Goal: Task Accomplishment & Management: Use online tool/utility

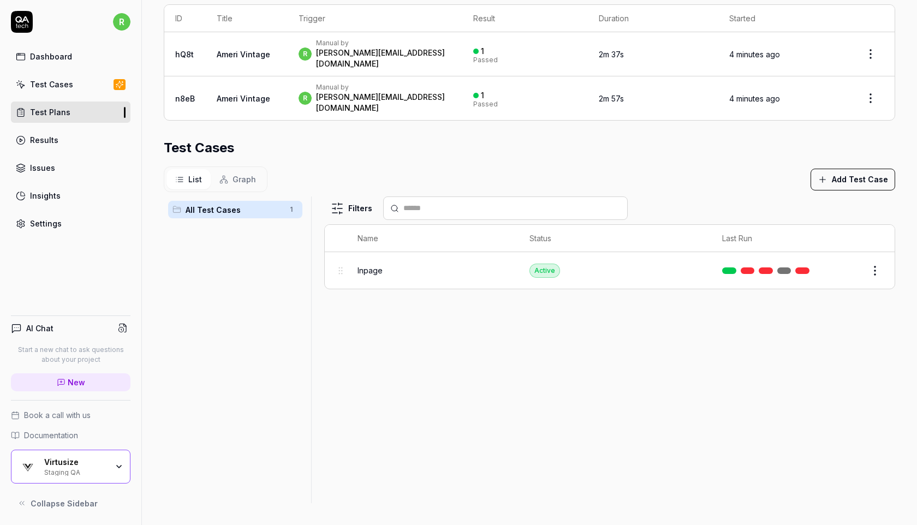
scroll to position [222, 0]
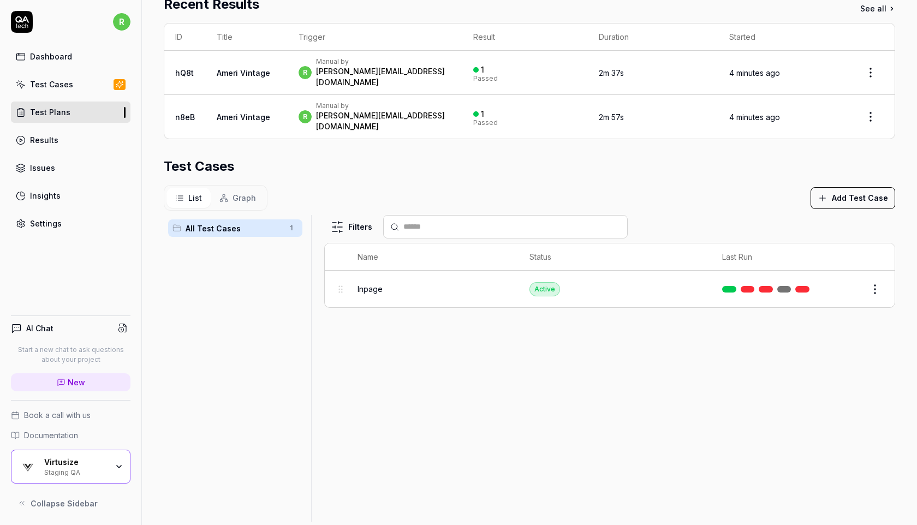
click at [68, 108] on link "Test Plans" at bounding box center [71, 112] width 120 height 21
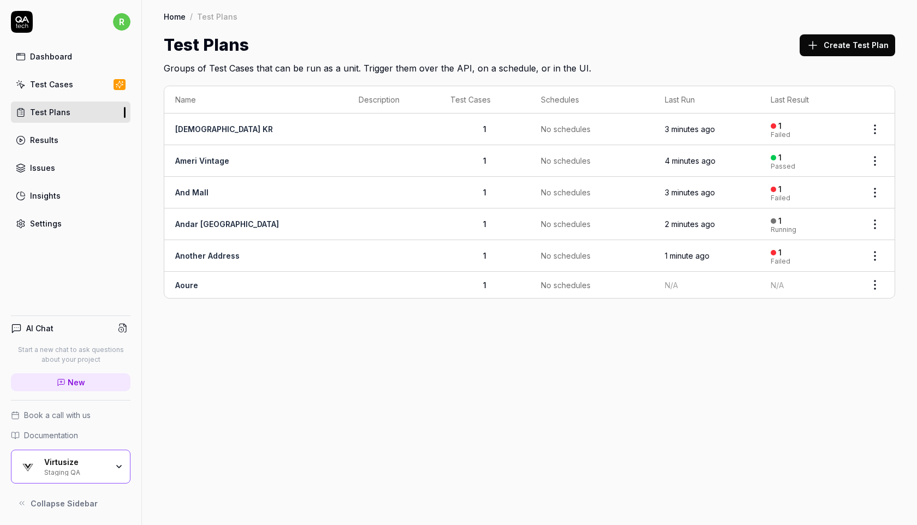
click at [876, 284] on html "r Dashboard Test Cases Test Plans Results Issues Insights Settings AI Chat Star…" at bounding box center [458, 262] width 917 height 525
click at [821, 353] on span "Run Tests" at bounding box center [817, 352] width 38 height 11
click at [221, 253] on link "Another Address" at bounding box center [207, 255] width 64 height 9
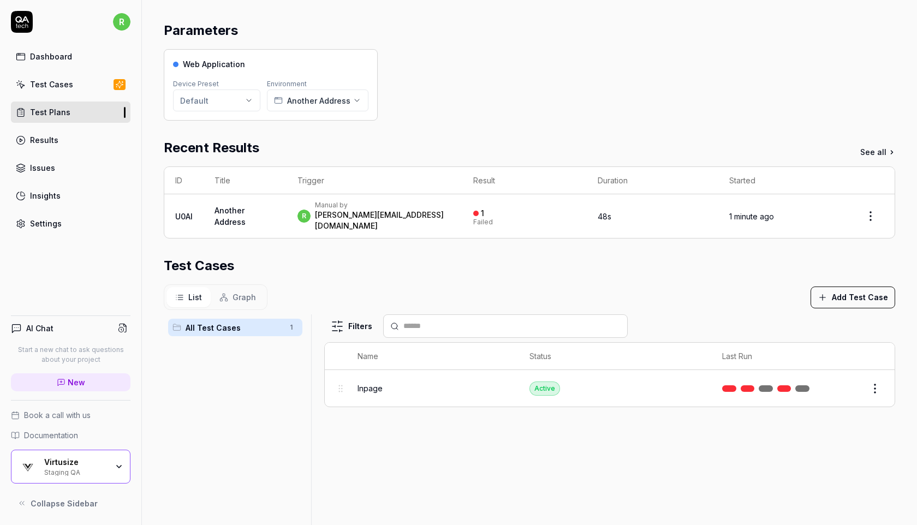
scroll to position [110, 0]
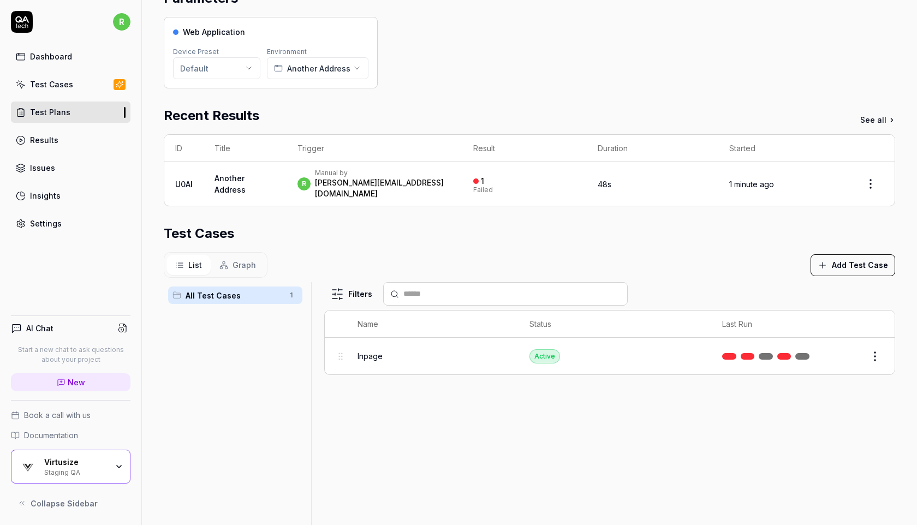
click at [847, 348] on button "Edit" at bounding box center [849, 356] width 26 height 17
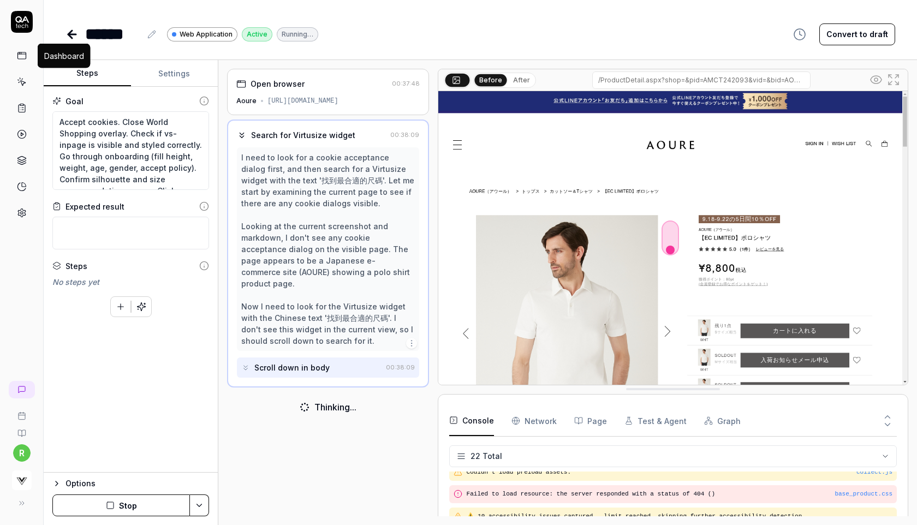
click at [25, 58] on icon at bounding box center [22, 56] width 10 height 10
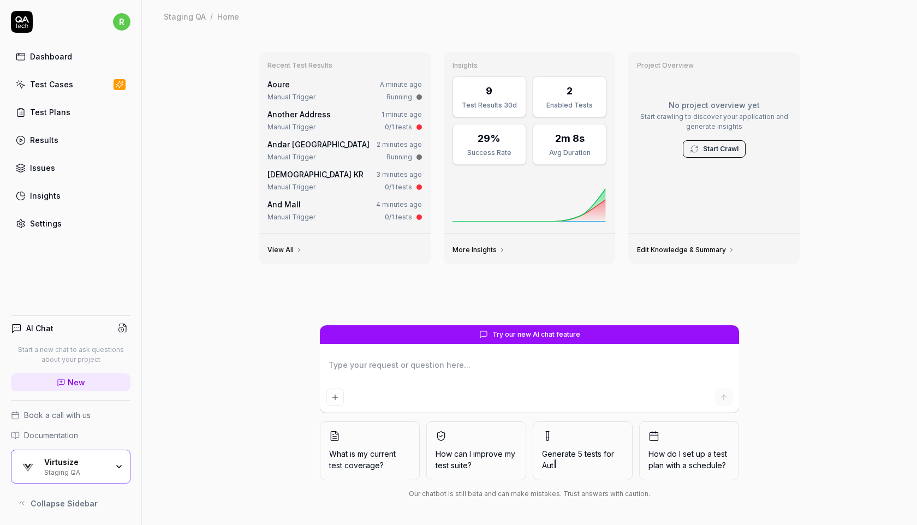
type textarea "*"
click at [50, 85] on div "Test Cases" at bounding box center [51, 84] width 43 height 11
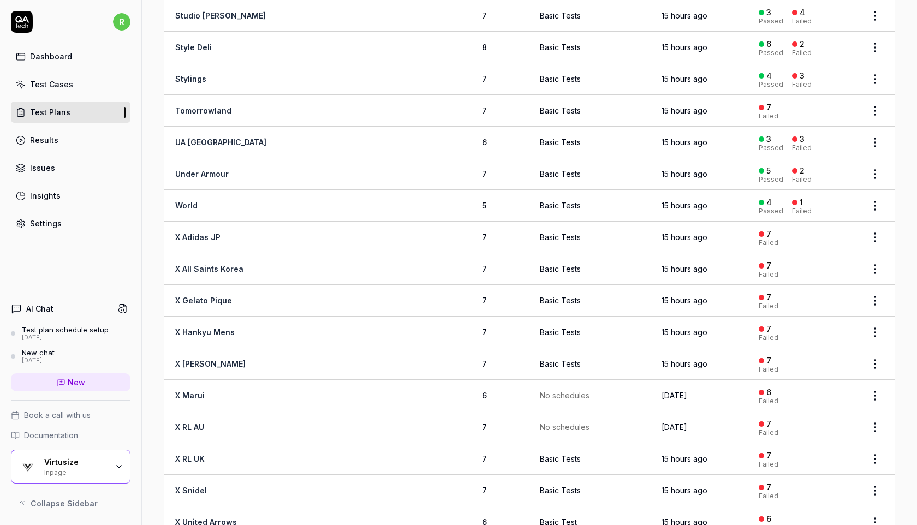
scroll to position [1808, 0]
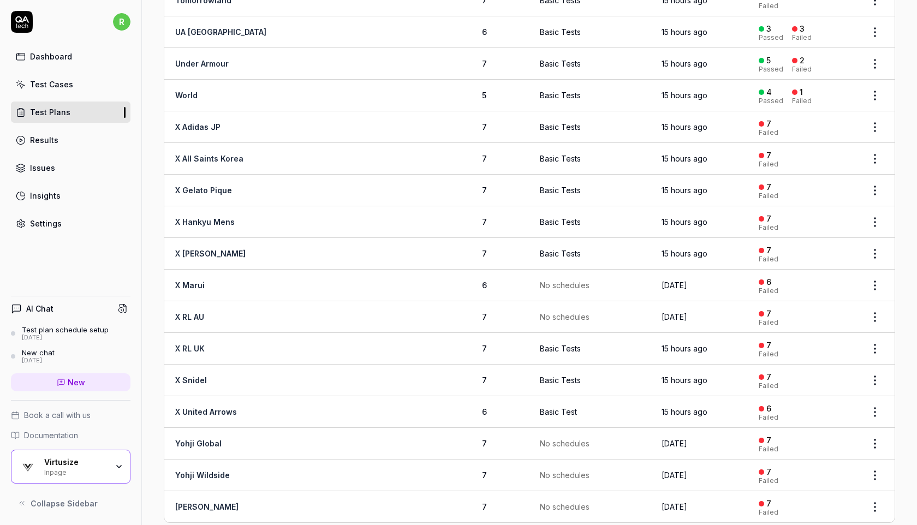
click at [57, 461] on div "Virtusize" at bounding box center [75, 463] width 63 height 10
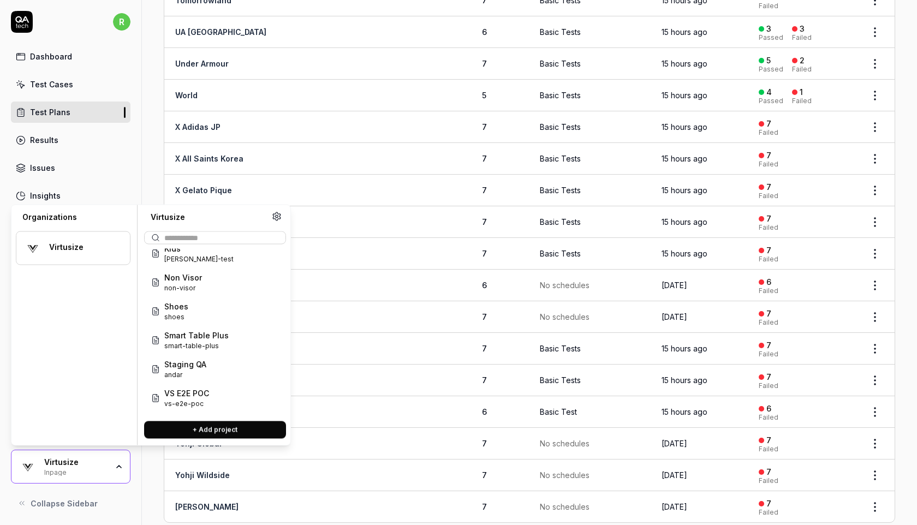
scroll to position [131, 0]
click at [199, 365] on span "Staging QA" at bounding box center [185, 361] width 42 height 11
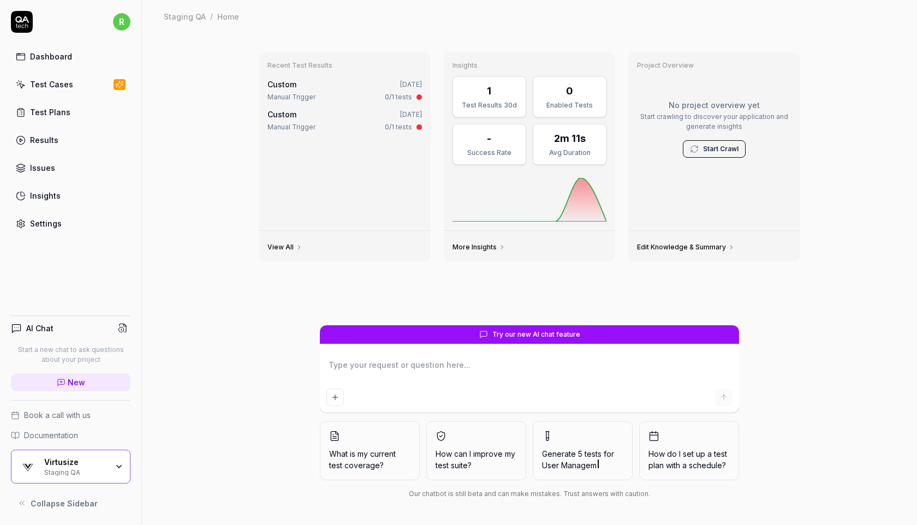
click at [77, 88] on link "Test Cases" at bounding box center [71, 84] width 120 height 21
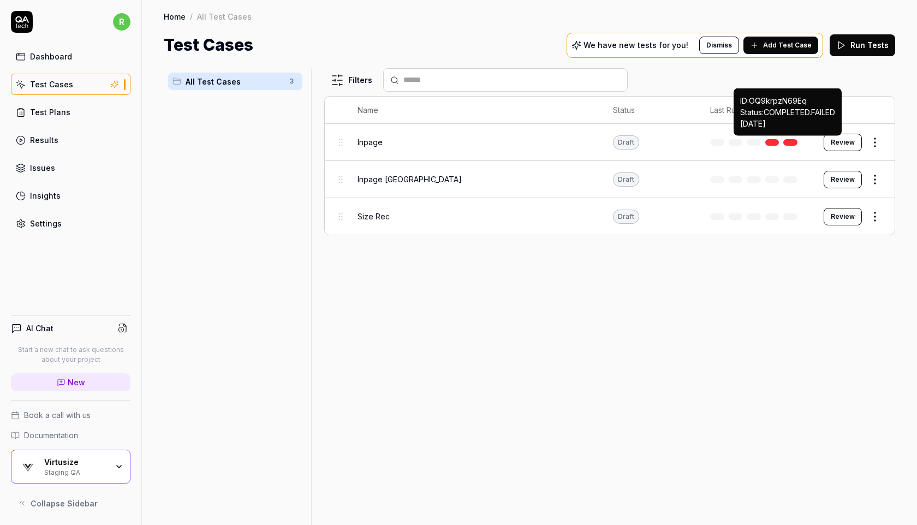
click at [789, 142] on link at bounding box center [791, 142] width 14 height 7
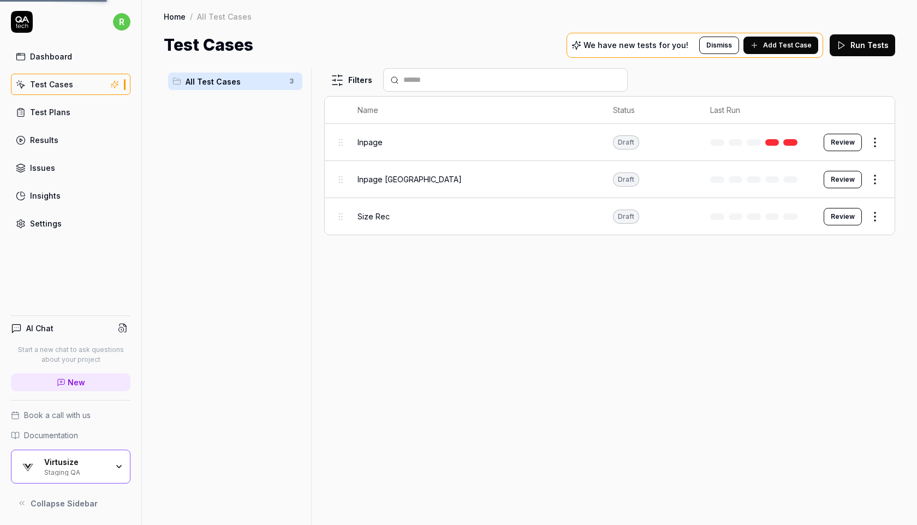
click at [789, 142] on link at bounding box center [791, 142] width 14 height 7
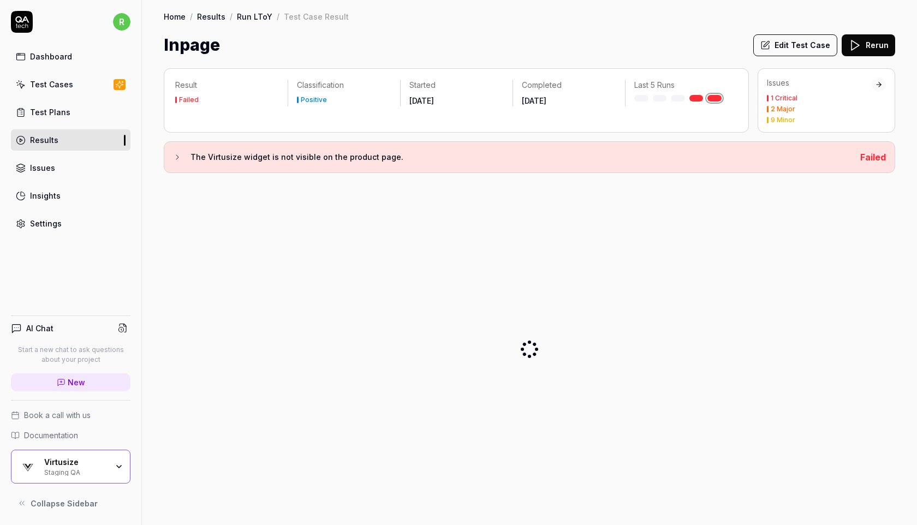
click at [177, 155] on icon at bounding box center [177, 157] width 9 height 9
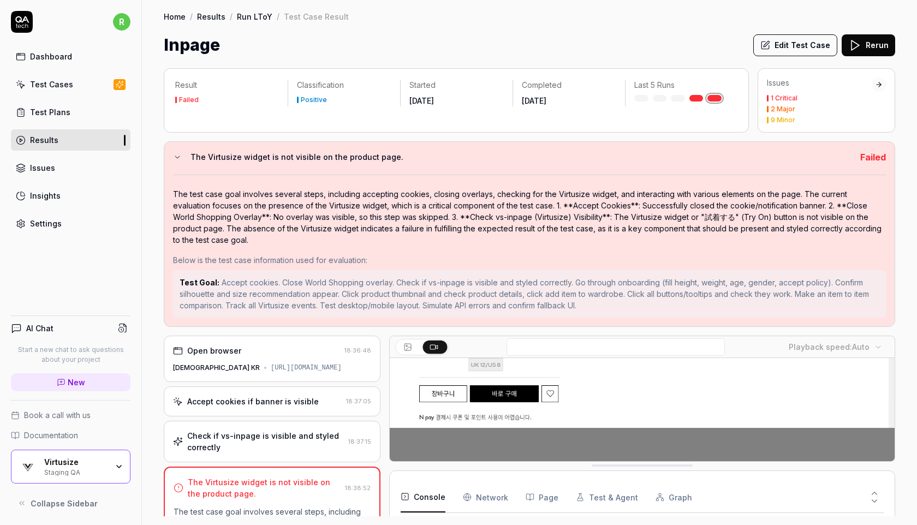
click at [91, 81] on link "Test Cases" at bounding box center [71, 84] width 120 height 21
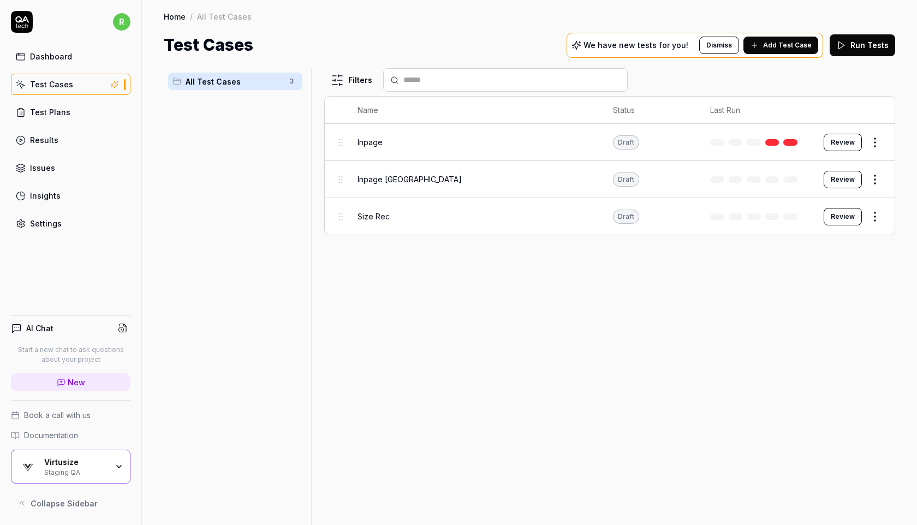
click at [845, 176] on button "Review" at bounding box center [843, 179] width 38 height 17
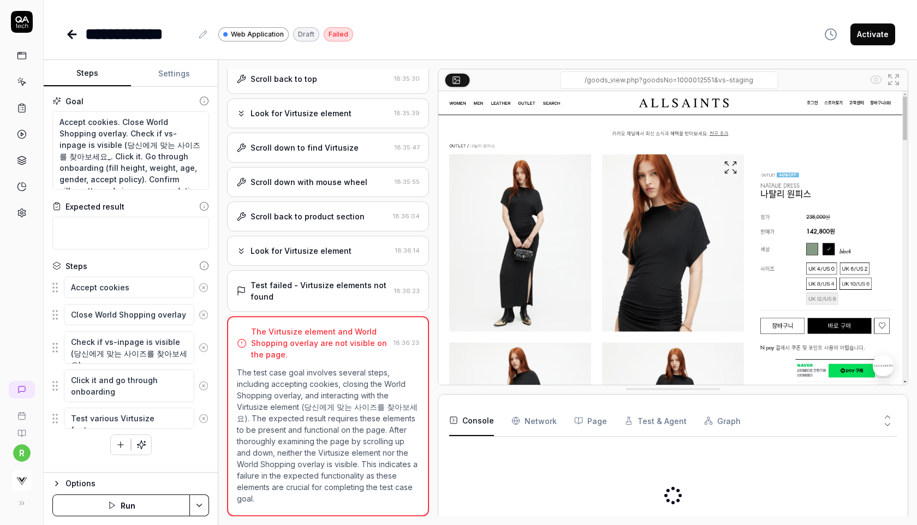
scroll to position [213, 0]
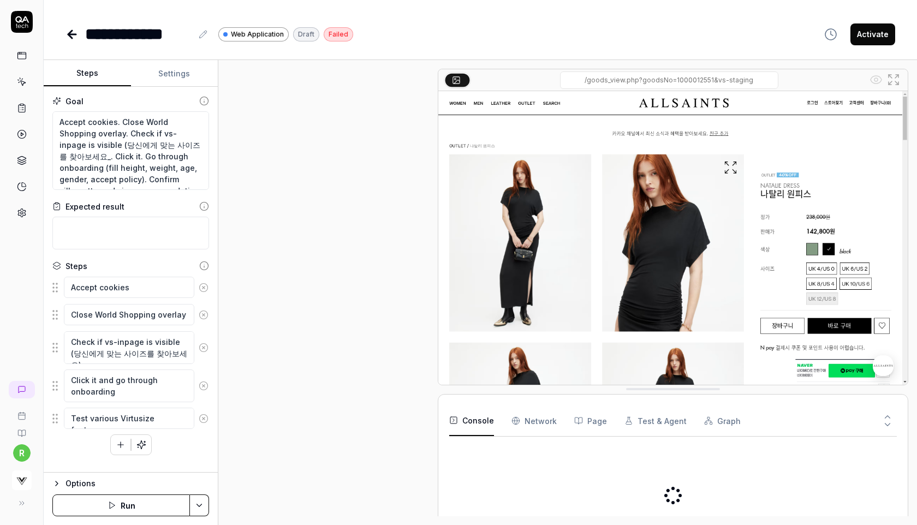
click at [872, 37] on button "Activate" at bounding box center [873, 34] width 45 height 22
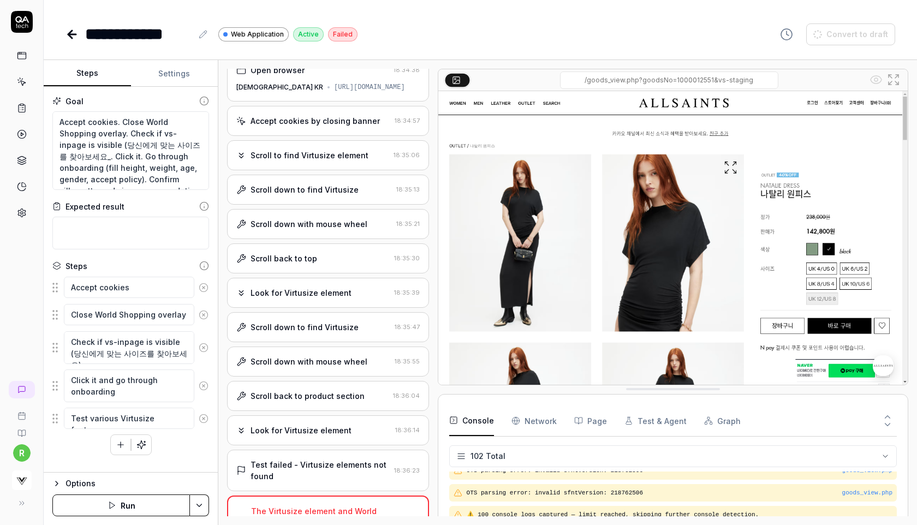
scroll to position [0, 0]
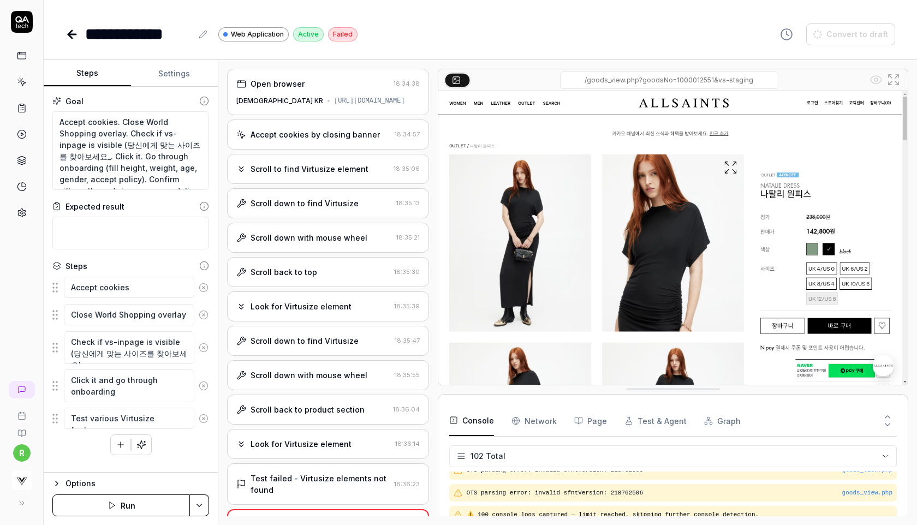
click at [281, 175] on div "Scroll to find Virtusize element" at bounding box center [310, 168] width 118 height 11
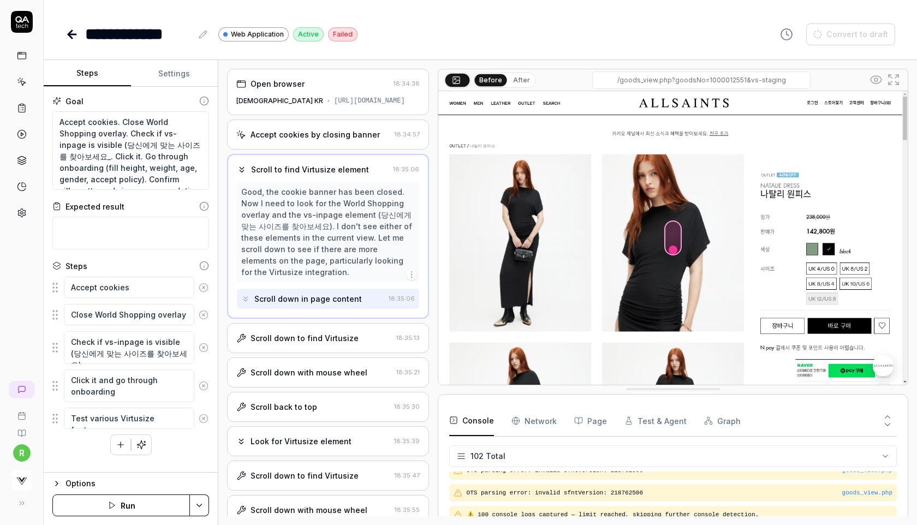
click at [336, 351] on div "Scroll down to find Virtusize 18:35:13" at bounding box center [328, 338] width 202 height 30
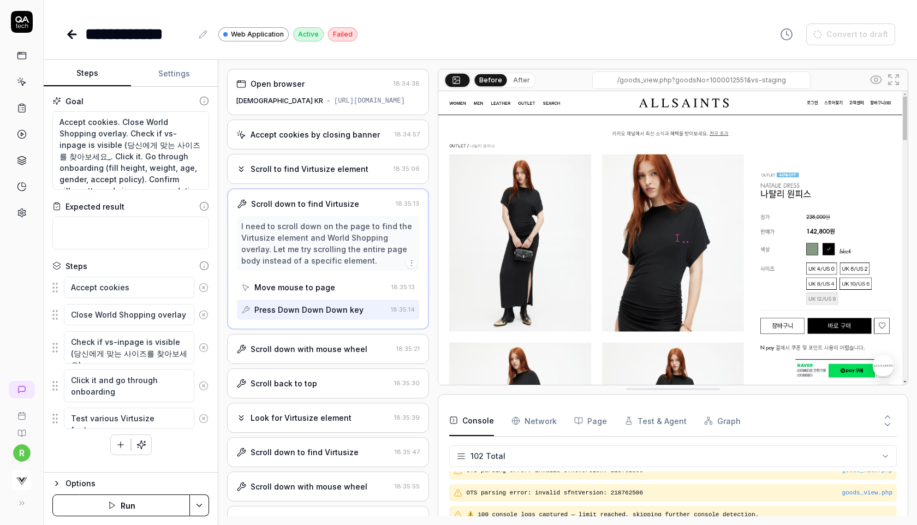
click at [337, 355] on div "Scroll down with mouse wheel" at bounding box center [309, 348] width 117 height 11
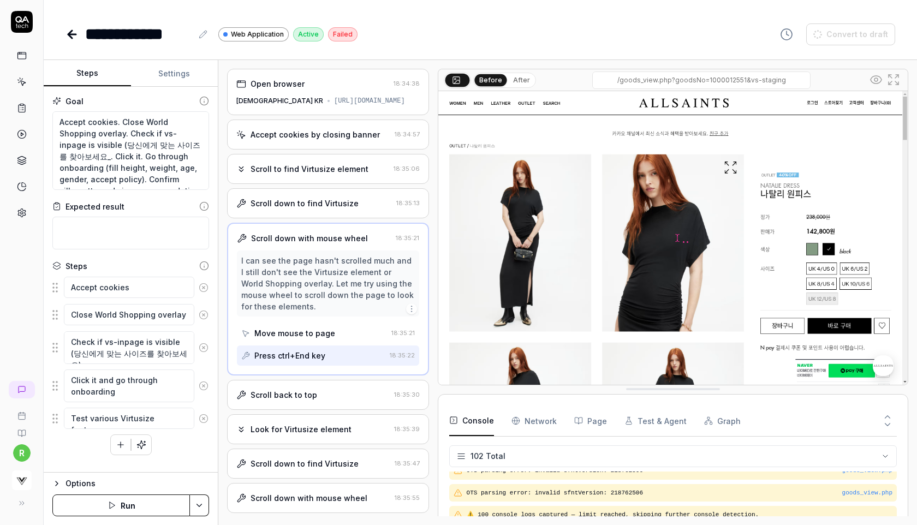
click at [321, 401] on div "Scroll back to top" at bounding box center [312, 394] width 153 height 11
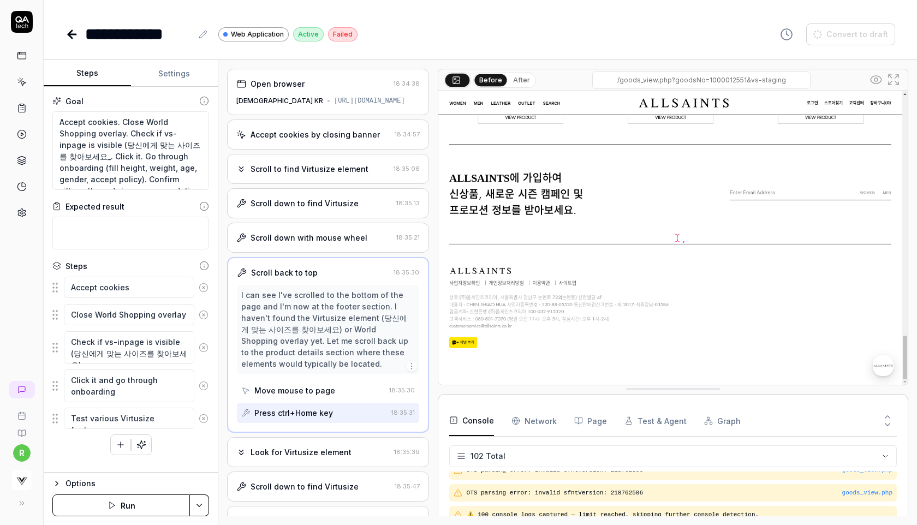
click at [315, 244] on div "Scroll down with mouse wheel" at bounding box center [309, 237] width 117 height 11
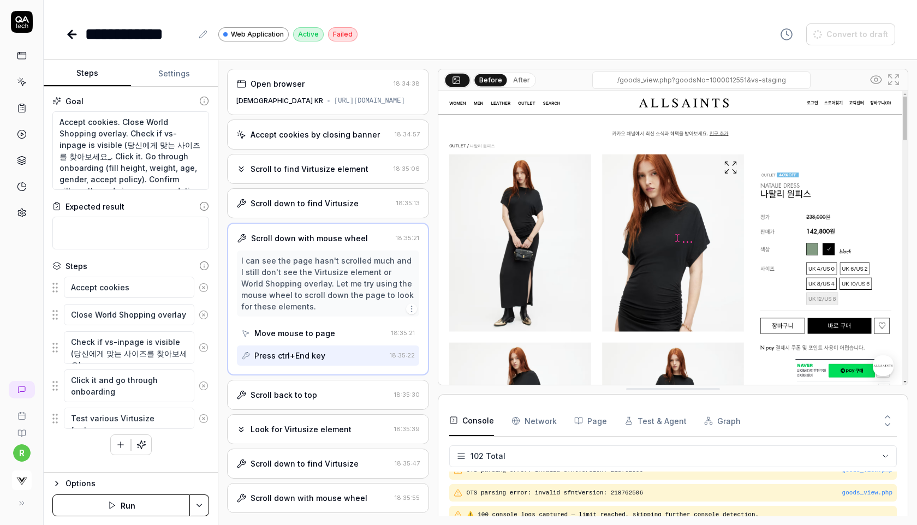
click at [74, 36] on icon at bounding box center [72, 34] width 13 height 13
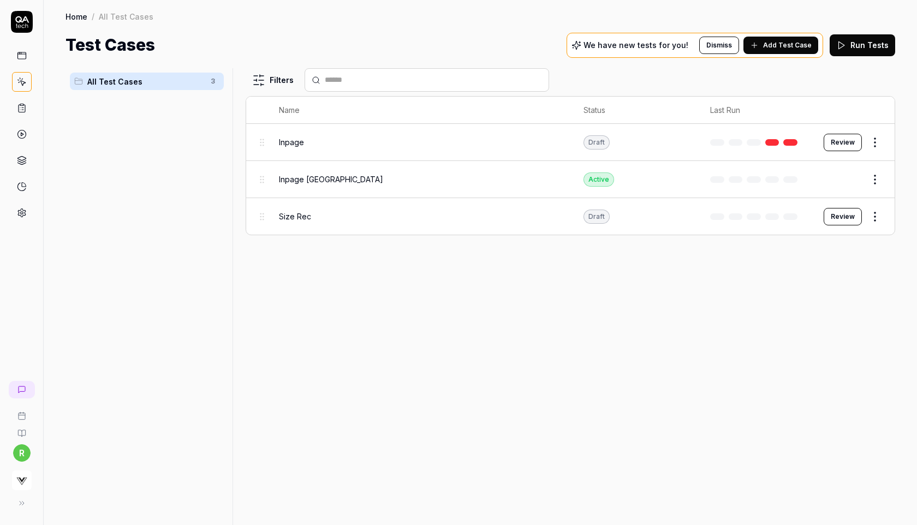
click at [873, 143] on html "r Home / All Test Cases Home / All Test Cases Test Cases We have new tests for …" at bounding box center [458, 262] width 917 height 525
click at [867, 334] on button "button" at bounding box center [867, 333] width 15 height 9
click at [582, 291] on html "r Home / All Test Cases Home / All Test Cases Test Cases We have new tests for …" at bounding box center [458, 262] width 917 height 525
click at [14, 502] on button at bounding box center [20, 504] width 22 height 22
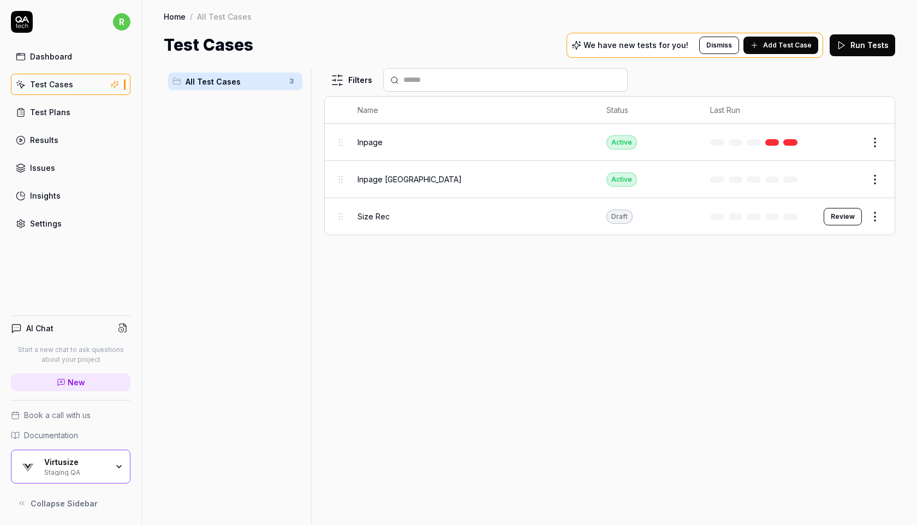
click at [49, 465] on div "Virtusize" at bounding box center [75, 463] width 63 height 10
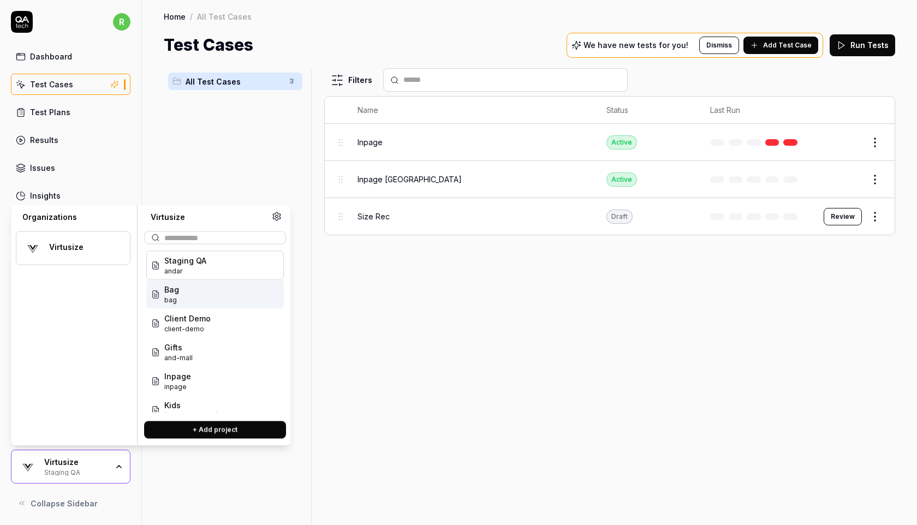
click at [847, 139] on button "Edit" at bounding box center [849, 142] width 26 height 17
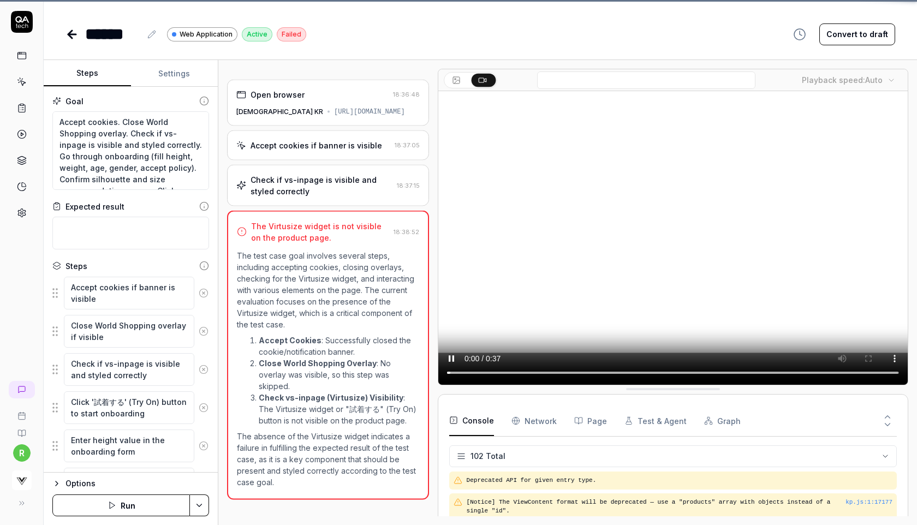
scroll to position [2599, 0]
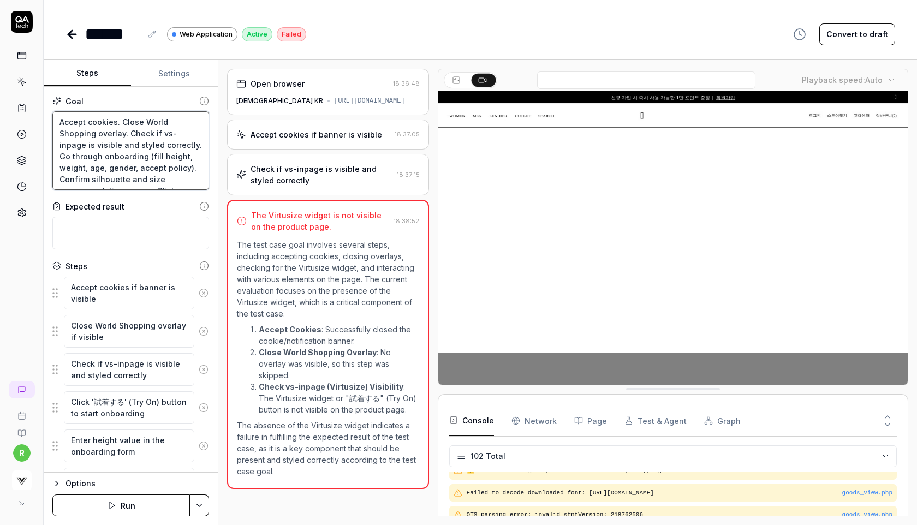
click at [126, 138] on textarea "Accept cookies. Close World Shopping overlay. Check if vs-inpage is visible and…" at bounding box center [130, 150] width 157 height 79
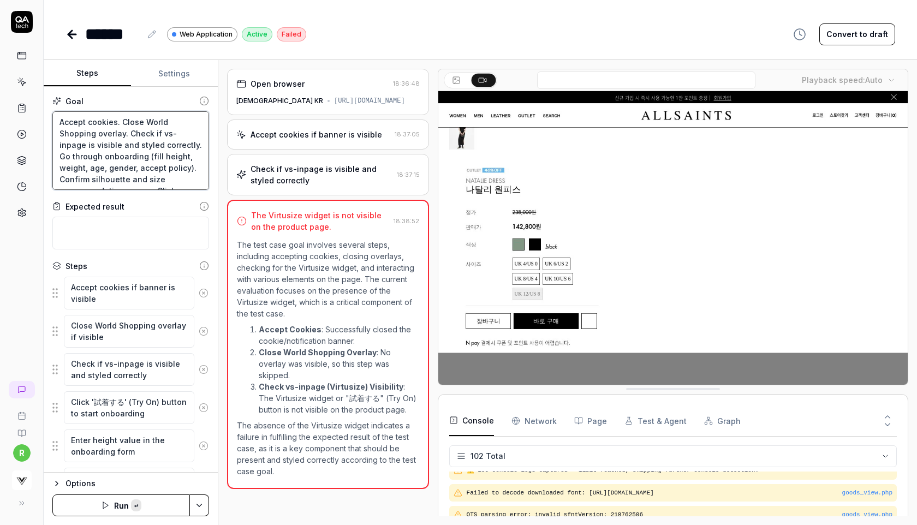
paste textarea "all cookies if there is any. Look for Virtusize widget with '找到最合適的尺碼' and clic…"
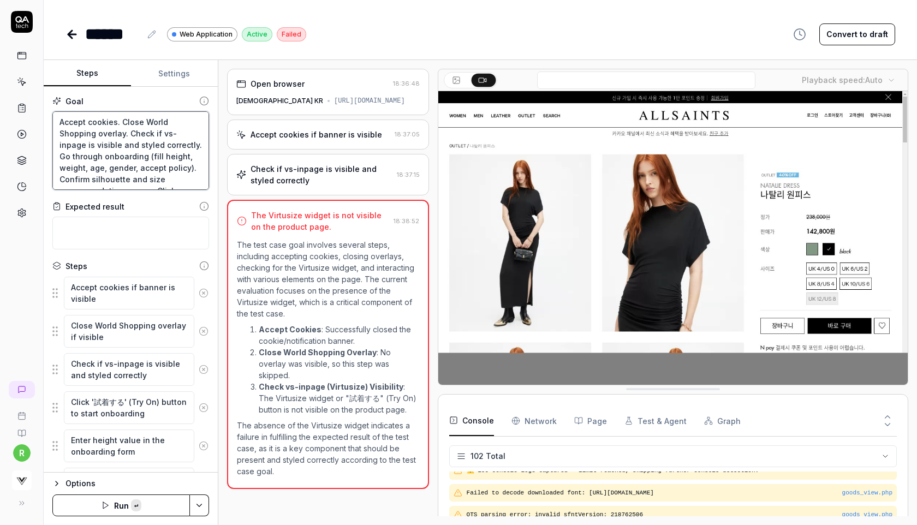
type textarea "*"
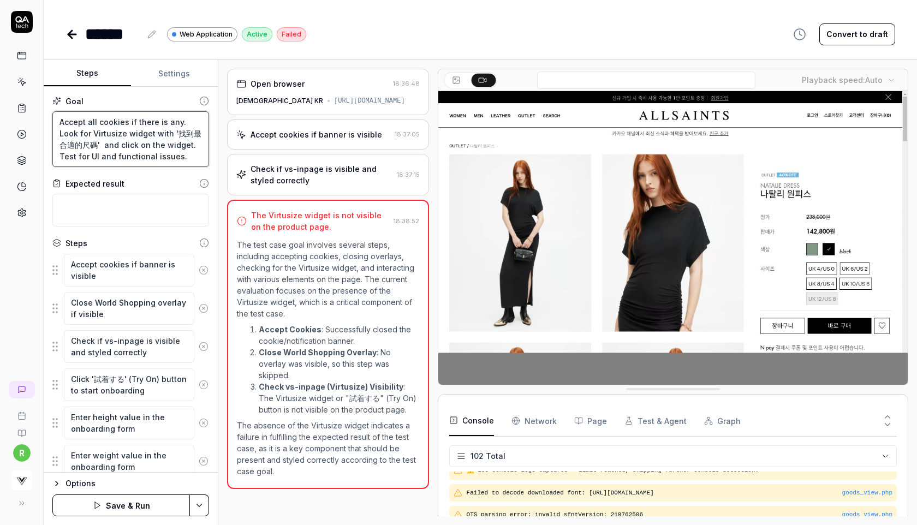
type textarea "Accept all cookies if there is any. Look for Virtusize widget with '找到最合適的尺碼' a…"
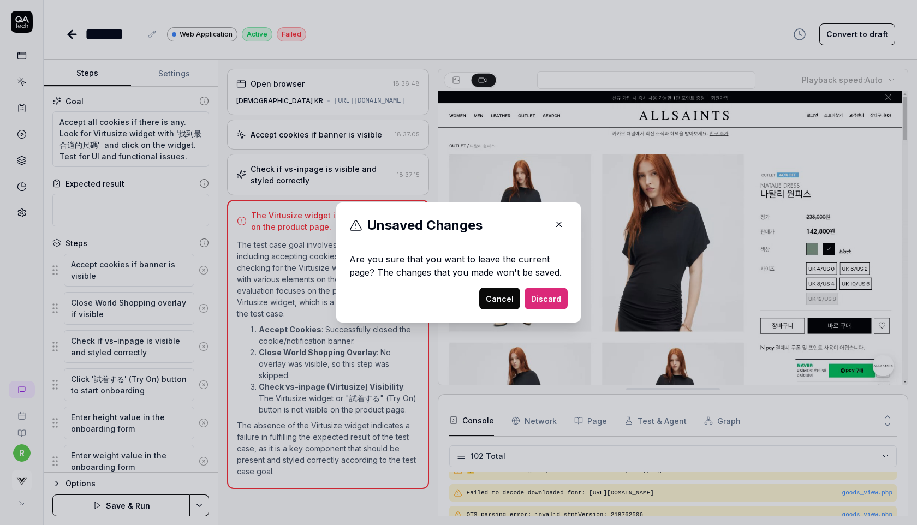
click at [510, 297] on button "Cancel" at bounding box center [499, 299] width 41 height 22
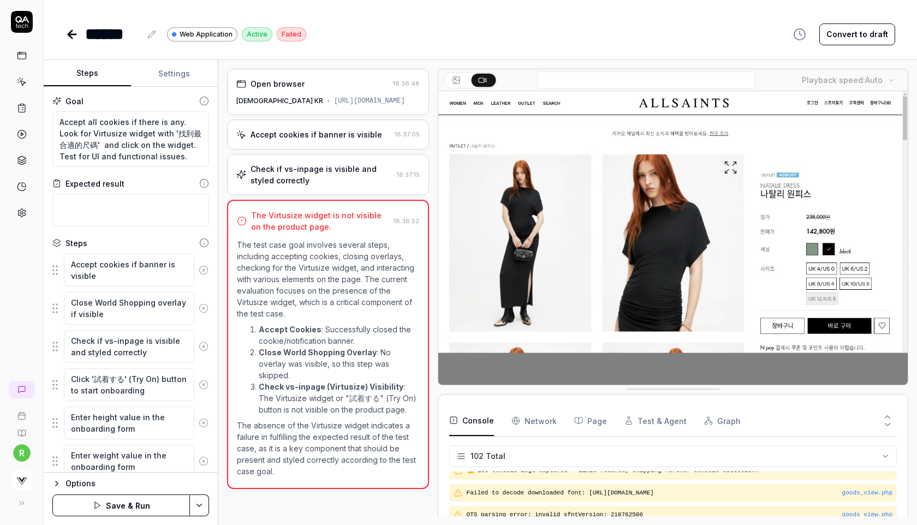
click at [86, 503] on button "Save & Run" at bounding box center [121, 506] width 138 height 22
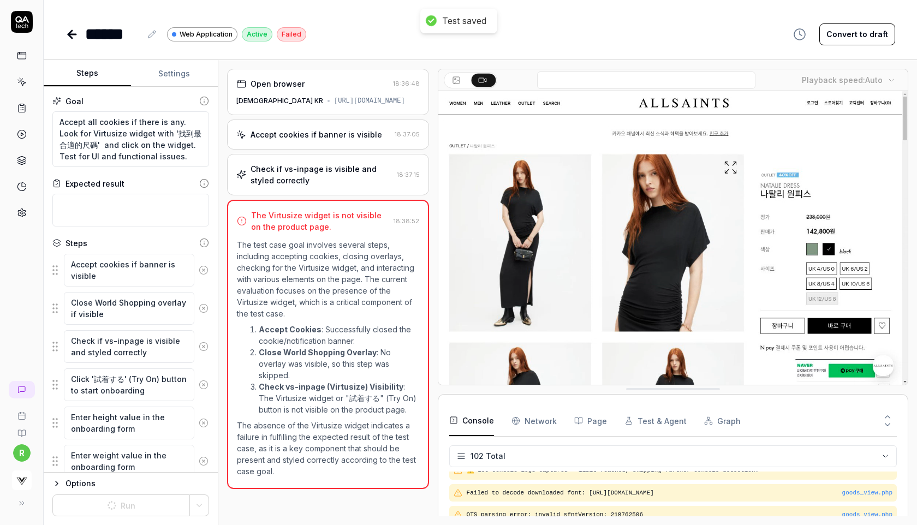
click at [204, 270] on icon at bounding box center [204, 270] width 3 height 3
click at [204, 307] on icon at bounding box center [204, 308] width 3 height 3
click at [204, 345] on icon at bounding box center [204, 346] width 3 height 3
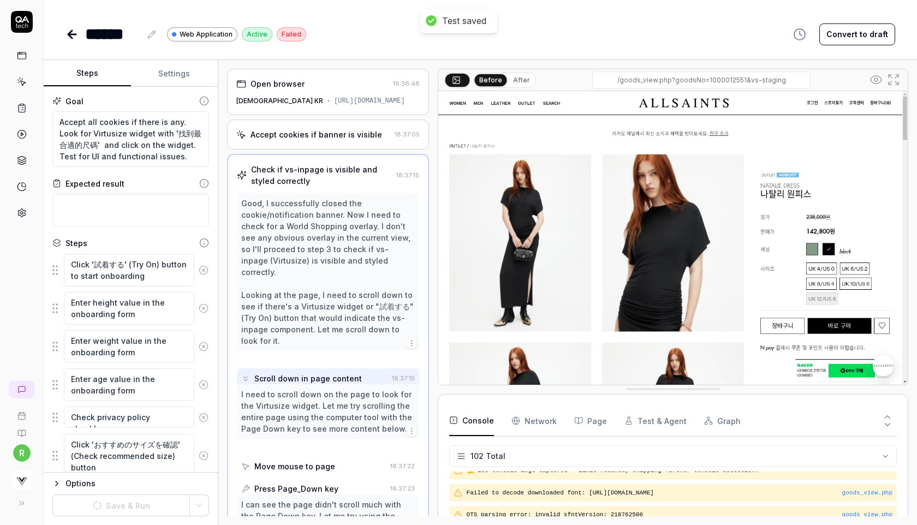
click at [204, 270] on icon at bounding box center [204, 270] width 3 height 3
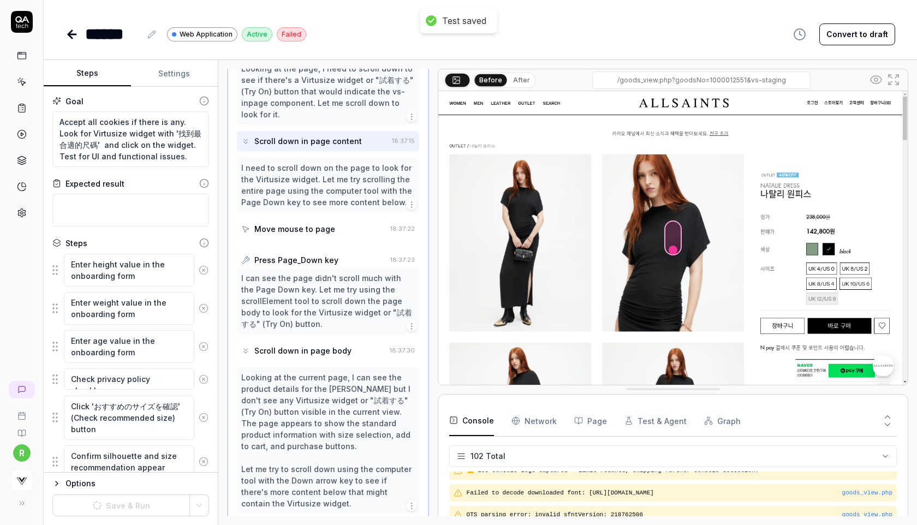
click at [204, 270] on icon at bounding box center [204, 270] width 3 height 3
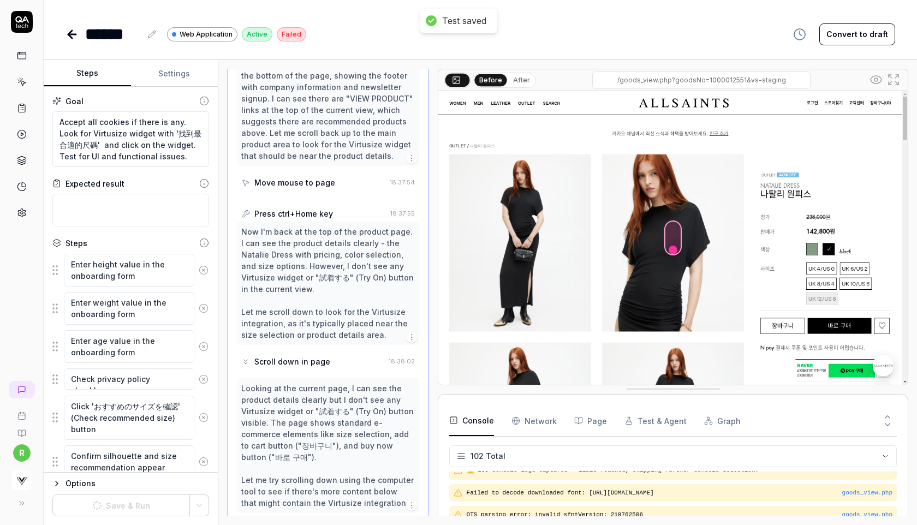
click at [204, 307] on icon at bounding box center [204, 308] width 3 height 3
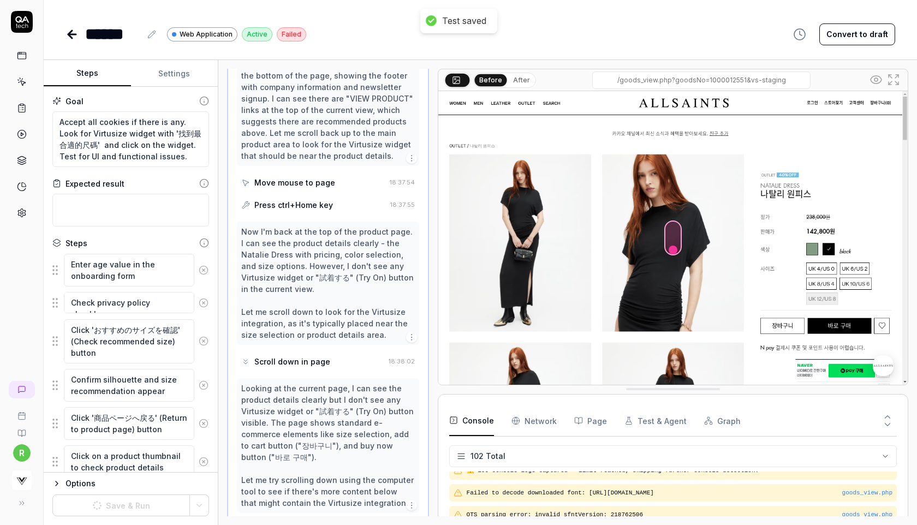
scroll to position [1315, 0]
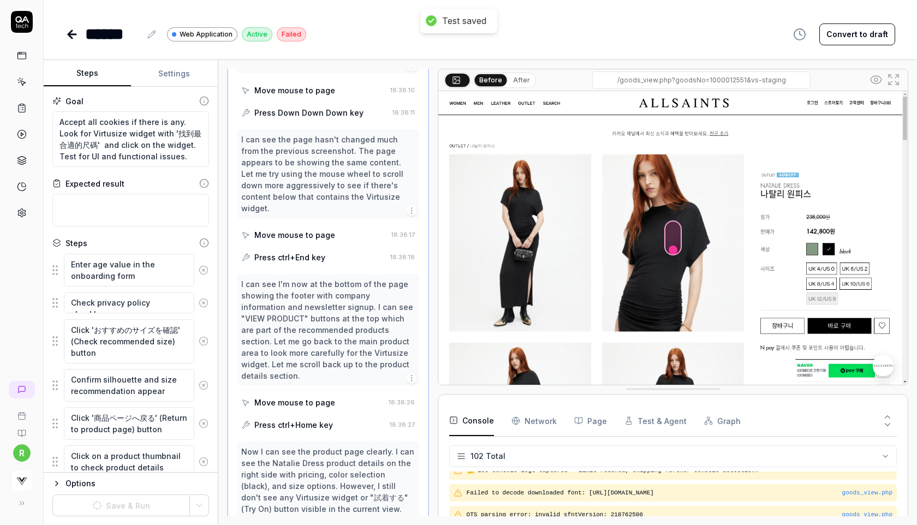
click at [204, 270] on icon at bounding box center [204, 270] width 3 height 3
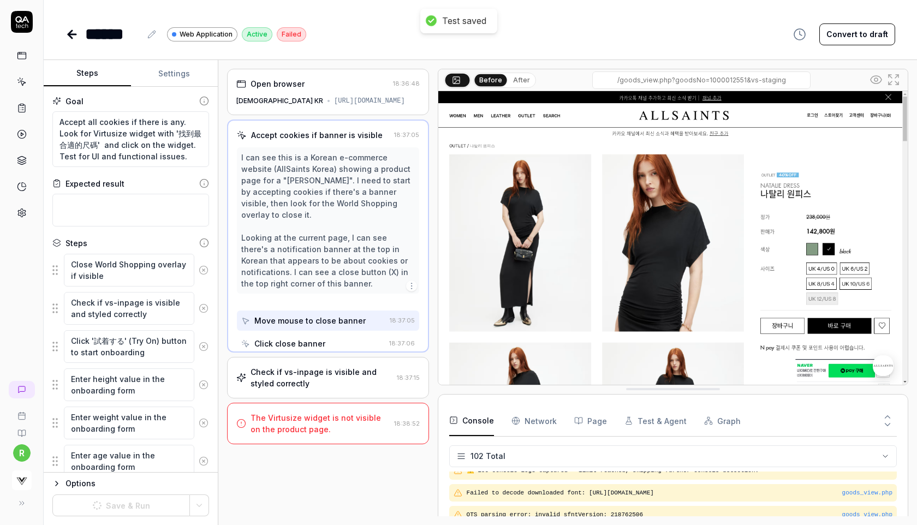
click at [204, 270] on icon at bounding box center [204, 270] width 3 height 3
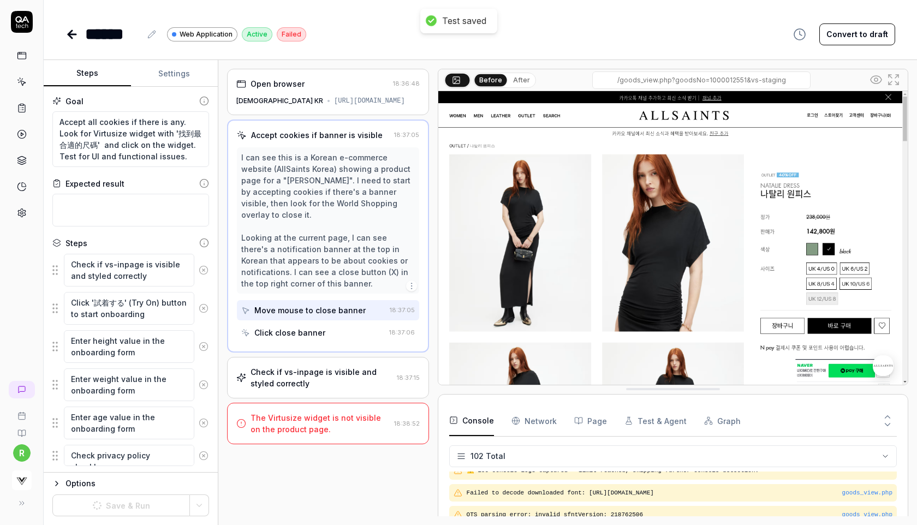
click at [204, 270] on icon at bounding box center [204, 270] width 3 height 3
click at [204, 307] on icon at bounding box center [204, 308] width 3 height 3
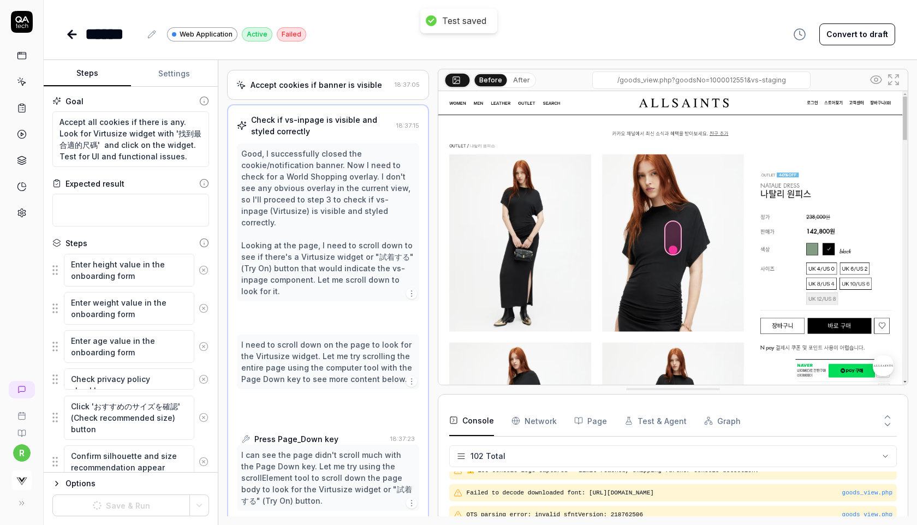
click at [204, 270] on icon at bounding box center [204, 270] width 3 height 3
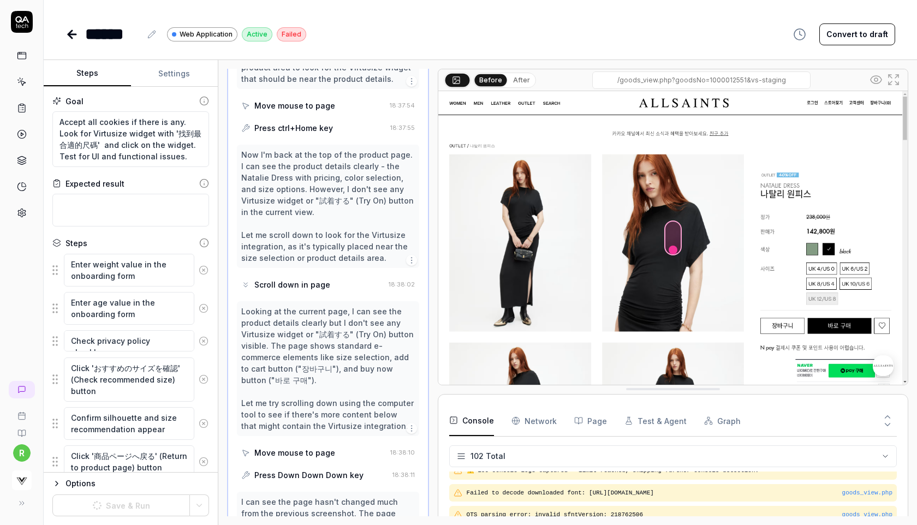
click at [204, 270] on icon at bounding box center [204, 270] width 3 height 3
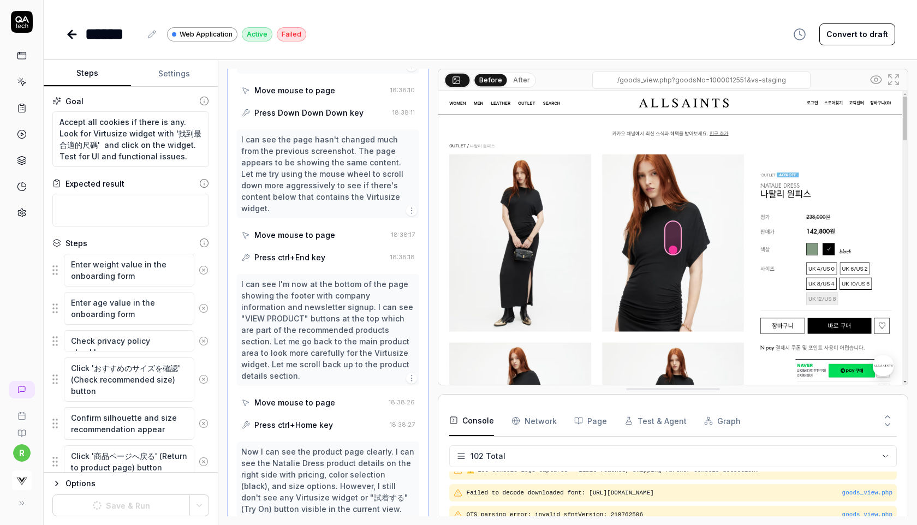
click at [204, 307] on icon at bounding box center [204, 308] width 3 height 3
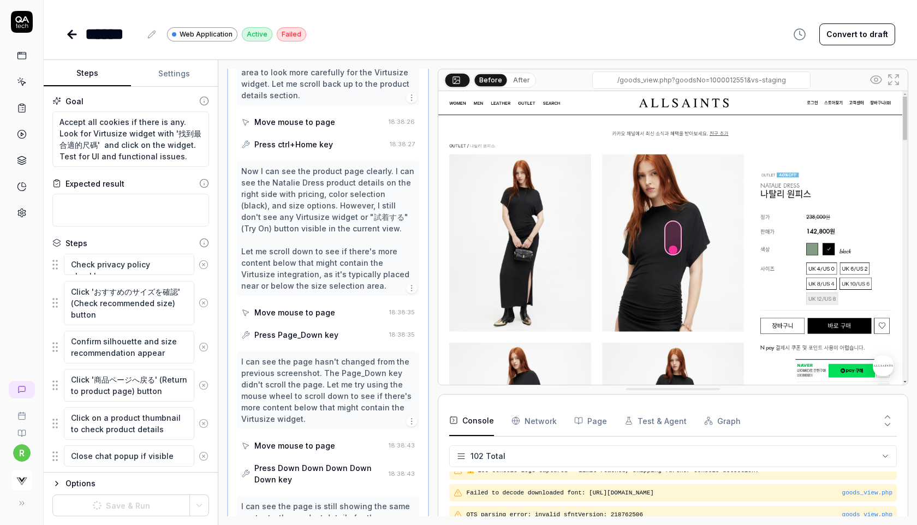
click at [204, 270] on button at bounding box center [203, 265] width 19 height 22
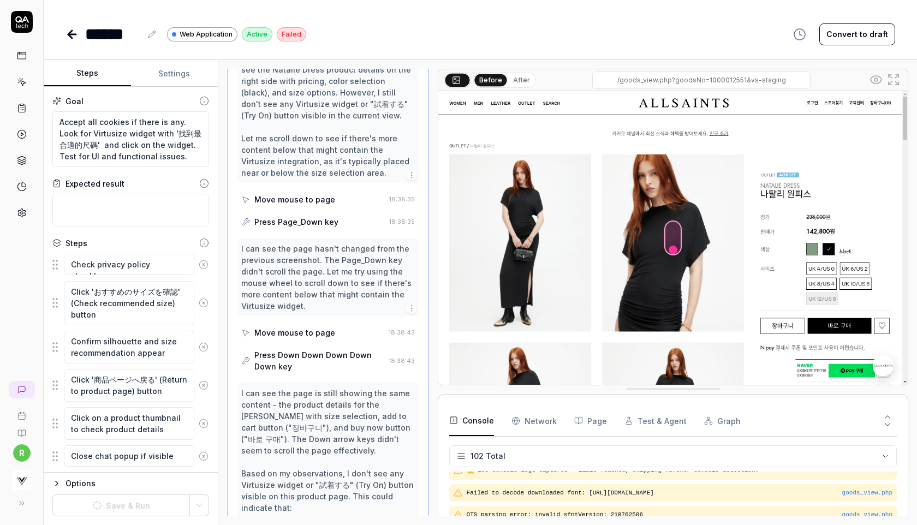
click at [204, 298] on icon at bounding box center [204, 303] width 10 height 10
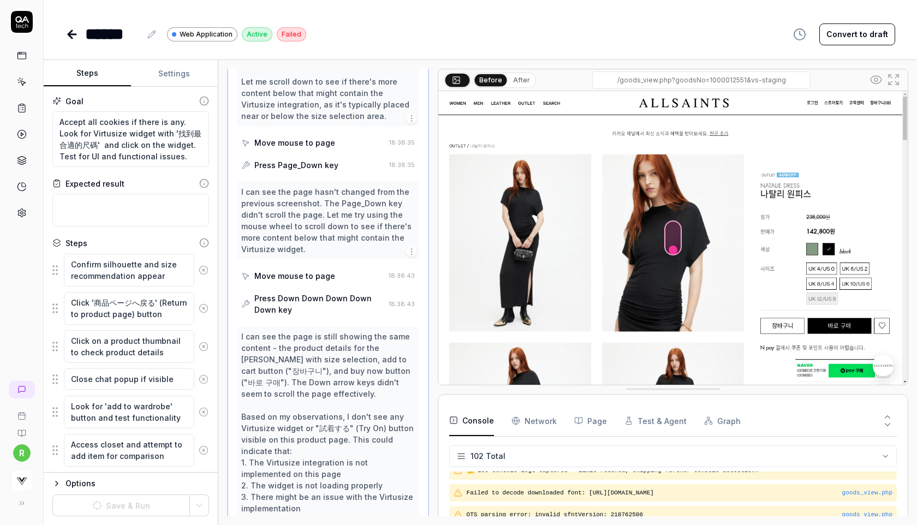
click at [204, 270] on icon at bounding box center [204, 270] width 3 height 3
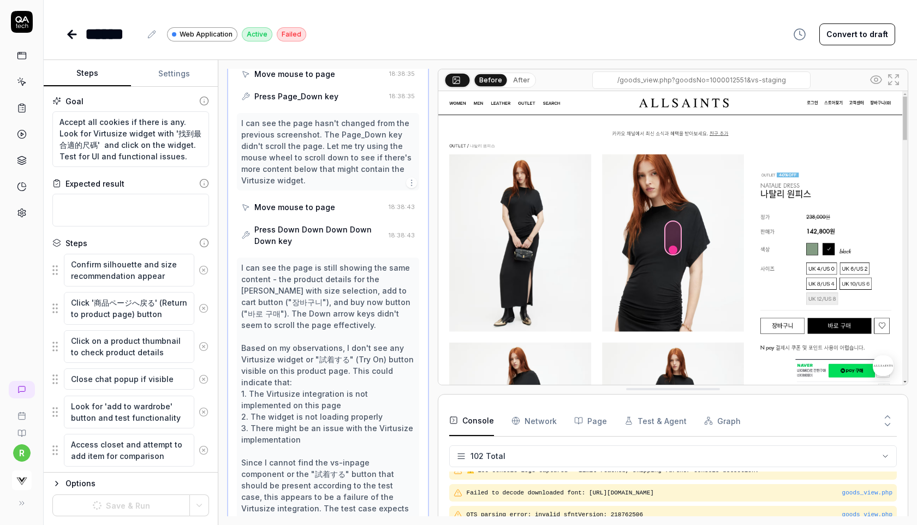
click at [204, 307] on icon at bounding box center [204, 308] width 3 height 3
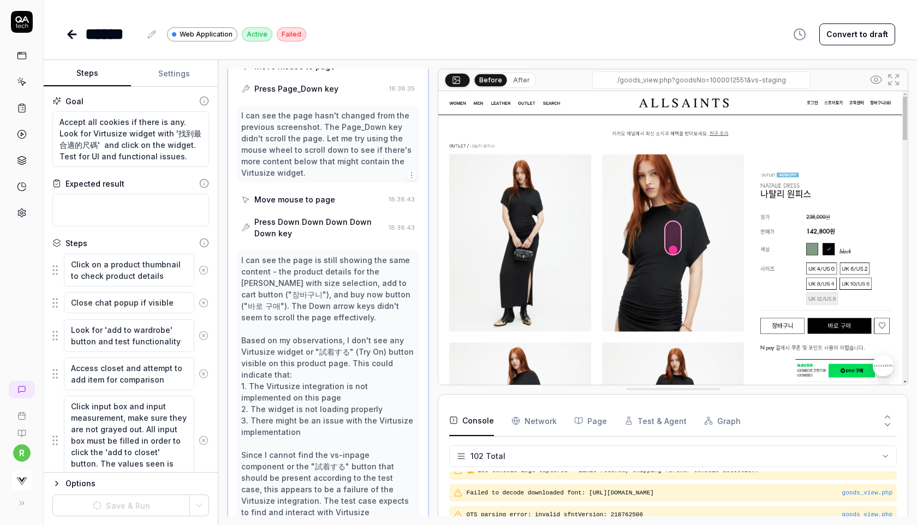
scroll to position [1858, 0]
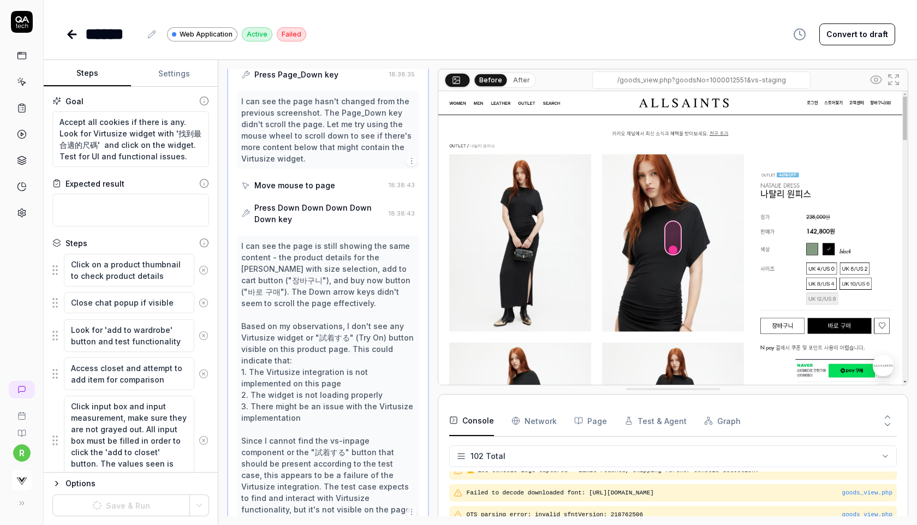
click at [204, 270] on icon at bounding box center [204, 270] width 3 height 3
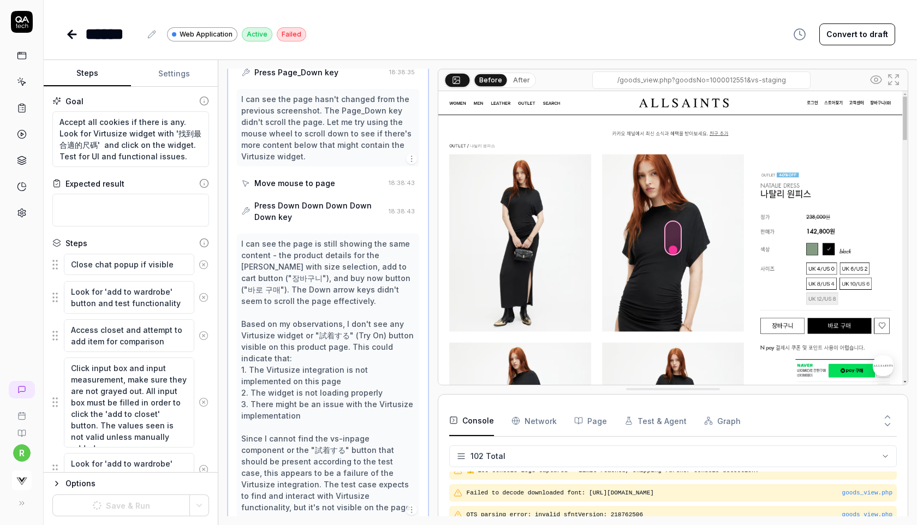
click at [204, 270] on button at bounding box center [203, 265] width 19 height 22
click at [204, 296] on icon at bounding box center [204, 297] width 3 height 3
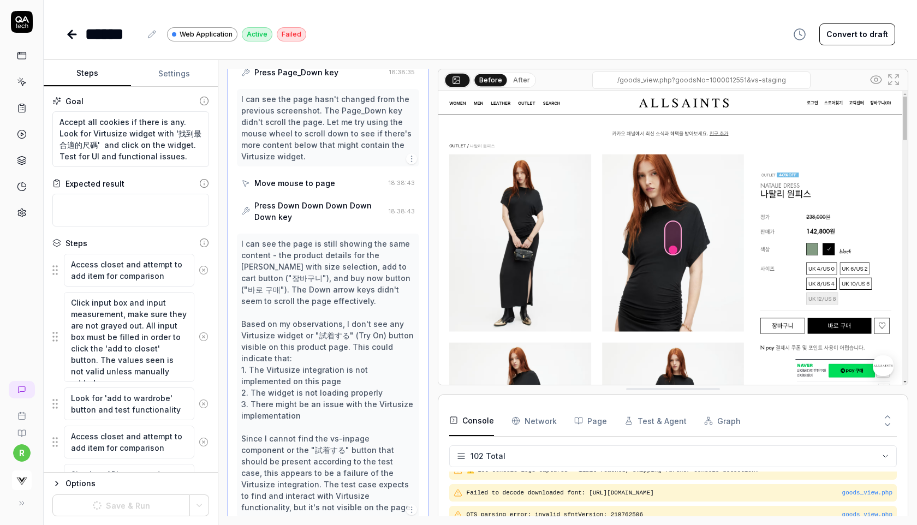
click at [204, 270] on icon at bounding box center [204, 270] width 3 height 3
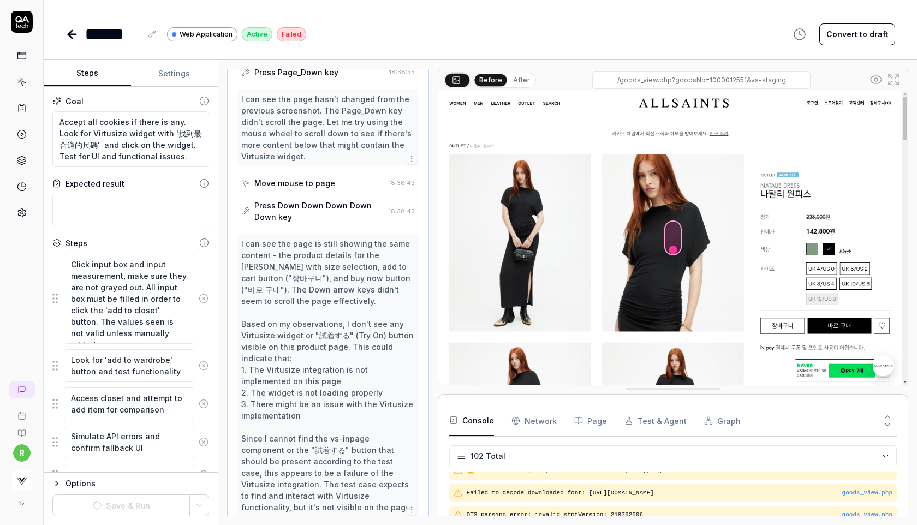
click at [204, 270] on div "Click input box and input measurement, make sure they are not grayed out. All i…" at bounding box center [130, 298] width 157 height 91
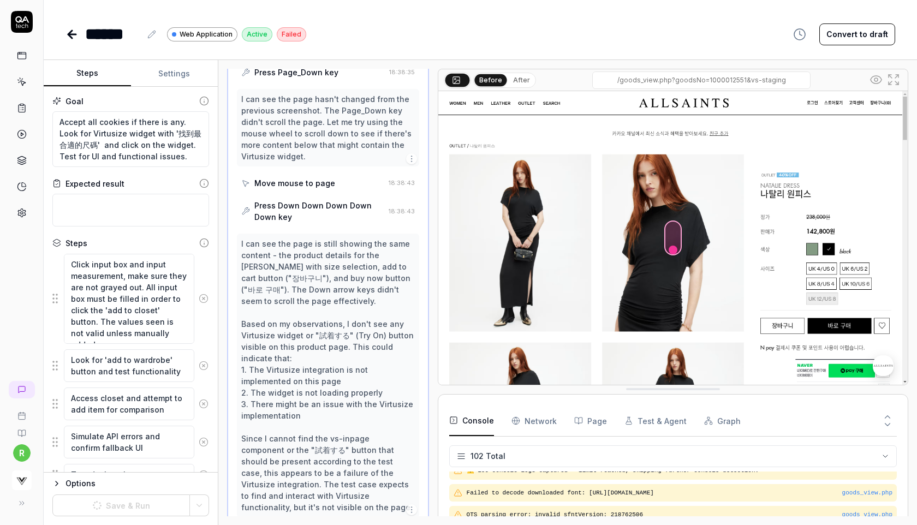
click at [202, 295] on icon at bounding box center [204, 299] width 10 height 10
click at [202, 387] on div "Access closet and attempt to add item for comparison" at bounding box center [130, 404] width 157 height 34
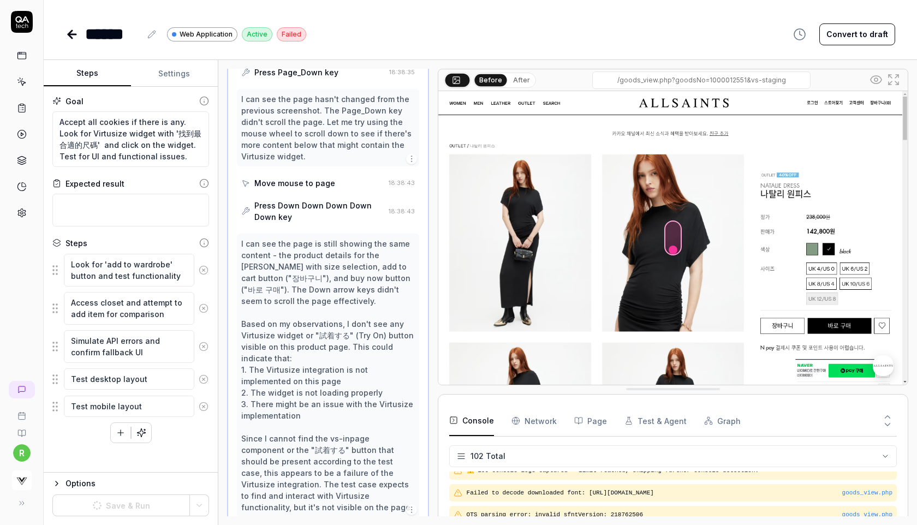
click at [205, 271] on icon at bounding box center [204, 270] width 10 height 10
click at [205, 304] on icon at bounding box center [204, 309] width 10 height 10
click at [205, 342] on icon at bounding box center [204, 347] width 10 height 10
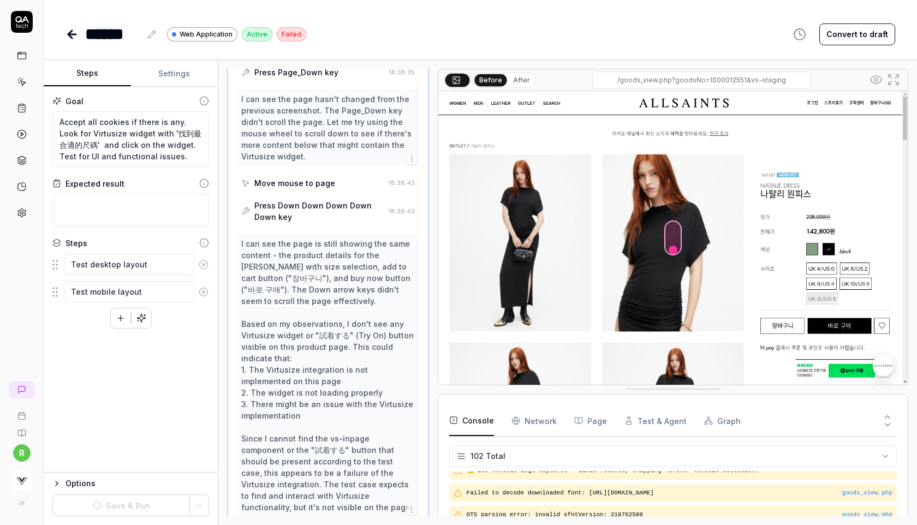
click at [205, 271] on button at bounding box center [203, 265] width 19 height 22
click at [145, 417] on div "Goal Accept all cookies if there is any. Look for Virtusize widget with '找到最合適的…" at bounding box center [131, 280] width 174 height 386
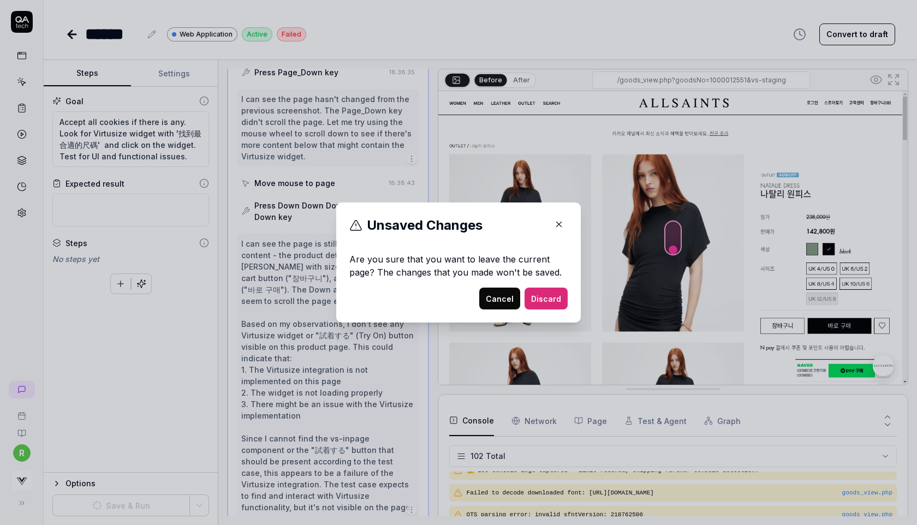
type textarea "*"
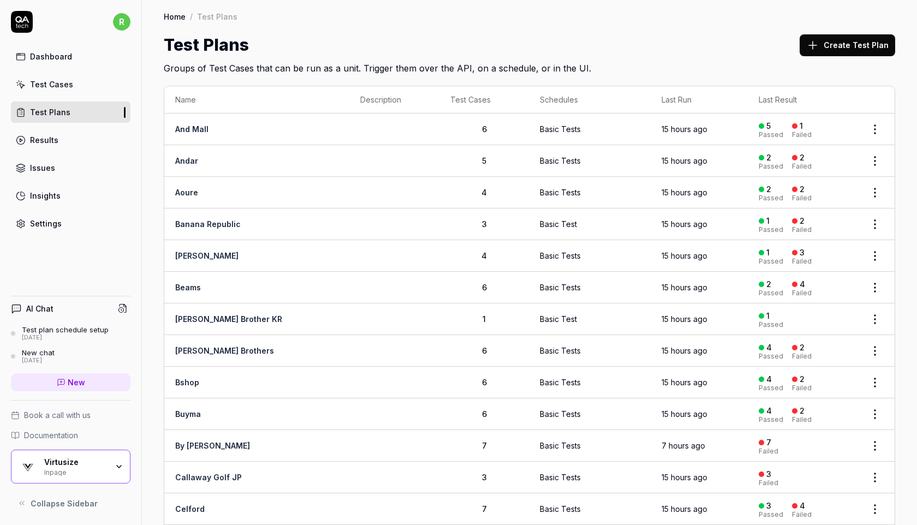
click at [191, 132] on link "And Mall" at bounding box center [191, 129] width 33 height 9
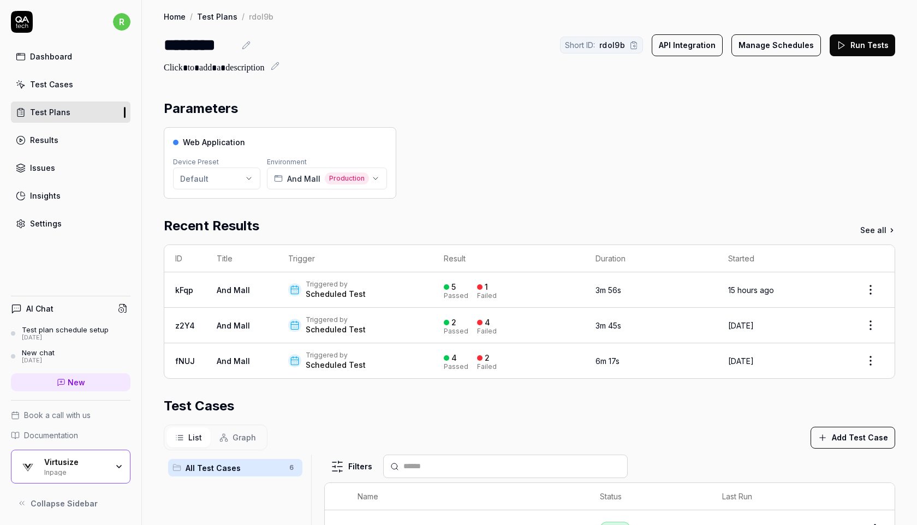
click at [871, 288] on html "r Dashboard Test Cases Test Plans Results Issues Insights Settings AI Chat Test…" at bounding box center [458, 262] width 917 height 525
click at [184, 291] on html "r Dashboard Test Cases Test Plans Results Issues Insights Settings AI Chat Test…" at bounding box center [458, 262] width 917 height 525
click at [58, 85] on div "Test Cases" at bounding box center [51, 84] width 43 height 11
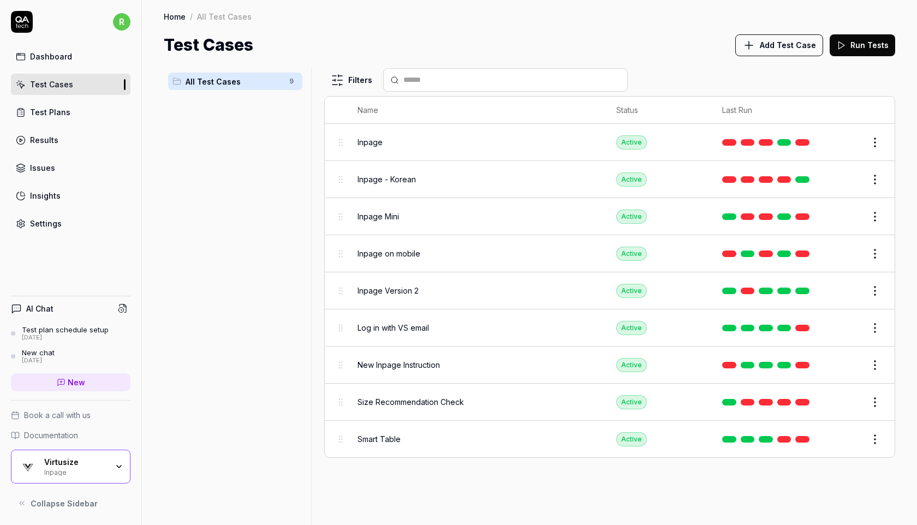
click at [844, 146] on button "Edit" at bounding box center [849, 142] width 26 height 17
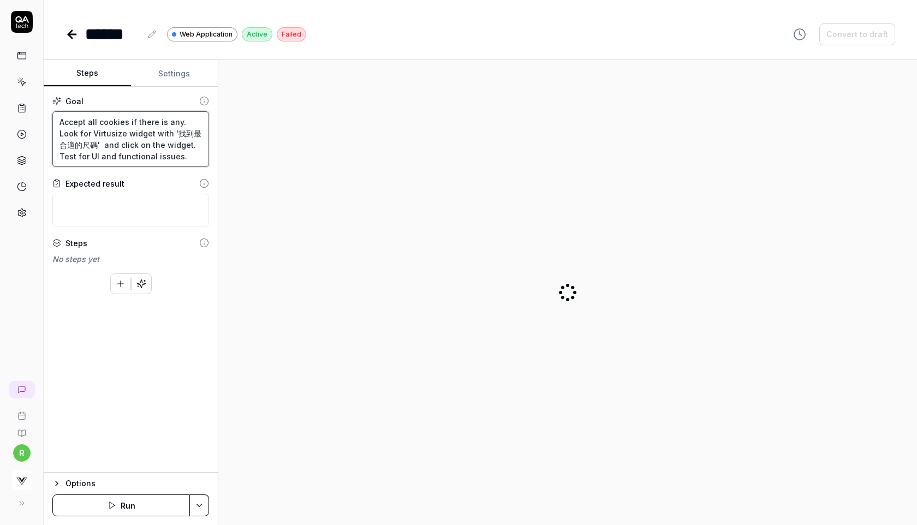
click at [147, 146] on textarea "Accept all cookies if there is any. Look for Virtusize widget with '找到最合適的尺碼' a…" at bounding box center [130, 139] width 157 height 56
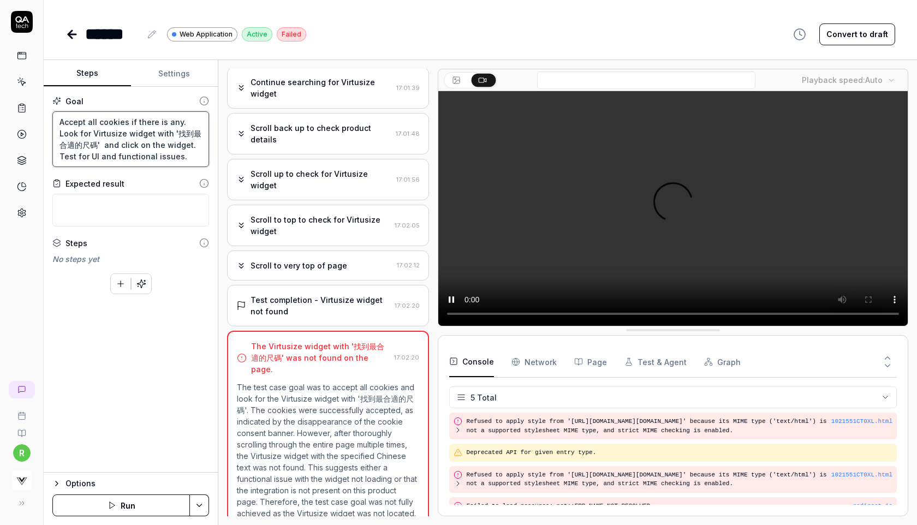
scroll to position [49, 0]
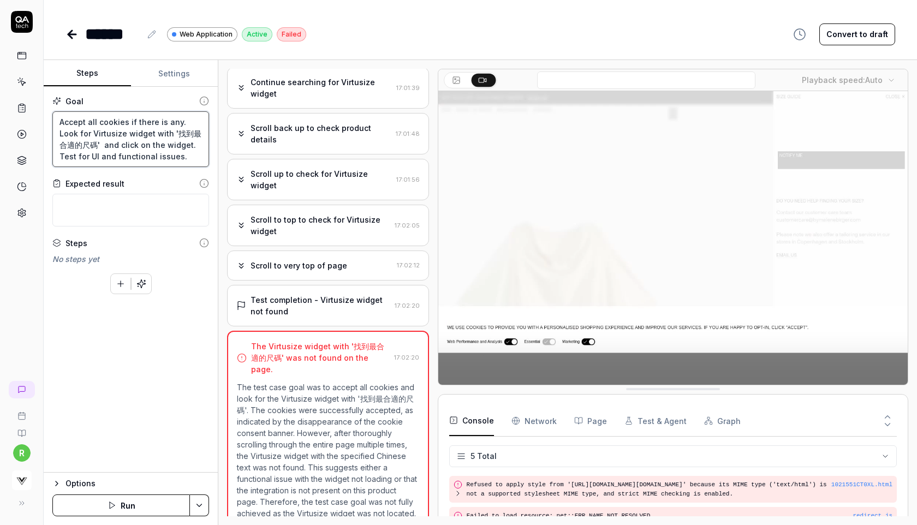
drag, startPoint x: 152, startPoint y: 136, endPoint x: 169, endPoint y: 138, distance: 17.0
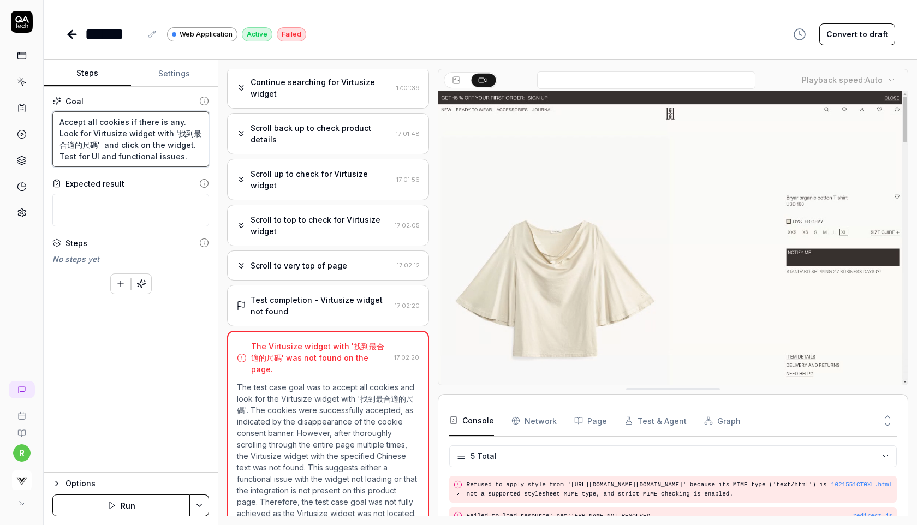
click at [169, 138] on textarea "Accept all cookies if there is any. Look for Virtusize widget with '找到最合適的尺碼' a…" at bounding box center [130, 139] width 157 height 56
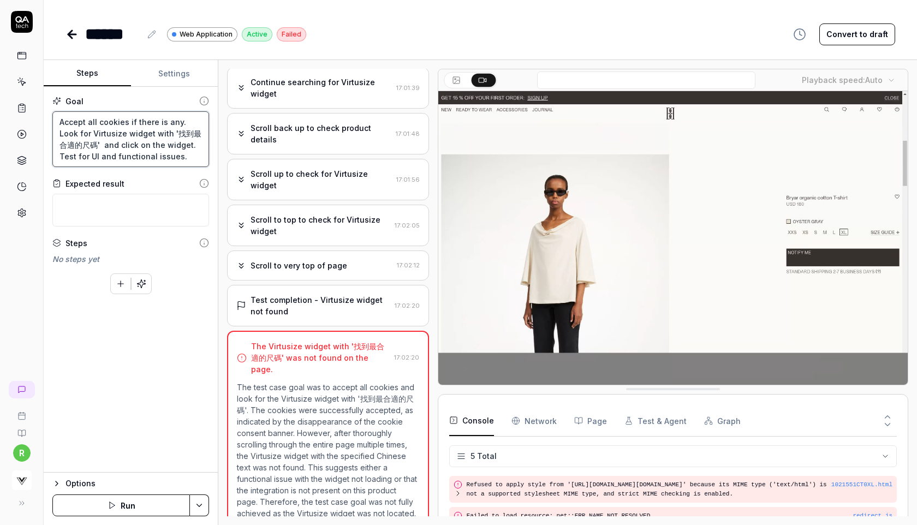
click at [169, 138] on textarea "Accept all cookies if there is any. Look for Virtusize widget with '找到最合適的尺碼' a…" at bounding box center [130, 139] width 157 height 56
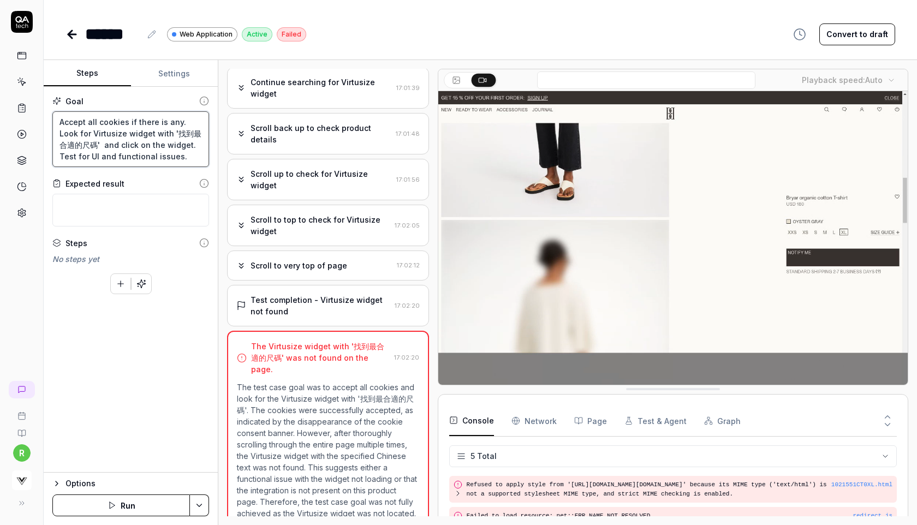
click at [169, 138] on textarea "Accept all cookies if there is any. Look for Virtusize widget with '找到最合適的尺碼' a…" at bounding box center [130, 139] width 157 height 56
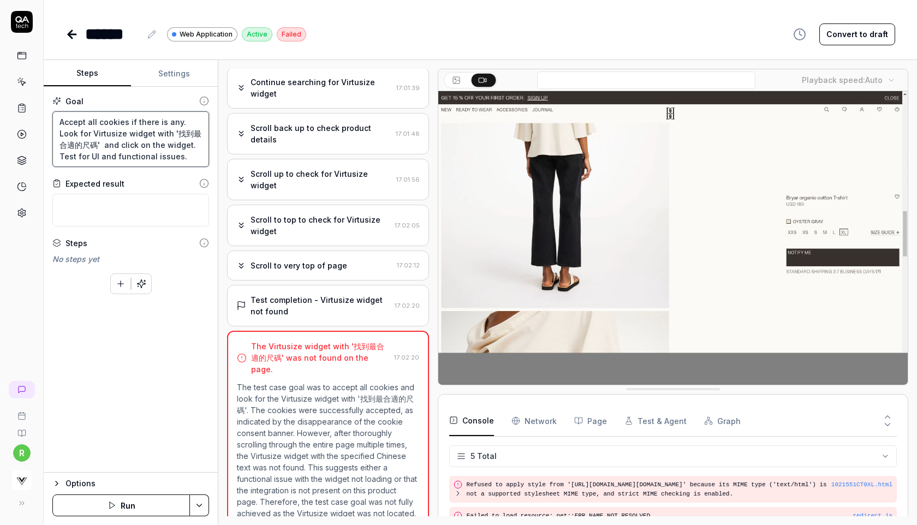
click at [161, 136] on textarea "Accept all cookies if there is any. Look for Virtusize widget with '找到最合適的尺碼' a…" at bounding box center [130, 139] width 157 height 56
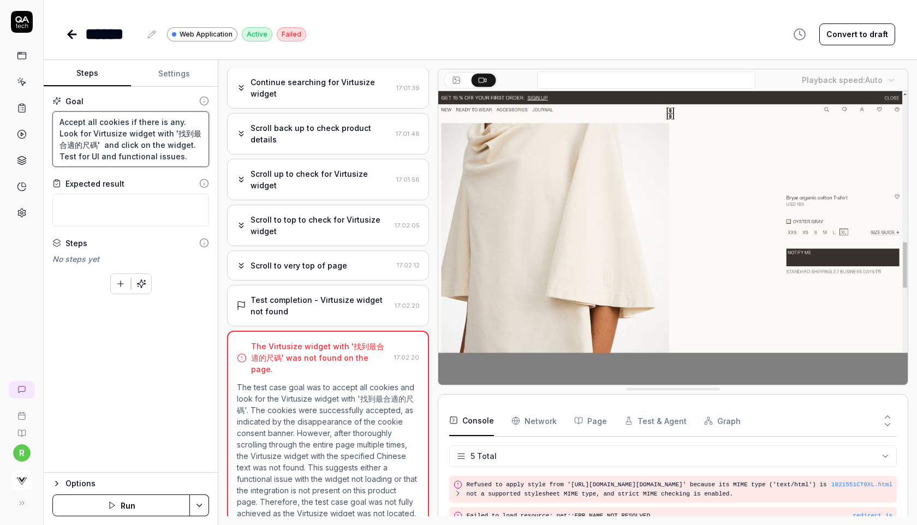
drag, startPoint x: 152, startPoint y: 130, endPoint x: 72, endPoint y: 144, distance: 81.5
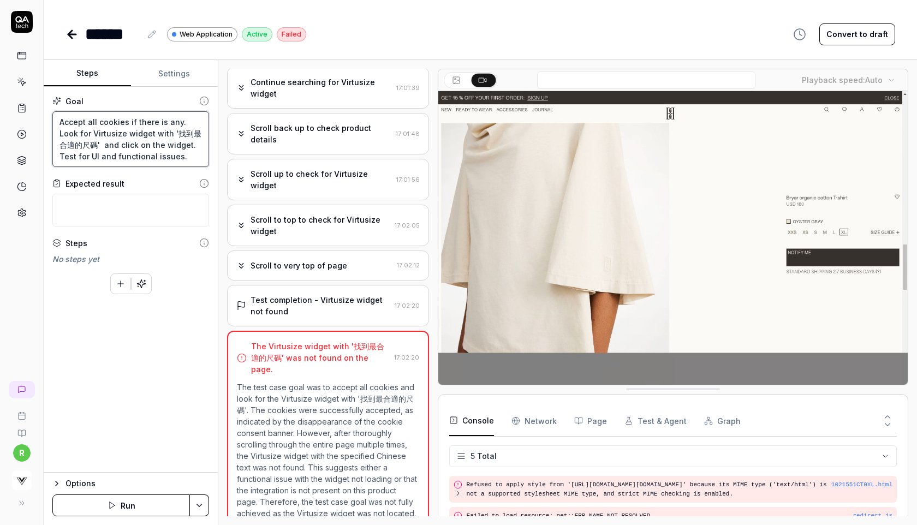
click at [72, 144] on textarea "Accept all cookies if there is any. Look for Virtusize widget with '找到最合適的尺碼' a…" at bounding box center [130, 139] width 157 height 56
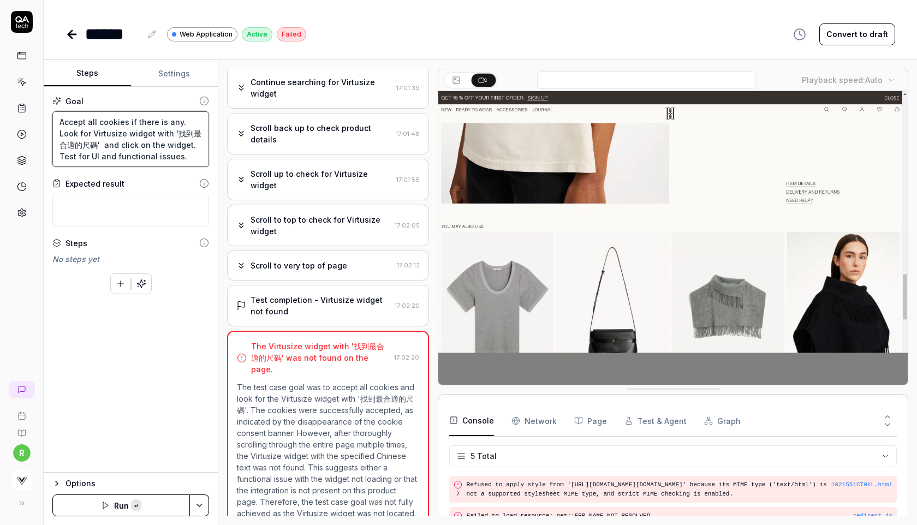
paste textarea "簡単サイズチェック"
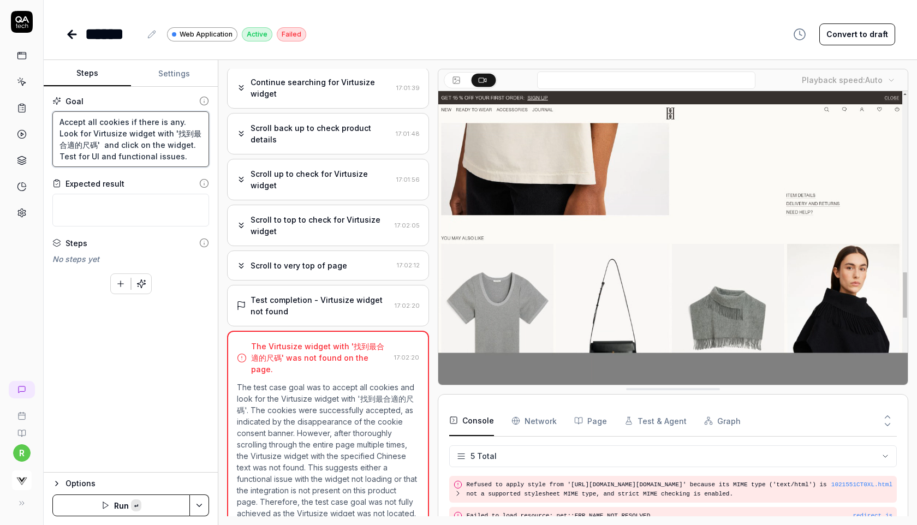
type textarea "*"
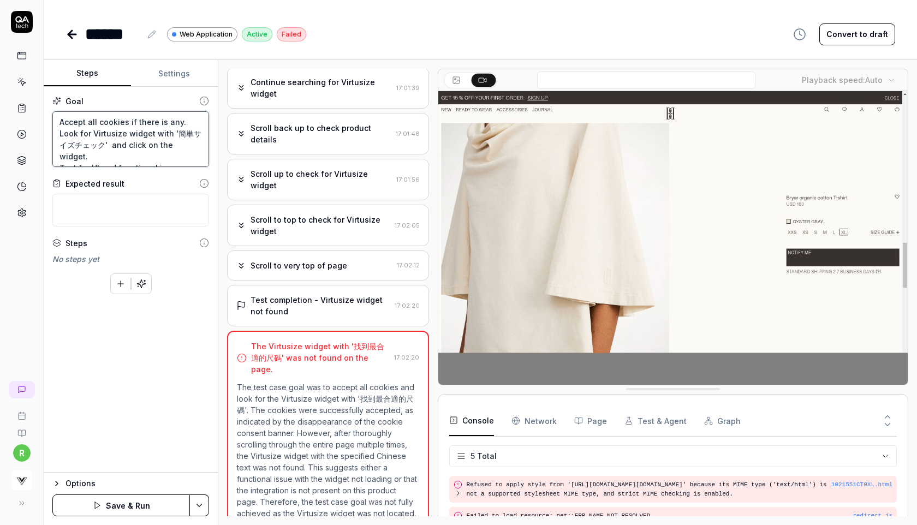
type textarea "Accept all cookies if there is any. Look for Virtusize widget with '簡単サイズチェック' …"
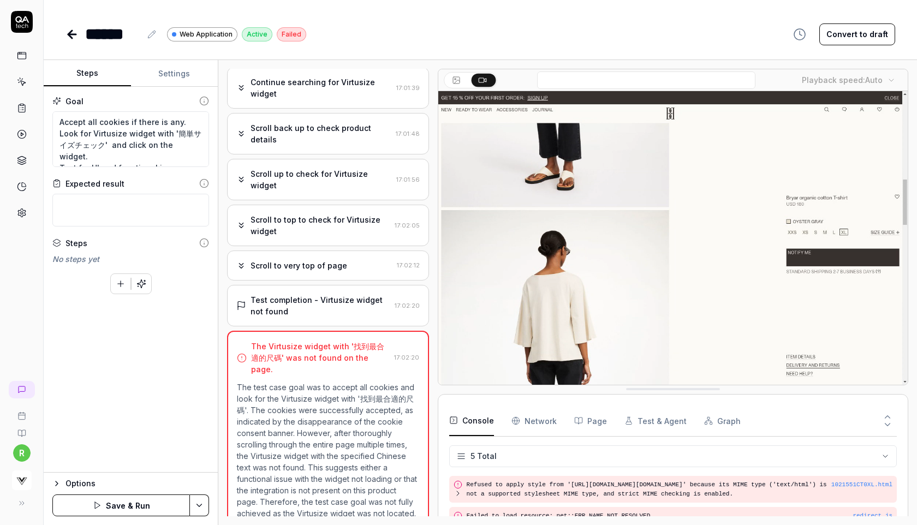
click at [127, 513] on button "Save & Run" at bounding box center [121, 506] width 138 height 22
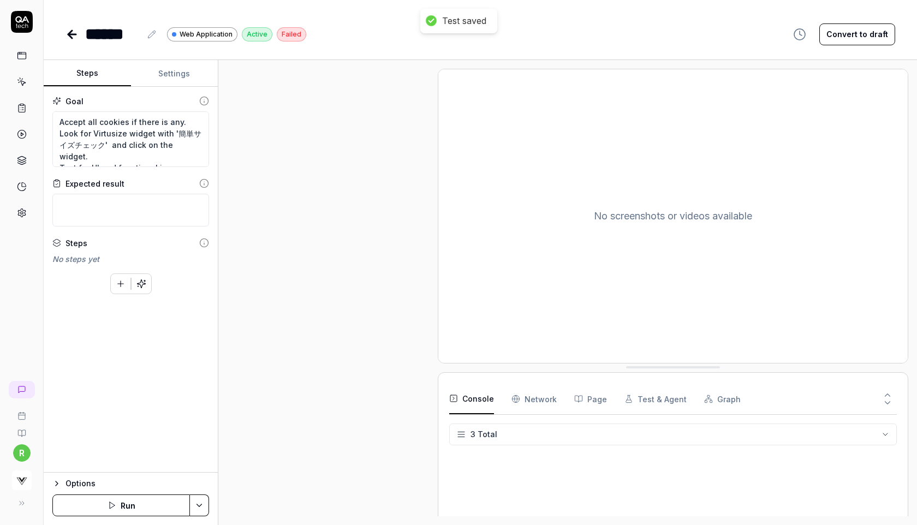
type textarea "*"
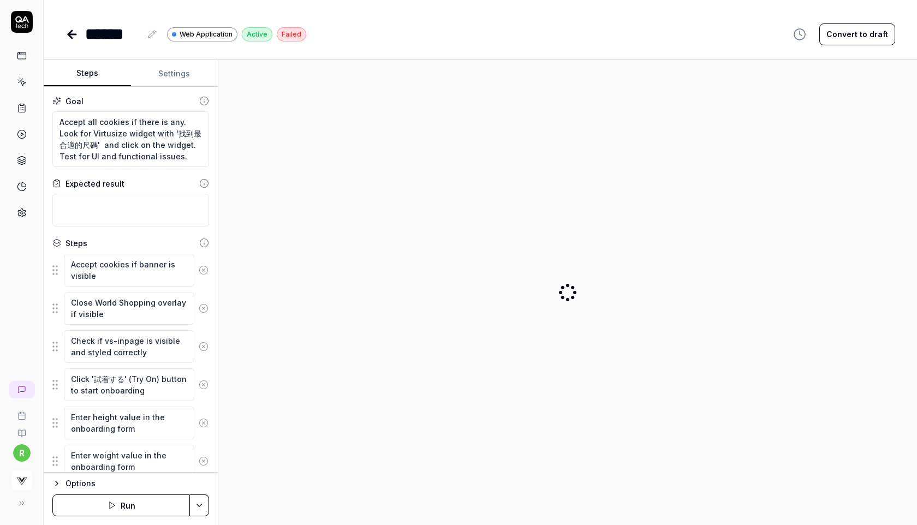
click at [204, 271] on icon at bounding box center [204, 270] width 10 height 10
click at [204, 304] on icon at bounding box center [204, 309] width 10 height 10
click at [204, 342] on icon at bounding box center [204, 347] width 10 height 10
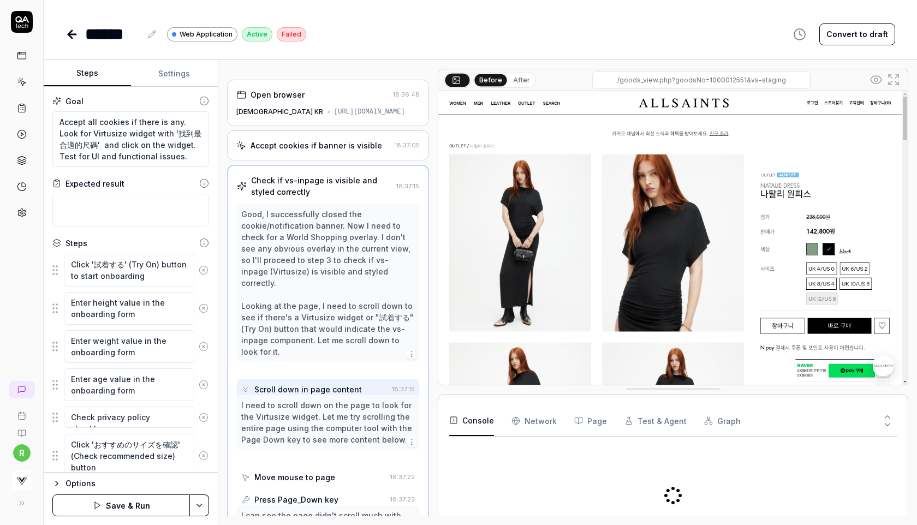
click at [204, 271] on icon at bounding box center [204, 270] width 10 height 10
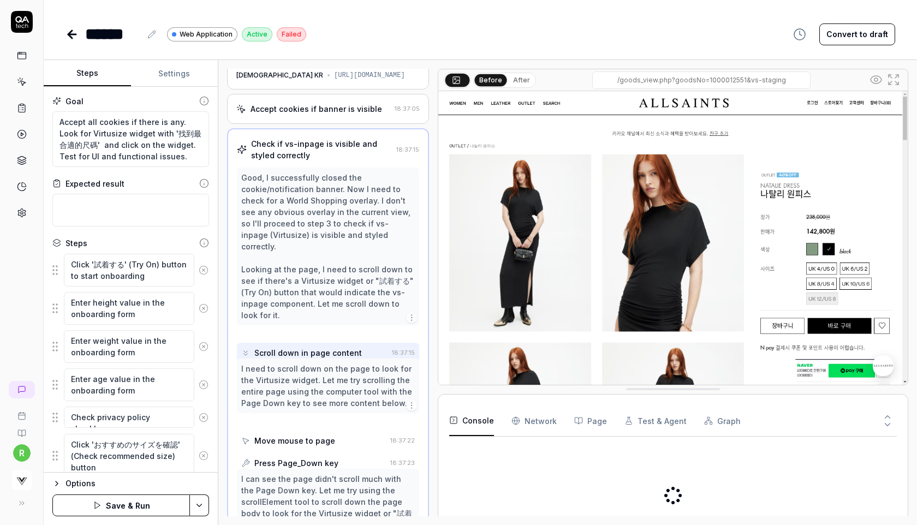
click at [204, 304] on icon at bounding box center [204, 309] width 10 height 10
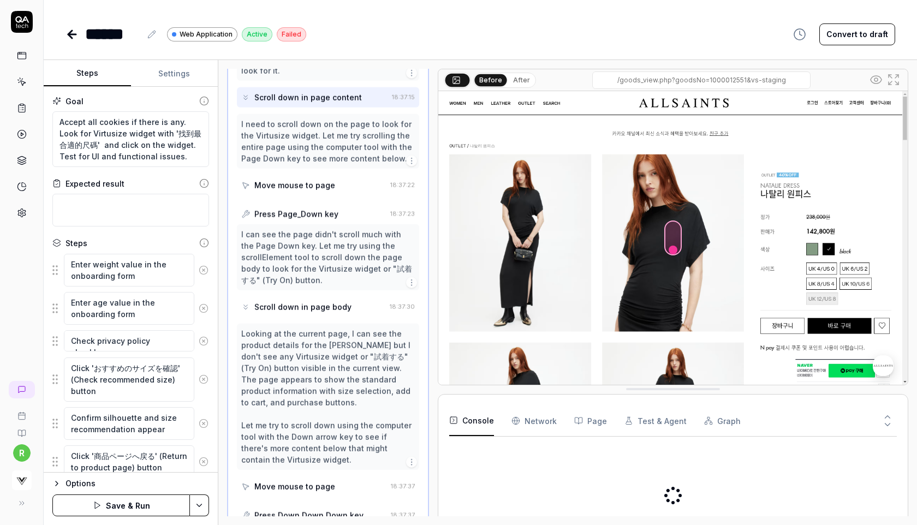
click at [204, 271] on icon at bounding box center [204, 270] width 10 height 10
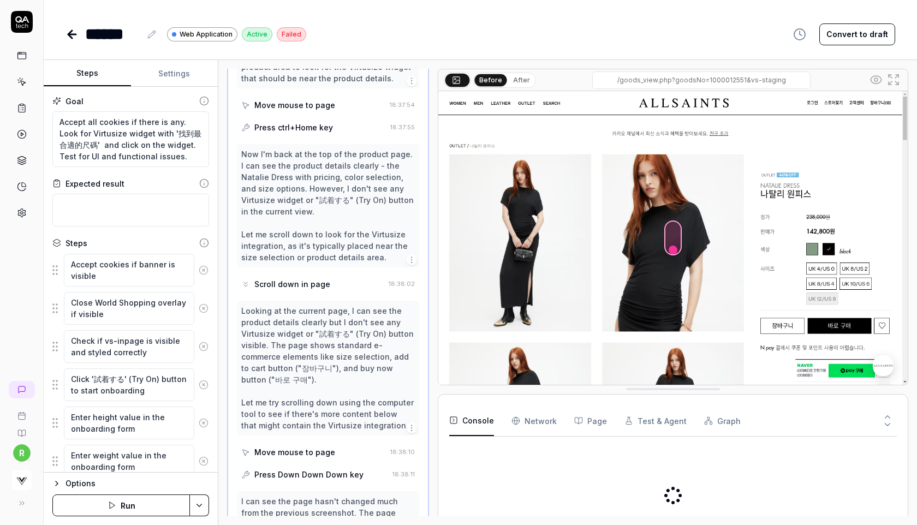
scroll to position [1319, 0]
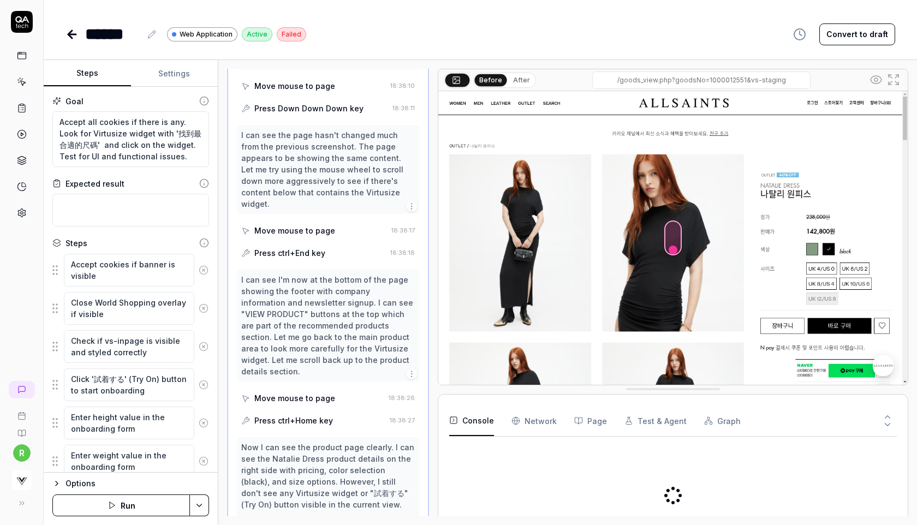
click at [204, 271] on icon at bounding box center [204, 270] width 10 height 10
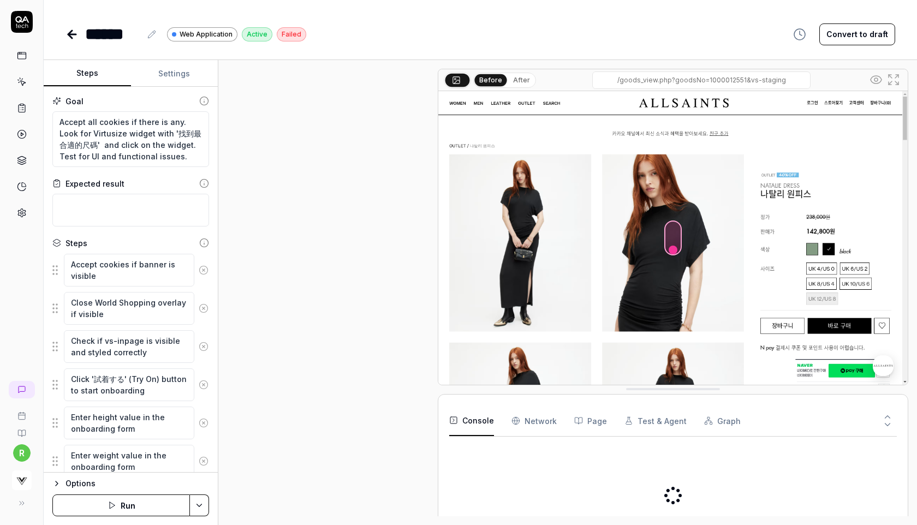
click at [204, 304] on icon at bounding box center [204, 309] width 10 height 10
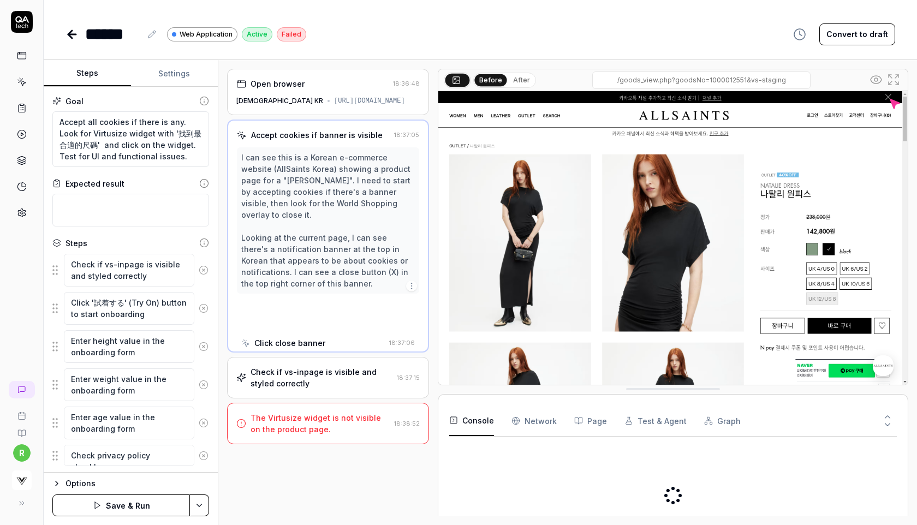
click at [204, 271] on icon at bounding box center [204, 270] width 10 height 10
click at [204, 304] on icon at bounding box center [204, 309] width 10 height 10
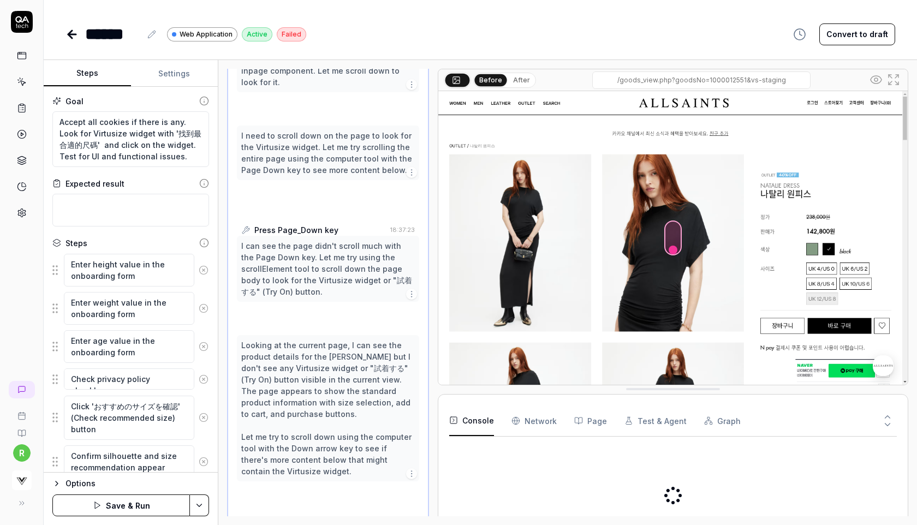
click at [204, 271] on icon at bounding box center [204, 270] width 10 height 10
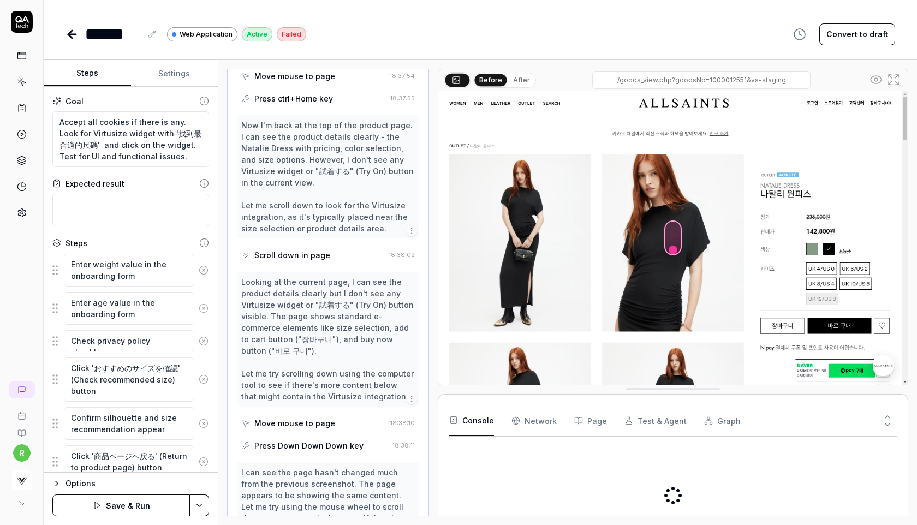
click at [204, 271] on icon at bounding box center [204, 270] width 10 height 10
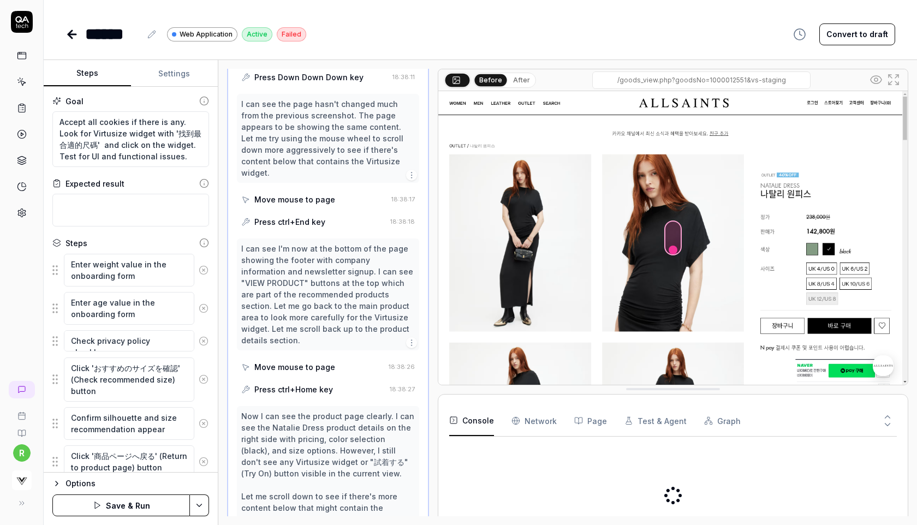
click at [204, 304] on icon at bounding box center [204, 309] width 10 height 10
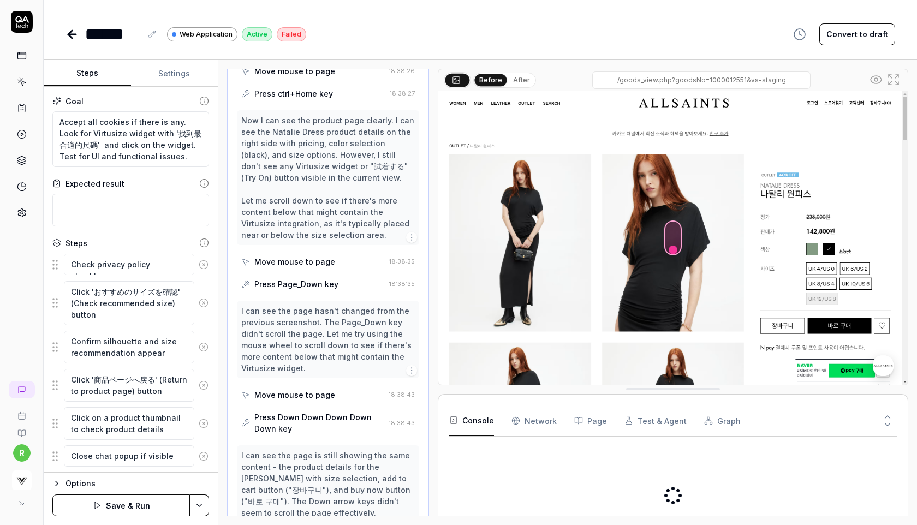
click at [204, 271] on button at bounding box center [203, 265] width 19 height 22
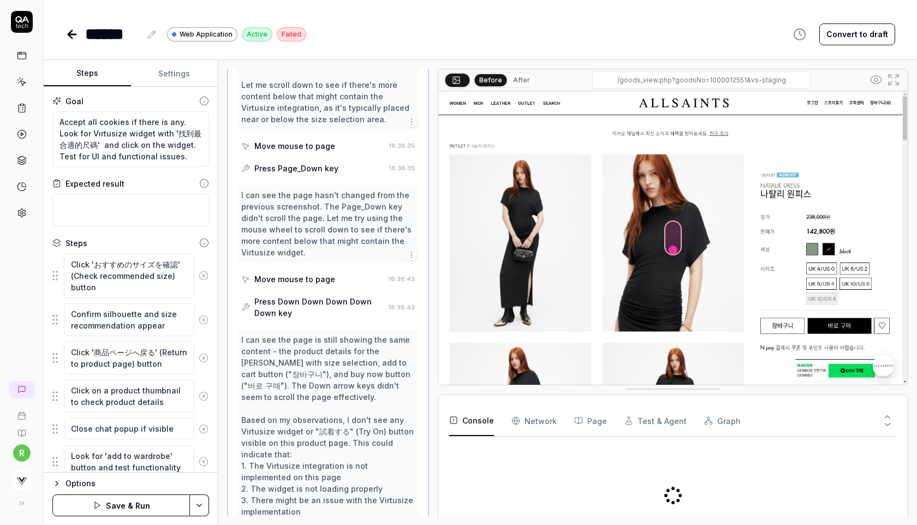
click at [204, 272] on circle at bounding box center [204, 276] width 8 height 8
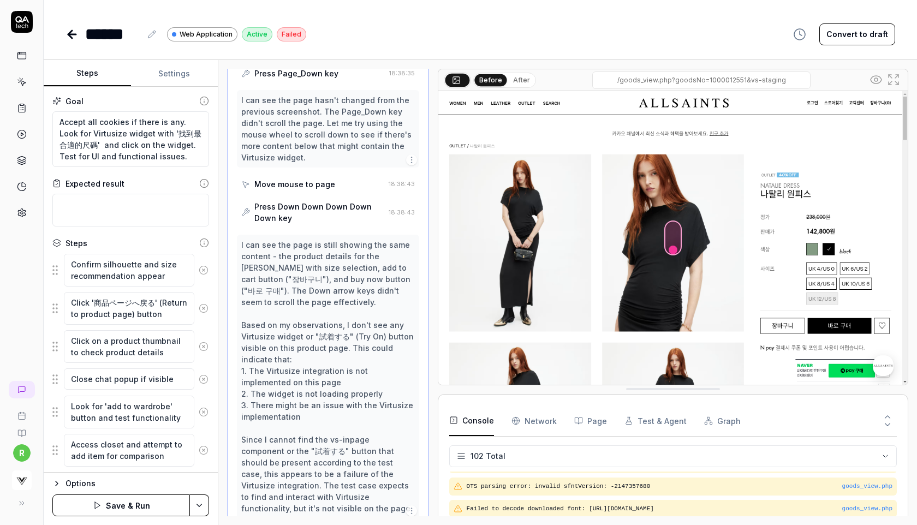
scroll to position [1858, 0]
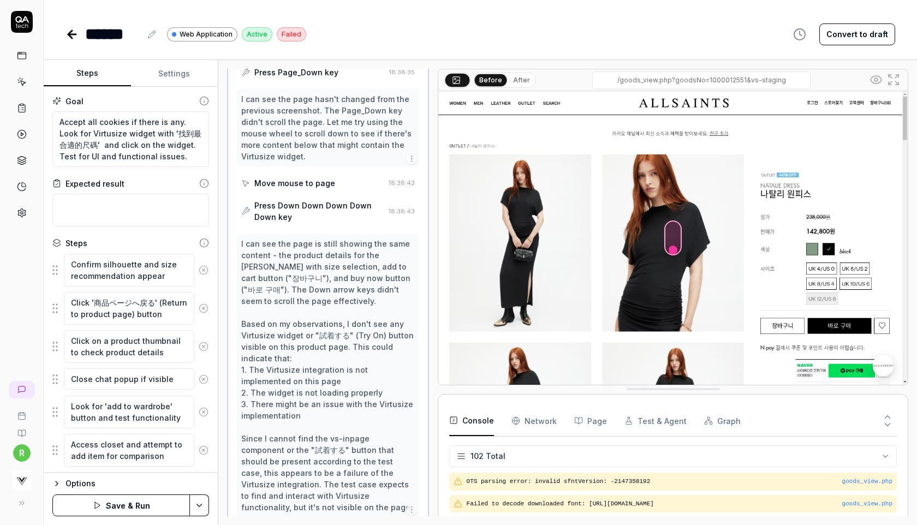
click at [204, 271] on icon at bounding box center [204, 270] width 10 height 10
click at [204, 304] on icon at bounding box center [204, 309] width 10 height 10
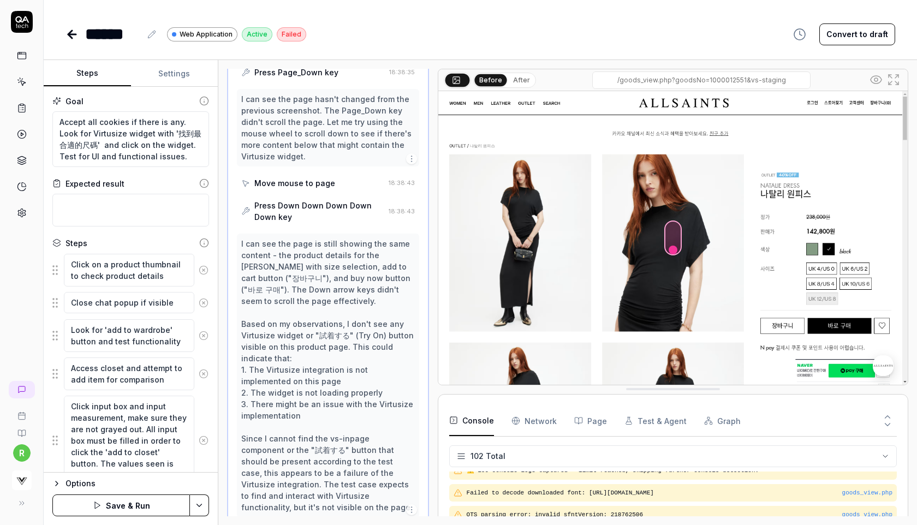
click at [204, 271] on icon at bounding box center [204, 270] width 10 height 10
click at [204, 292] on button at bounding box center [203, 303] width 19 height 22
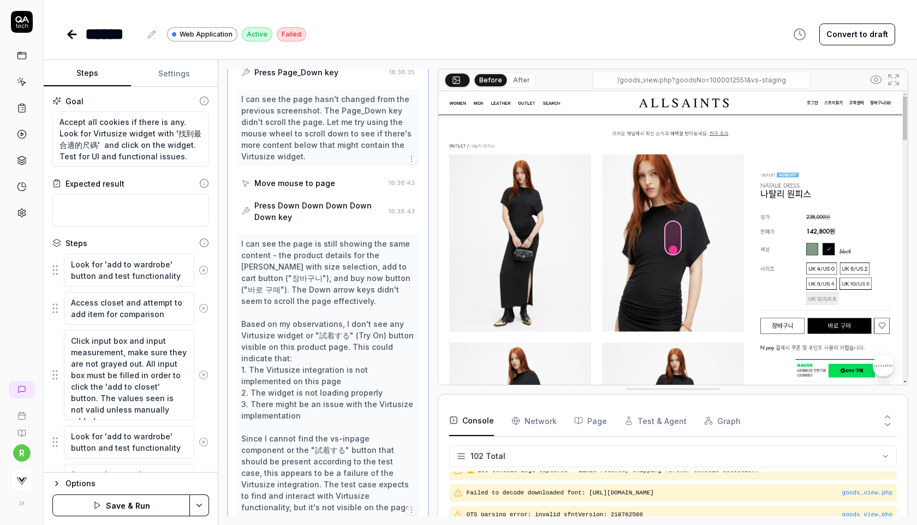
click at [204, 271] on icon at bounding box center [204, 270] width 10 height 10
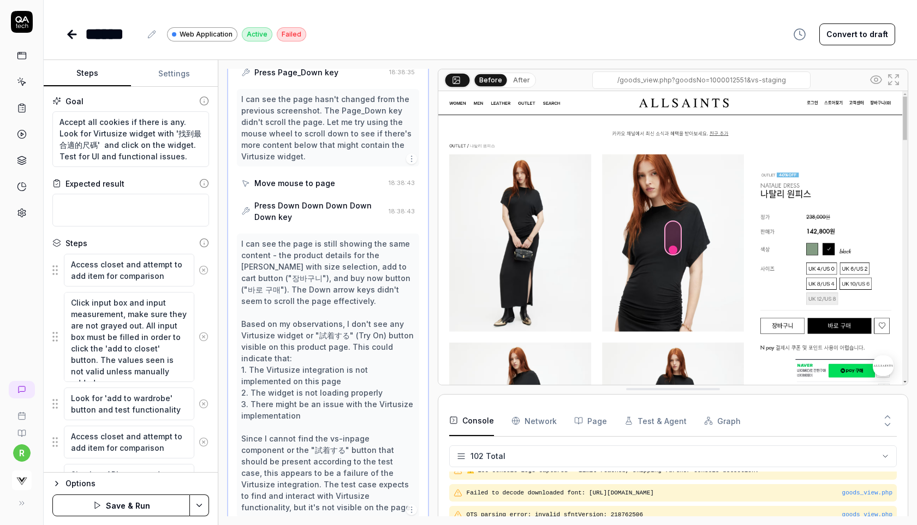
click at [204, 271] on icon at bounding box center [204, 270] width 10 height 10
click at [204, 292] on div "Click input box and input measurement, make sure they are not grayed out. All i…" at bounding box center [130, 337] width 157 height 91
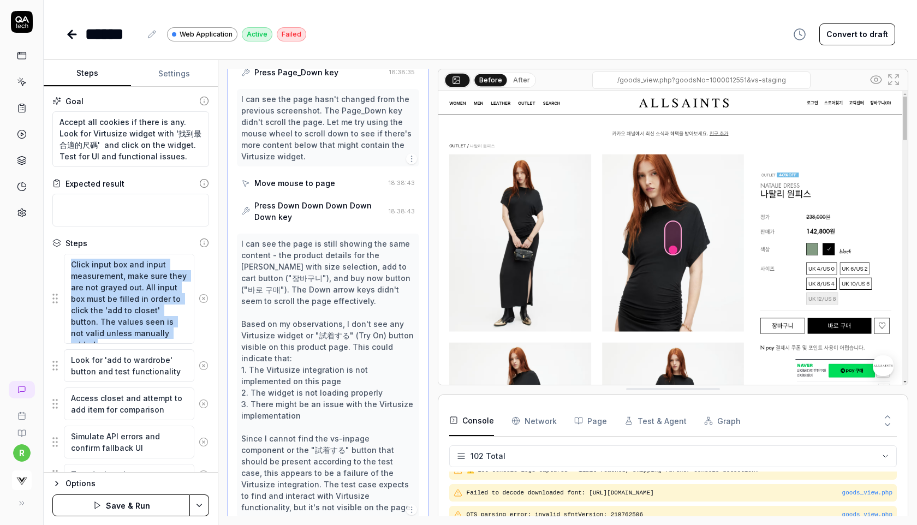
click at [204, 271] on div "Click input box and input measurement, make sure they are not grayed out. All i…" at bounding box center [130, 298] width 157 height 91
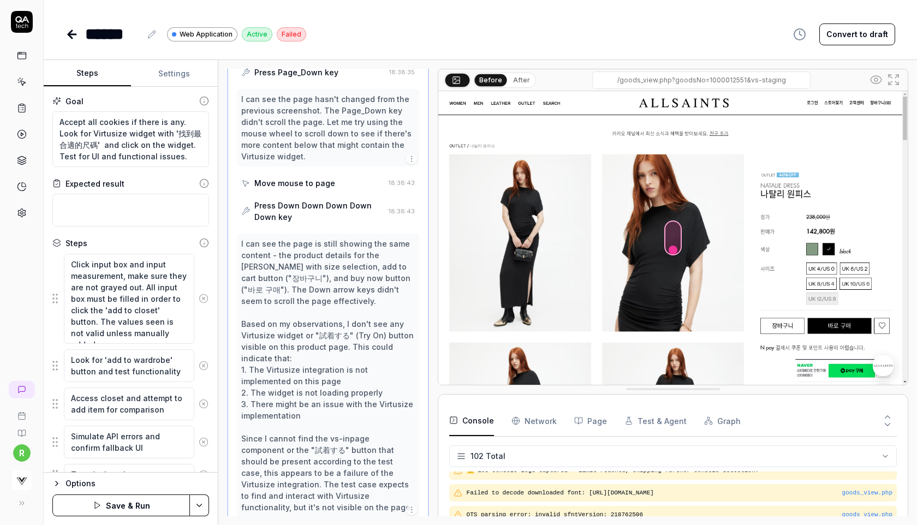
click at [204, 271] on div "Click input box and input measurement, make sure they are not grayed out. All i…" at bounding box center [130, 298] width 157 height 91
click at [203, 295] on circle at bounding box center [204, 299] width 8 height 8
click at [203, 387] on div "Access closet and attempt to add item for comparison" at bounding box center [130, 404] width 157 height 34
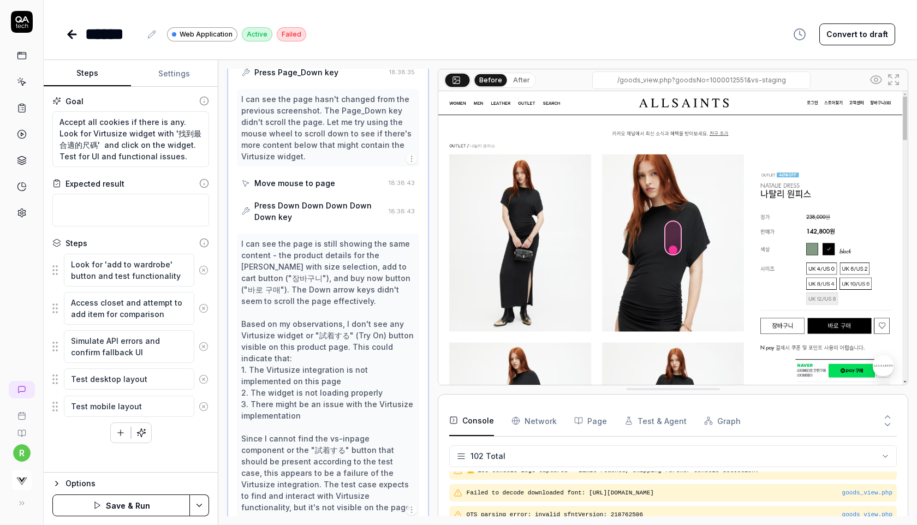
click at [203, 294] on div "Access closet and attempt to add item for comparison" at bounding box center [130, 309] width 157 height 34
click at [202, 307] on icon at bounding box center [204, 309] width 10 height 10
click at [202, 342] on icon at bounding box center [204, 347] width 10 height 10
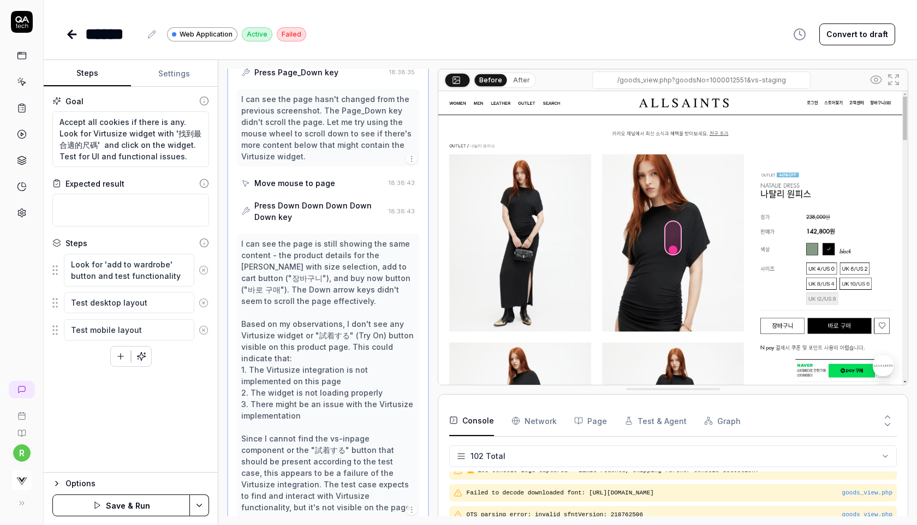
click at [202, 307] on icon at bounding box center [204, 303] width 10 height 10
click at [202, 325] on icon at bounding box center [204, 330] width 10 height 10
click at [202, 307] on div "Look for 'add to wardrobe' button and test functionality To pick up a draggable…" at bounding box center [130, 282] width 157 height 59
click at [202, 273] on circle at bounding box center [204, 270] width 8 height 8
click at [126, 509] on button "Save & Run" at bounding box center [121, 506] width 138 height 22
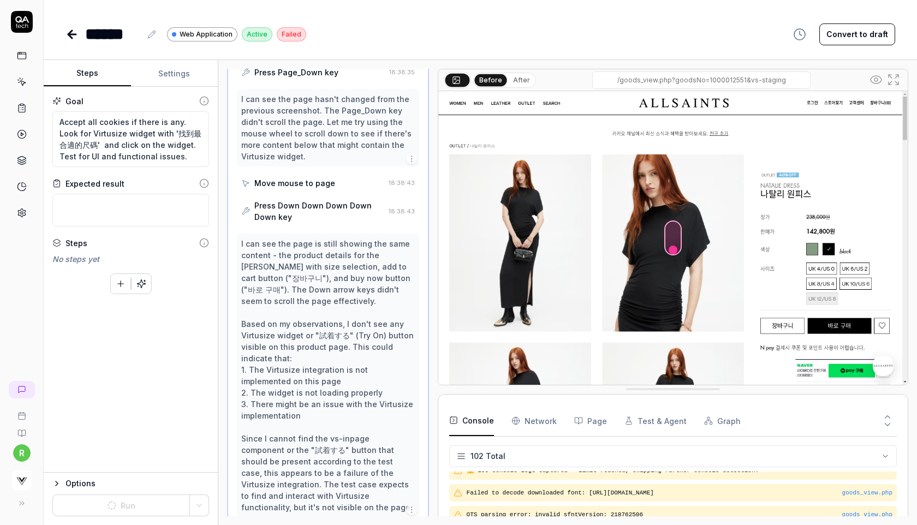
type textarea "*"
click at [202, 301] on div "Goal Accept all cookies if there is any. Look for Virtusize widget with '找到最合適的…" at bounding box center [131, 280] width 174 height 386
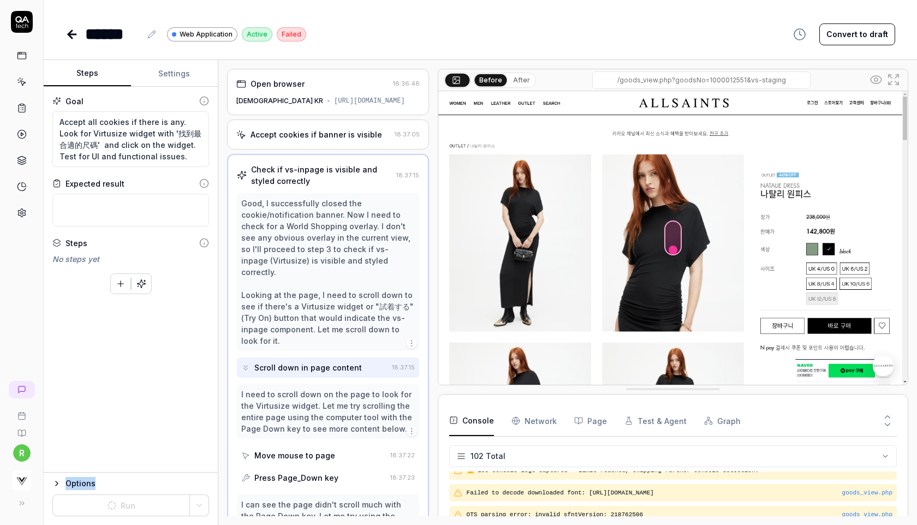
click at [73, 31] on icon at bounding box center [72, 34] width 13 height 13
click at [22, 109] on icon at bounding box center [22, 108] width 10 height 10
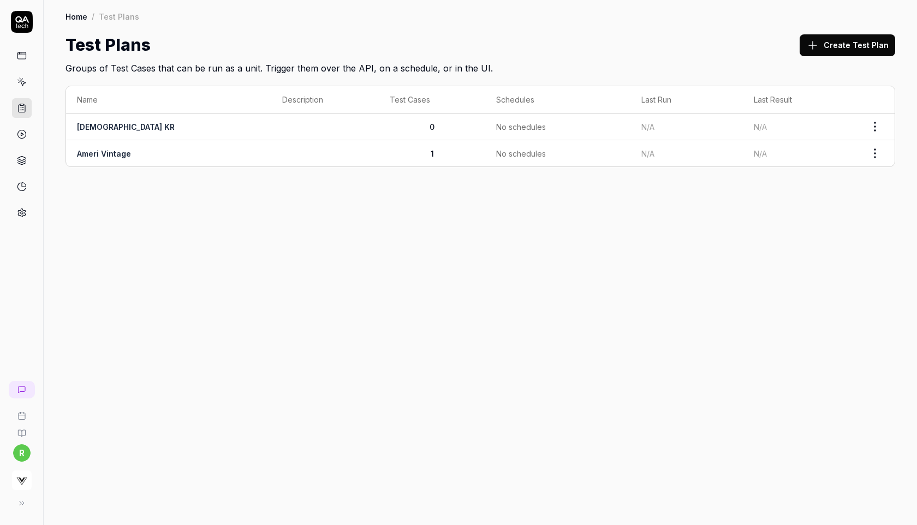
click at [400, 127] on td "0" at bounding box center [432, 127] width 107 height 27
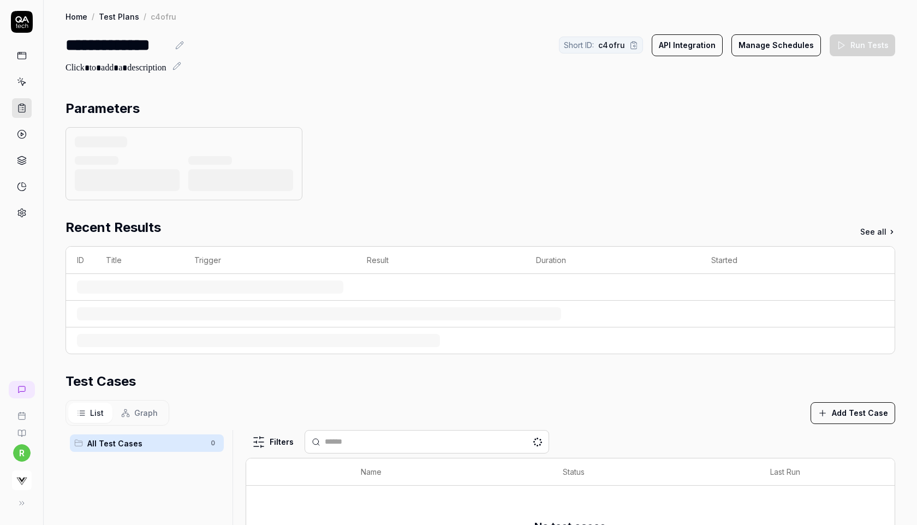
click at [105, 129] on div at bounding box center [184, 163] width 237 height 73
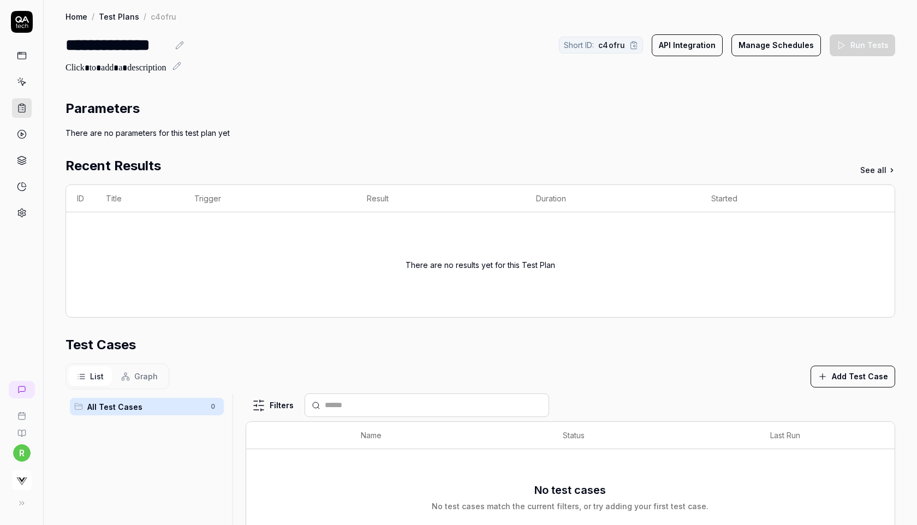
click at [834, 373] on button "Add Test Case" at bounding box center [853, 377] width 85 height 22
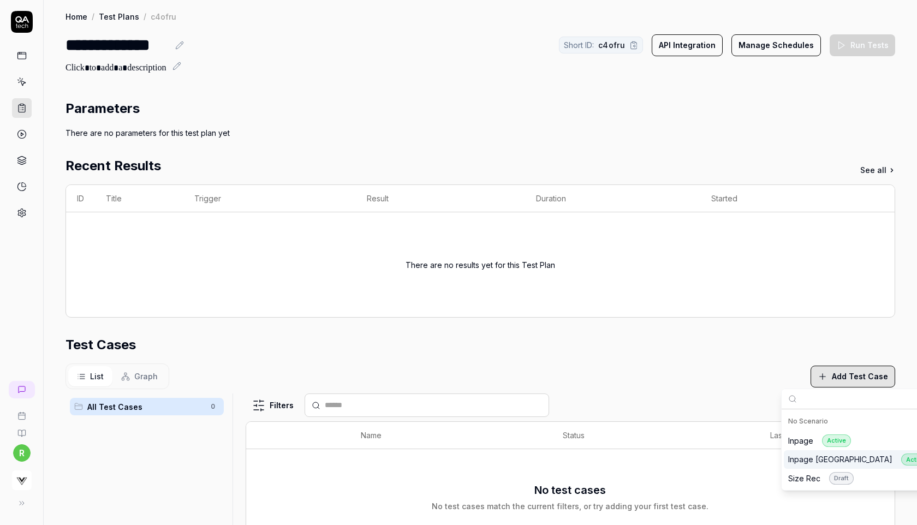
click at [810, 459] on div "Inpage Korea Active" at bounding box center [860, 460] width 142 height 13
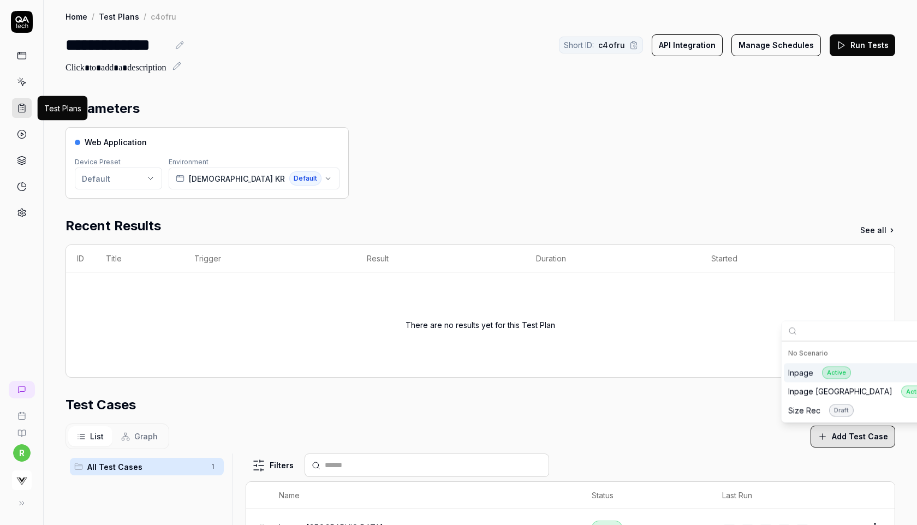
click at [19, 110] on icon at bounding box center [22, 109] width 7 height 8
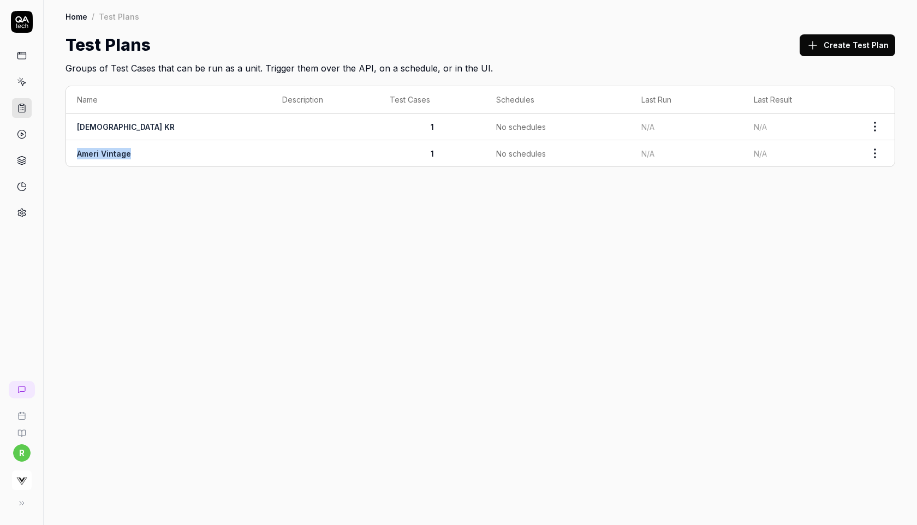
click at [866, 43] on button "Create Test Plan" at bounding box center [848, 45] width 96 height 22
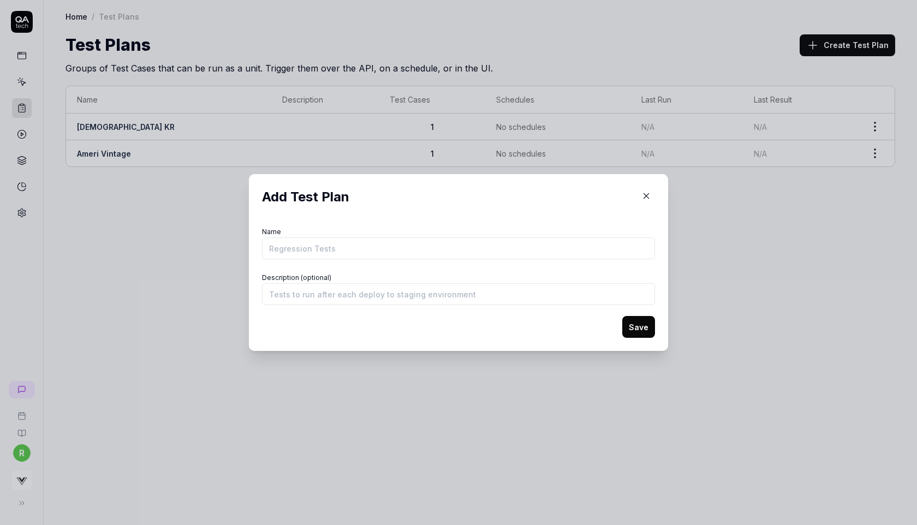
drag, startPoint x: 554, startPoint y: 254, endPoint x: 653, endPoint y: -34, distance: 305.0
click at [653, 0] on html "r Home / Test Plans Home / Test Plans Test Plans Create Test Plan Groups of Tes…" at bounding box center [458, 262] width 917 height 525
paste input "https://mitsui-shopping-park.com/ec/p/2160600008471?mallColor=0501"
type input "https://mitsui-shopping-park.com/ec/p/2160600008471?mallColor=0501"
type input "And Mall"
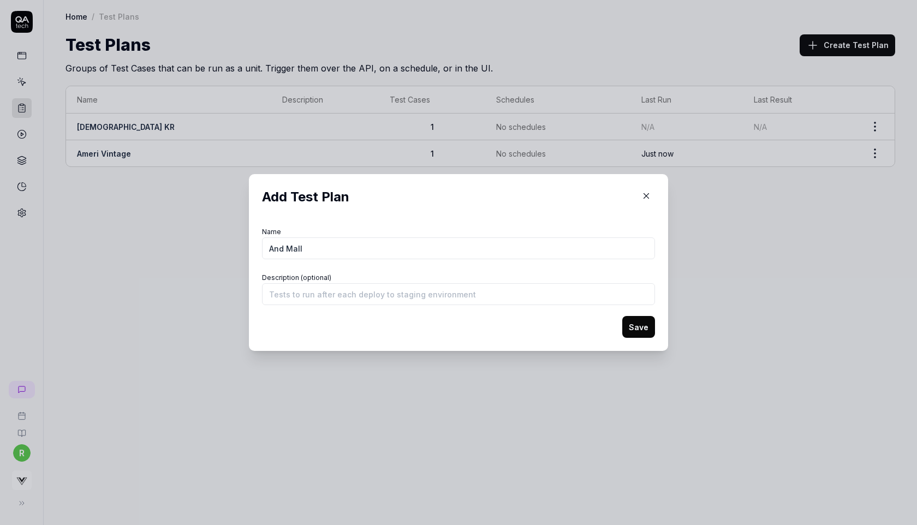
click at [638, 323] on button "Save" at bounding box center [639, 327] width 33 height 22
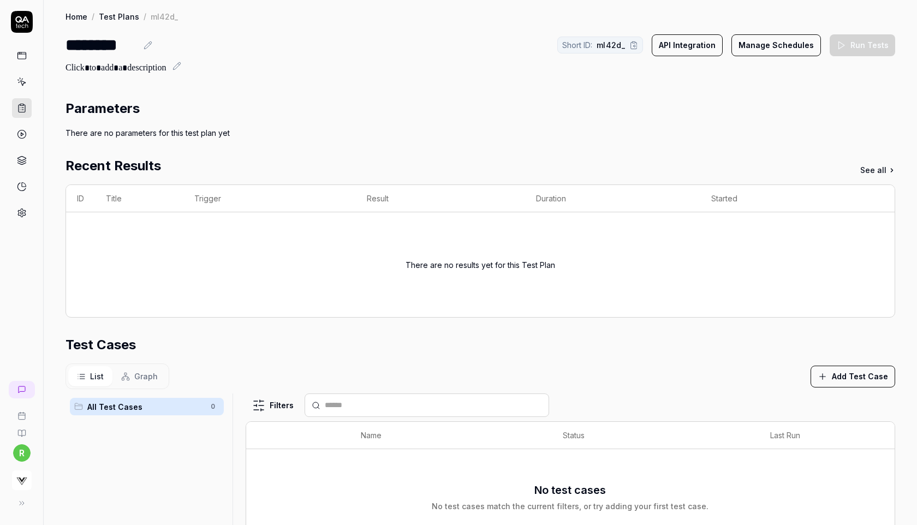
click at [817, 378] on button "Add Test Case" at bounding box center [853, 377] width 85 height 22
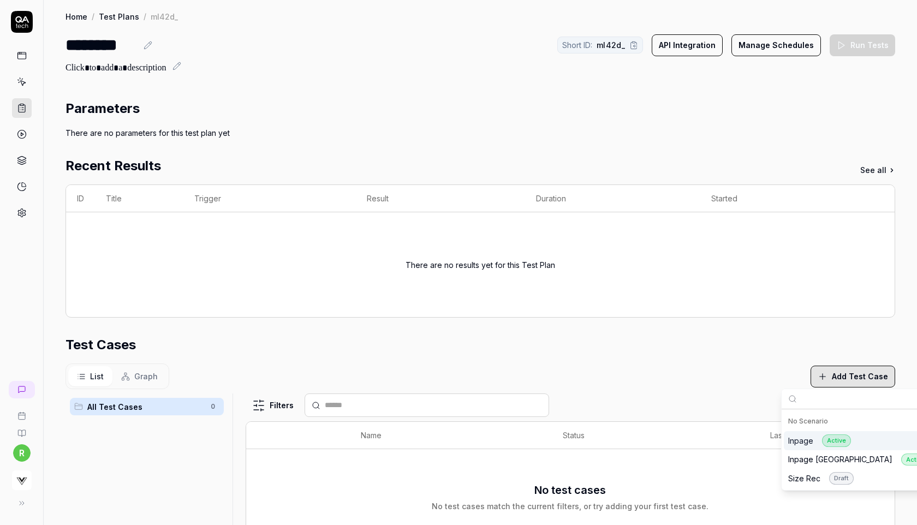
click at [797, 440] on div "Inpage Active" at bounding box center [820, 441] width 63 height 13
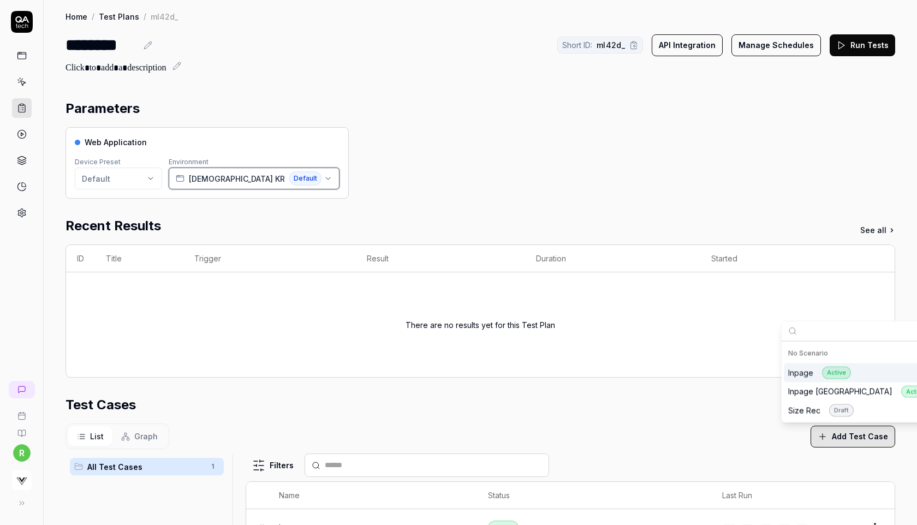
click at [214, 178] on span "[DEMOGRAPHIC_DATA] KR" at bounding box center [237, 178] width 96 height 11
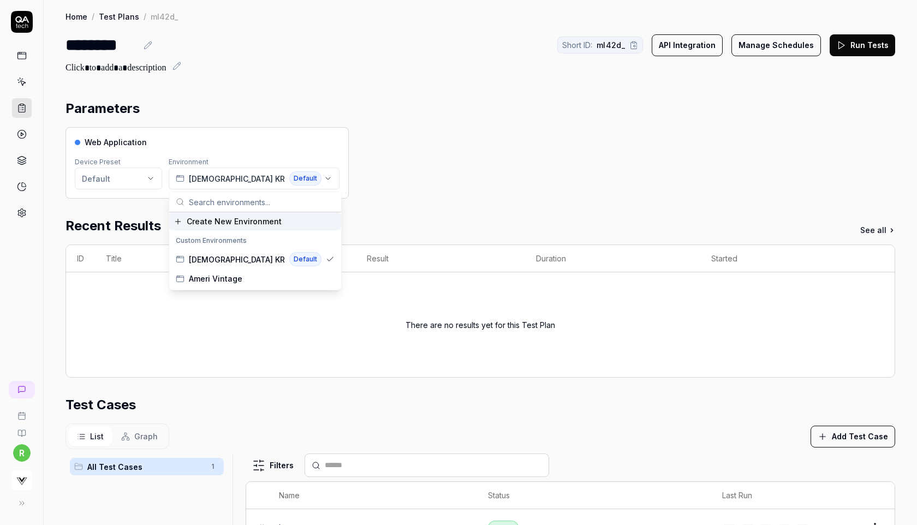
click at [211, 224] on span "Create New Environment" at bounding box center [234, 221] width 95 height 11
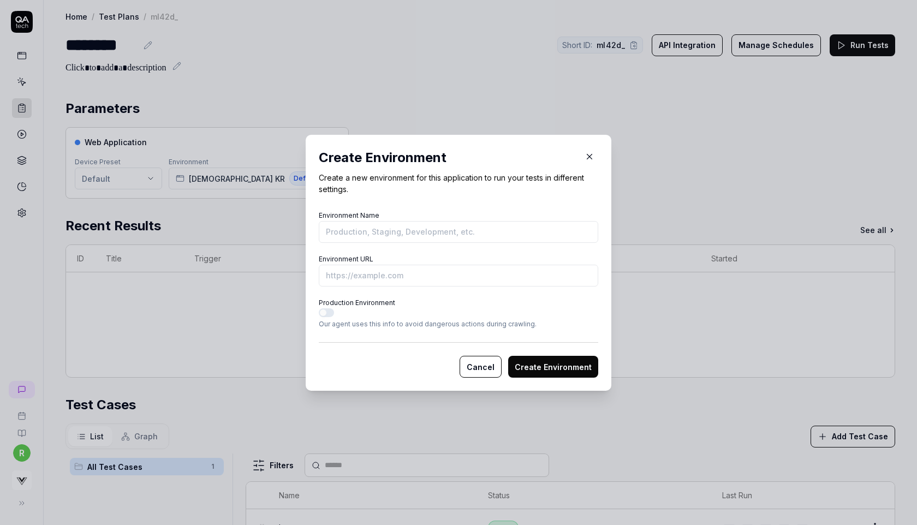
click at [425, 230] on input "Environment Name" at bounding box center [459, 232] width 280 height 22
type input "And Mall"
click at [394, 275] on input "Environment URL" at bounding box center [459, 276] width 280 height 22
paste input "https://mitsui-shopping-park.com/ec/p/2160600008471?mallColor=0501"
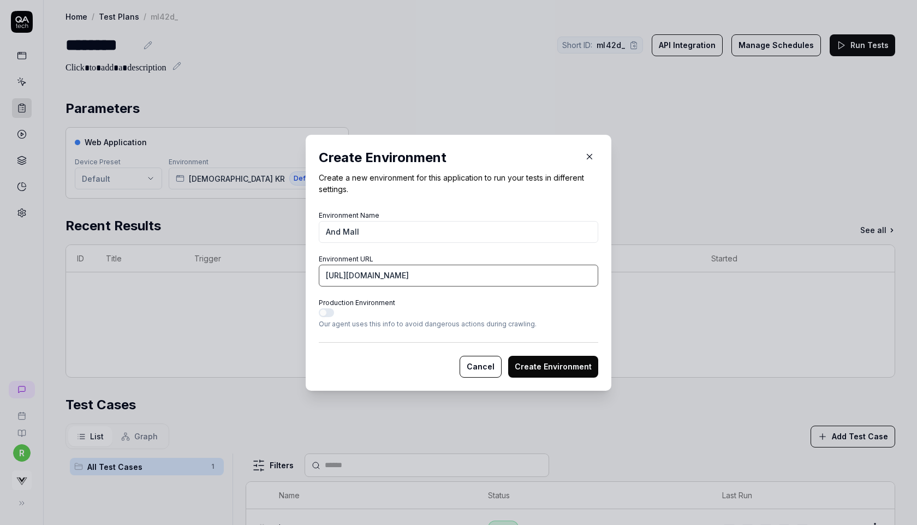
type input "[URL][DOMAIN_NAME]"
click at [531, 365] on button "Create Environment" at bounding box center [553, 367] width 90 height 22
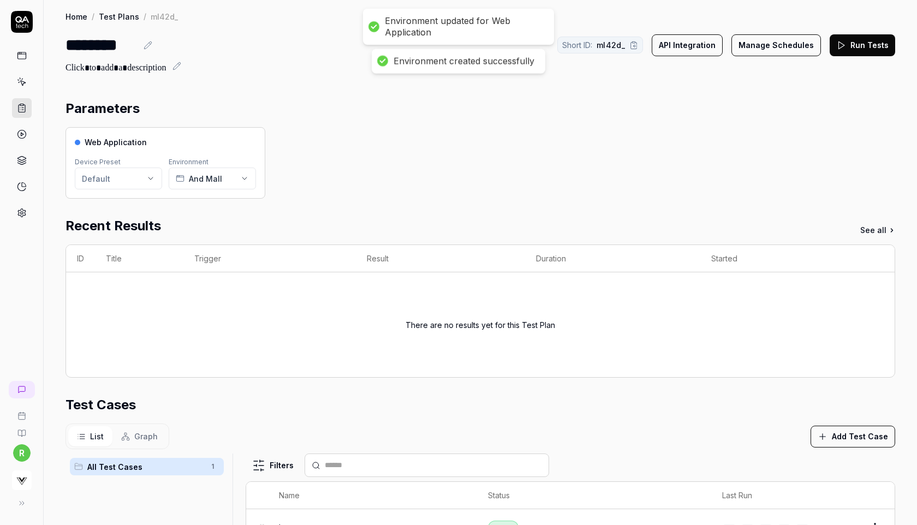
click at [870, 48] on button "Run Tests" at bounding box center [863, 45] width 66 height 22
click at [849, 52] on button "Run Tests" at bounding box center [863, 45] width 66 height 22
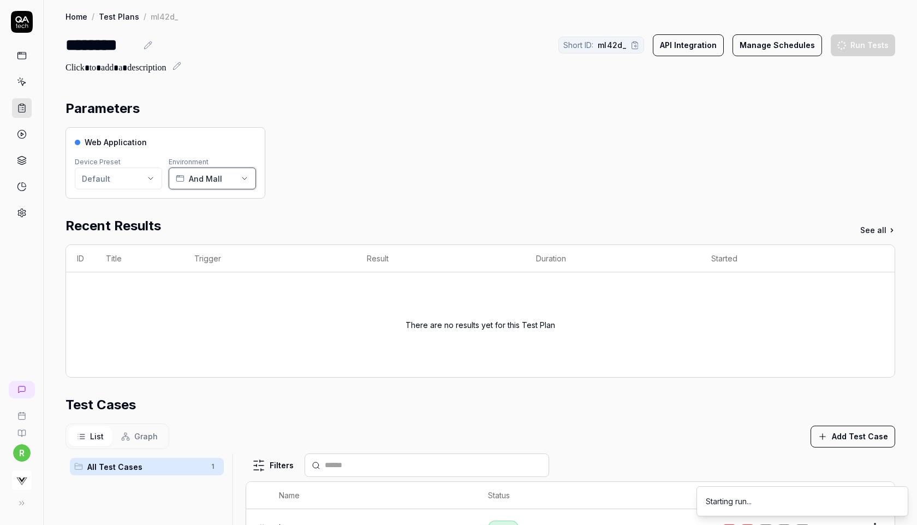
click at [236, 183] on button "And Mall" at bounding box center [212, 179] width 87 height 22
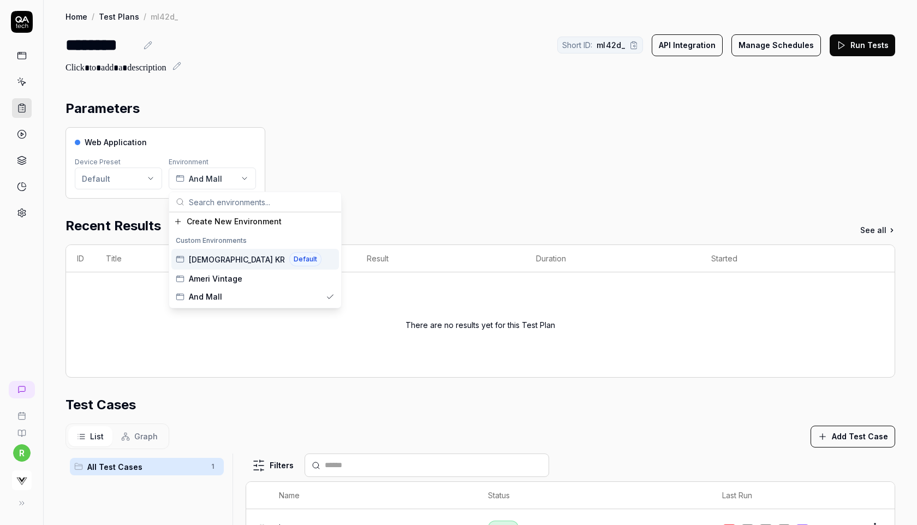
click at [396, 184] on div "Web Application Device Preset Default Environment And Mall" at bounding box center [481, 163] width 830 height 72
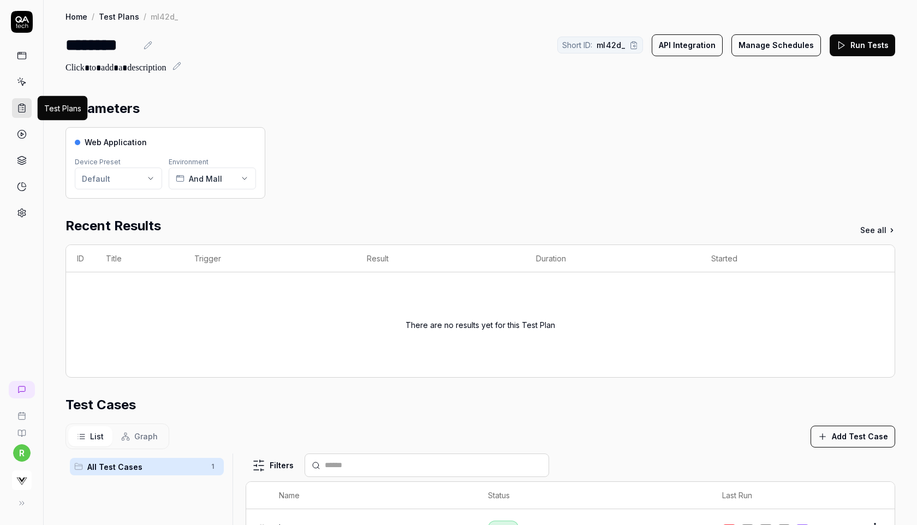
click at [19, 106] on icon at bounding box center [22, 108] width 10 height 10
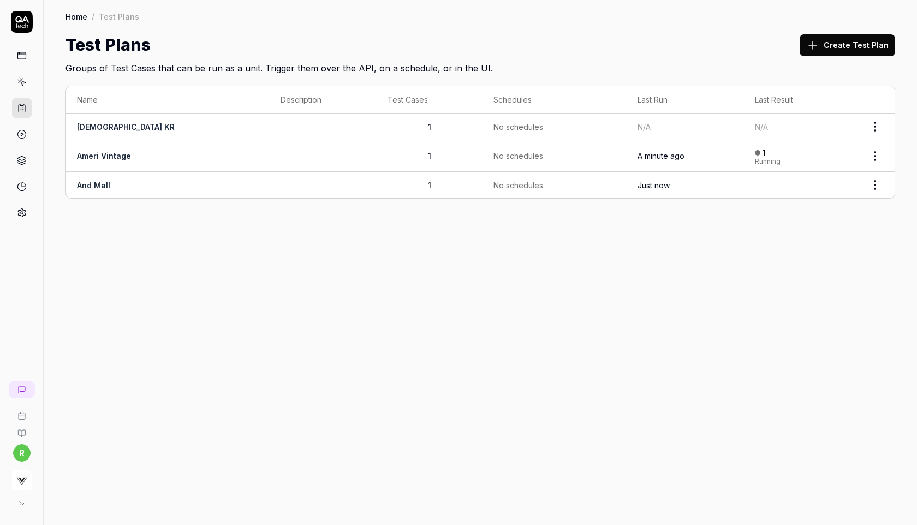
click at [638, 129] on span "N/A" at bounding box center [644, 126] width 13 height 9
click at [112, 126] on link "[DEMOGRAPHIC_DATA] KR" at bounding box center [126, 126] width 98 height 9
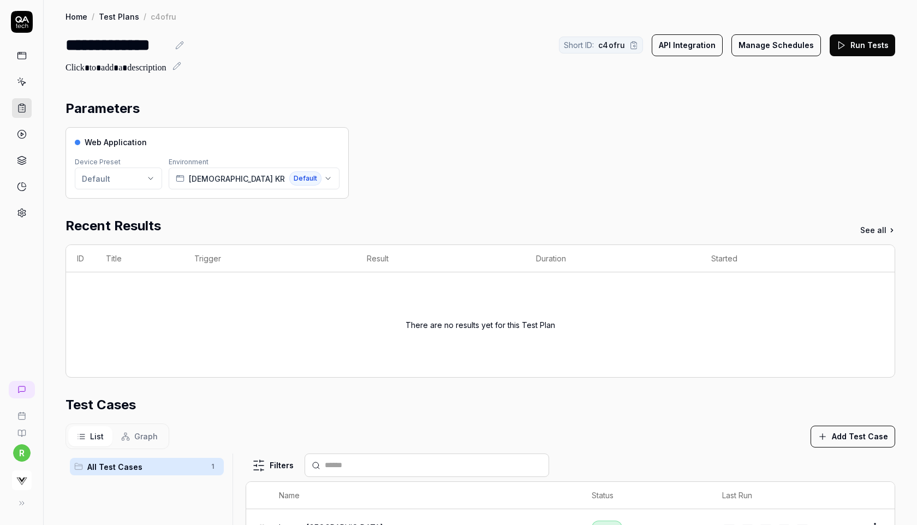
click at [875, 46] on button "Run Tests" at bounding box center [863, 45] width 66 height 22
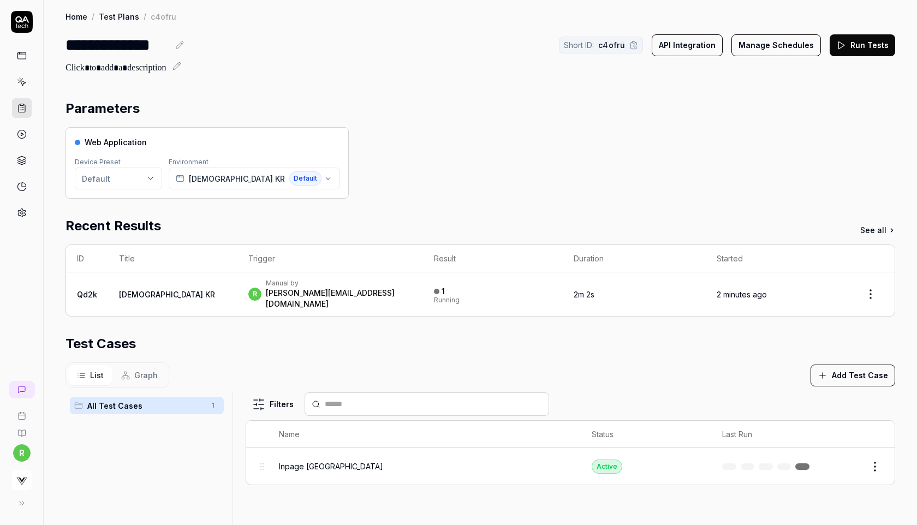
click at [27, 60] on link at bounding box center [22, 56] width 20 height 20
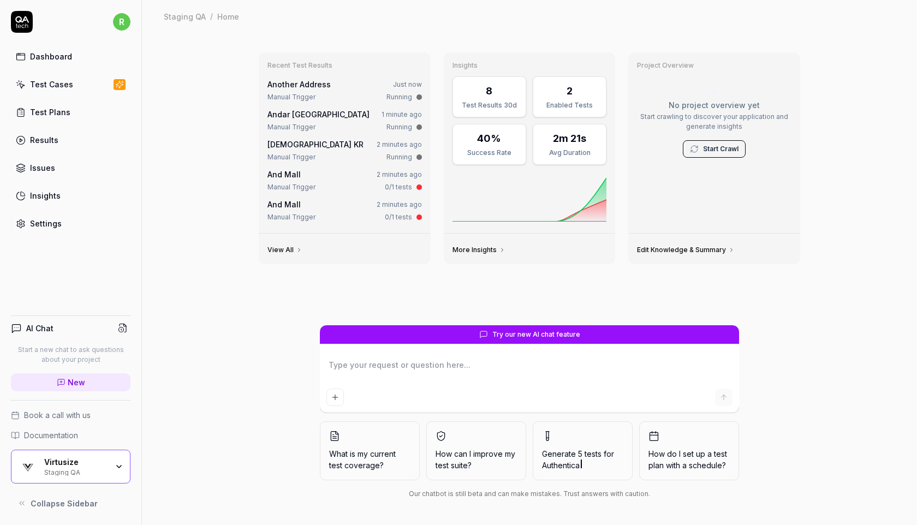
type textarea "*"
click at [65, 91] on link "Test Cases" at bounding box center [71, 84] width 120 height 21
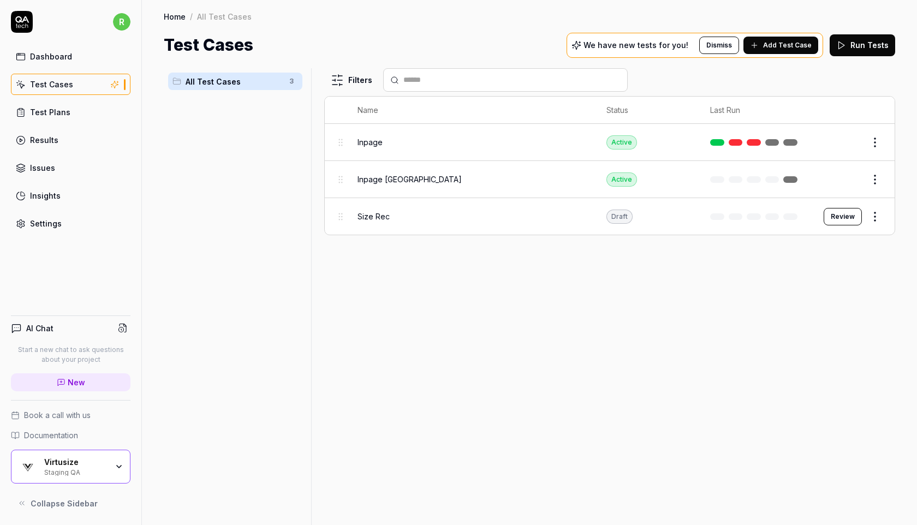
click at [57, 110] on div "Test Plans" at bounding box center [50, 111] width 40 height 11
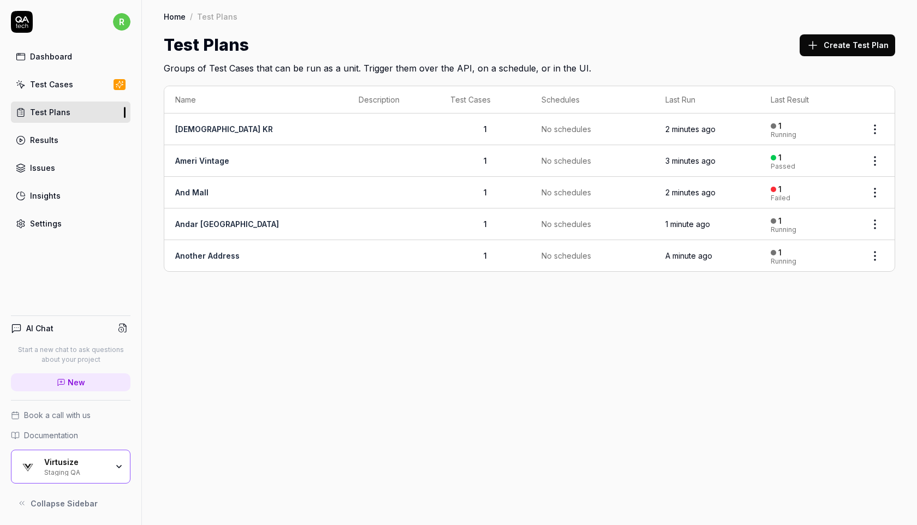
click at [845, 48] on button "Create Test Plan" at bounding box center [848, 45] width 96 height 22
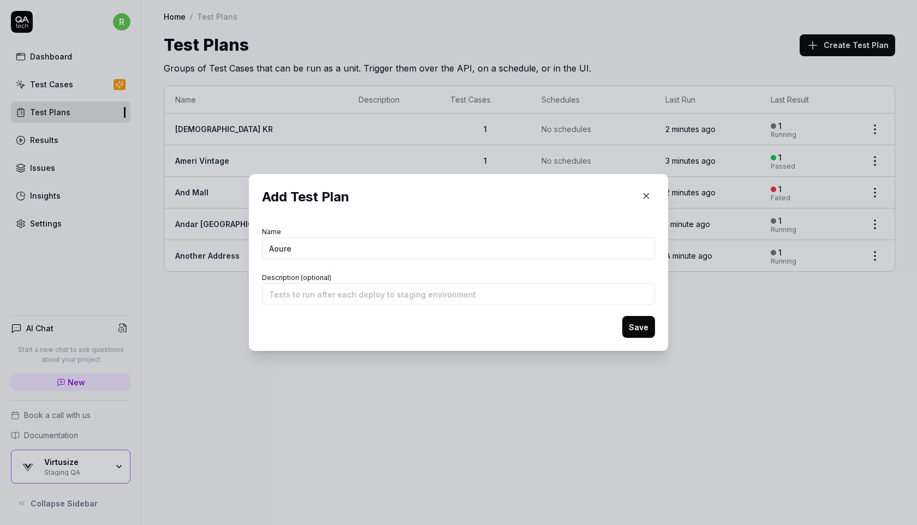
type input "Aoure"
click at [642, 328] on button "Save" at bounding box center [639, 327] width 33 height 22
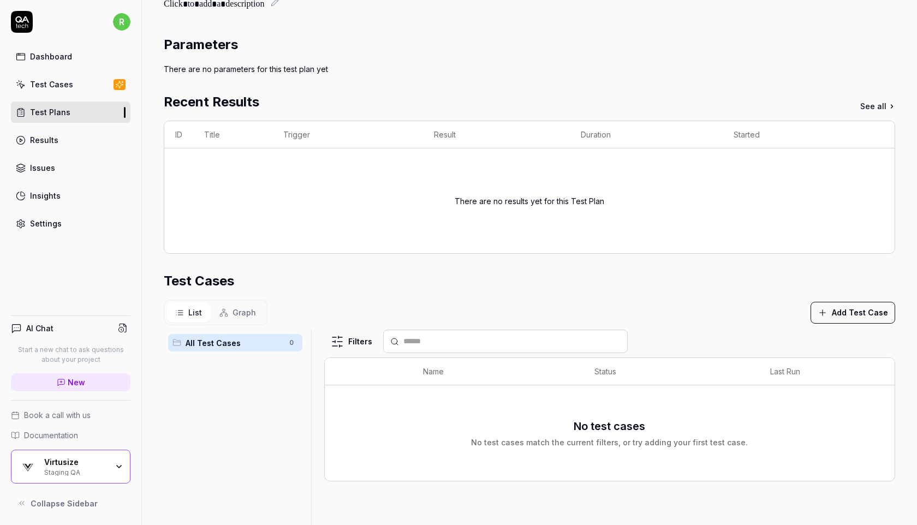
scroll to position [124, 0]
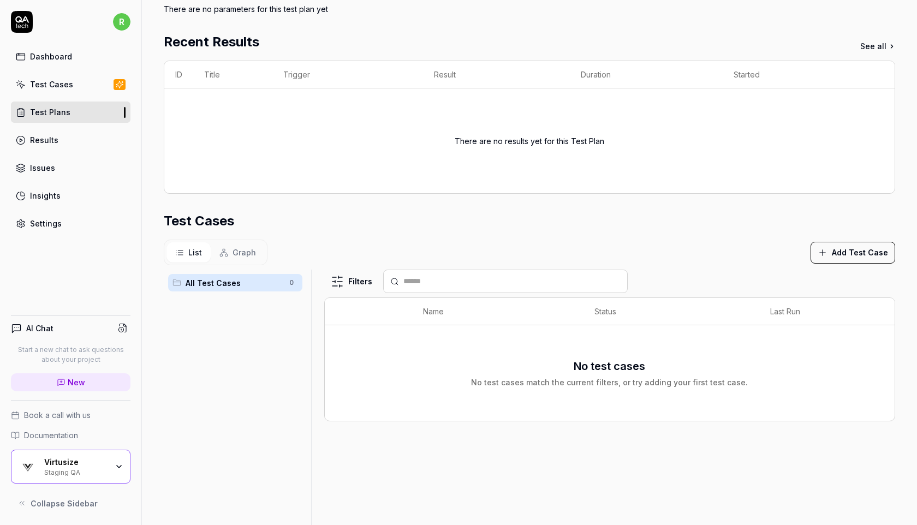
click at [869, 256] on button "Add Test Case" at bounding box center [853, 253] width 85 height 22
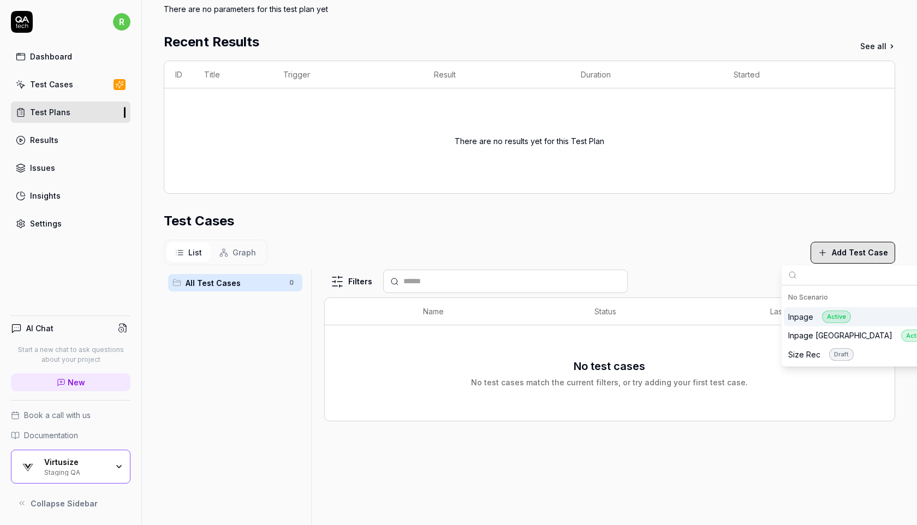
click at [803, 317] on div "Inpage Active" at bounding box center [820, 317] width 63 height 13
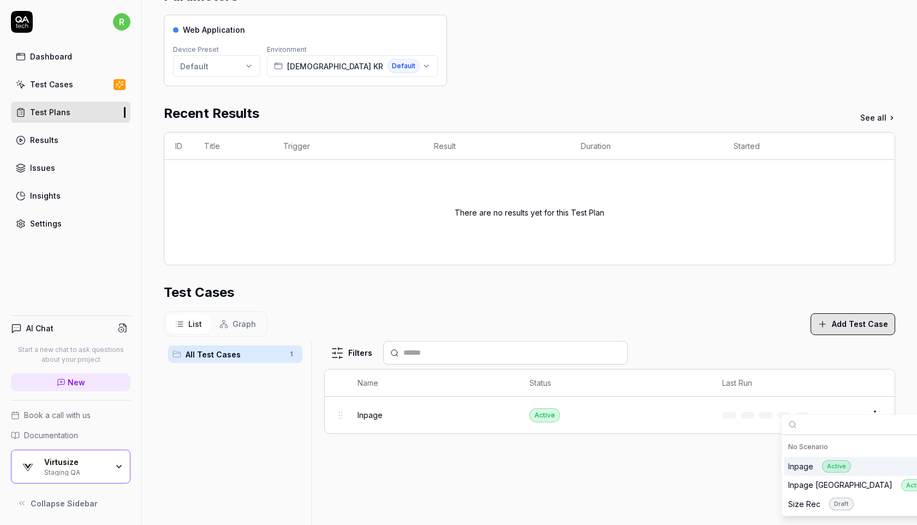
scroll to position [0, 0]
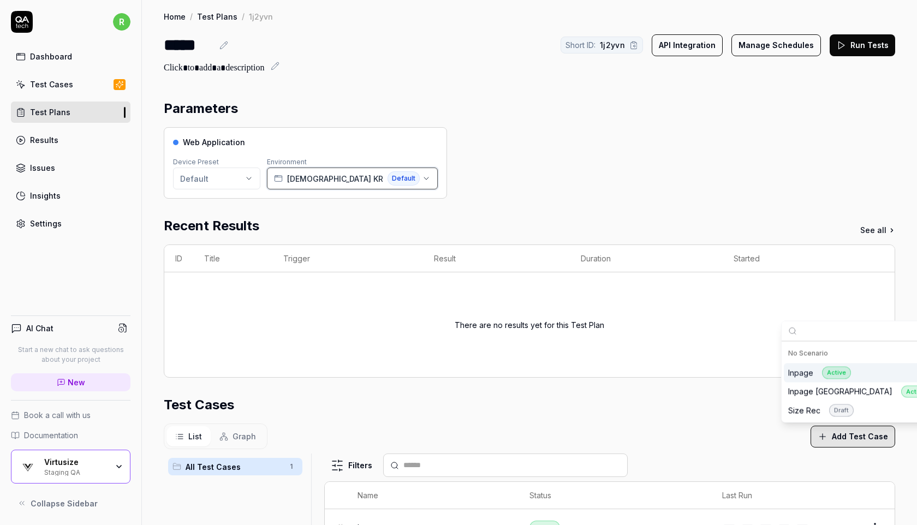
click at [310, 185] on div "All Saints KR Default" at bounding box center [347, 178] width 146 height 14
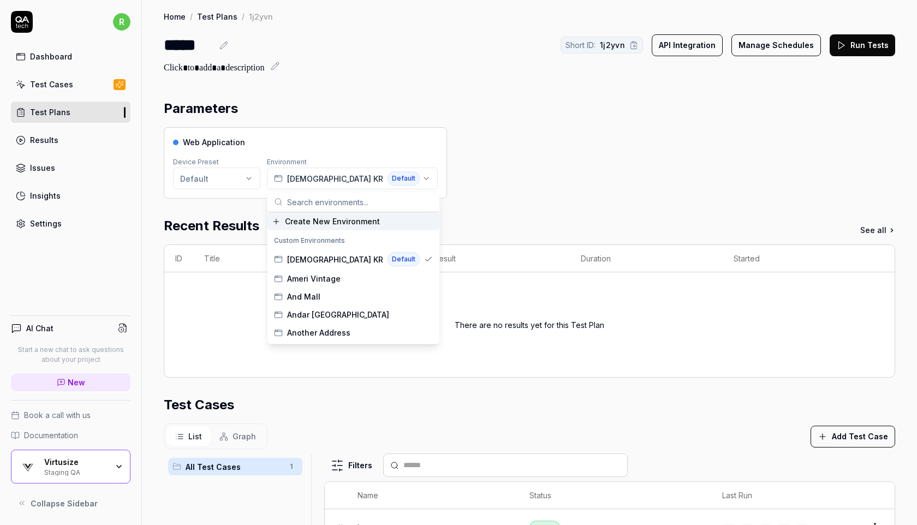
click at [322, 221] on span "Create New Environment" at bounding box center [332, 221] width 95 height 11
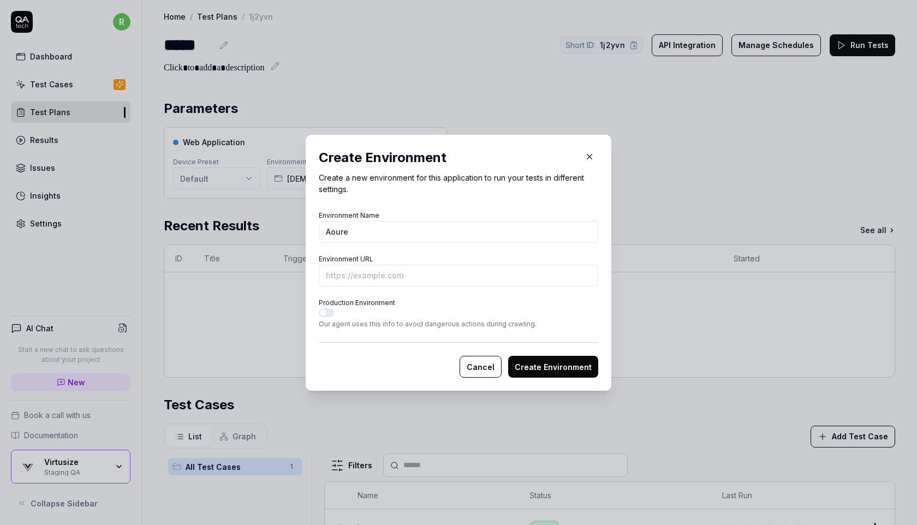
type input "Aoure"
paste input "https://aoure.jp/Form/Product/ProductDetail.aspx?shop=&pid=AMCT242093&vid=&bid=…"
type input "[URL][DOMAIN_NAME]"
click at [543, 368] on button "Create Environment" at bounding box center [553, 367] width 90 height 22
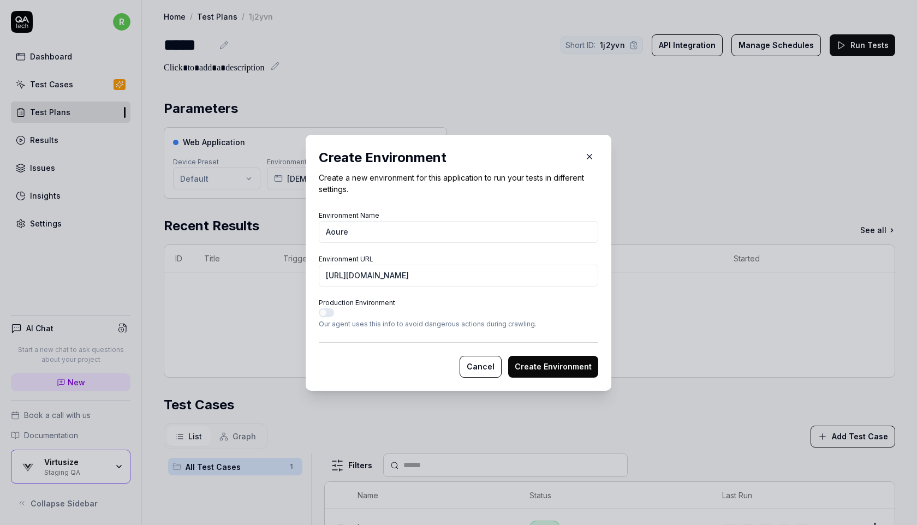
scroll to position [0, 0]
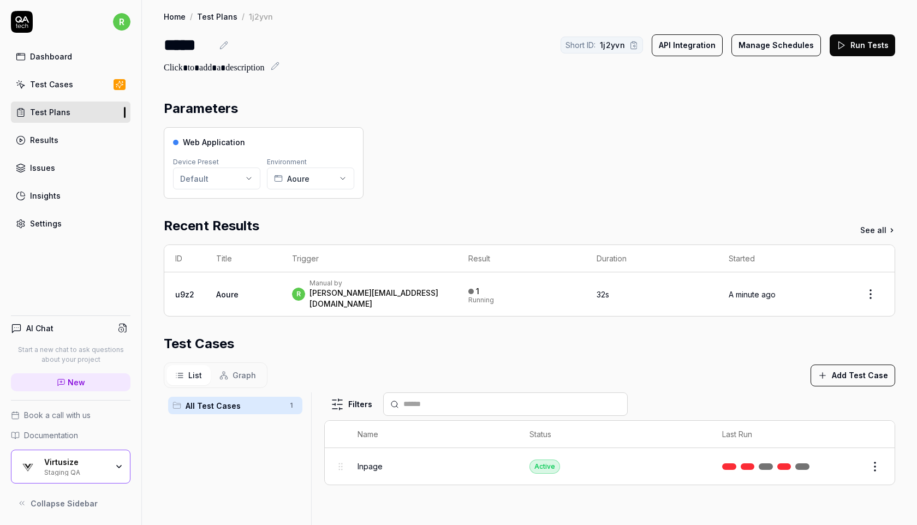
click at [74, 473] on div "Staging QA" at bounding box center [75, 471] width 63 height 9
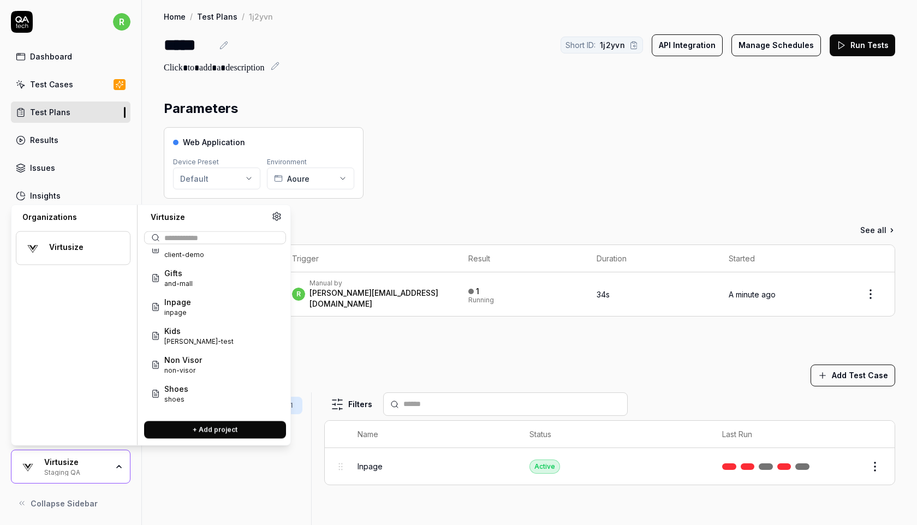
scroll to position [131, 0]
click at [224, 251] on div "Inpage inpage" at bounding box center [215, 250] width 138 height 29
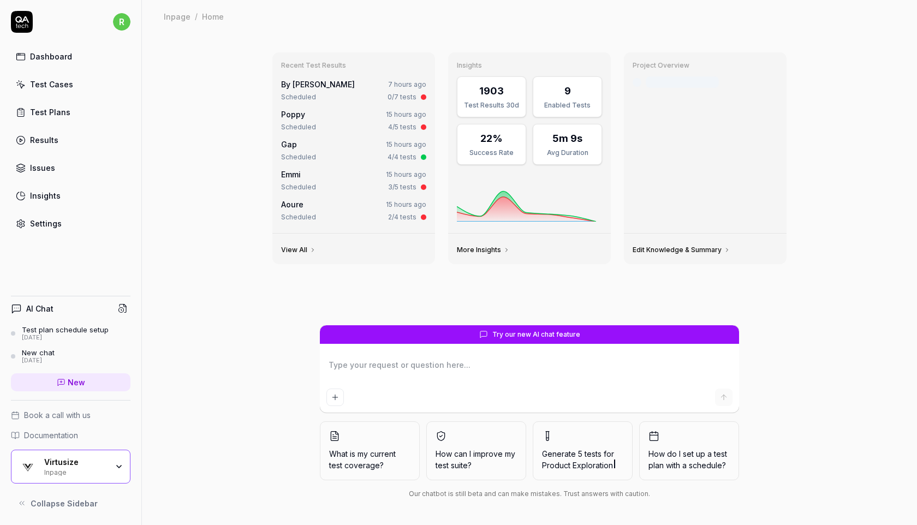
click at [65, 85] on div "Test Cases" at bounding box center [51, 84] width 43 height 11
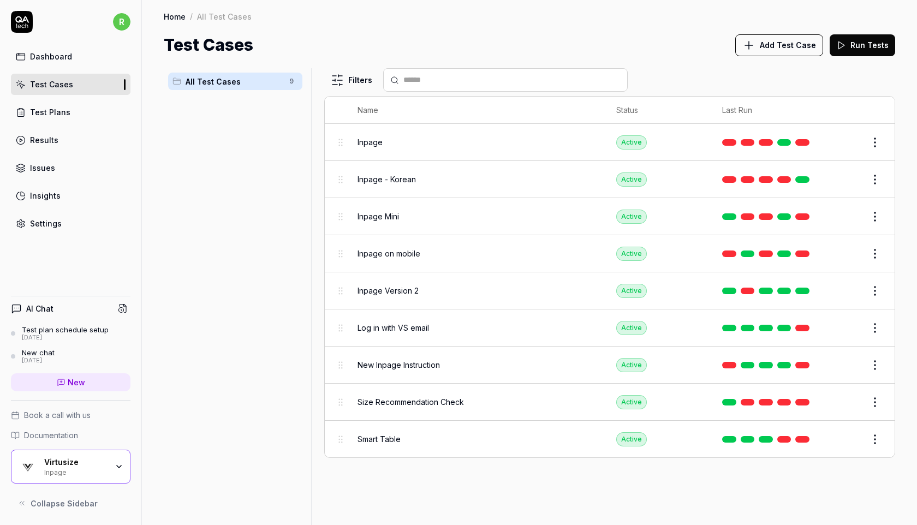
click at [845, 138] on button "Edit" at bounding box center [849, 142] width 26 height 17
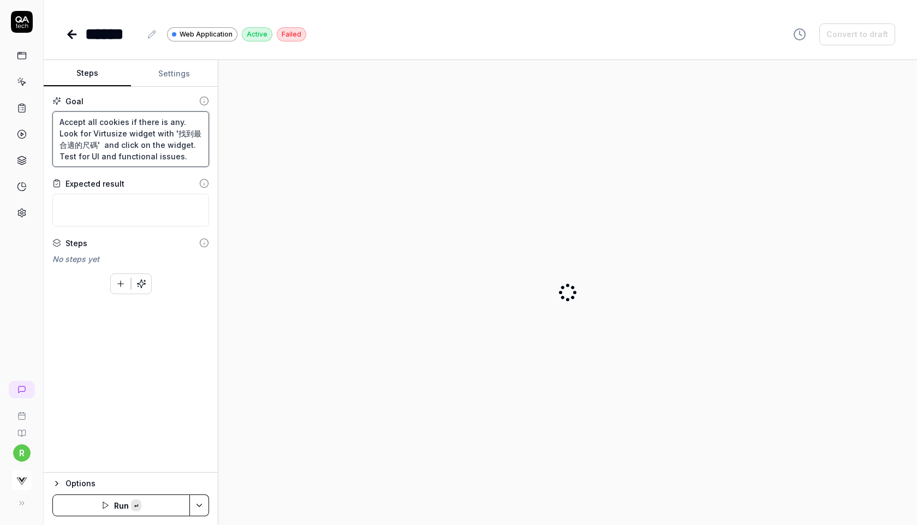
click at [133, 135] on textarea "Accept all cookies if there is any. Look for Virtusize widget with '找到最合適的尺碼' a…" at bounding box center [130, 139] width 157 height 56
type textarea "*"
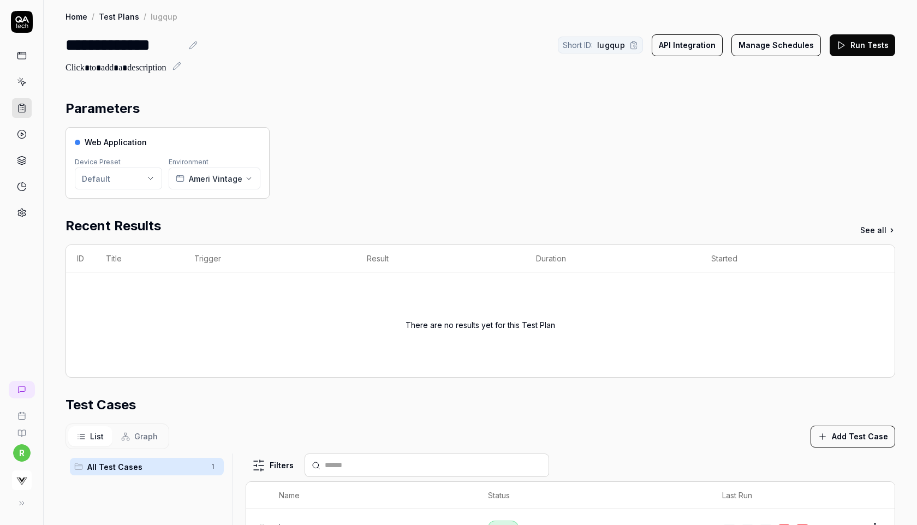
click at [861, 40] on button "Run Tests" at bounding box center [863, 45] width 66 height 22
click at [870, 43] on button "Run Tests" at bounding box center [863, 45] width 66 height 22
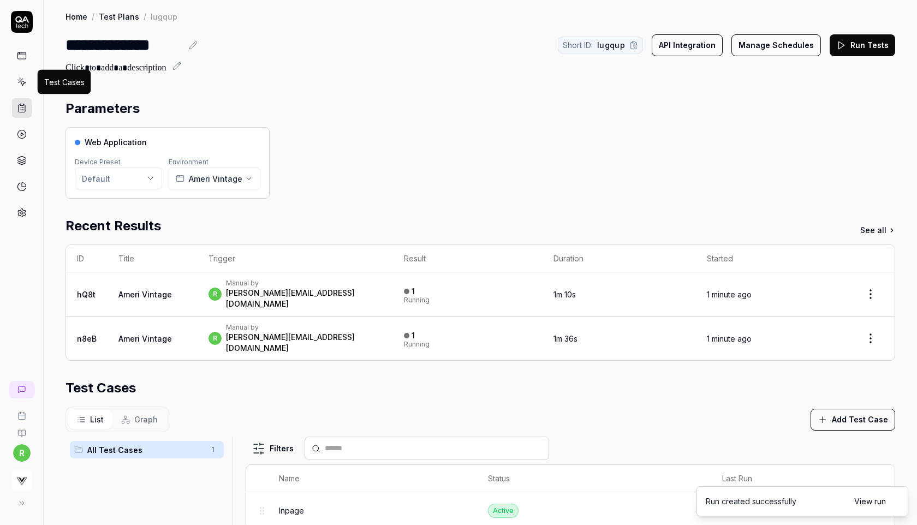
click at [18, 84] on icon at bounding box center [22, 82] width 10 height 10
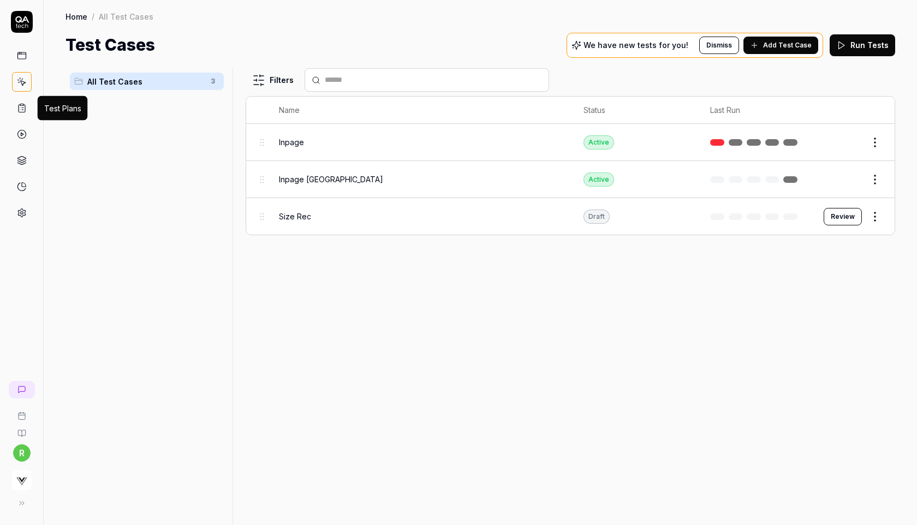
click at [19, 105] on icon at bounding box center [22, 108] width 10 height 10
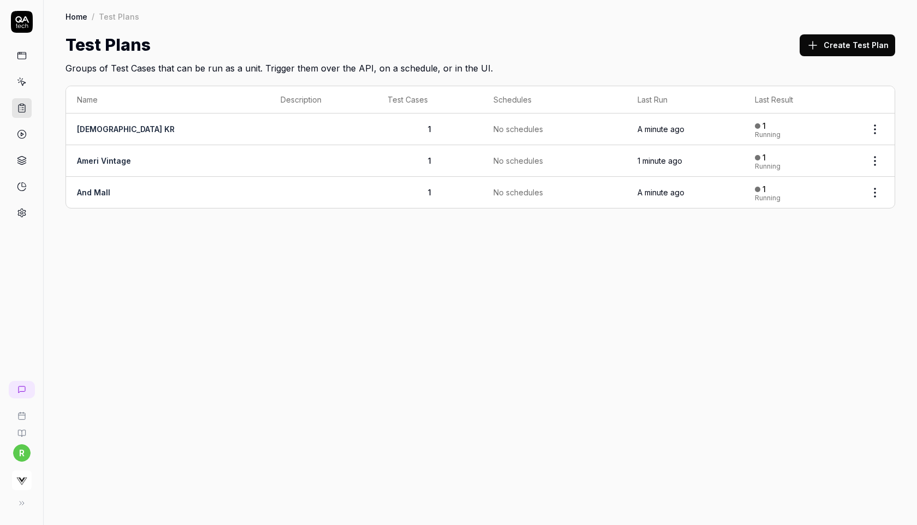
click at [855, 45] on button "Create Test Plan" at bounding box center [848, 45] width 96 height 22
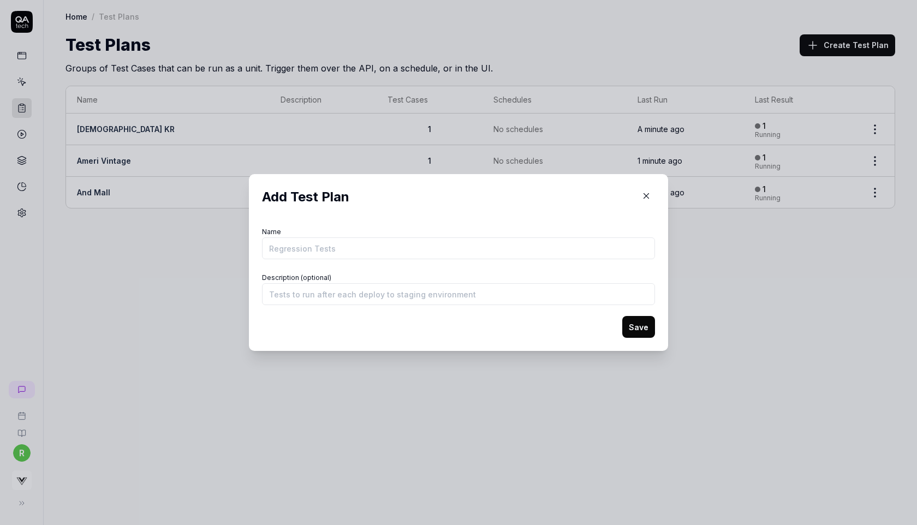
click at [343, 248] on input "Name" at bounding box center [458, 249] width 393 height 22
type input "Andar [GEOGRAPHIC_DATA]"
click at [645, 325] on button "Save" at bounding box center [639, 327] width 33 height 22
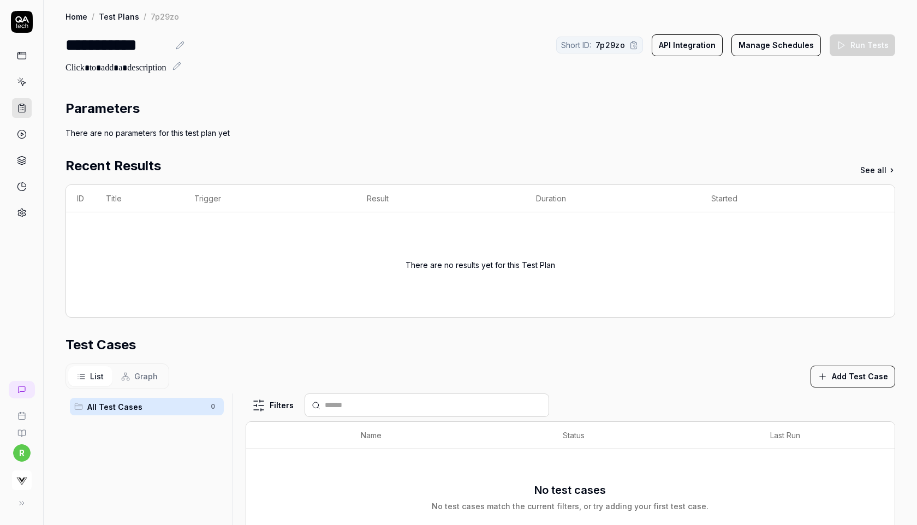
click at [831, 372] on button "Add Test Case" at bounding box center [853, 377] width 85 height 22
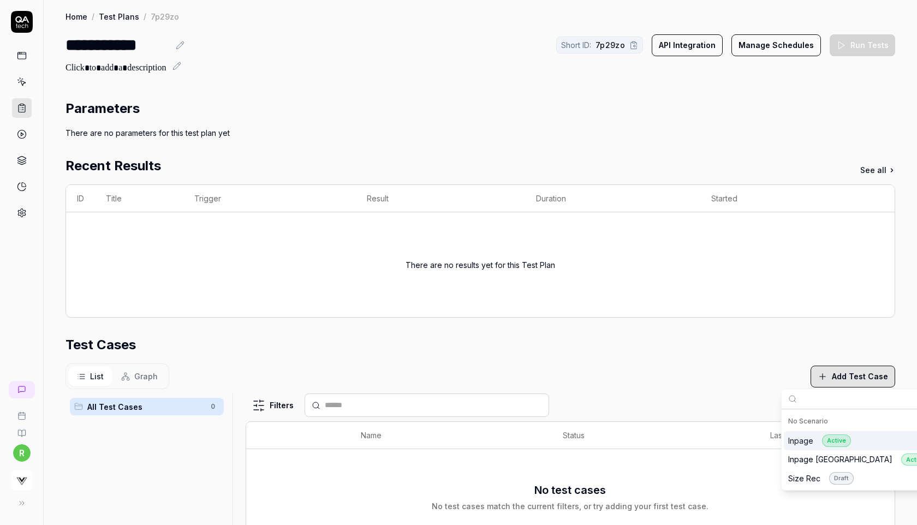
click at [805, 439] on div "Inpage Active" at bounding box center [820, 441] width 63 height 13
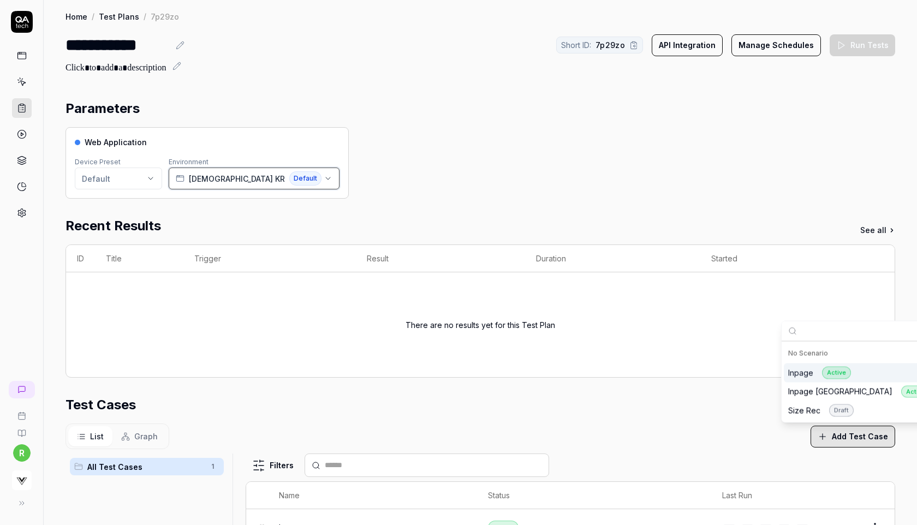
click at [230, 180] on span "[DEMOGRAPHIC_DATA] KR" at bounding box center [237, 178] width 96 height 11
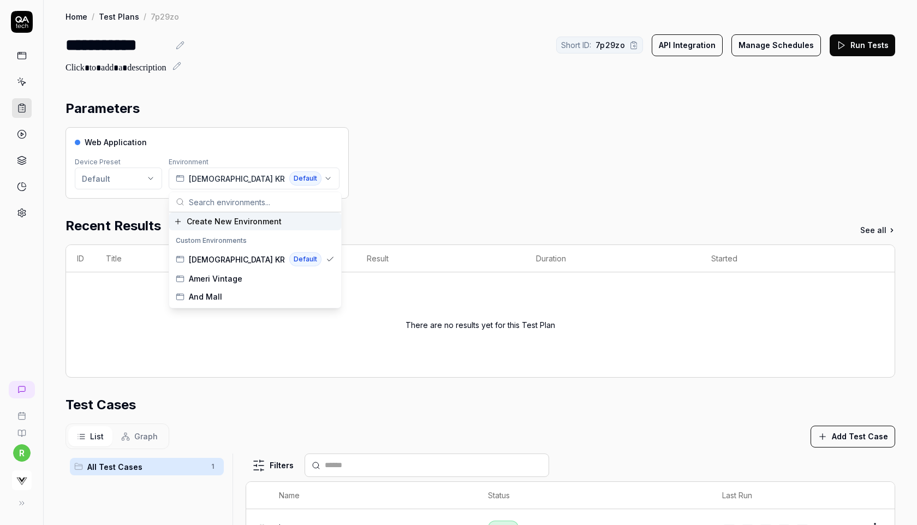
click at [227, 226] on span "Create New Environment" at bounding box center [234, 221] width 95 height 11
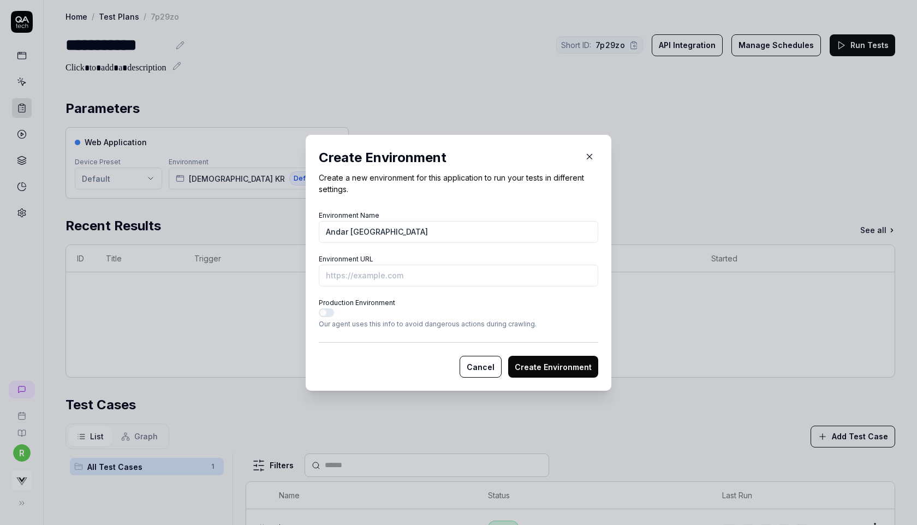
type input "Andar [GEOGRAPHIC_DATA]"
click at [362, 277] on input "Environment URL" at bounding box center [459, 276] width 280 height 22
paste input "https://andar-jp.com/products/mildmus-wide-pants"
type input "https://andar-jp.com/products/mildmus-wide-pants?vs-staging"
click at [542, 363] on button "Create Environment" at bounding box center [553, 367] width 90 height 22
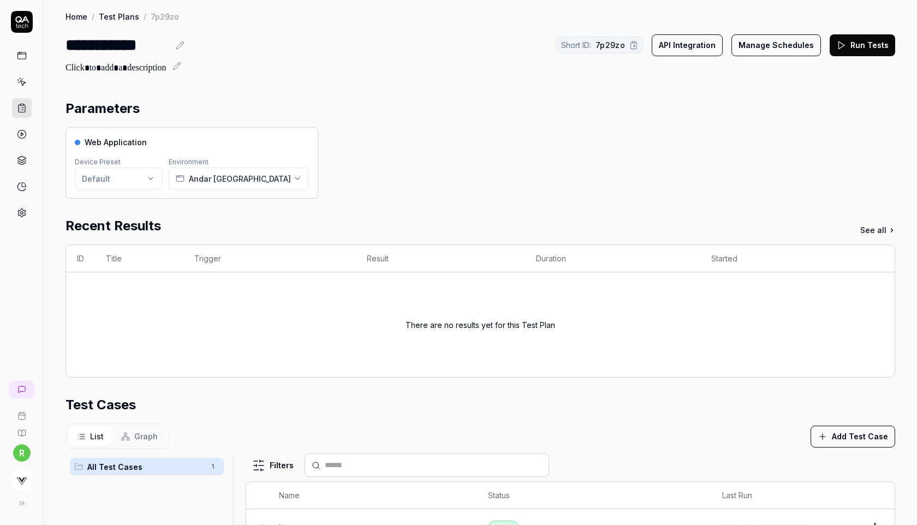
click at [846, 41] on icon at bounding box center [842, 45] width 10 height 10
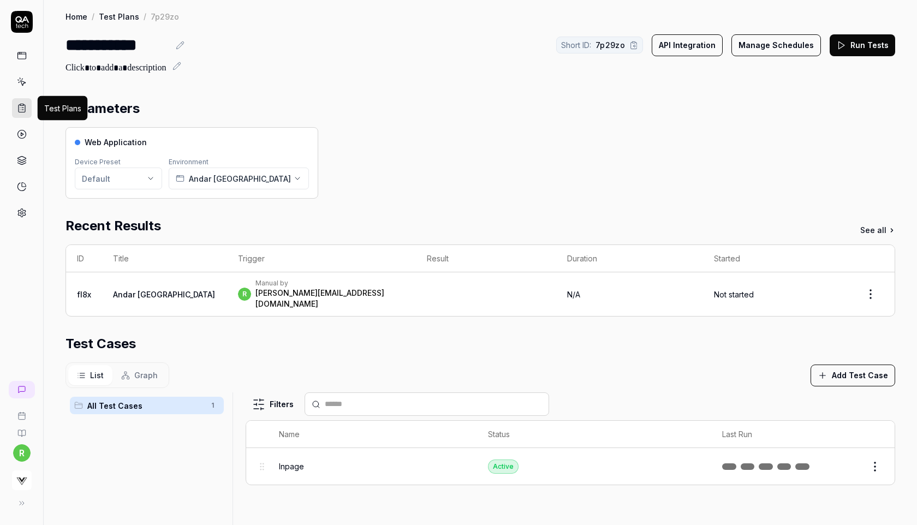
click at [23, 109] on icon at bounding box center [22, 108] width 10 height 10
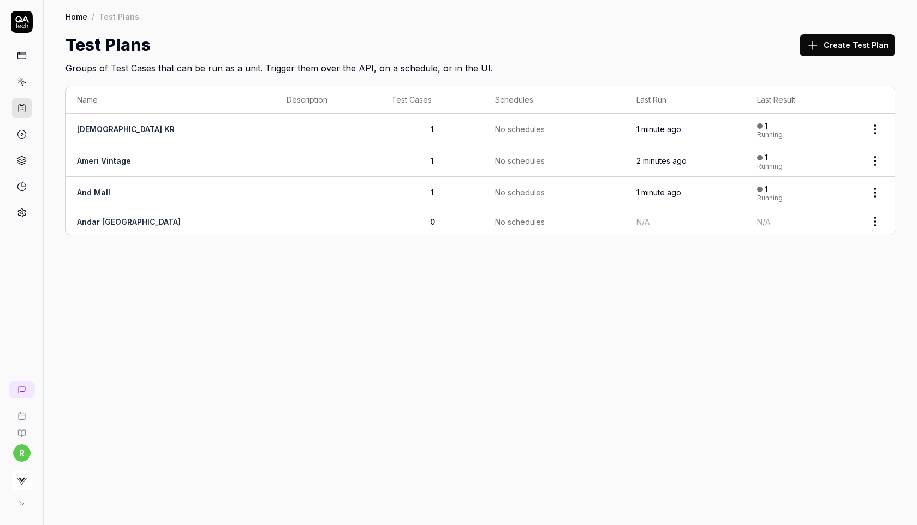
click at [860, 50] on button "Create Test Plan" at bounding box center [848, 45] width 96 height 22
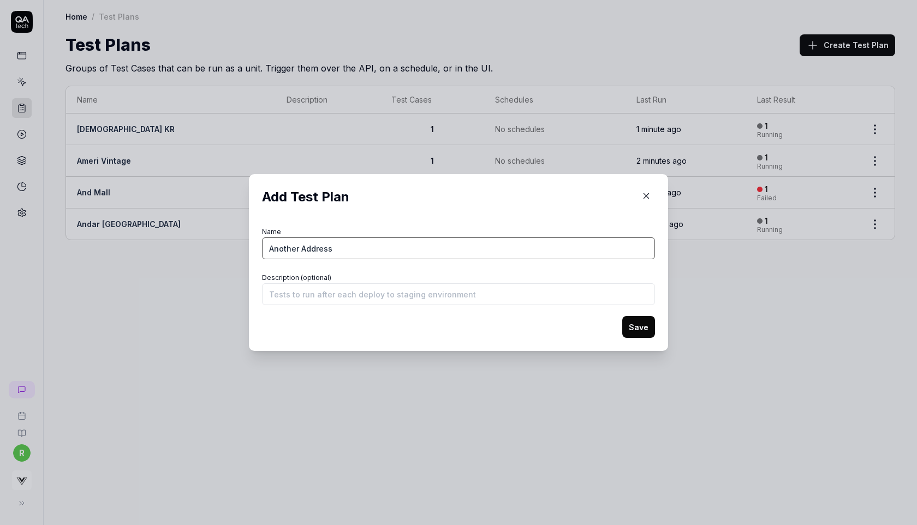
type input "Another Address"
click at [648, 324] on button "Save" at bounding box center [639, 327] width 33 height 22
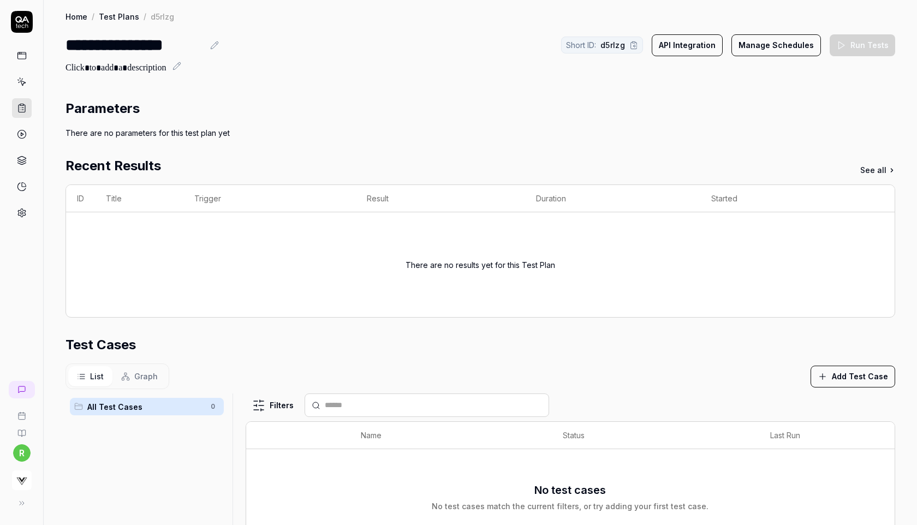
click at [837, 377] on button "Add Test Case" at bounding box center [853, 377] width 85 height 22
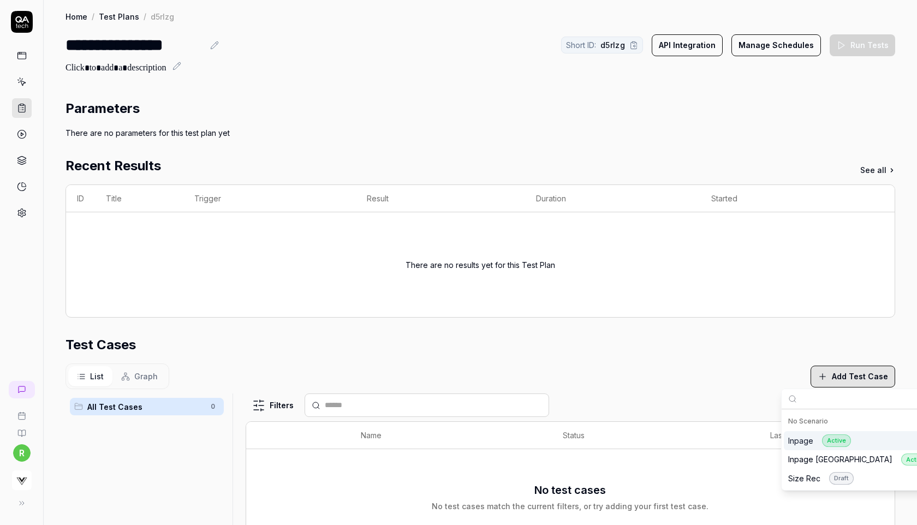
click at [803, 439] on div "Inpage Active" at bounding box center [820, 441] width 63 height 13
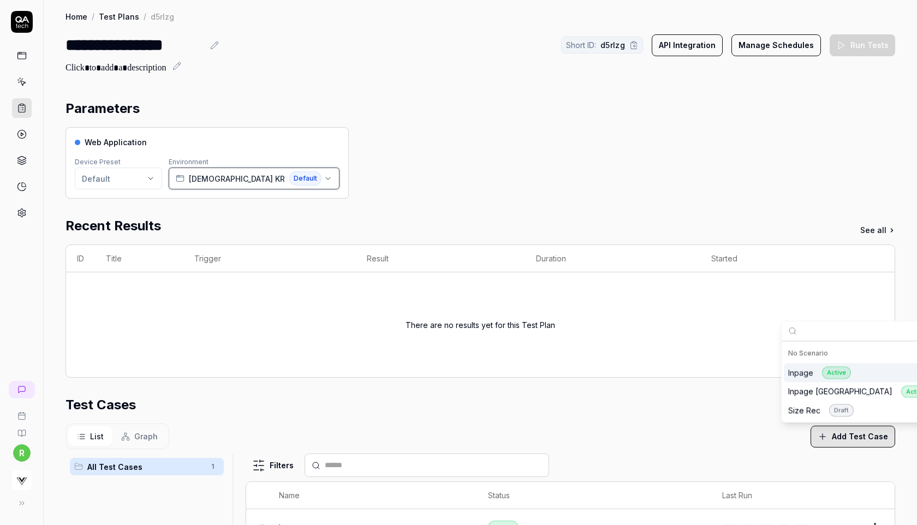
click at [197, 176] on span "[DEMOGRAPHIC_DATA] KR" at bounding box center [237, 178] width 96 height 11
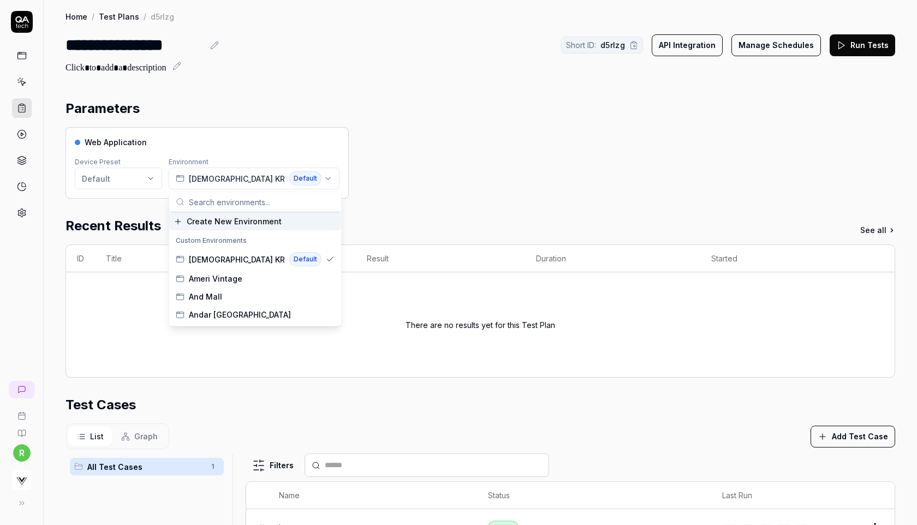
click at [254, 227] on div "Create New Environment" at bounding box center [255, 221] width 172 height 18
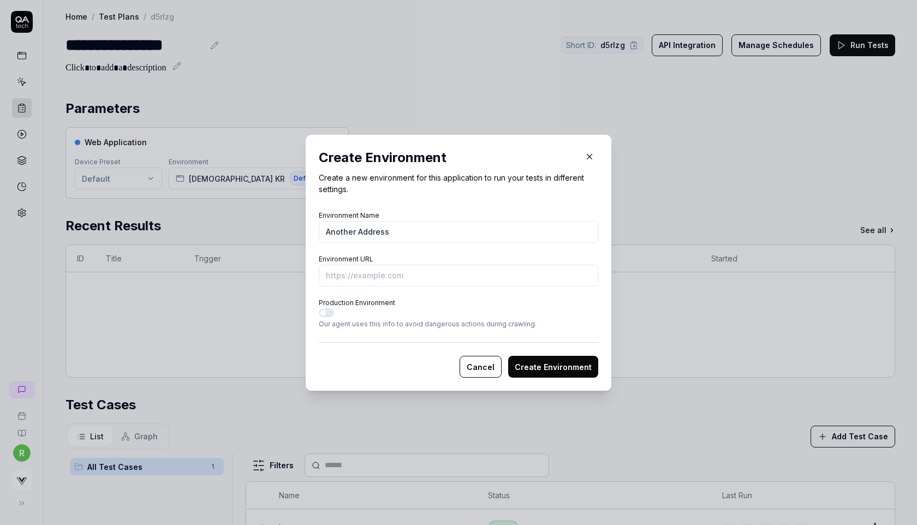
type input "Another Address"
paste input "https://www.anotheraddress.jp/products/detail/2322006032905"
type input "https://www.anotheraddress.jp/products/detail/2322006032905?vs-staging"
click at [528, 365] on button "Create Environment" at bounding box center [553, 367] width 90 height 22
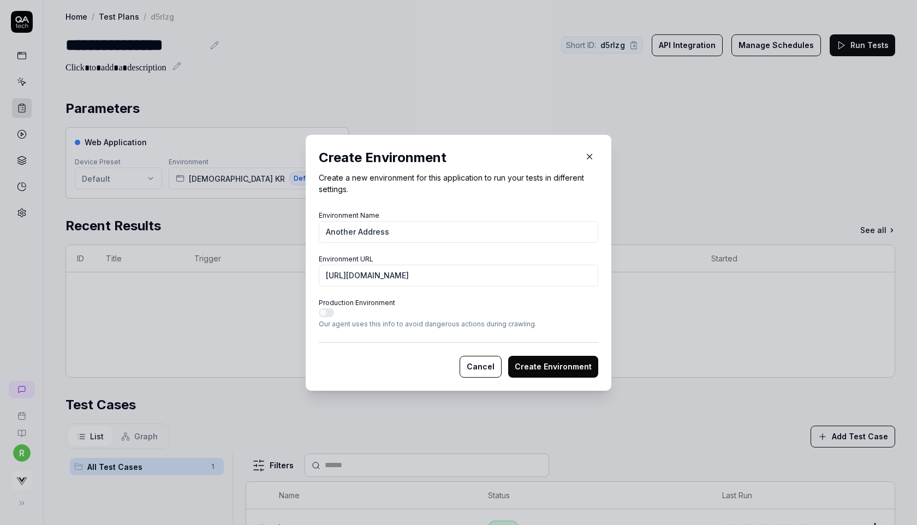
scroll to position [0, 0]
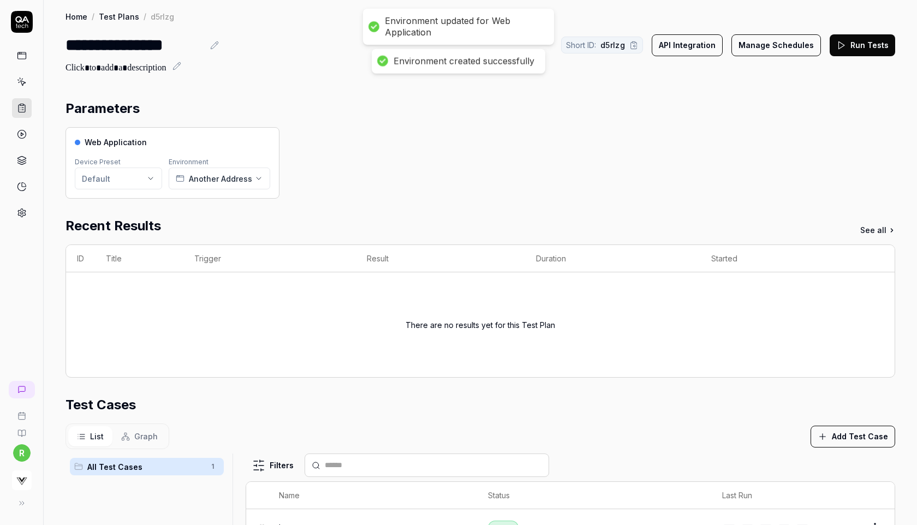
click at [638, 162] on div "Web Application Device Preset Default Environment Another Address" at bounding box center [481, 163] width 830 height 72
click at [861, 46] on button "Run Tests" at bounding box center [863, 45] width 66 height 22
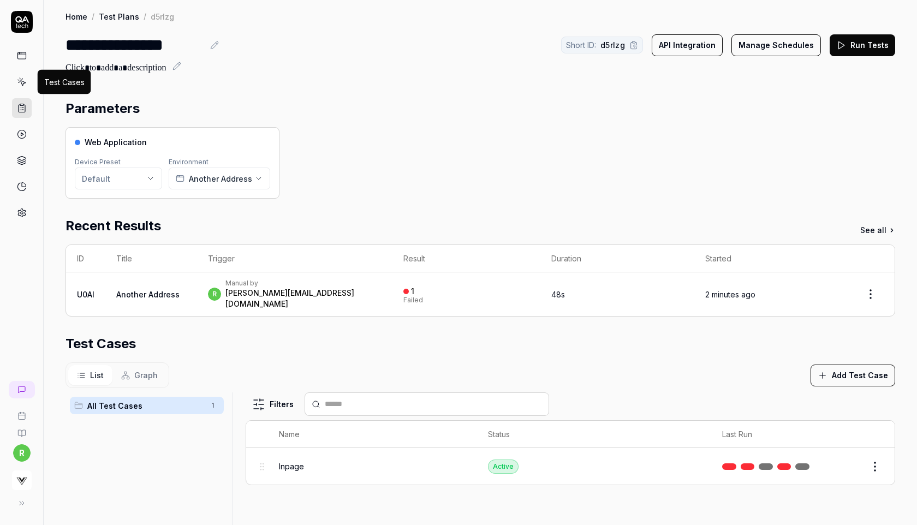
click at [18, 81] on icon at bounding box center [22, 82] width 10 height 10
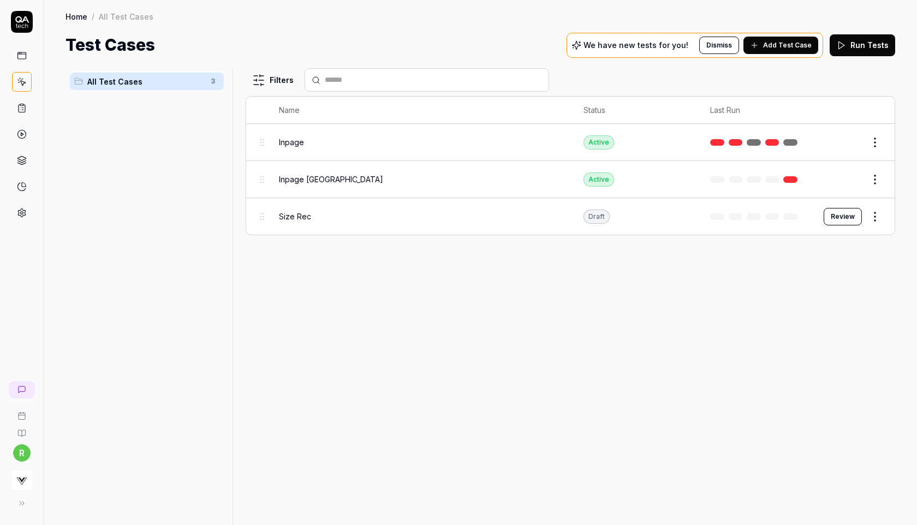
click at [851, 142] on button "Edit" at bounding box center [849, 142] width 26 height 17
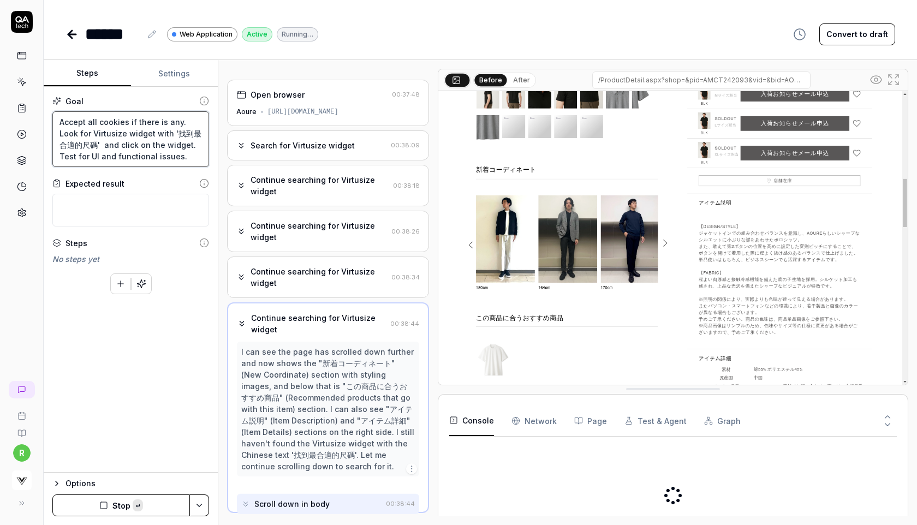
click at [152, 155] on textarea "Accept all cookies if there is any. Look for Virtusize widget with '找到最合適的尺碼' a…" at bounding box center [130, 139] width 157 height 56
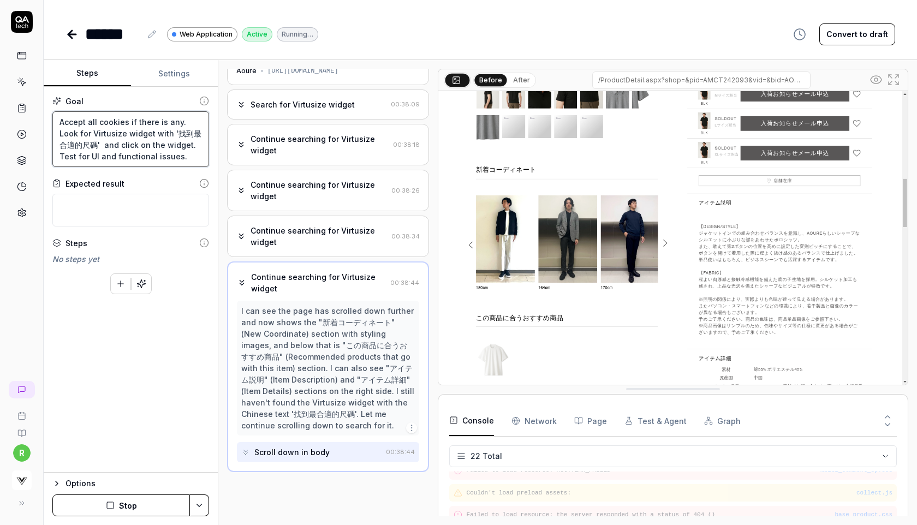
scroll to position [460, 0]
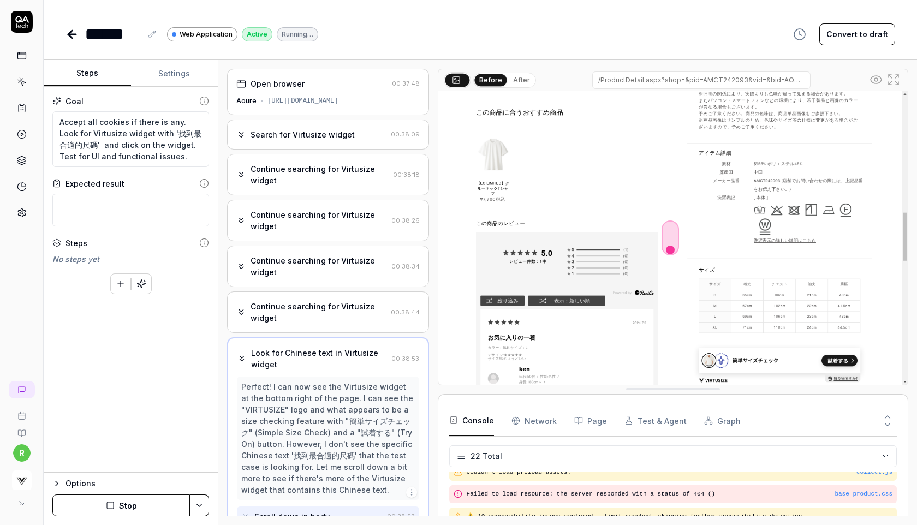
click at [77, 34] on icon at bounding box center [72, 34] width 13 height 13
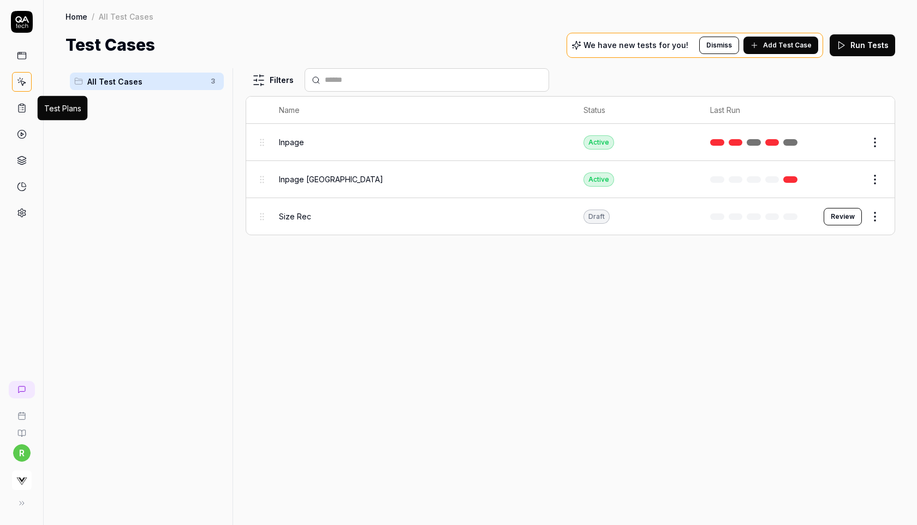
click at [25, 112] on icon at bounding box center [22, 108] width 10 height 10
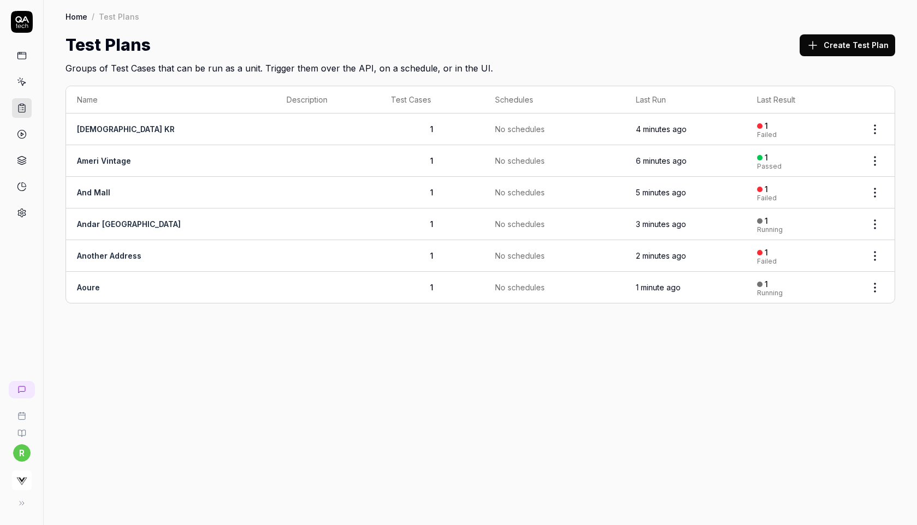
click at [790, 368] on div "Home / Test Plans Home / Test Plans Test Plans Create Test Plan Groups of Test …" at bounding box center [481, 262] width 874 height 525
click at [876, 191] on html "r Home / Test Plans Home / Test Plans Test Plans Create Test Plan Groups of Tes…" at bounding box center [458, 262] width 917 height 525
click at [800, 312] on div "Edit" at bounding box center [830, 310] width 104 height 24
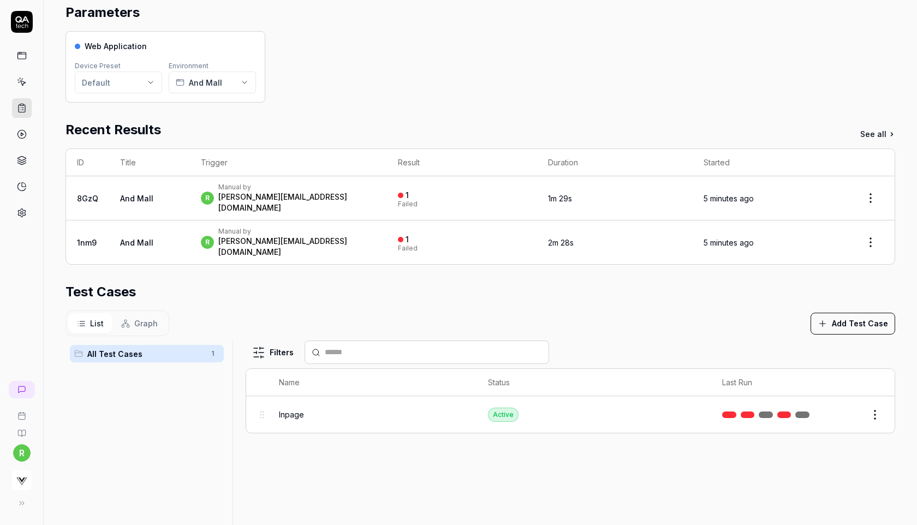
scroll to position [126, 0]
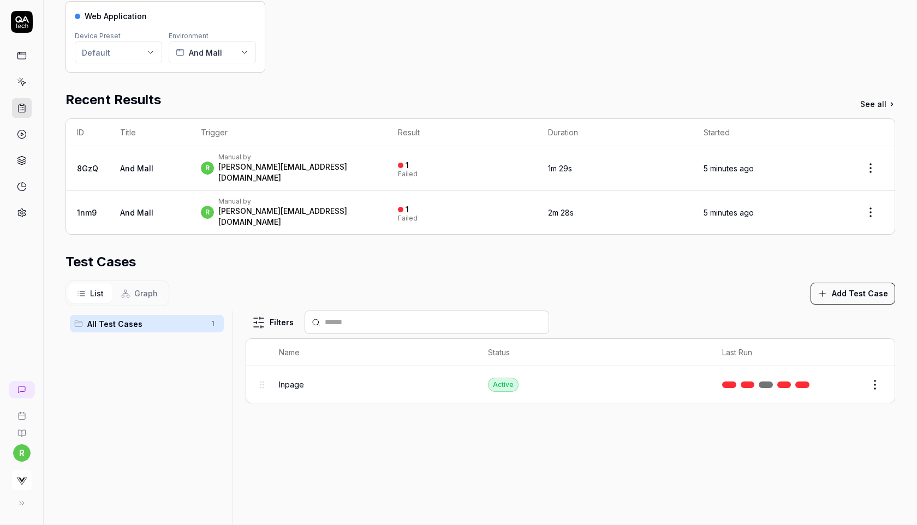
click at [881, 368] on html "r Home / Test Plans / ml42d_ Home / Test Plans / ml42d_ ******** Short ID: ml42…" at bounding box center [458, 262] width 917 height 525
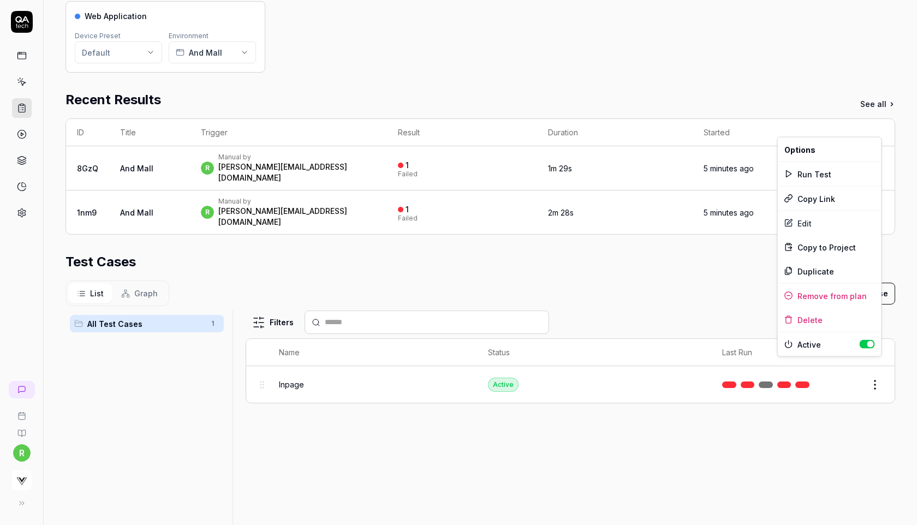
click at [838, 412] on html "r Home / Test Plans / ml42d_ Home / Test Plans / ml42d_ ******** Short ID: ml42…" at bounding box center [458, 262] width 917 height 525
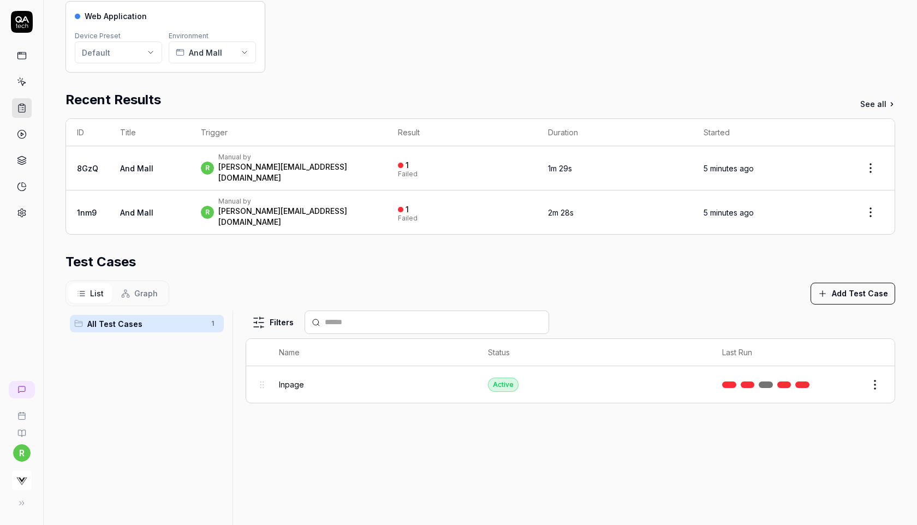
click at [855, 376] on button "Edit" at bounding box center [849, 384] width 26 height 17
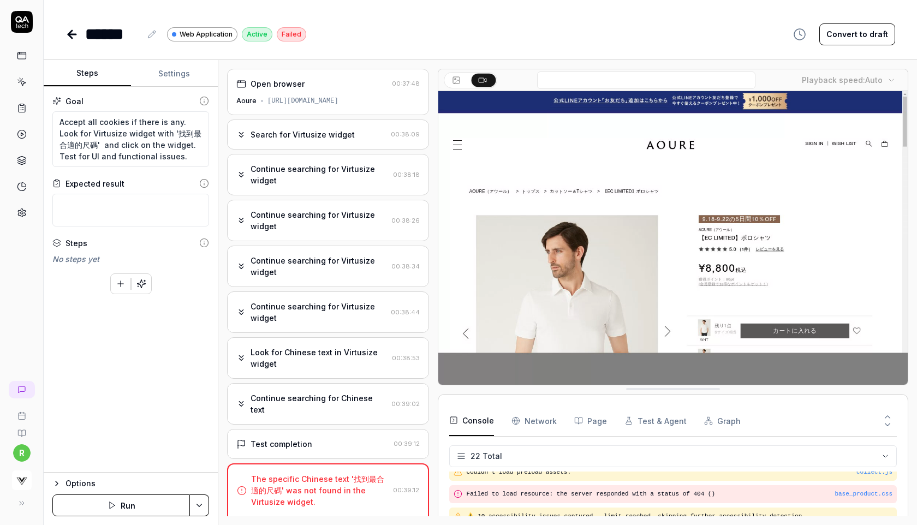
type textarea "*"
click at [361, 144] on div "Search for Virtusize widget 00:38:09" at bounding box center [328, 135] width 202 height 30
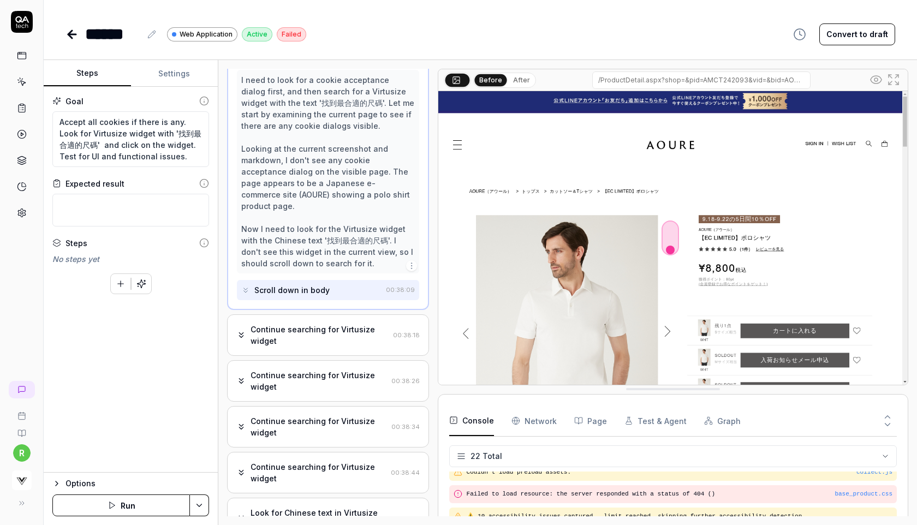
scroll to position [91, 0]
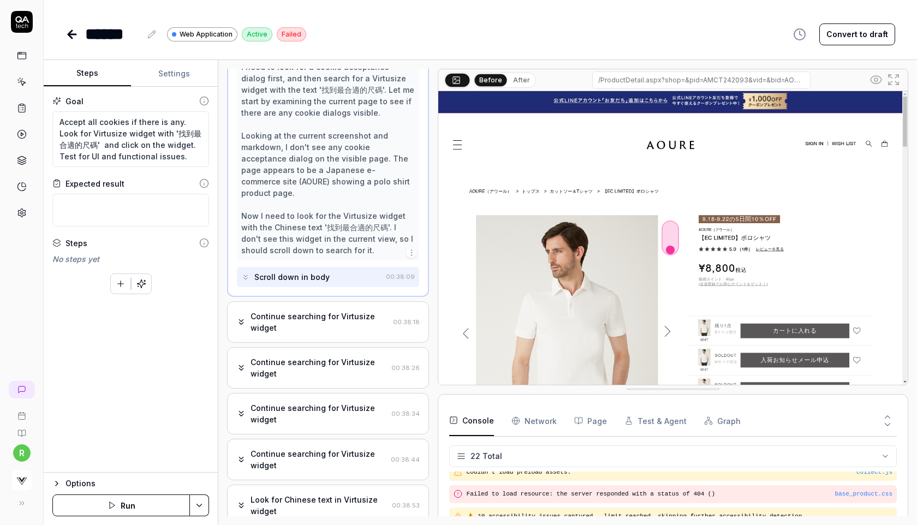
click at [301, 402] on div "Continue searching for Virtusize widget" at bounding box center [319, 413] width 137 height 23
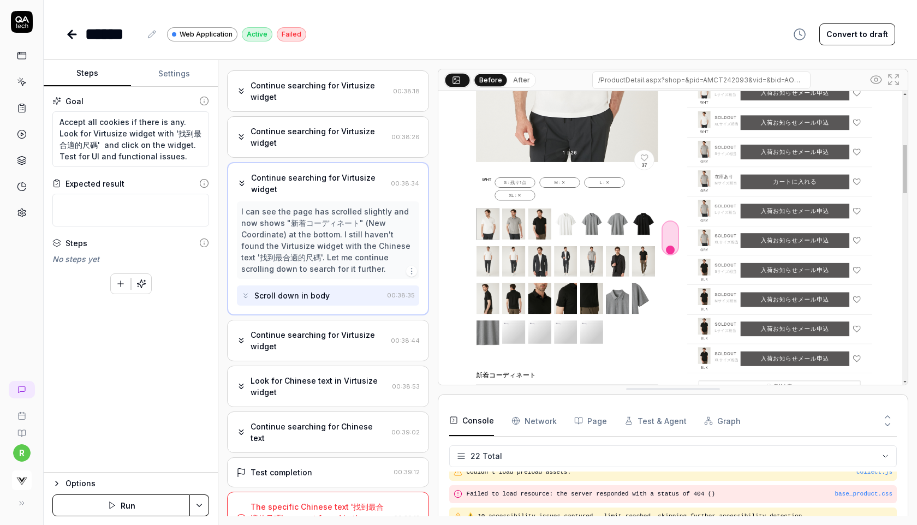
scroll to position [100, 0]
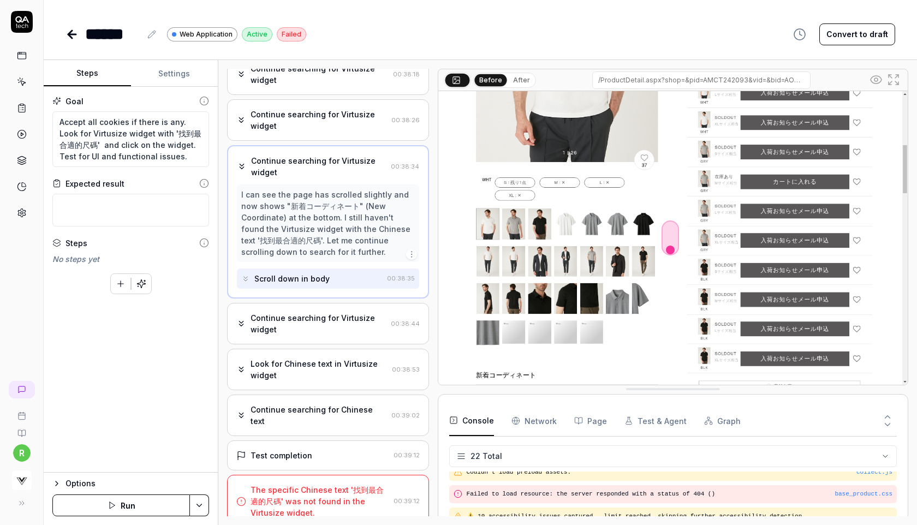
click at [311, 417] on div "Continue searching for Chinese text 00:39:02" at bounding box center [328, 416] width 202 height 42
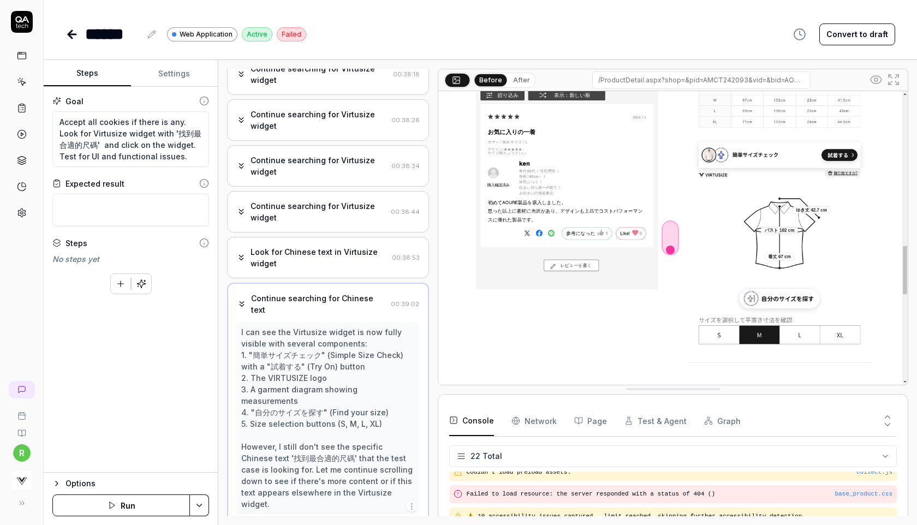
click at [630, 81] on input "/ProductDetail.aspx?shop=&pid=AMCT242093&vid=&bid=AOU01&cid=&_type=&cat=&swrd=&…" at bounding box center [702, 80] width 218 height 17
type input "[URL][DOMAIN_NAME]"
click at [71, 35] on icon at bounding box center [72, 34] width 13 height 13
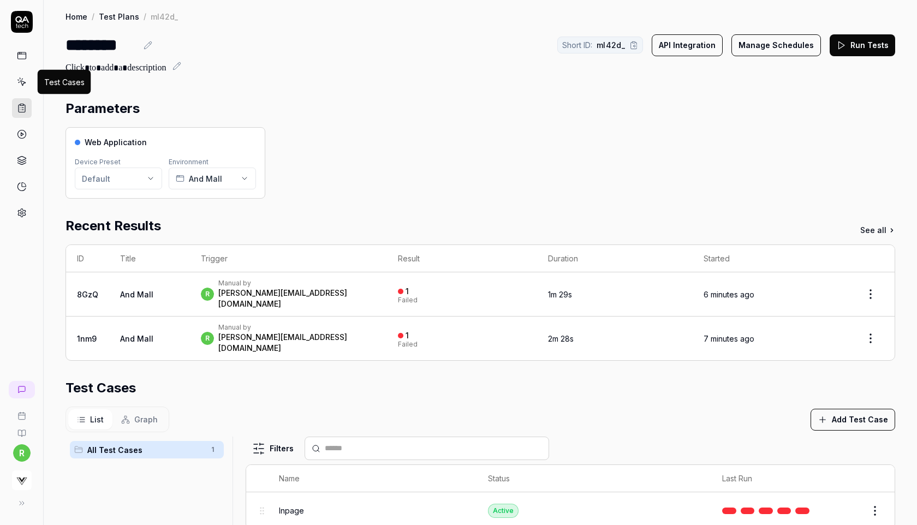
click at [25, 81] on icon at bounding box center [22, 82] width 10 height 10
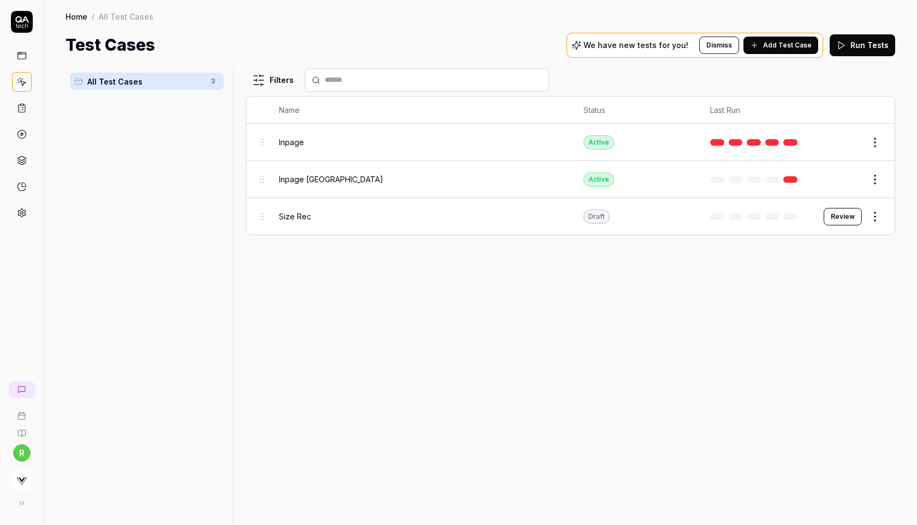
click at [848, 141] on button "Edit" at bounding box center [849, 142] width 26 height 17
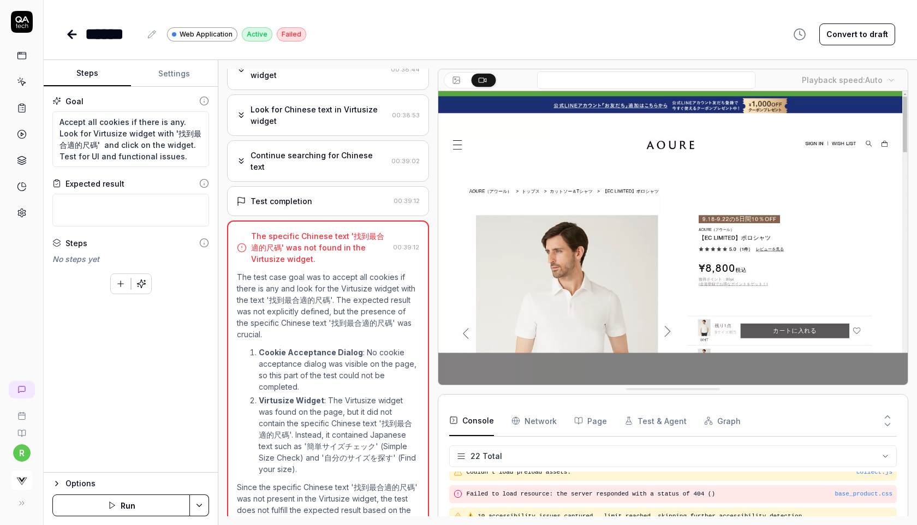
scroll to position [243, 0]
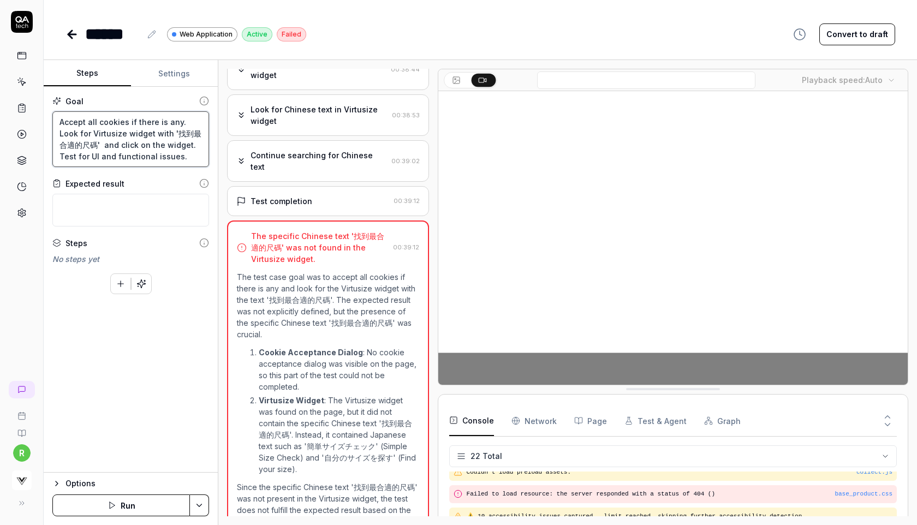
drag, startPoint x: 151, startPoint y: 129, endPoint x: 75, endPoint y: 146, distance: 77.1
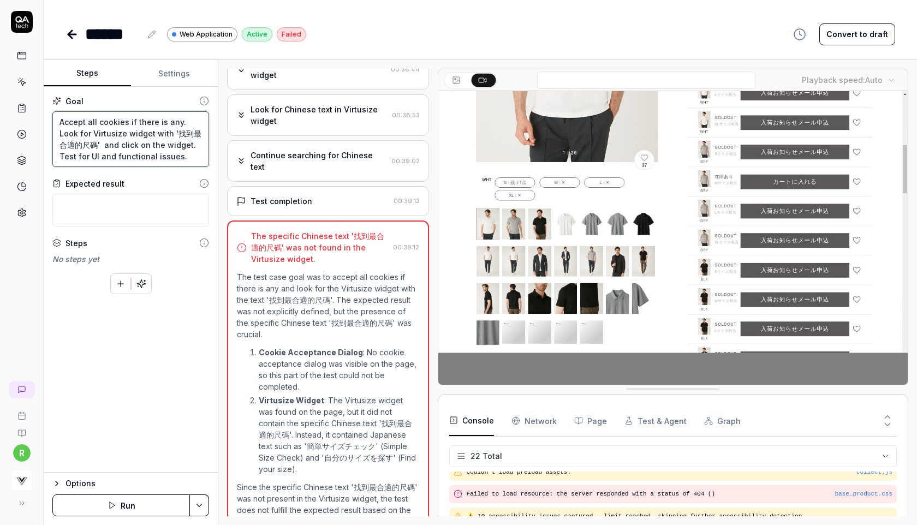
click at [75, 146] on textarea "Accept all cookies if there is any. Look for Virtusize widget with '找到最合適的尺碼' a…" at bounding box center [130, 139] width 157 height 56
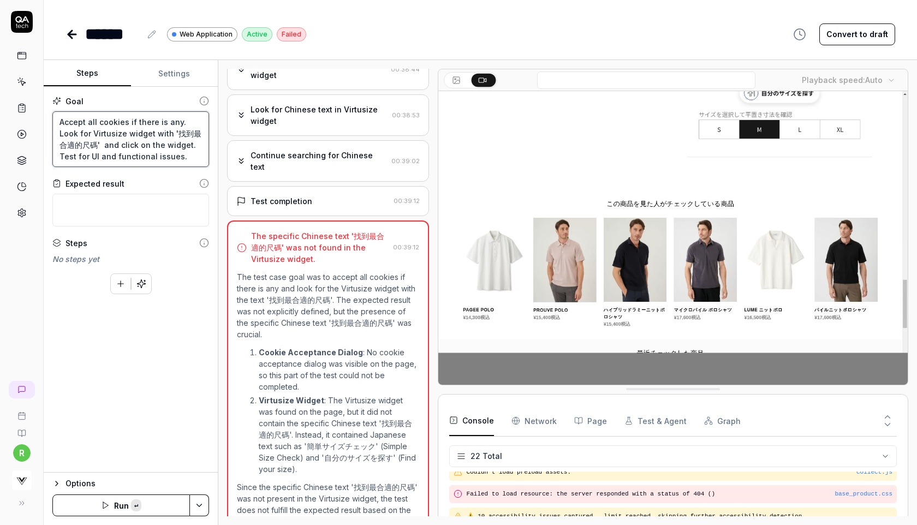
paste textarea "簡単サイズチェック"
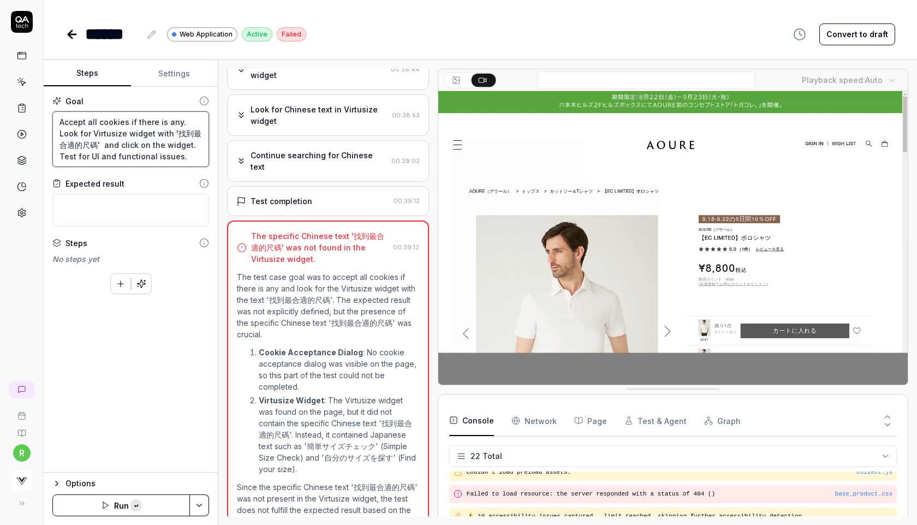
type textarea "*"
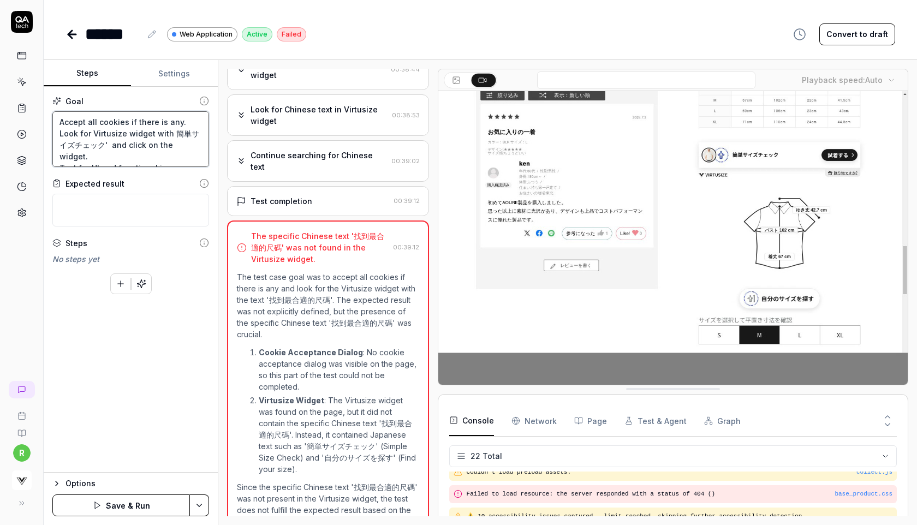
type textarea "Accept all cookies if there is any. Look for Virtusize widget with 簡単サイズチェック' a…"
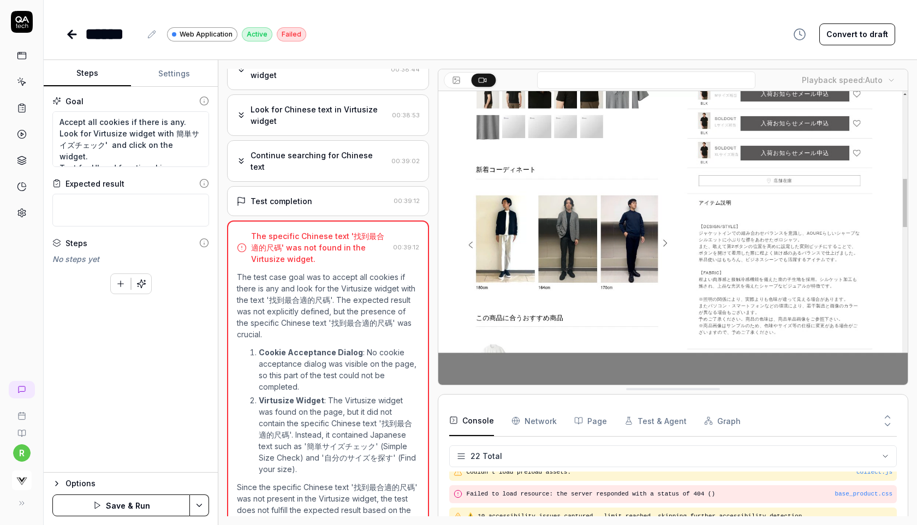
click at [132, 506] on button "Save & Run" at bounding box center [121, 506] width 138 height 22
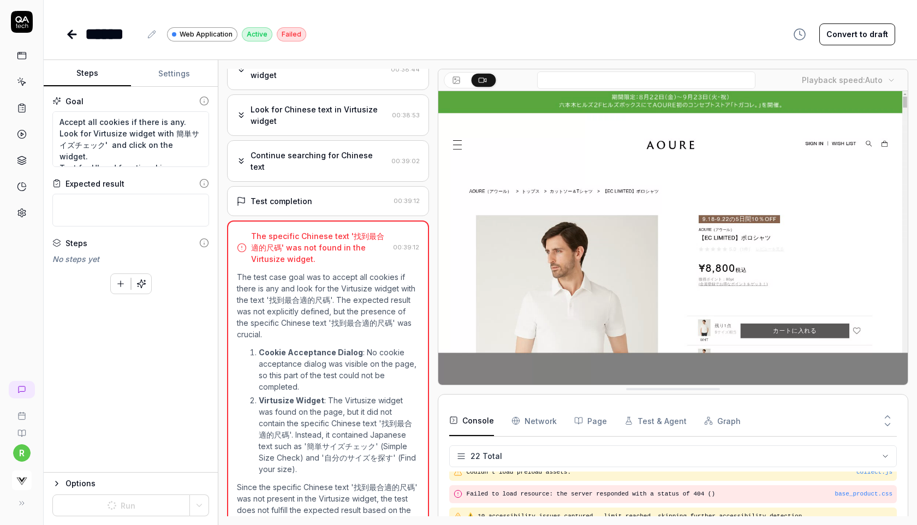
type textarea "*"
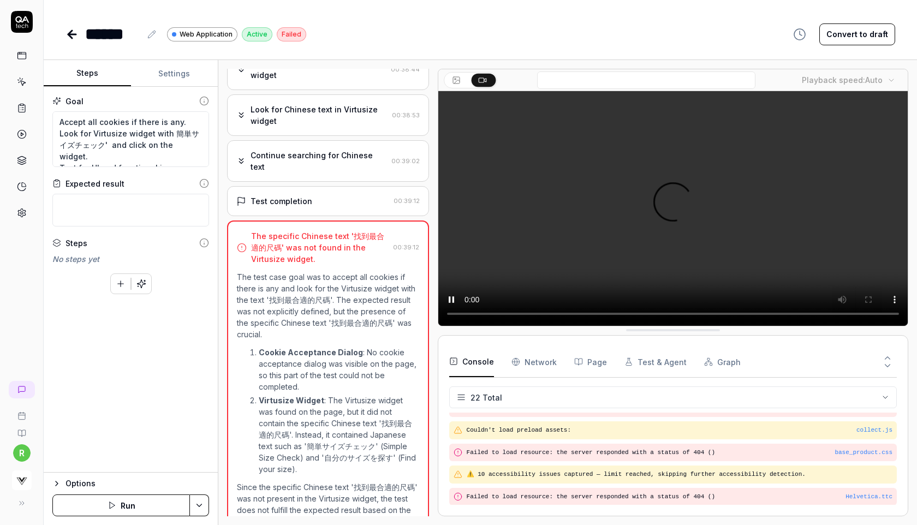
scroll to position [460, 0]
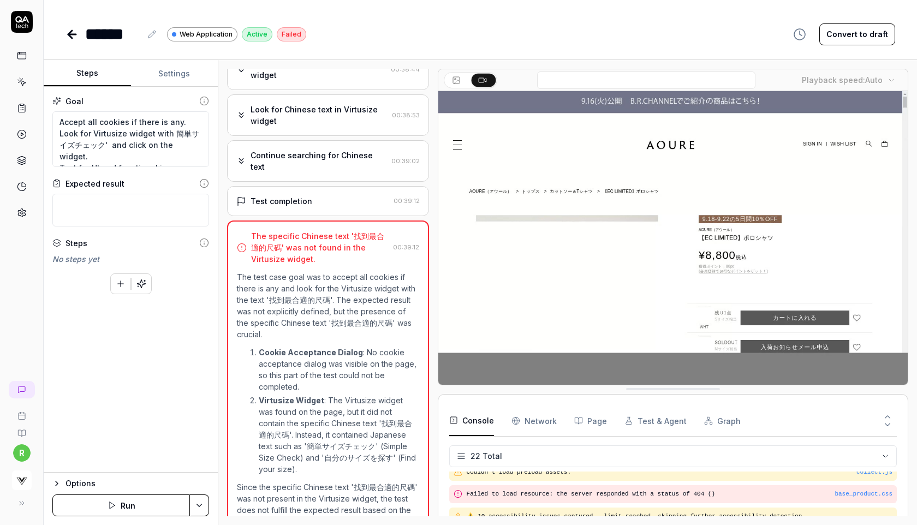
click at [127, 508] on button "Run" at bounding box center [121, 506] width 138 height 22
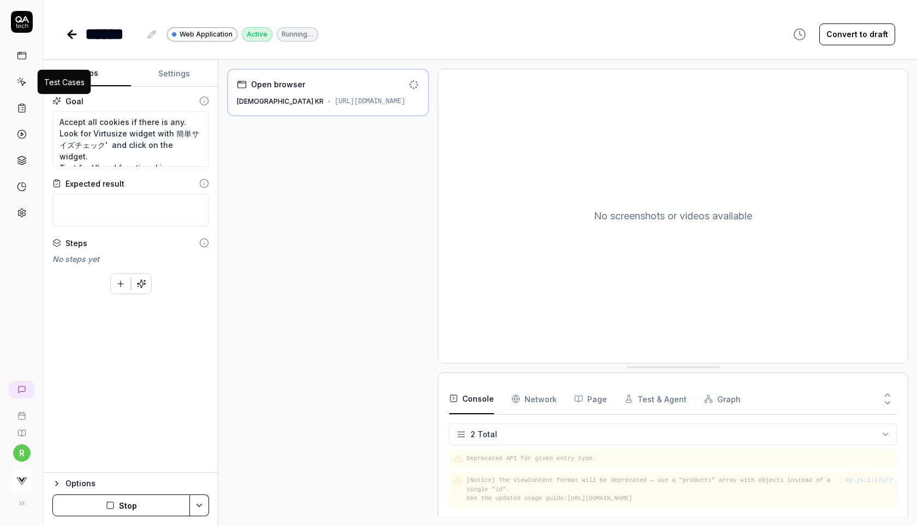
click at [23, 86] on icon at bounding box center [22, 82] width 10 height 10
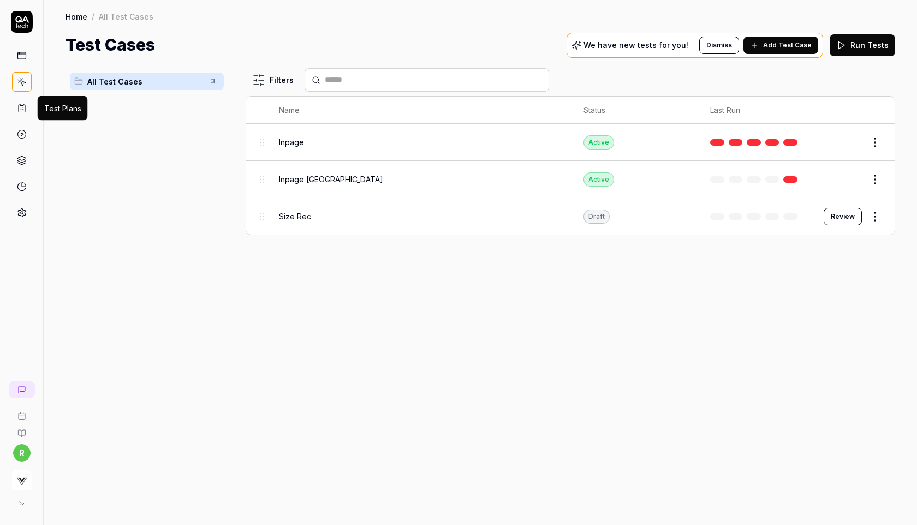
click at [17, 111] on icon at bounding box center [22, 108] width 10 height 10
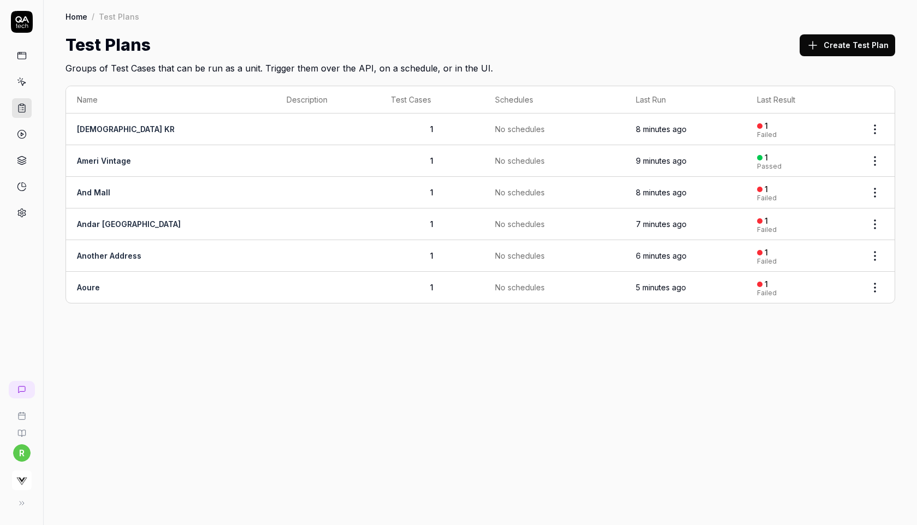
click at [134, 186] on td "And Mall" at bounding box center [171, 193] width 210 height 32
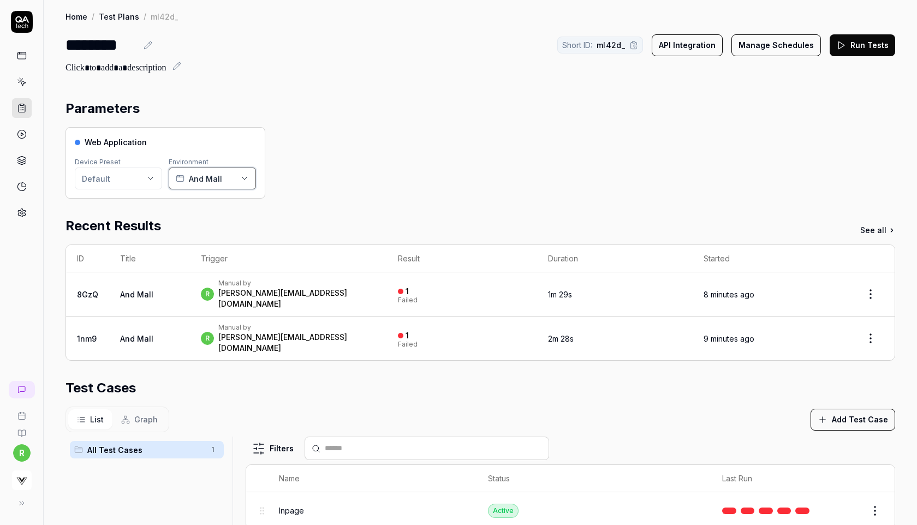
click at [224, 175] on button "And Mall" at bounding box center [212, 179] width 87 height 22
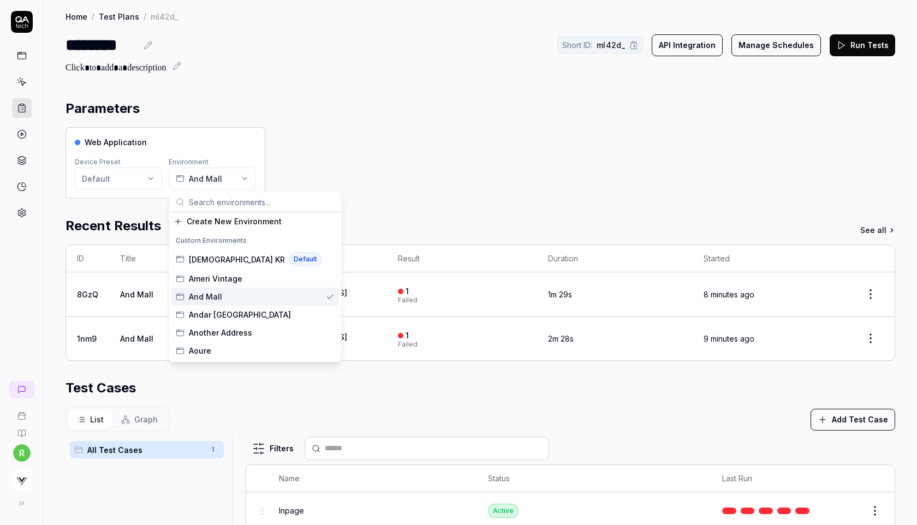
click at [222, 299] on div "And Mall" at bounding box center [255, 297] width 168 height 18
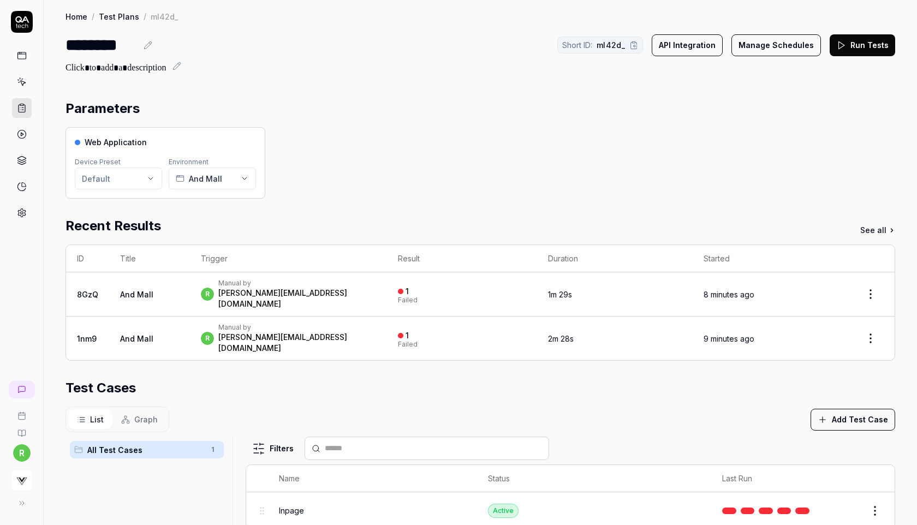
click at [27, 206] on link at bounding box center [22, 213] width 20 height 20
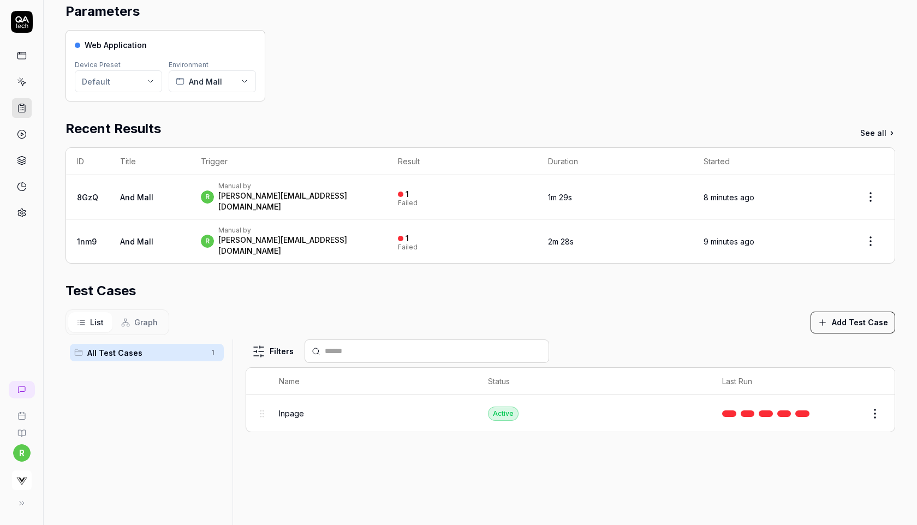
scroll to position [111, 0]
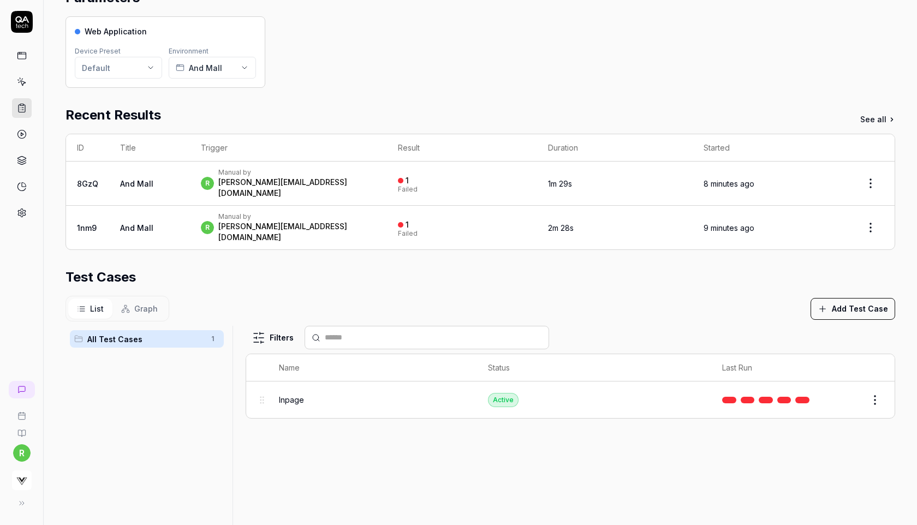
click at [879, 389] on html "r Home / Test Plans / ml42d_ Home / Test Plans / ml42d_ ******** Short ID: ml42…" at bounding box center [458, 262] width 917 height 525
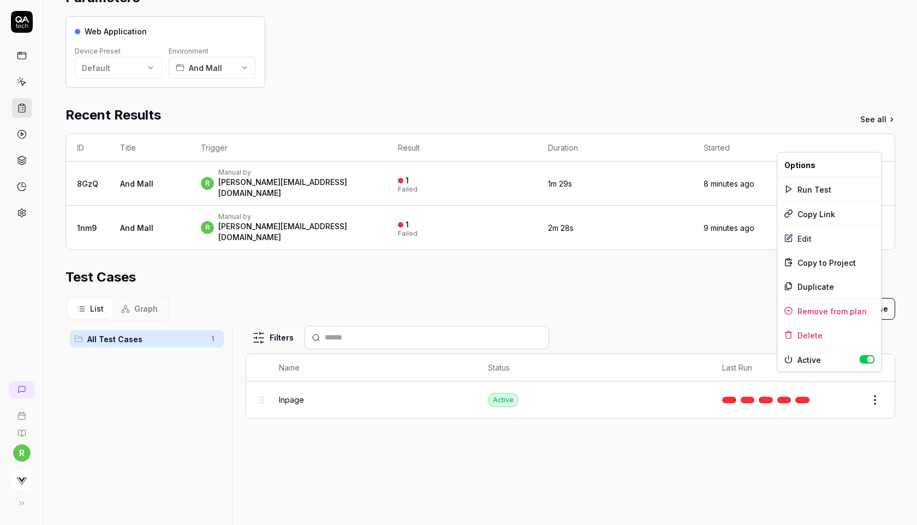
click at [848, 375] on html "r Home / Test Plans / ml42d_ Home / Test Plans / ml42d_ ******** Short ID: ml42…" at bounding box center [458, 262] width 917 height 525
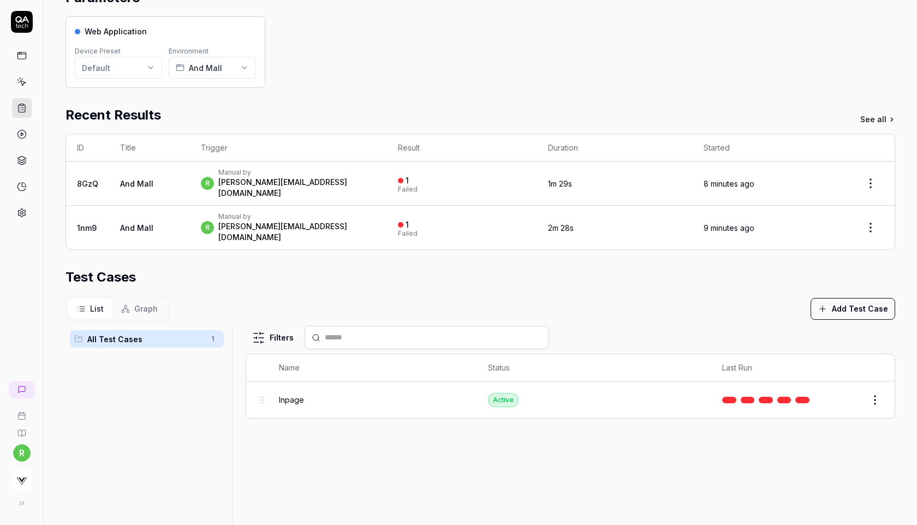
click at [848, 392] on button "Edit" at bounding box center [849, 400] width 26 height 17
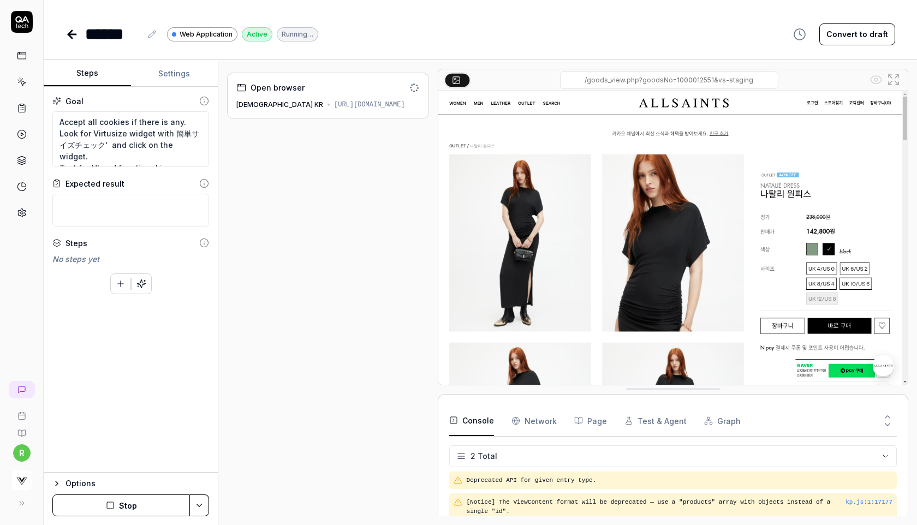
type textarea "*"
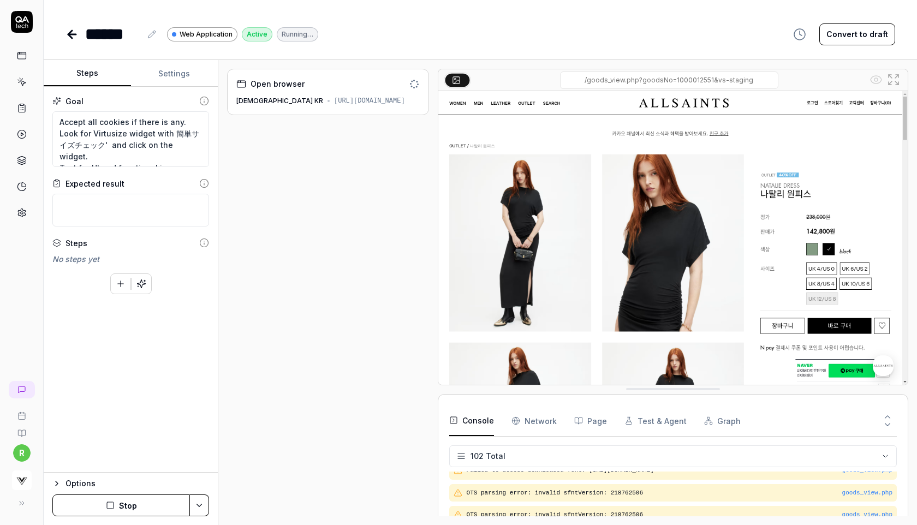
scroll to position [2599, 0]
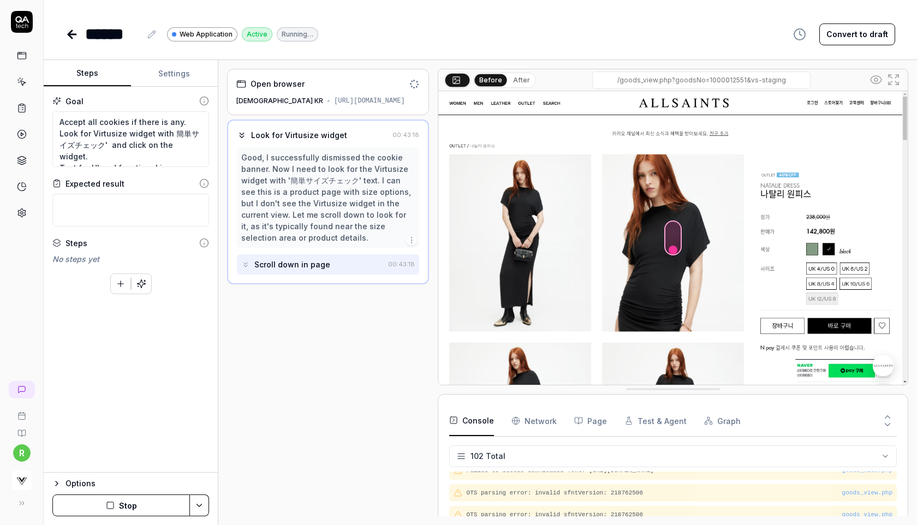
click at [27, 212] on link at bounding box center [22, 213] width 20 height 20
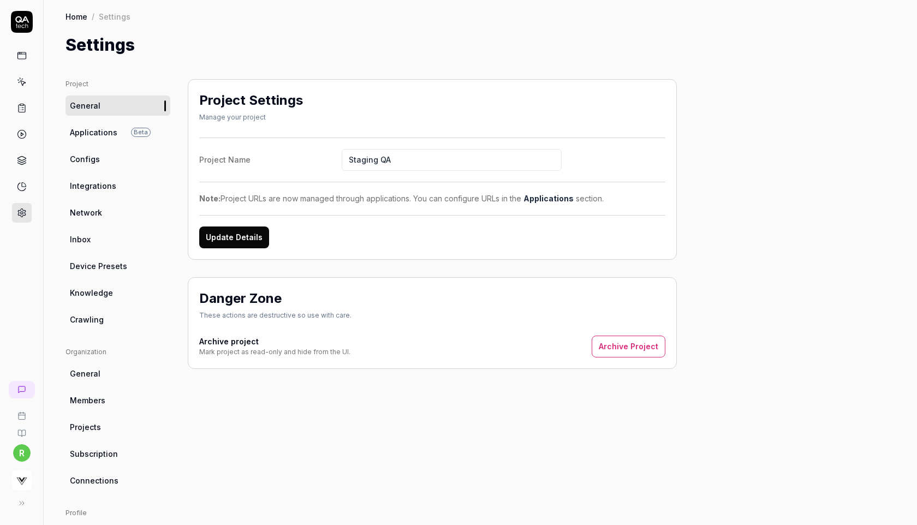
click at [103, 135] on span "Applications" at bounding box center [94, 132] width 48 height 11
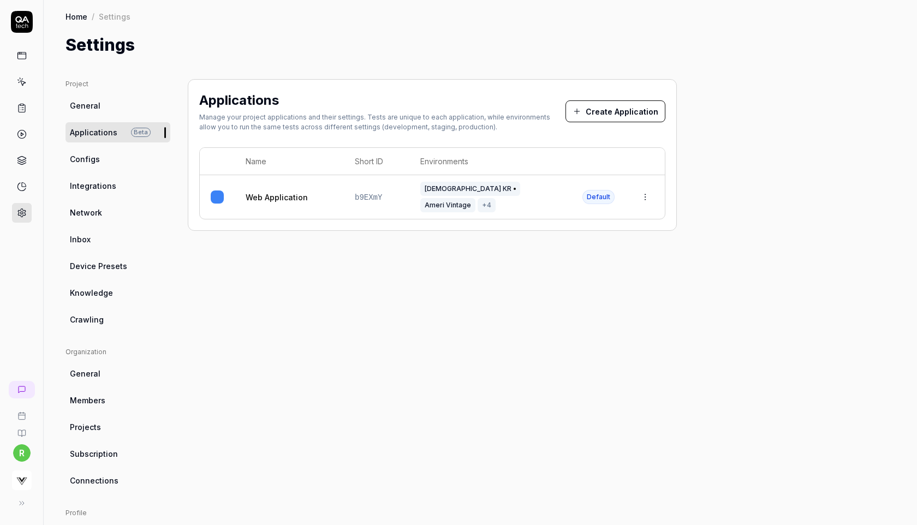
click at [645, 190] on html "r Home / Settings Home / Settings Settings Project General Applications Beta Co…" at bounding box center [458, 262] width 917 height 525
click at [582, 269] on div "Edit" at bounding box center [596, 262] width 128 height 24
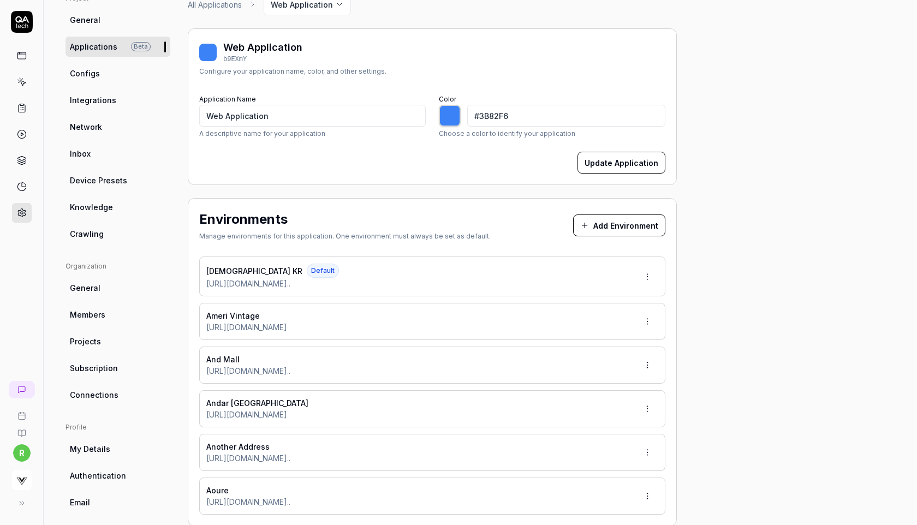
scroll to position [106, 0]
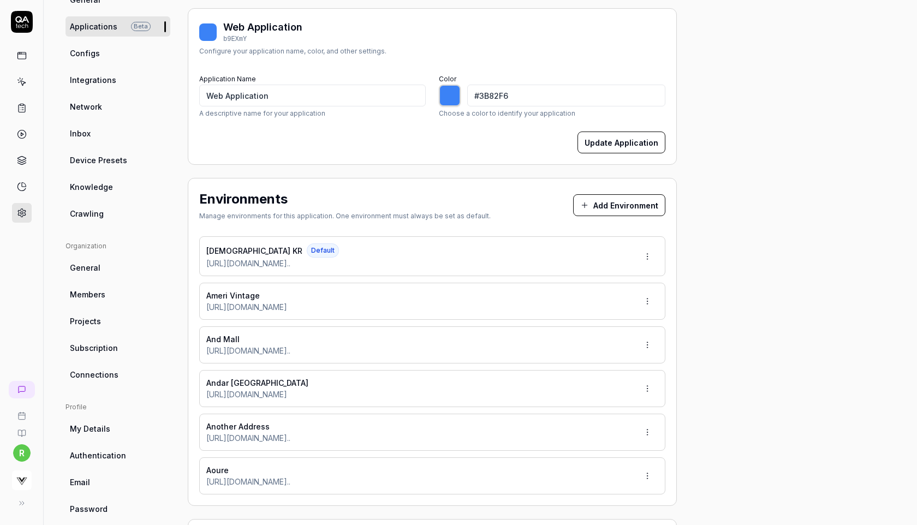
click at [648, 300] on html "r Home / Settings Home / Settings Settings Project General Applications Beta Co…" at bounding box center [458, 262] width 917 height 525
click at [614, 375] on span "Make Default" at bounding box center [616, 374] width 52 height 11
click at [713, 316] on div "Project General Applications Beta Configs Integrations Network Inbox Device Pre…" at bounding box center [481, 343] width 830 height 740
type input "*******"
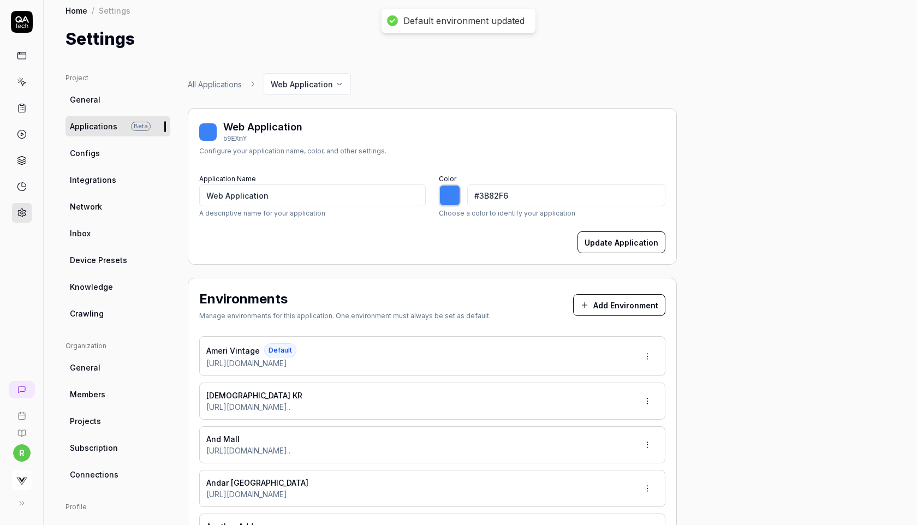
scroll to position [0, 0]
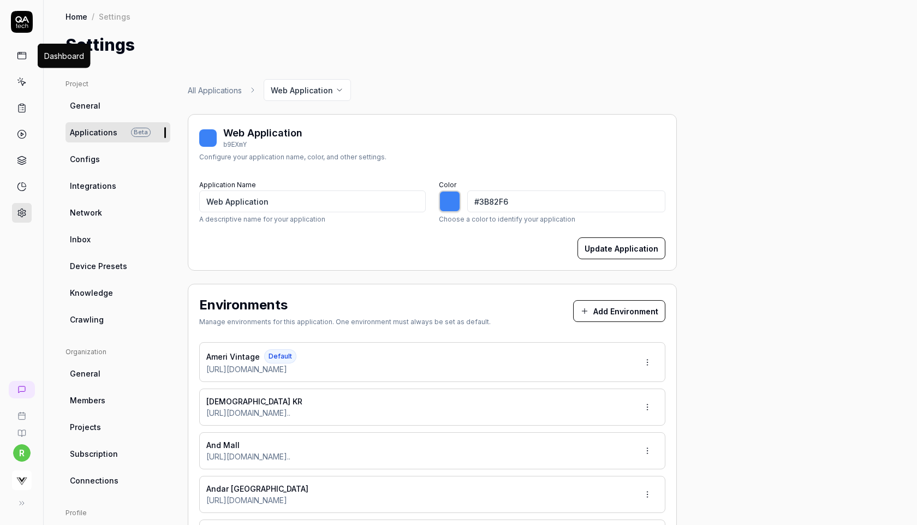
click at [21, 56] on icon at bounding box center [22, 56] width 10 height 10
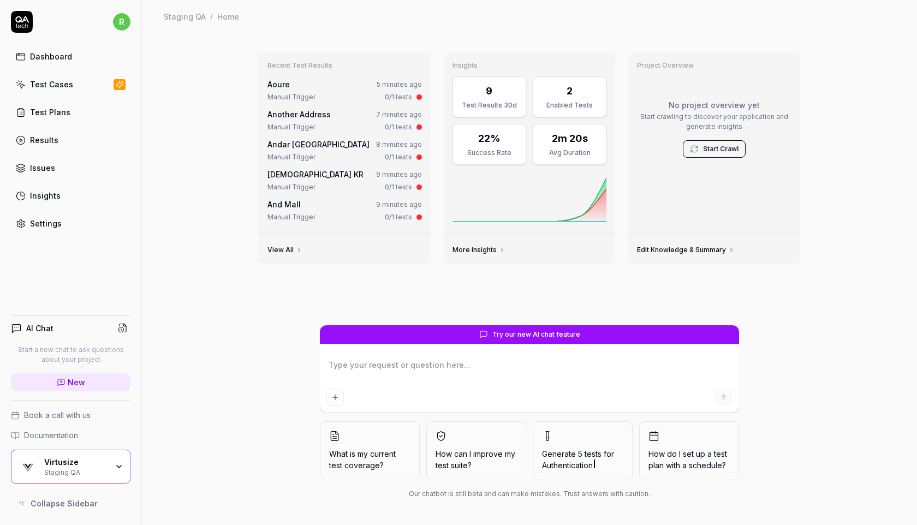
click at [60, 104] on link "Test Plans" at bounding box center [71, 112] width 120 height 21
type textarea "*"
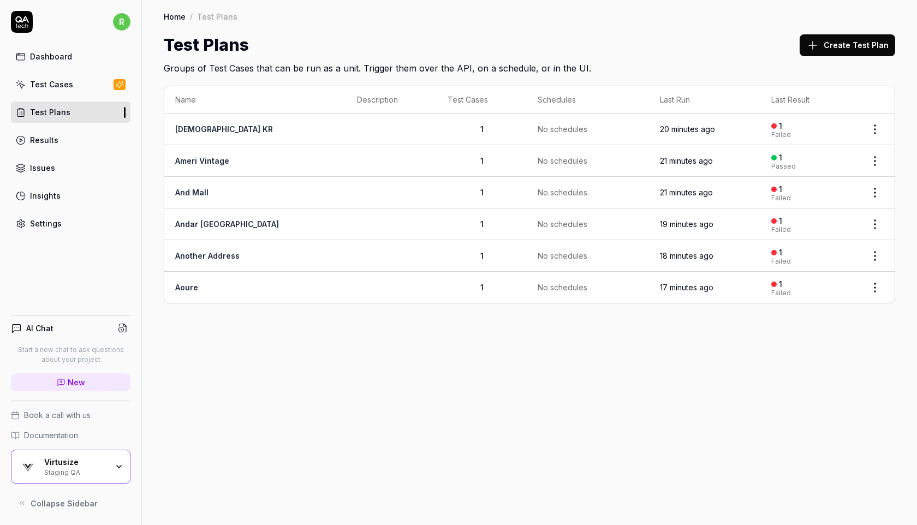
click at [890, 197] on td at bounding box center [875, 193] width 39 height 32
click at [880, 192] on html "r Dashboard Test Cases Test Plans Results Issues Insights Settings AI Chat Star…" at bounding box center [458, 262] width 917 height 525
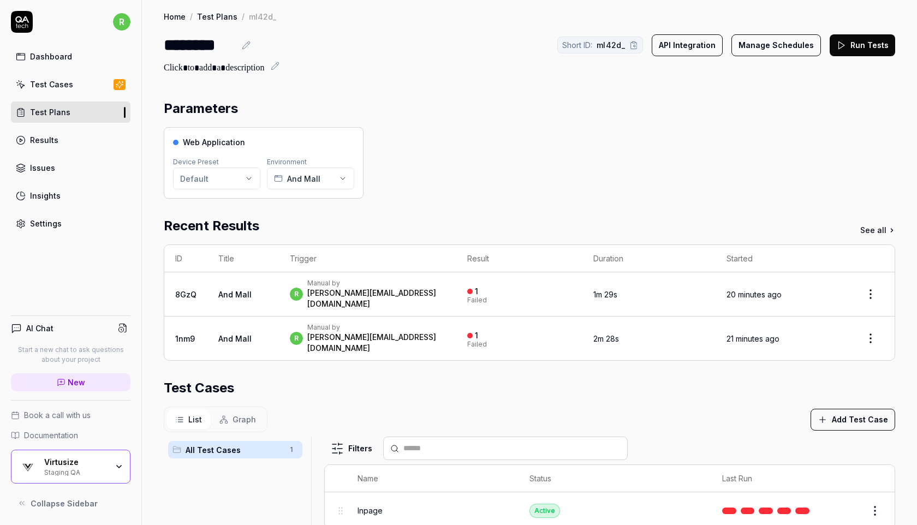
click at [858, 48] on button "Run Tests" at bounding box center [863, 45] width 66 height 22
click at [84, 110] on link "Test Plans" at bounding box center [71, 112] width 120 height 21
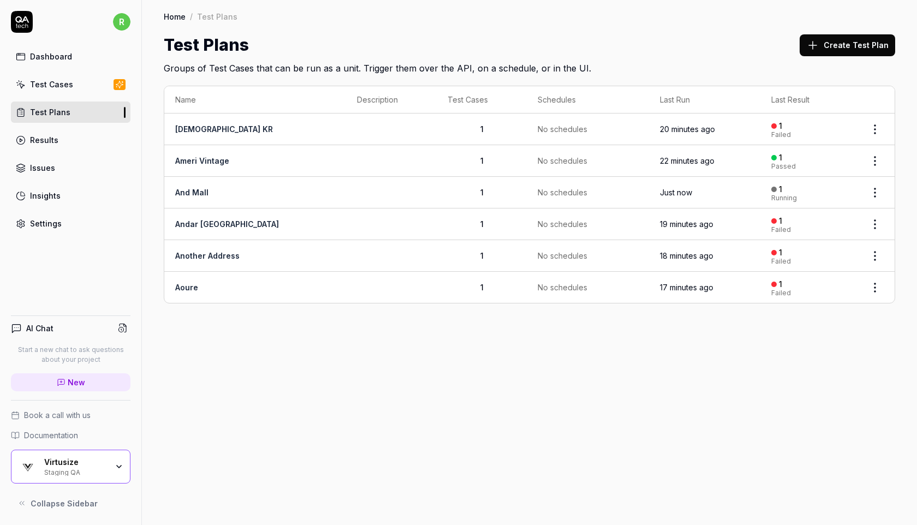
click at [879, 224] on html "r Dashboard Test Cases Test Plans Results Issues Insights Settings AI Chat Star…" at bounding box center [458, 262] width 917 height 525
click at [828, 292] on span "Run Tests" at bounding box center [817, 292] width 38 height 11
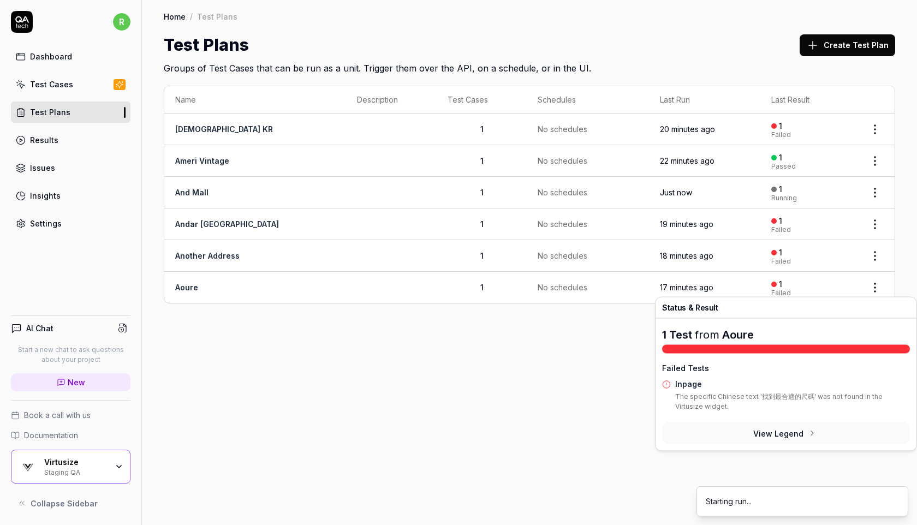
click at [661, 338] on div "1 Test from Aoure Failed Tests Inpage The specific Chinese text '找到最合適的尺碼' was …" at bounding box center [786, 390] width 261 height 121
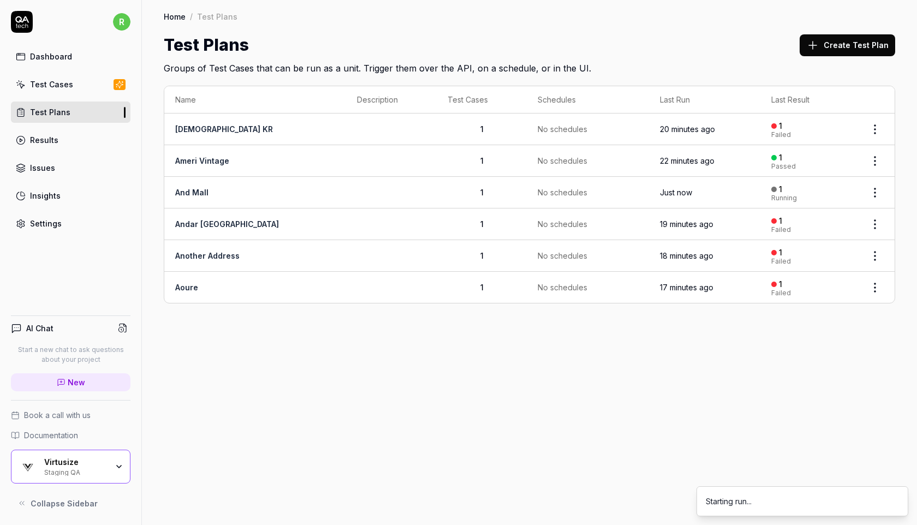
click at [601, 348] on div "Home / Test Plans Home / Test Plans Test Plans Create Test Plan Groups of Test …" at bounding box center [529, 262] width 775 height 525
click at [876, 253] on html "r Dashboard Test Cases Test Plans Results Issues Insights Settings AI Chat Star…" at bounding box center [458, 262] width 917 height 525
click at [817, 317] on div "Run Tests" at bounding box center [830, 324] width 104 height 24
click at [713, 326] on div "Home / Test Plans Home / Test Plans Test Plans Create Test Plan Groups of Test …" at bounding box center [529, 262] width 775 height 525
click at [880, 281] on html "r Dashboard Test Cases Test Plans Results Issues Insights Settings AI Chat Star…" at bounding box center [458, 262] width 917 height 525
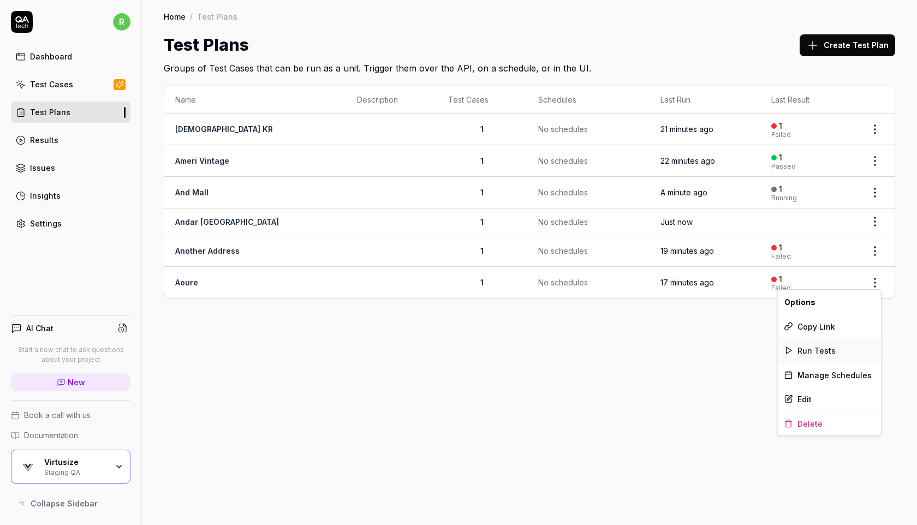
click at [828, 352] on span "Run Tests" at bounding box center [817, 350] width 38 height 11
click at [628, 366] on div "Home / Test Plans Home / Test Plans Test Plans Create Test Plan Groups of Test …" at bounding box center [529, 262] width 775 height 525
click at [879, 127] on html "r Dashboard Test Cases Test Plans Results Issues Insights Settings AI Chat Star…" at bounding box center [458, 262] width 917 height 525
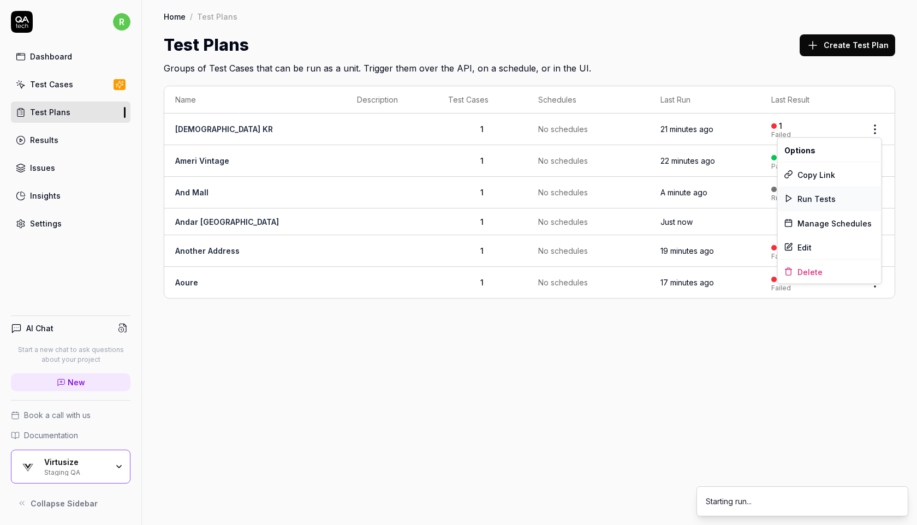
click at [821, 198] on span "Run Tests" at bounding box center [817, 198] width 38 height 11
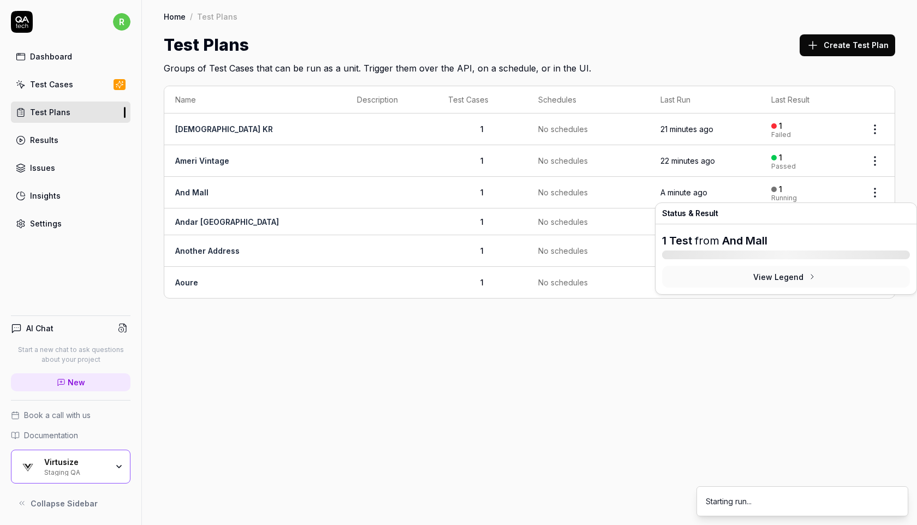
click at [559, 344] on div "Home / Test Plans Home / Test Plans Test Plans Create Test Plan Groups of Test …" at bounding box center [529, 262] width 775 height 525
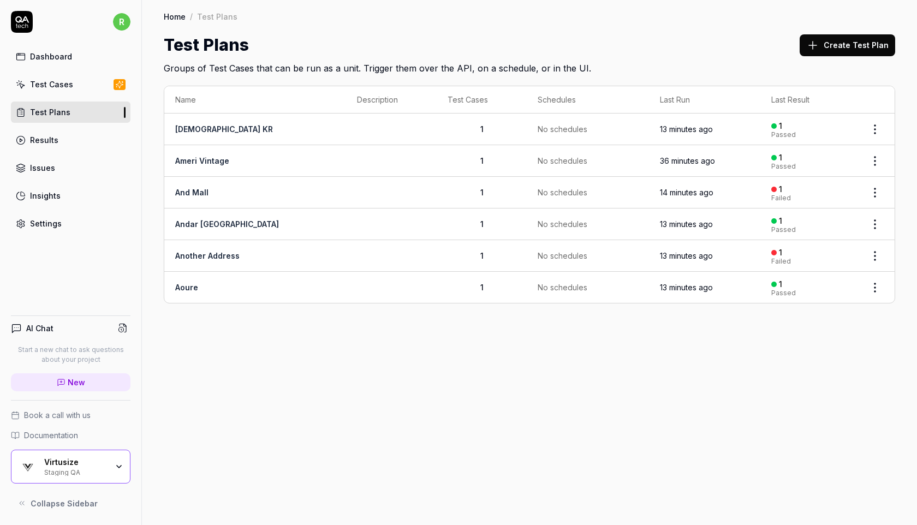
click at [202, 189] on link "And Mall" at bounding box center [191, 192] width 33 height 9
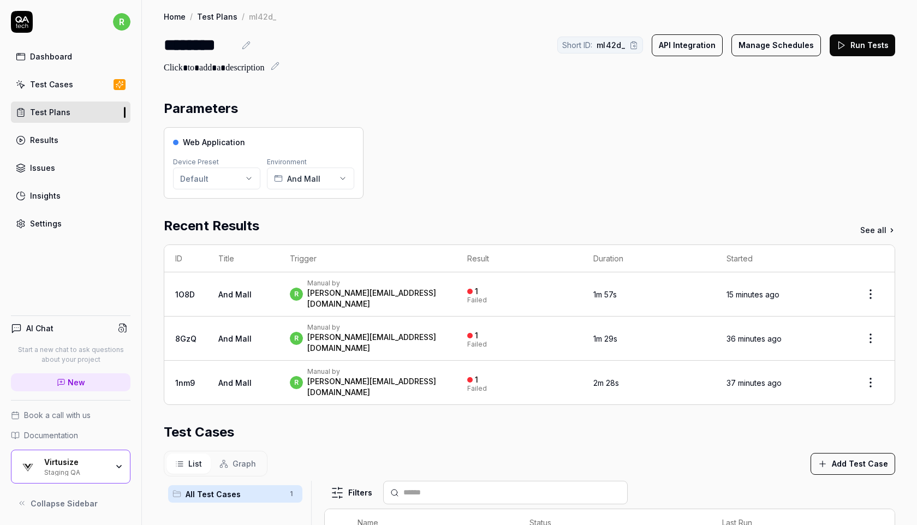
click at [232, 291] on link "And Mall" at bounding box center [234, 294] width 33 height 9
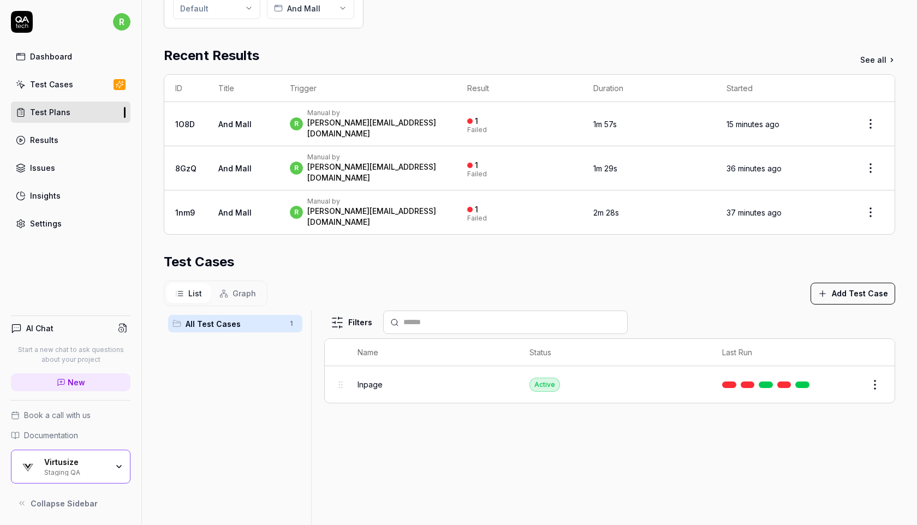
scroll to position [156, 0]
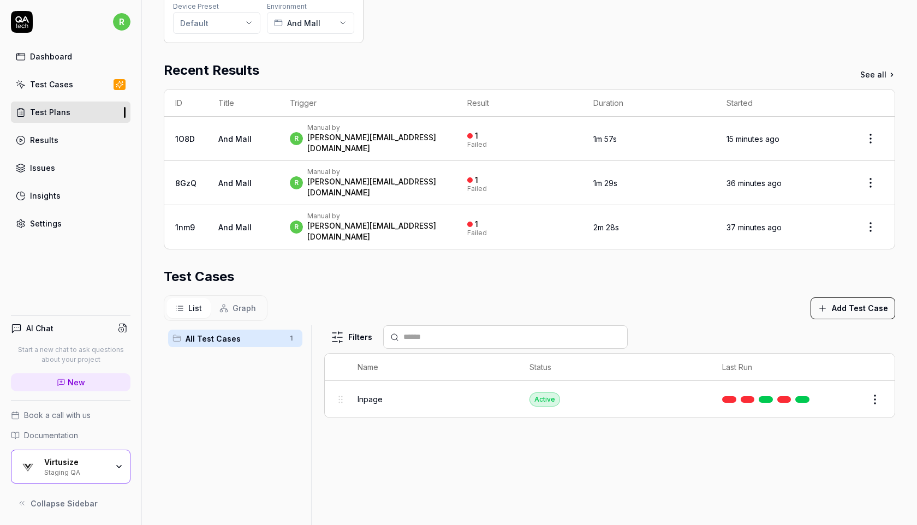
click at [233, 134] on link "And Mall" at bounding box center [234, 138] width 33 height 9
click at [239, 135] on link "And Mall" at bounding box center [234, 138] width 33 height 9
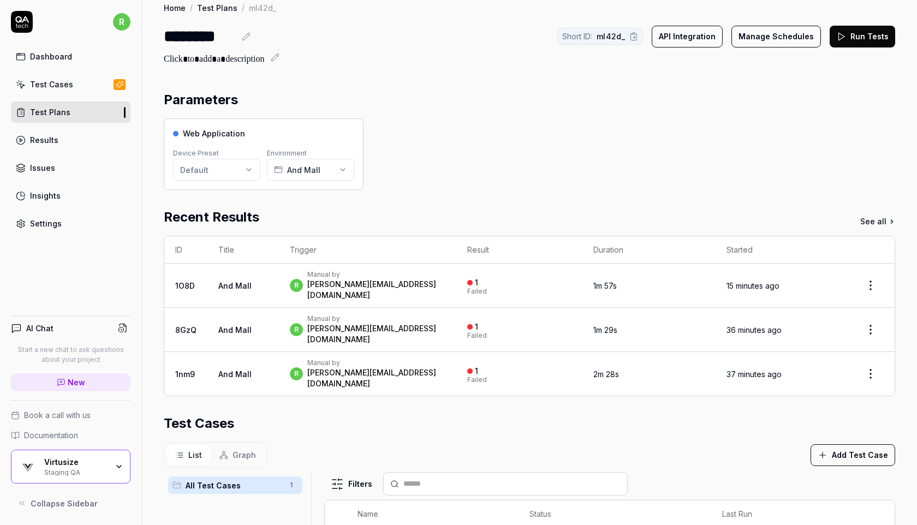
scroll to position [0, 0]
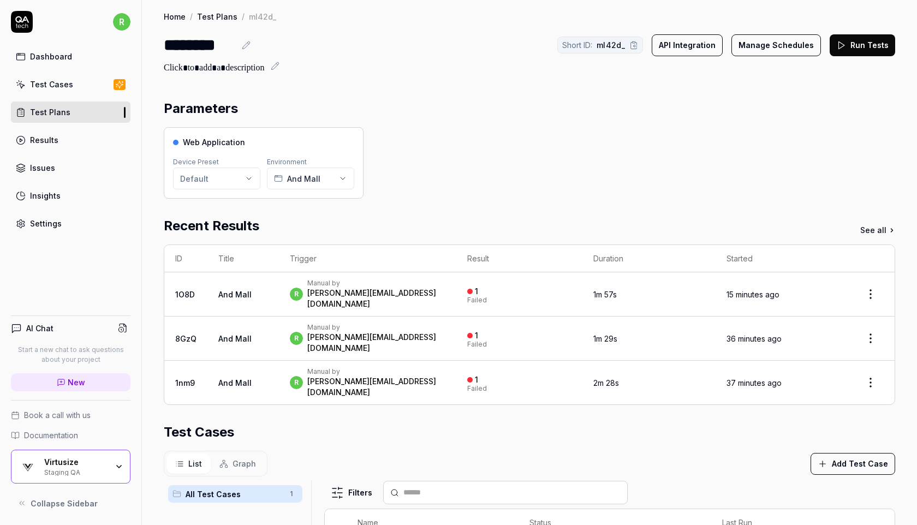
click at [188, 290] on link "1O8D" at bounding box center [185, 294] width 20 height 9
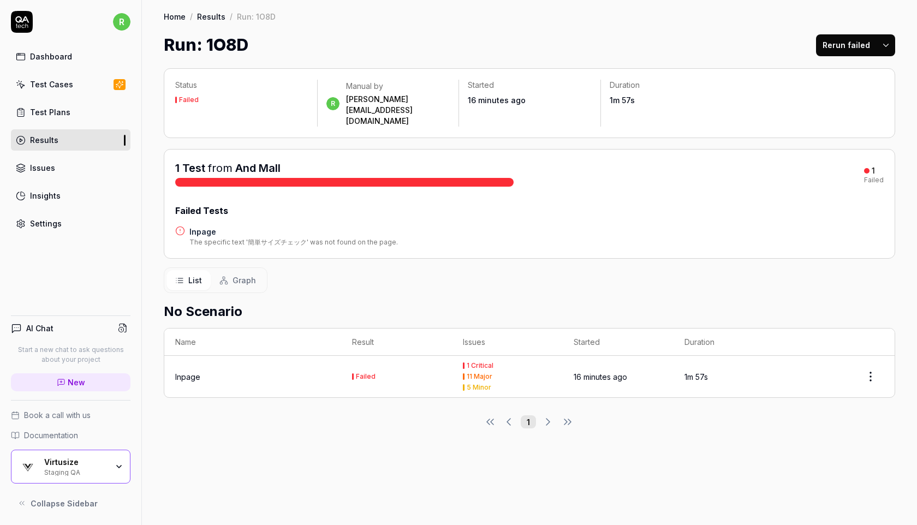
click at [292, 238] on div "The specific text '簡単サイズチェック' was not found on the page." at bounding box center [293, 243] width 209 height 10
click at [191, 226] on h4 "Inpage" at bounding box center [293, 231] width 209 height 11
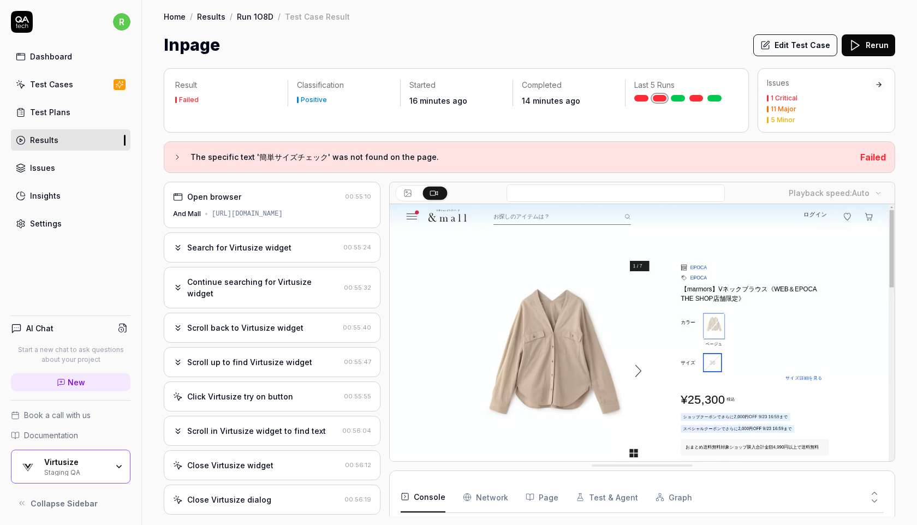
click at [310, 251] on div "Search for Virtusize widget" at bounding box center [256, 247] width 166 height 11
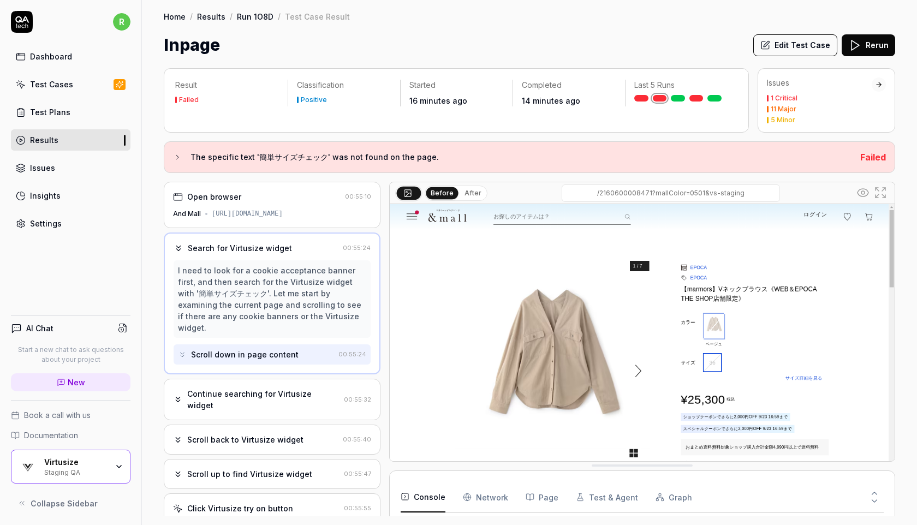
click at [286, 319] on div "I need to look for a cookie acceptance banner first, and then search for the Vi…" at bounding box center [272, 299] width 188 height 69
click at [266, 394] on div "Continue searching for Virtusize widget" at bounding box center [263, 399] width 152 height 23
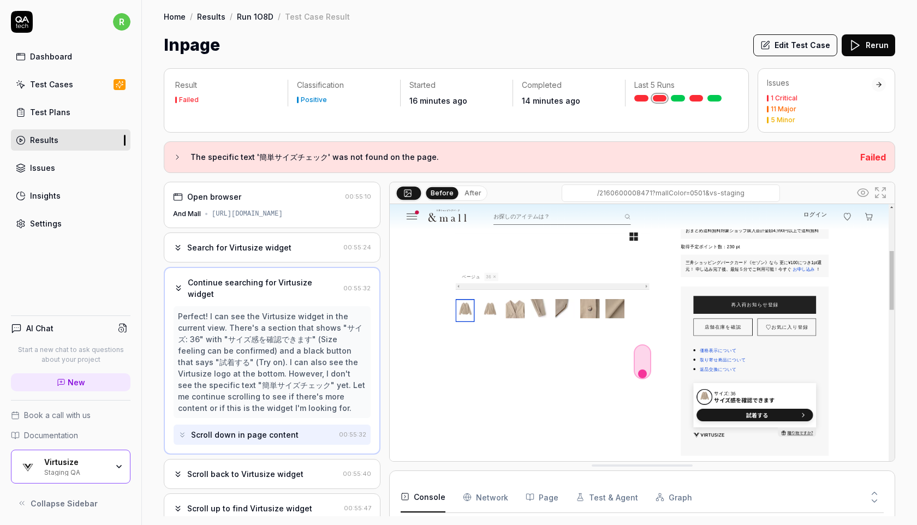
scroll to position [10, 0]
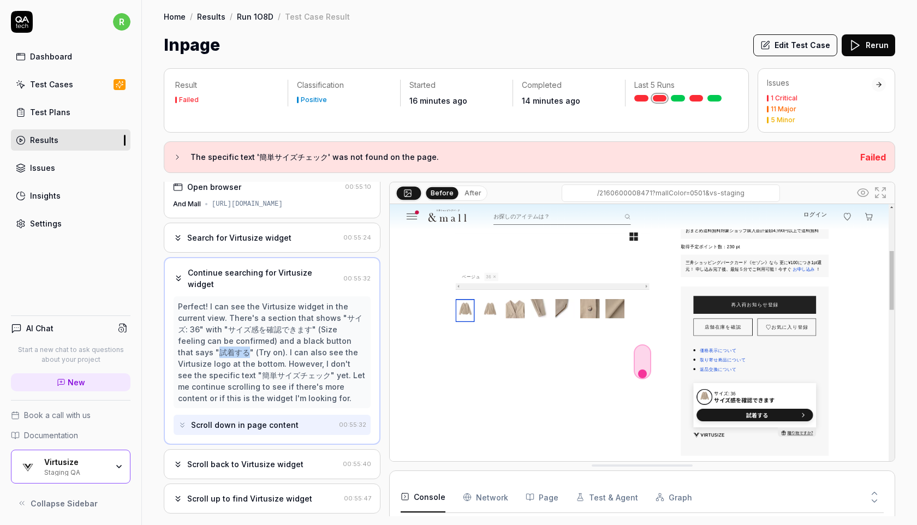
drag, startPoint x: 340, startPoint y: 341, endPoint x: 182, endPoint y: 350, distance: 158.6
click at [182, 350] on div "Perfect! I can see the Virtusize widget in the current view. There's a section …" at bounding box center [272, 352] width 188 height 103
copy div "試着する"
click at [74, 90] on link "Test Cases" at bounding box center [71, 84] width 120 height 21
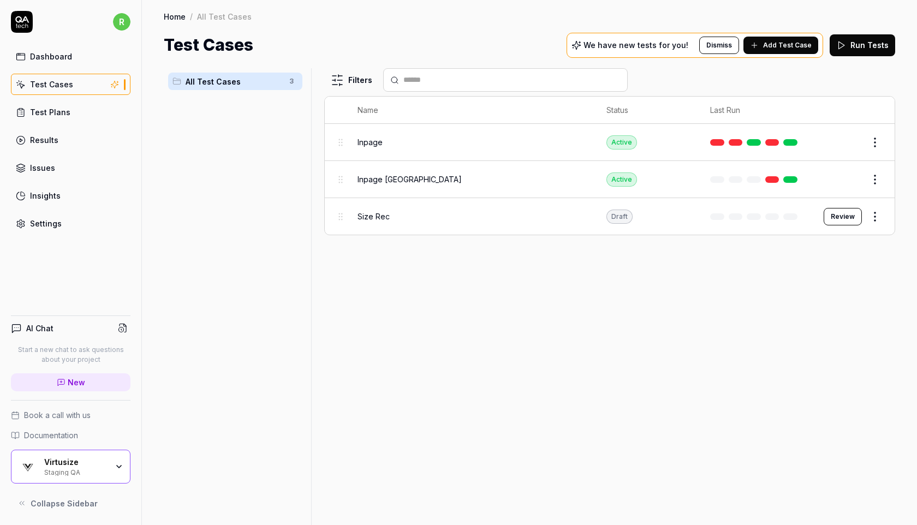
click at [855, 146] on button "Edit" at bounding box center [849, 142] width 26 height 17
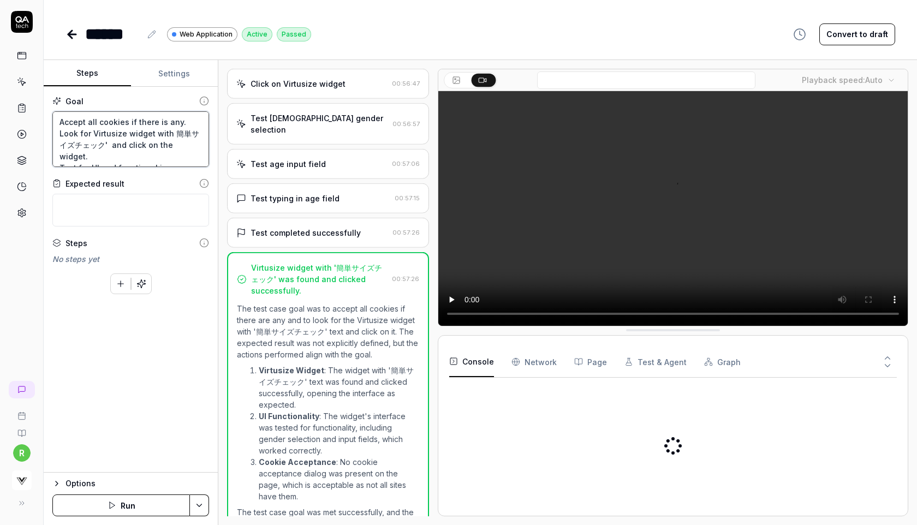
scroll to position [271, 0]
drag, startPoint x: 151, startPoint y: 131, endPoint x: 82, endPoint y: 144, distance: 70.7
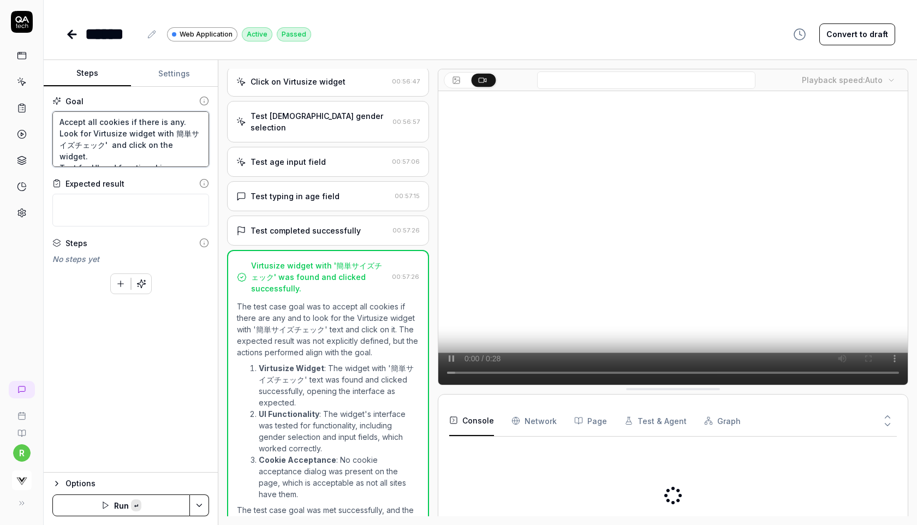
click at [82, 144] on textarea "Accept all cookies if there is any. Look for Virtusize widget with 簡単サイズチェック' a…" at bounding box center [130, 139] width 157 height 56
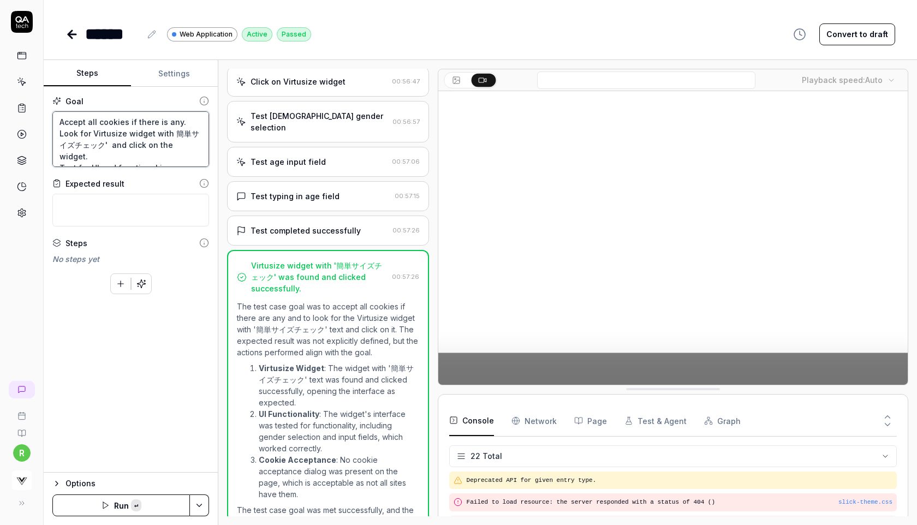
paste textarea "試着する"
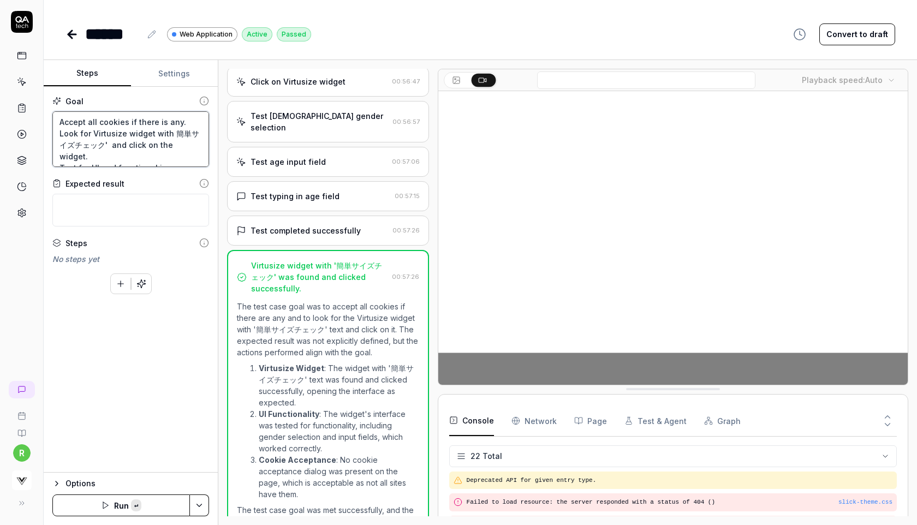
type textarea "*"
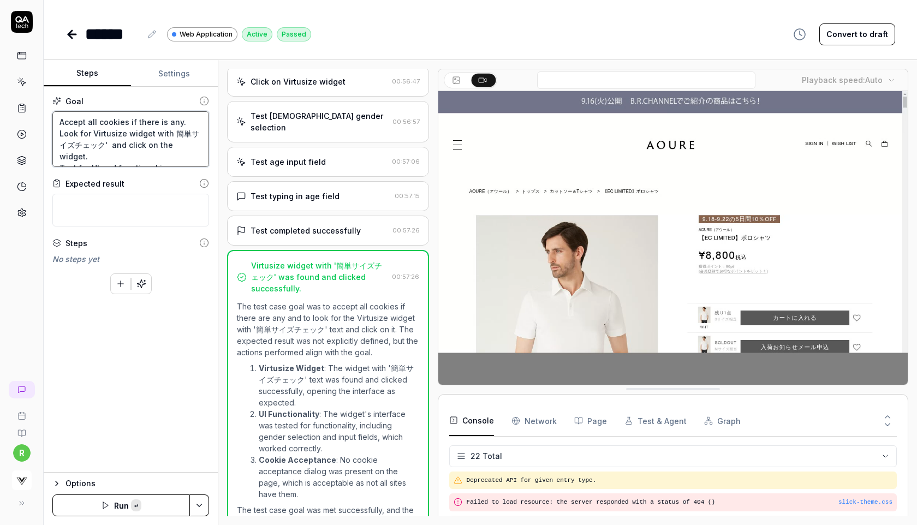
type textarea "Accept all cookies if there is any. Look for Virtusize widget with 試着する' and cl…"
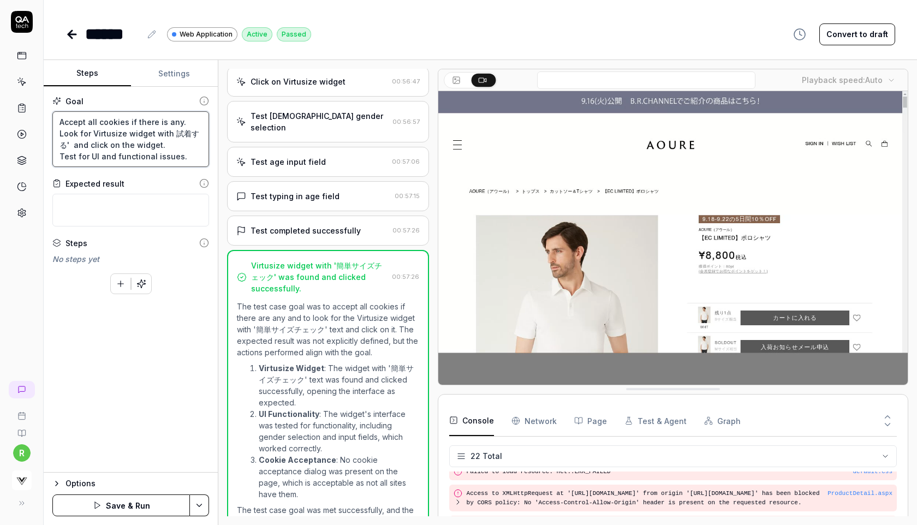
scroll to position [290, 0]
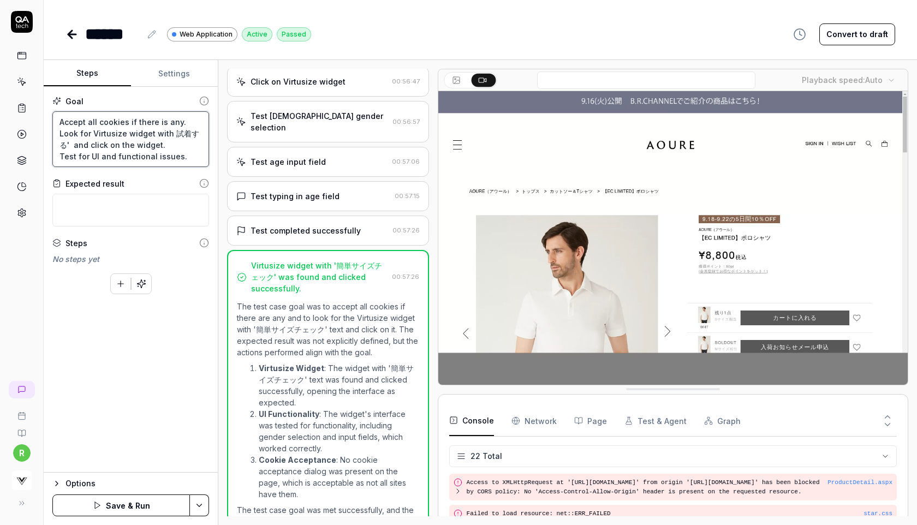
click at [185, 134] on textarea "Accept all cookies if there is any. Look for Virtusize widget with 試着する' and cl…" at bounding box center [130, 139] width 157 height 56
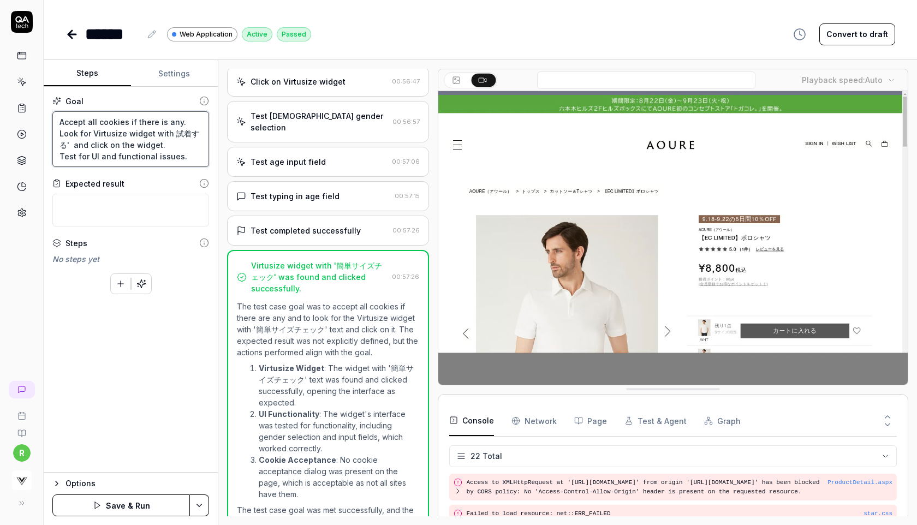
type textarea "*"
type textarea "Accept all cookies if there is any. Look for Virtusize widget with 試着する' and cl…"
type textarea "*"
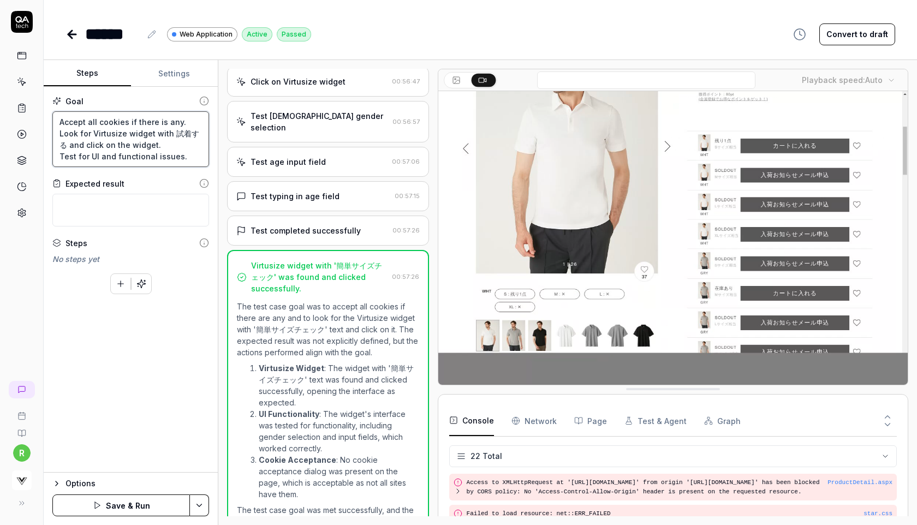
type textarea "Accept all cookies if there is any. Look for Virtusize widget with 試着する and cli…"
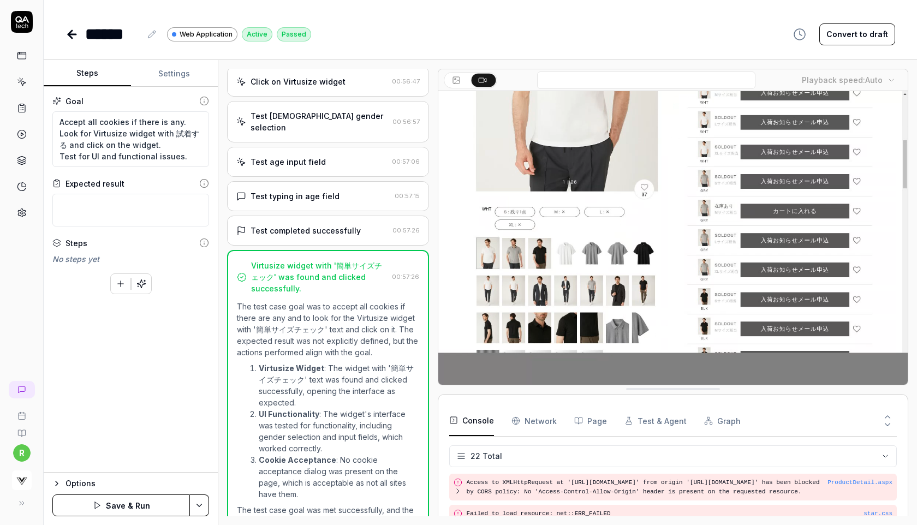
click at [162, 506] on button "Save & Run" at bounding box center [121, 506] width 138 height 22
type textarea "*"
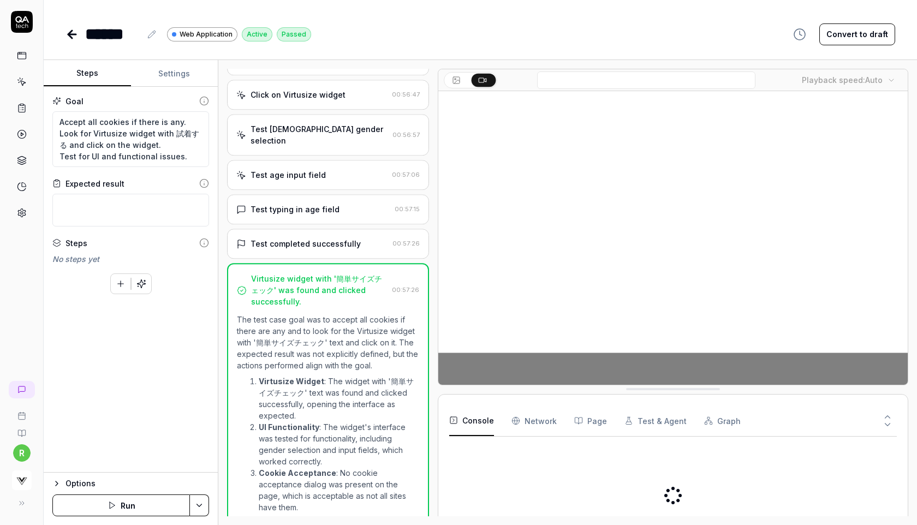
scroll to position [271, 0]
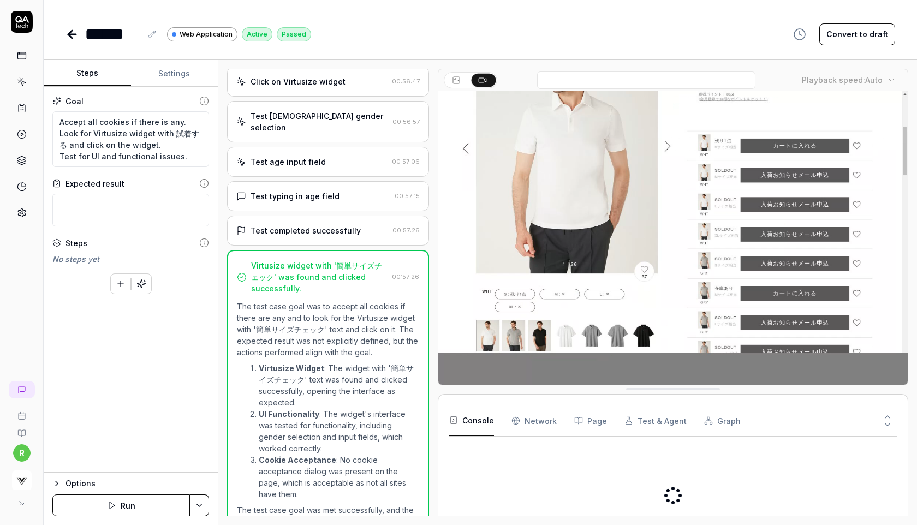
click at [129, 506] on button "Run" at bounding box center [121, 506] width 138 height 22
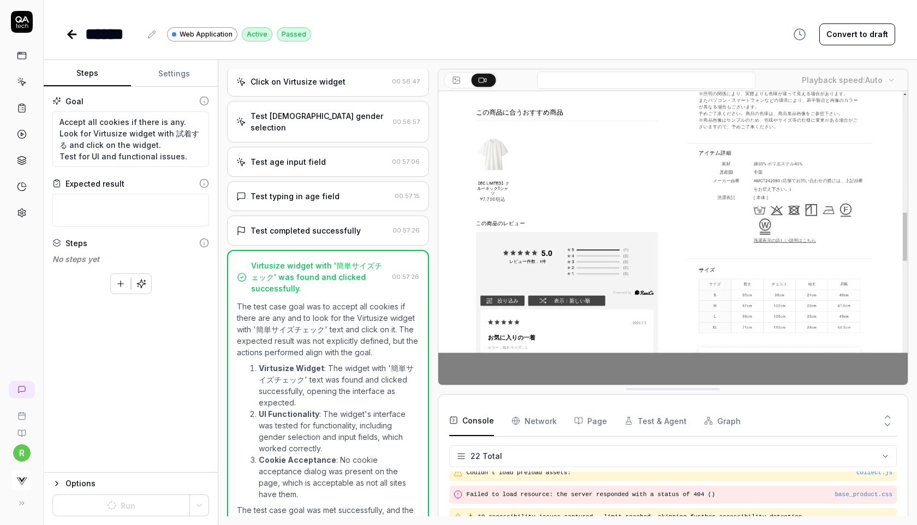
scroll to position [460, 0]
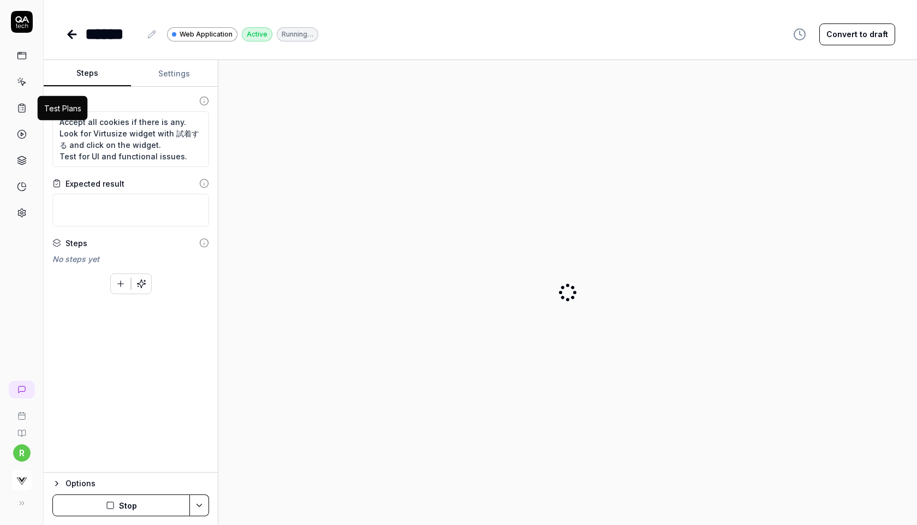
type textarea "*"
click at [22, 110] on icon at bounding box center [23, 110] width 2 height 0
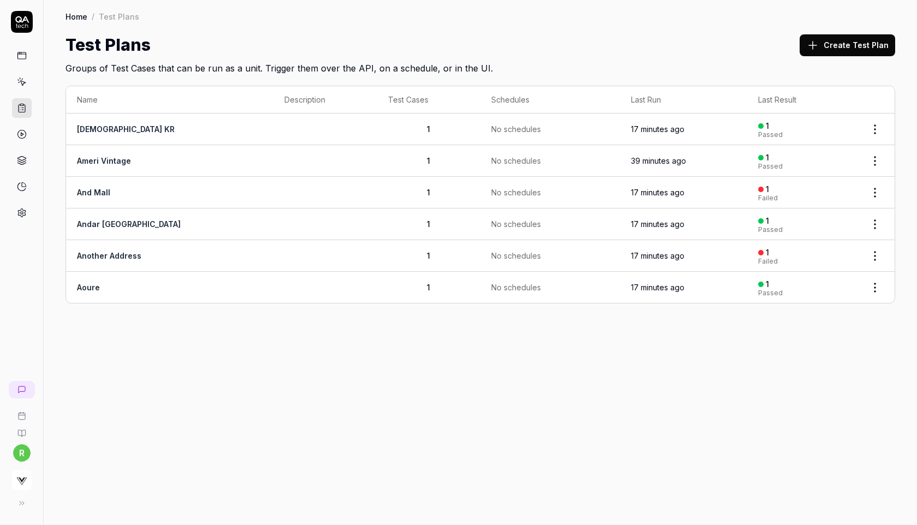
click at [871, 160] on html "r Home / Test Plans Home / Test Plans Test Plans Create Test Plan Groups of Tes…" at bounding box center [458, 262] width 917 height 525
click at [819, 232] on span "Run Tests" at bounding box center [817, 229] width 38 height 11
click at [874, 193] on html "r Home / Test Plans Home / Test Plans Test Plans Create Test Plan Groups of Tes…" at bounding box center [458, 262] width 917 height 525
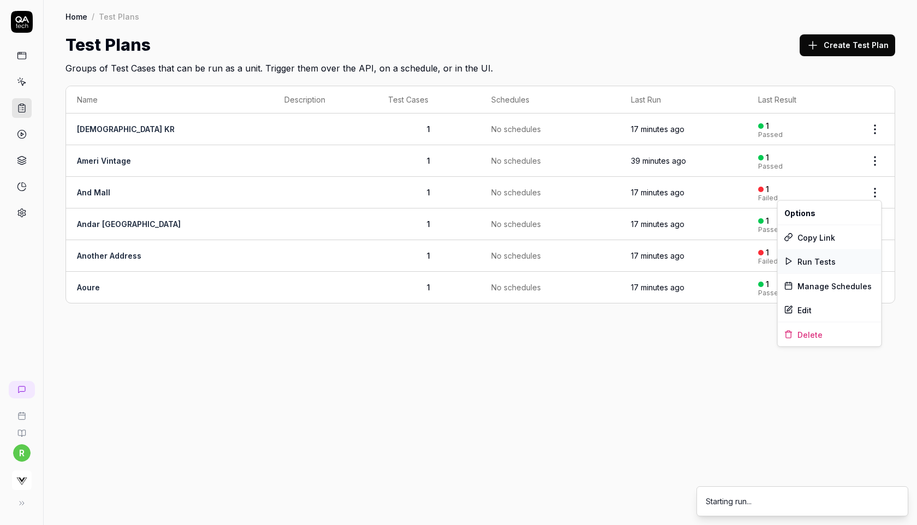
click at [820, 260] on span "Run Tests" at bounding box center [817, 261] width 38 height 11
click at [876, 222] on html "r Home / Test Plans Home / Test Plans Test Plans Create Test Plan Groups of Tes…" at bounding box center [458, 262] width 917 height 525
click at [808, 293] on span "Run Tests" at bounding box center [817, 292] width 38 height 11
click at [872, 259] on body "r Home / Test Plans Home / Test Plans Test Plans Create Test Plan Groups of Tes…" at bounding box center [458, 262] width 917 height 525
click at [872, 255] on html "r Home / Test Plans Home / Test Plans Test Plans Create Test Plan Groups of Tes…" at bounding box center [458, 262] width 917 height 525
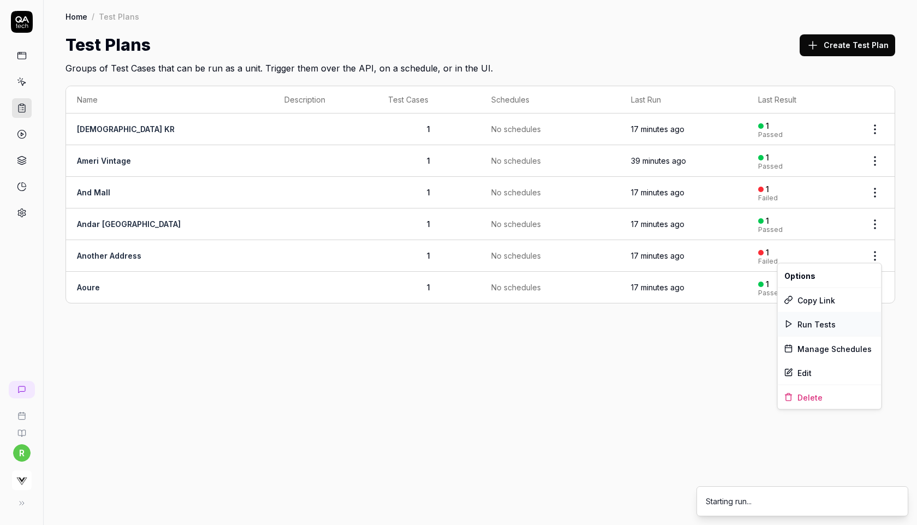
click at [823, 321] on span "Run Tests" at bounding box center [817, 323] width 38 height 11
click at [875, 283] on html "r Home / Test Plans Home / Test Plans Test Plans Create Test Plan Groups of Tes…" at bounding box center [458, 262] width 917 height 525
click at [812, 354] on span "Run Tests" at bounding box center [817, 355] width 38 height 11
click at [842, 43] on button "Create Test Plan" at bounding box center [848, 45] width 96 height 22
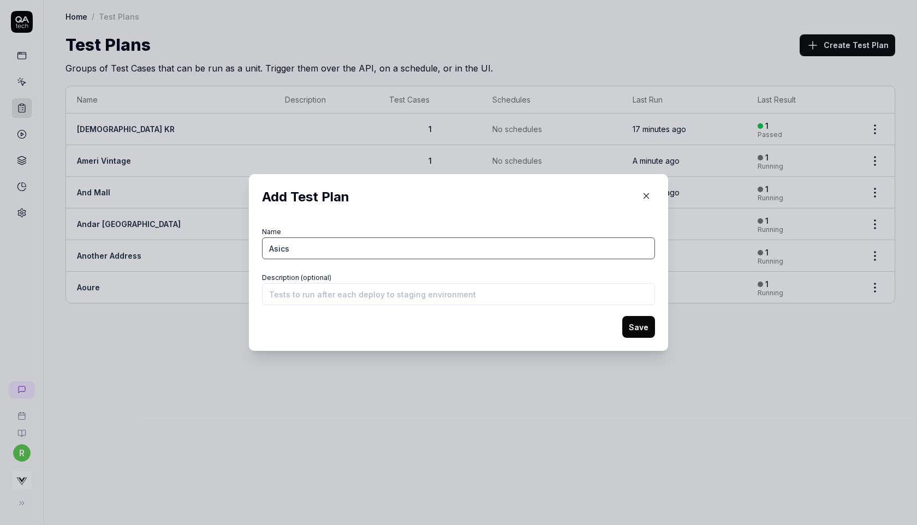
type input "Asics"
click at [644, 323] on button "Save" at bounding box center [639, 327] width 33 height 22
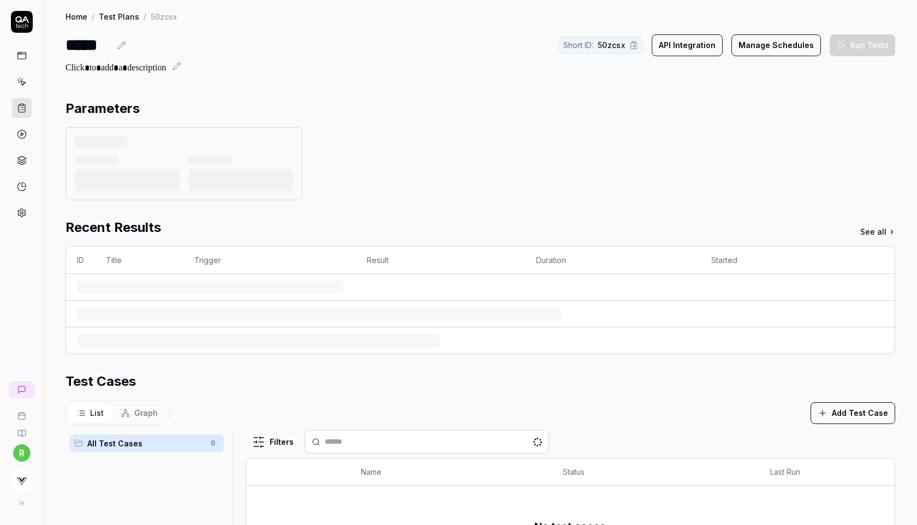
click at [103, 318] on div at bounding box center [319, 313] width 484 height 13
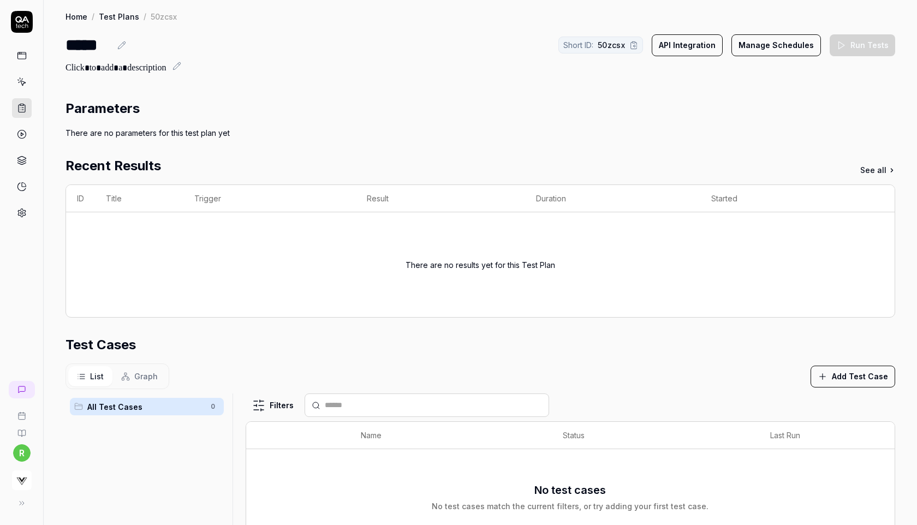
click at [837, 392] on section "Test Cases List Graph Add Test Case All Test Cases 0 Filters Name Status Last R…" at bounding box center [481, 517] width 830 height 365
click at [859, 371] on button "Add Test Case" at bounding box center [853, 377] width 85 height 22
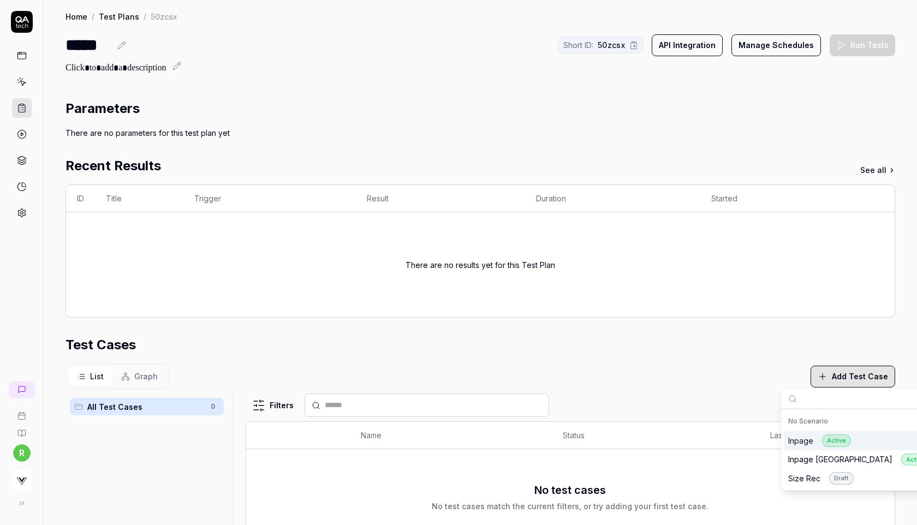
click at [804, 446] on div "Inpage Active" at bounding box center [820, 441] width 63 height 13
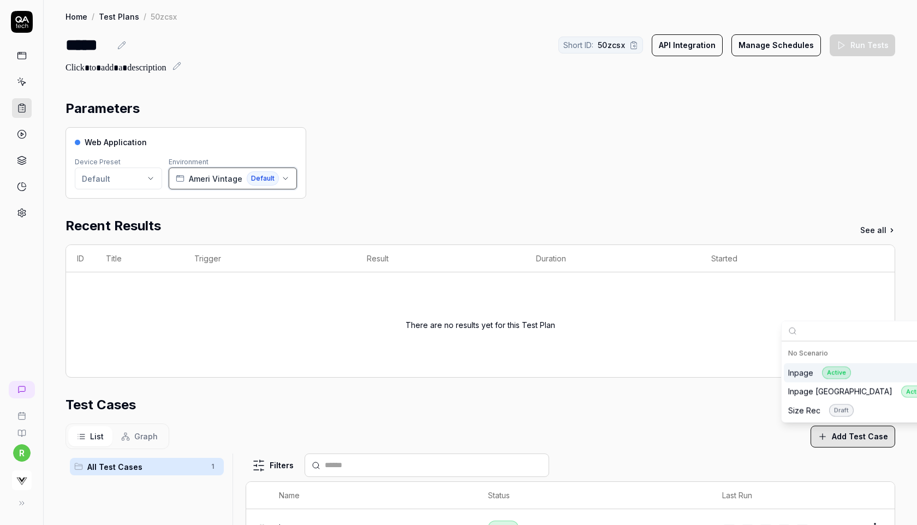
click at [195, 177] on span "Ameri Vintage" at bounding box center [216, 178] width 54 height 11
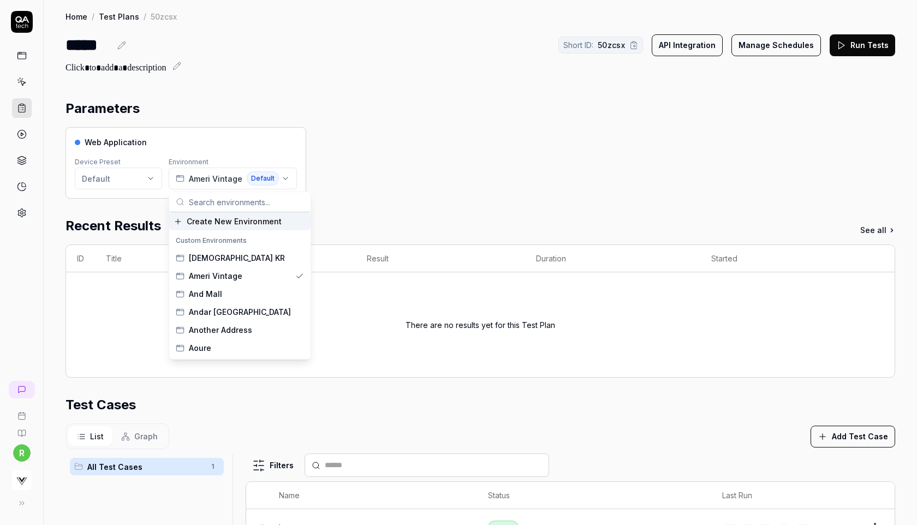
click at [218, 223] on span "Create New Environment" at bounding box center [234, 221] width 95 height 11
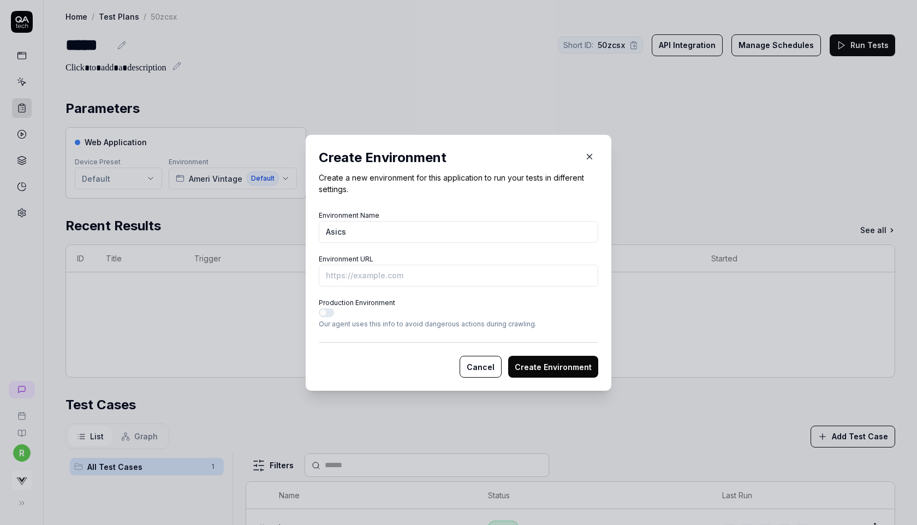
type input "Asics"
paste input "[URL][DOMAIN_NAME]"
drag, startPoint x: 491, startPoint y: 277, endPoint x: 402, endPoint y: 276, distance: 89.0
click at [402, 276] on input "[URL][DOMAIN_NAME]" at bounding box center [459, 276] width 280 height 22
click at [447, 274] on input "[URL][DOMAIN_NAME]" at bounding box center [459, 276] width 280 height 22
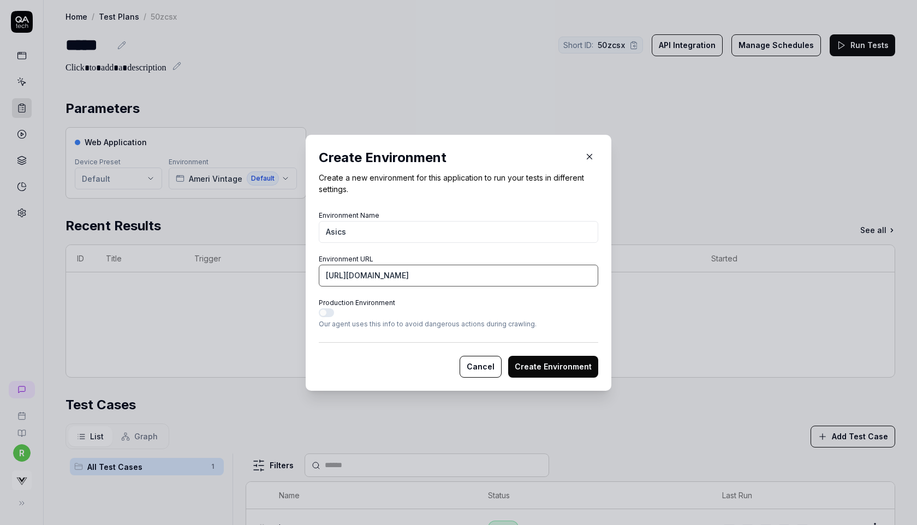
scroll to position [0, 192]
drag, startPoint x: 447, startPoint y: 274, endPoint x: 596, endPoint y: 288, distance: 149.8
click at [596, 288] on div "Environment Name Asics Environment URL [URL][DOMAIN_NAME] Production Environmen…" at bounding box center [459, 268] width 280 height 121
click at [585, 279] on input "[URL][DOMAIN_NAME]" at bounding box center [459, 276] width 280 height 22
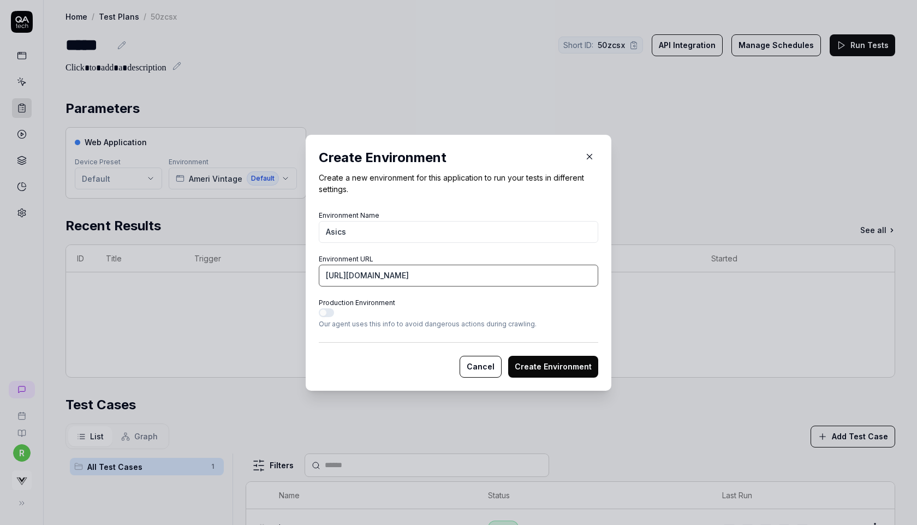
type input "[URL][DOMAIN_NAME]"
click at [551, 360] on button "Create Environment" at bounding box center [553, 367] width 90 height 22
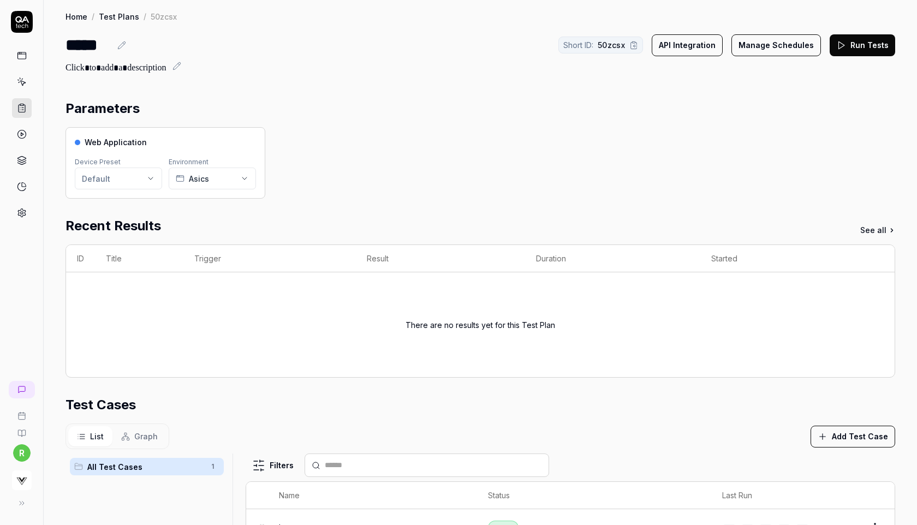
click at [866, 39] on button "Run Tests" at bounding box center [863, 45] width 66 height 22
click at [19, 109] on icon at bounding box center [22, 109] width 7 height 8
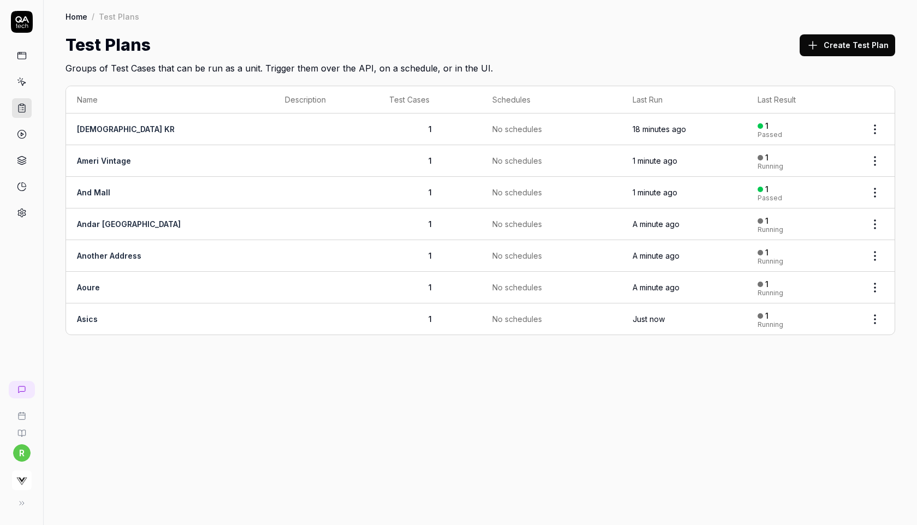
click at [770, 40] on div "Test Plans Create Test Plan" at bounding box center [481, 45] width 830 height 25
click at [834, 48] on button "Create Test Plan" at bounding box center [848, 45] width 96 height 22
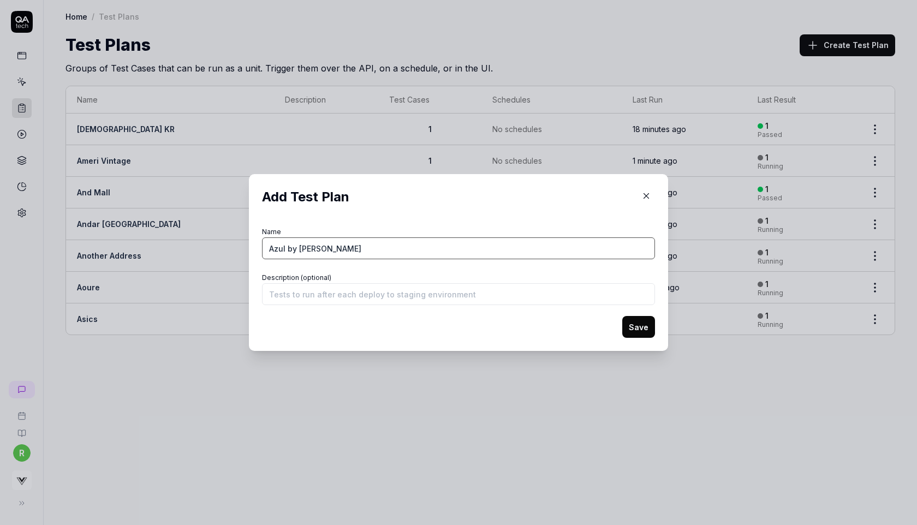
type input "Azul by [PERSON_NAME]"
click at [639, 334] on button "Save" at bounding box center [639, 327] width 33 height 22
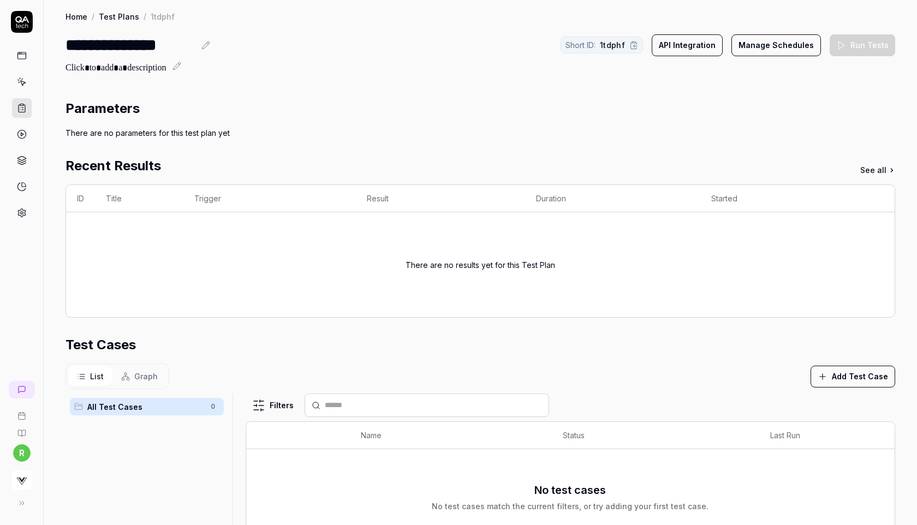
click at [710, 140] on div "Parameters There are no parameters for this test plan yet Recent Results See al…" at bounding box center [481, 400] width 830 height 602
click at [839, 387] on div "List Graph Add Test Case" at bounding box center [481, 377] width 830 height 26
click at [851, 380] on button "Add Test Case" at bounding box center [853, 377] width 85 height 22
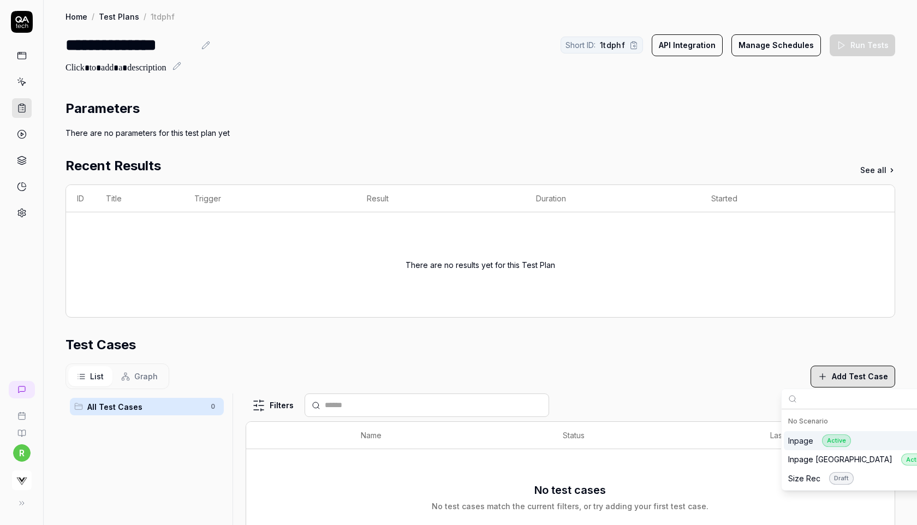
click at [804, 439] on div "Inpage Active" at bounding box center [820, 441] width 63 height 13
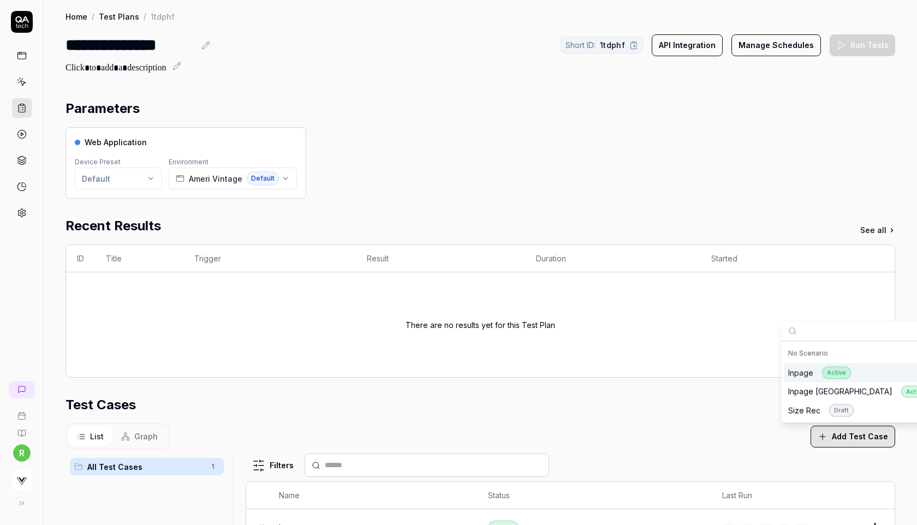
click at [475, 92] on div "Parameters Web Application Device Preset Default Environment Ameri Vintage Defa…" at bounding box center [481, 435] width 874 height 695
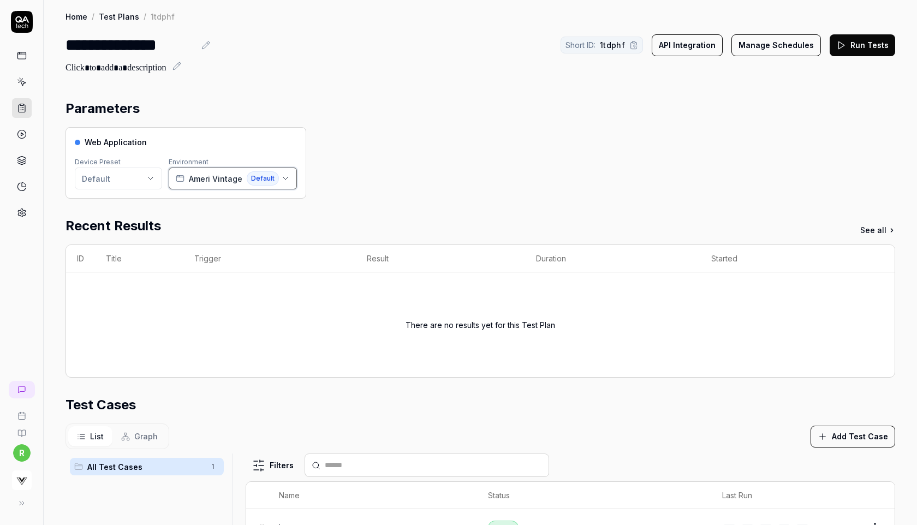
click at [253, 177] on span "Default" at bounding box center [263, 178] width 32 height 14
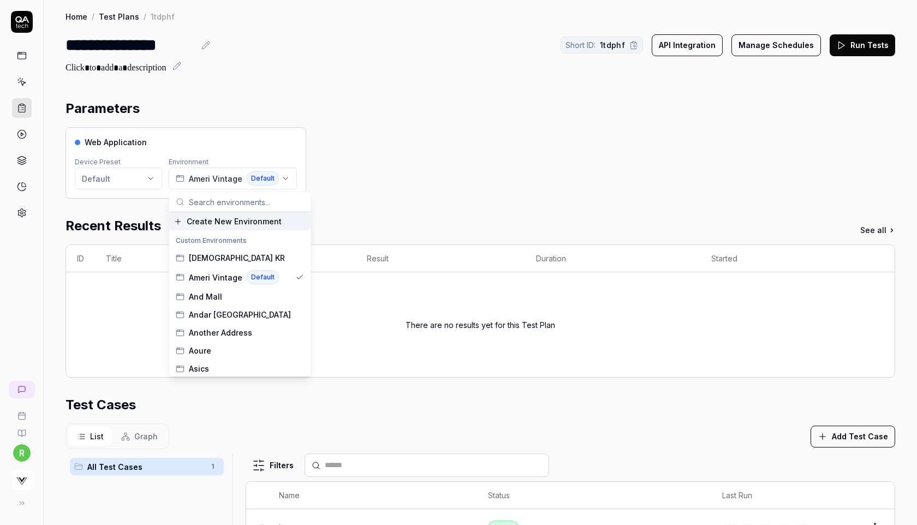
click at [237, 226] on span "Create New Environment" at bounding box center [234, 221] width 95 height 11
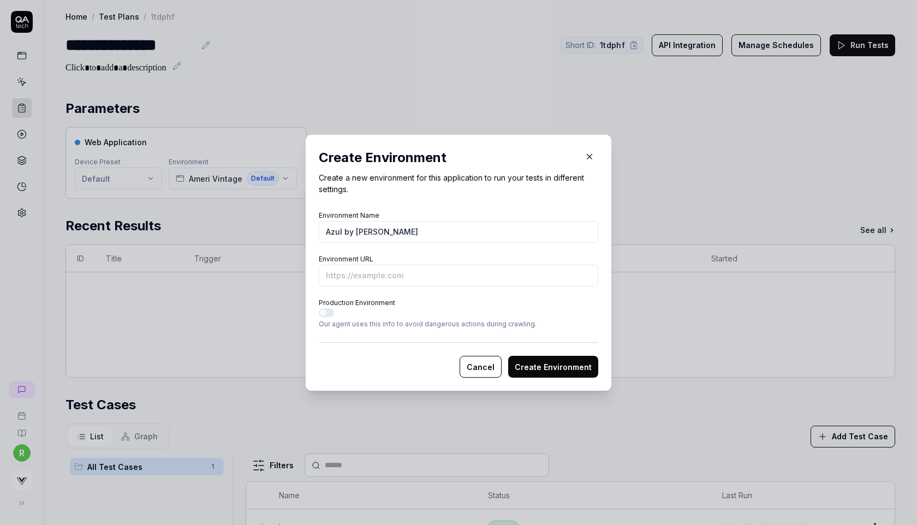
type input "Azul by [PERSON_NAME]"
click at [554, 278] on input "Environment URL" at bounding box center [459, 276] width 280 height 22
paste input "[URL][DOMAIN_NAME]"
type input "[URL][DOMAIN_NAME]"
click at [581, 364] on button "Create Environment" at bounding box center [553, 367] width 90 height 22
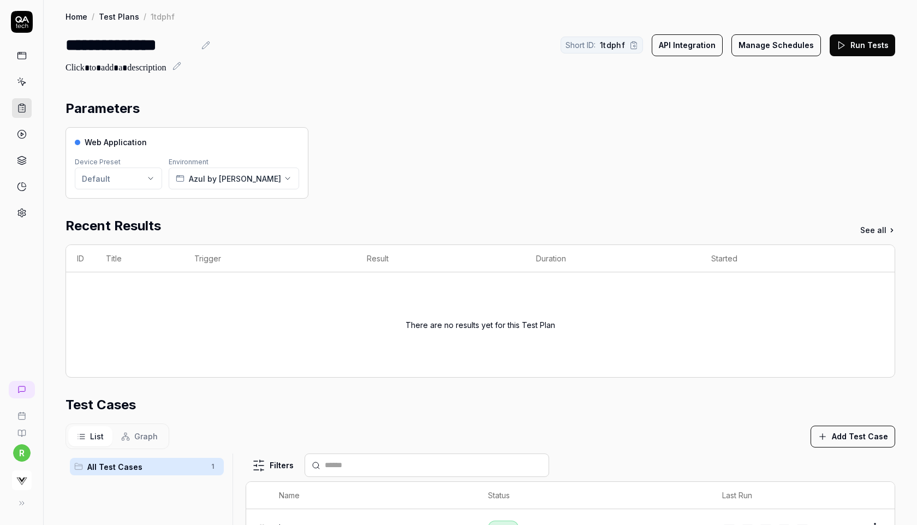
click at [857, 43] on button "Run Tests" at bounding box center [863, 45] width 66 height 22
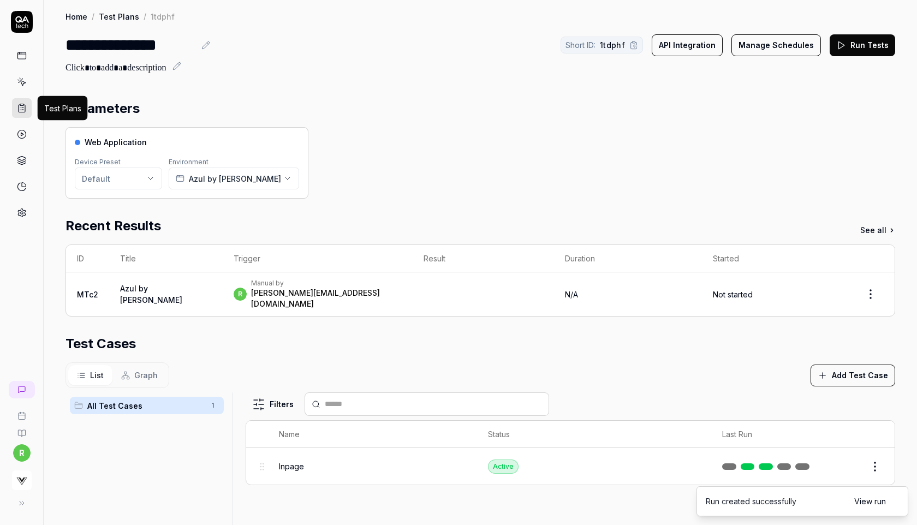
click at [21, 109] on icon at bounding box center [22, 108] width 10 height 10
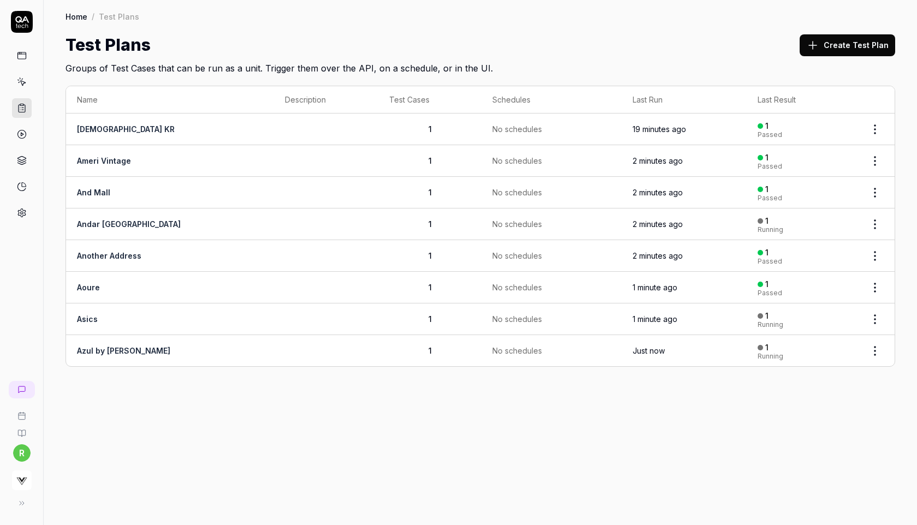
click at [833, 41] on button "Create Test Plan" at bounding box center [848, 45] width 96 height 22
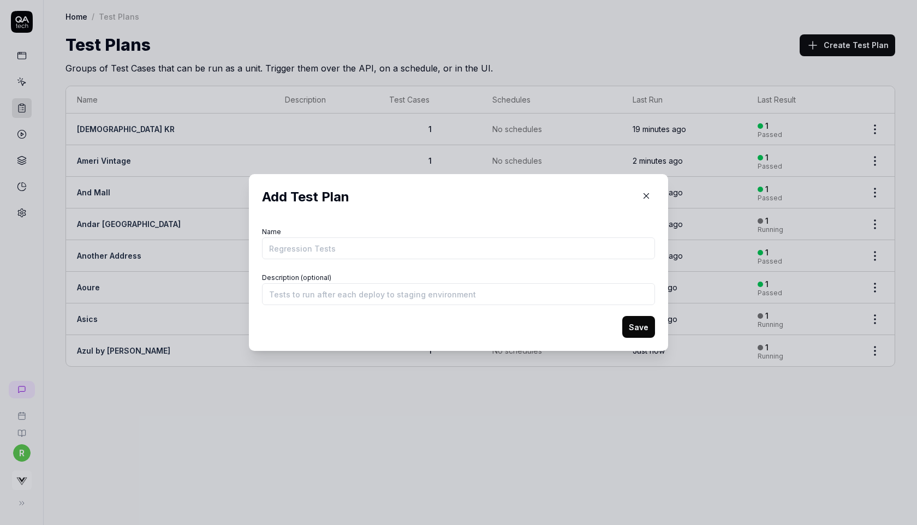
click at [442, 248] on input "Name" at bounding box center [458, 249] width 393 height 22
type input "Banana Republic"
click at [638, 324] on button "Save" at bounding box center [639, 327] width 33 height 22
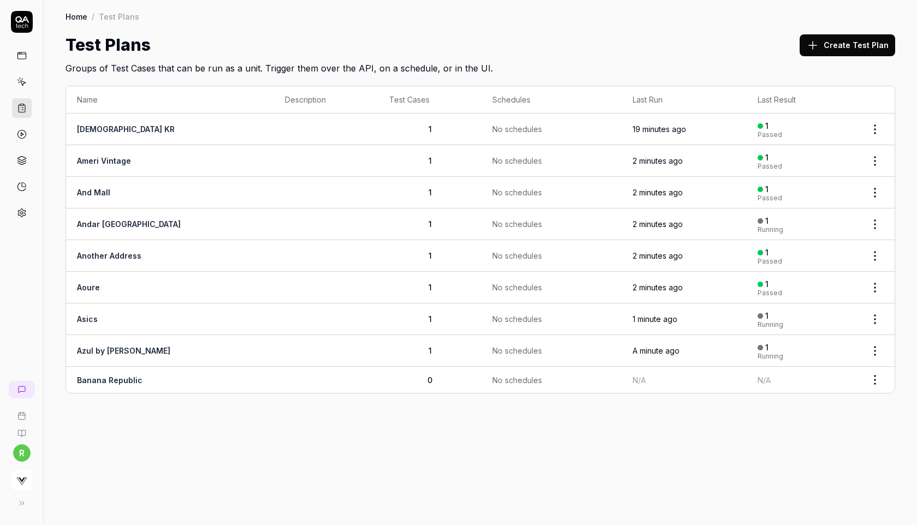
click at [758, 381] on span "N/A" at bounding box center [764, 380] width 13 height 9
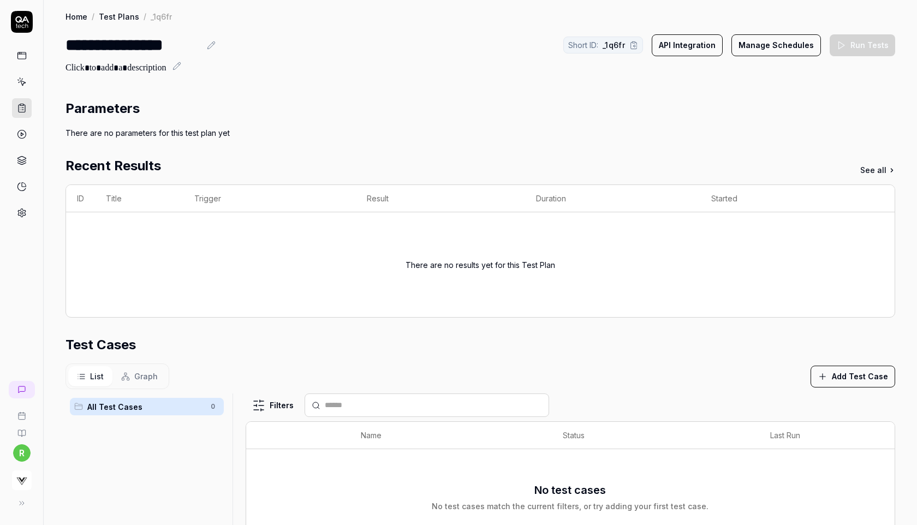
click at [187, 92] on div "Parameters There are no parameters for this test plan yet Recent Results See al…" at bounding box center [481, 405] width 874 height 635
click at [821, 378] on icon "button" at bounding box center [823, 377] width 10 height 10
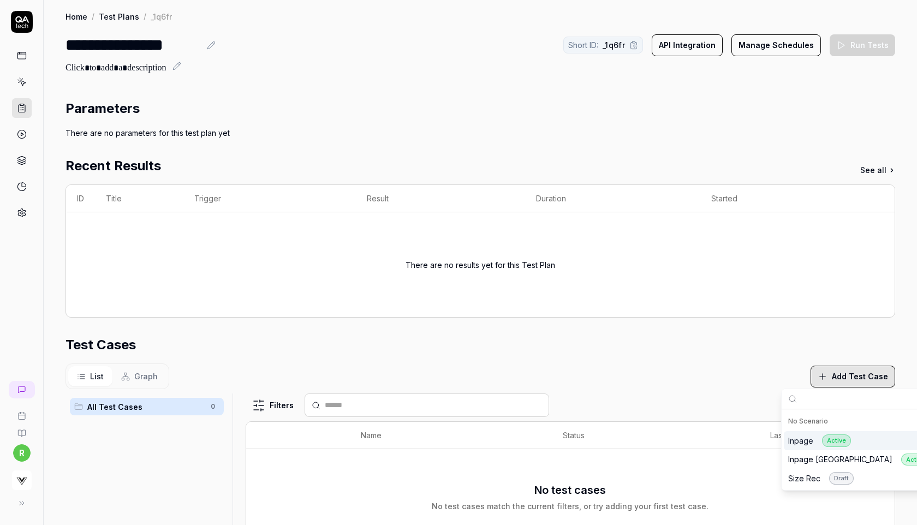
click at [801, 439] on div "Inpage Active" at bounding box center [820, 441] width 63 height 13
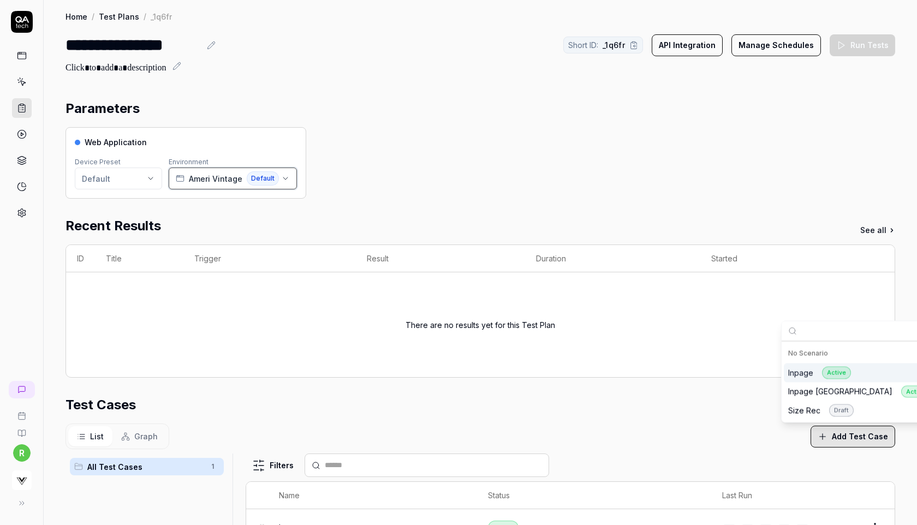
click at [198, 182] on span "Ameri Vintage" at bounding box center [216, 178] width 54 height 11
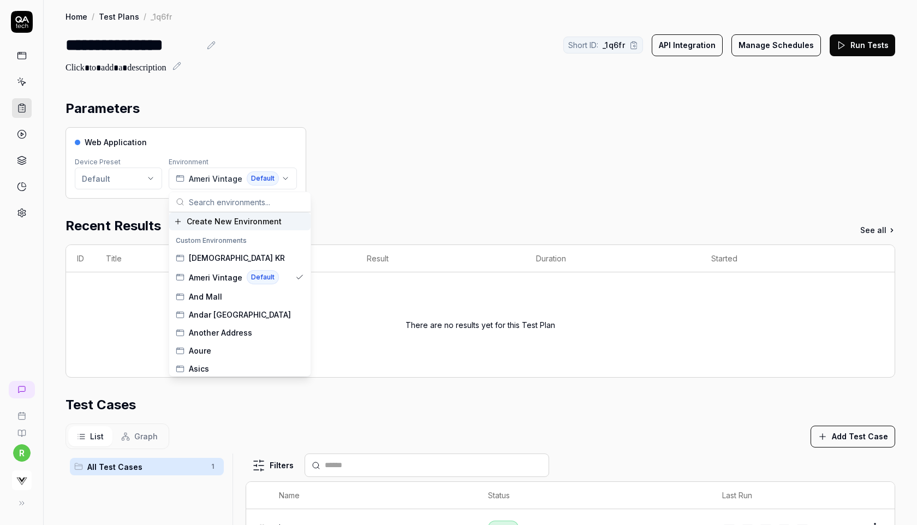
click at [212, 222] on span "Create New Environment" at bounding box center [234, 221] width 95 height 11
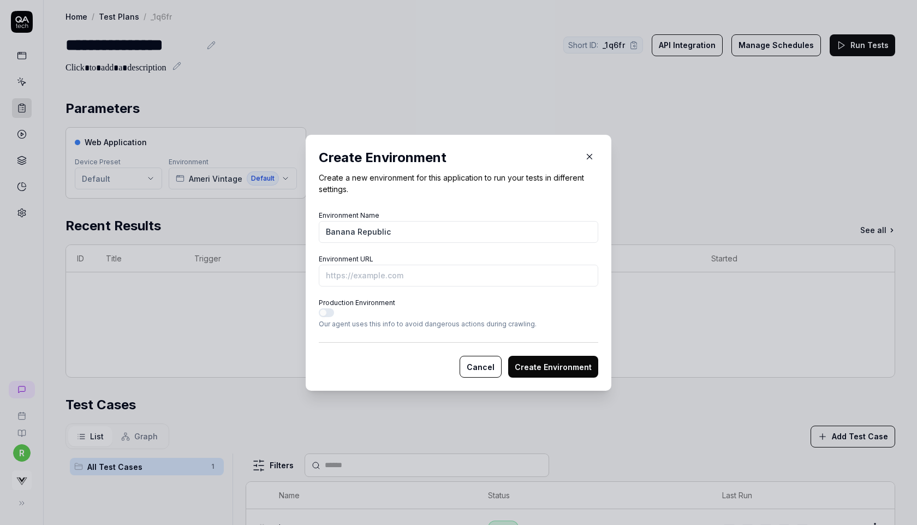
type input "Banana Republic"
click at [348, 274] on input "Environment URL" at bounding box center [459, 276] width 280 height 22
paste input "[URL][DOMAIN_NAME]"
type input "[URL][DOMAIN_NAME]"
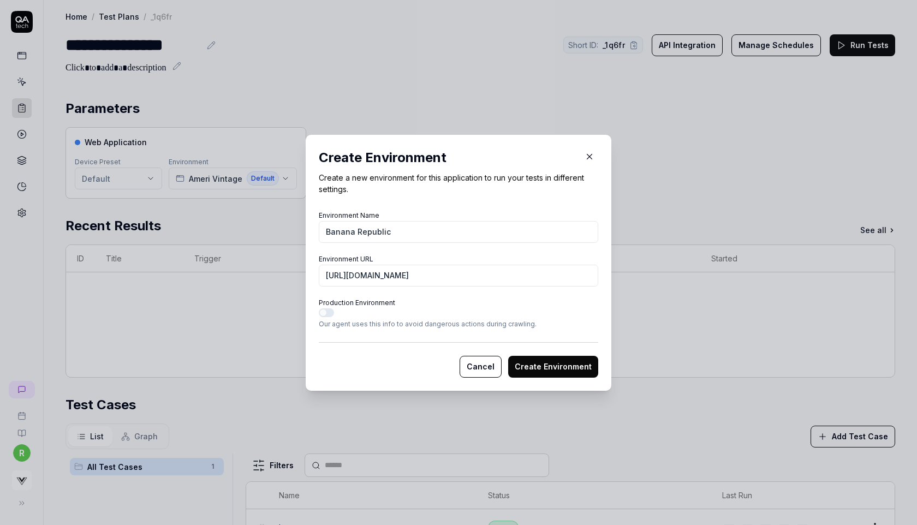
click at [533, 370] on button "Create Environment" at bounding box center [553, 367] width 90 height 22
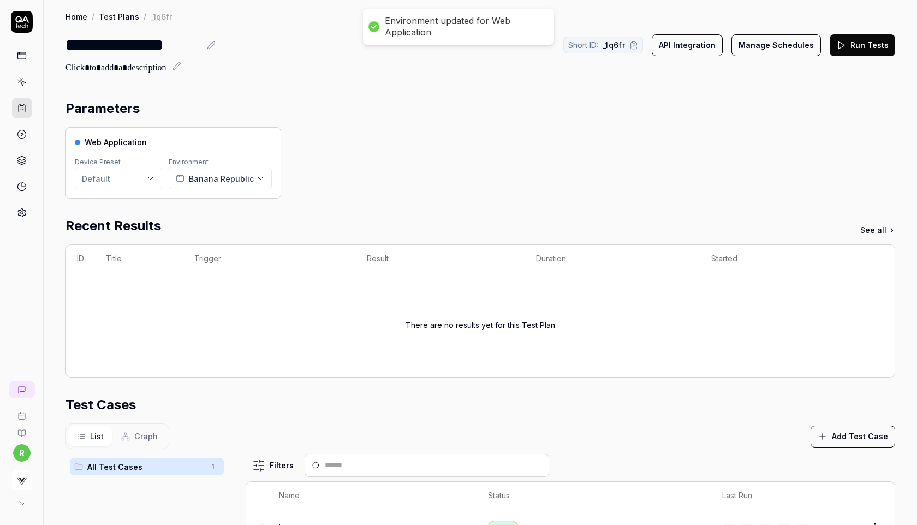
click at [859, 43] on button "Run Tests" at bounding box center [863, 45] width 66 height 22
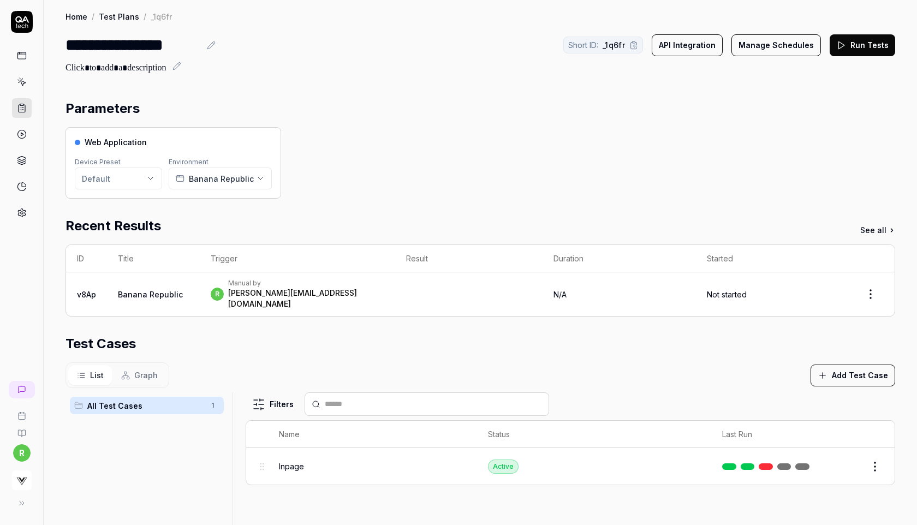
click at [854, 48] on button "Run Tests" at bounding box center [863, 45] width 66 height 22
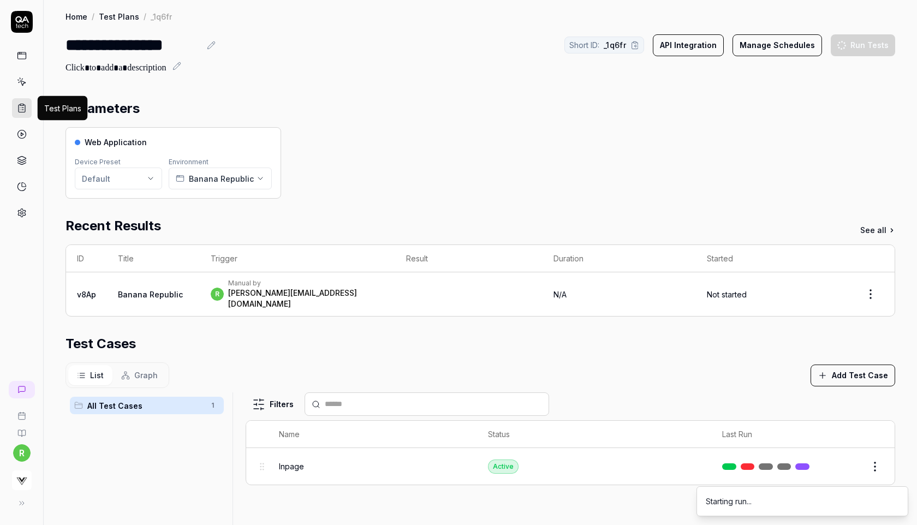
click at [24, 104] on icon at bounding box center [22, 108] width 10 height 10
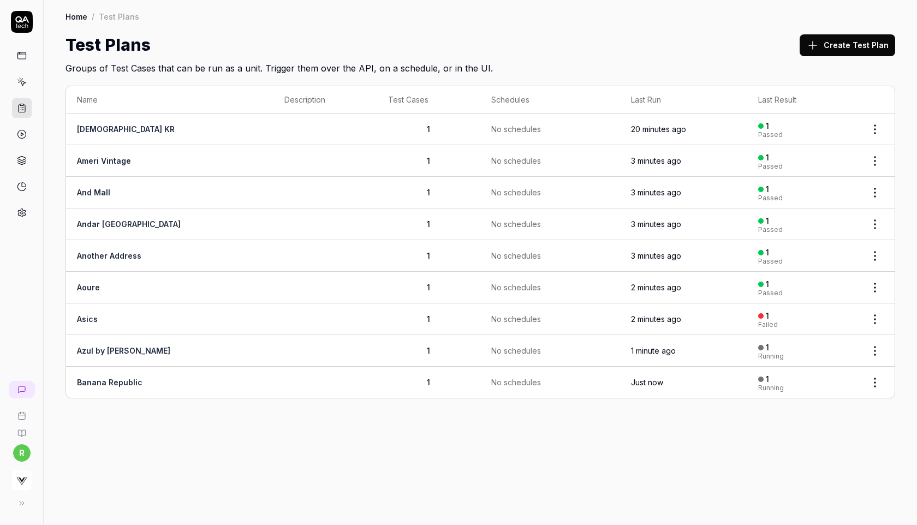
click at [829, 44] on button "Create Test Plan" at bounding box center [848, 45] width 96 height 22
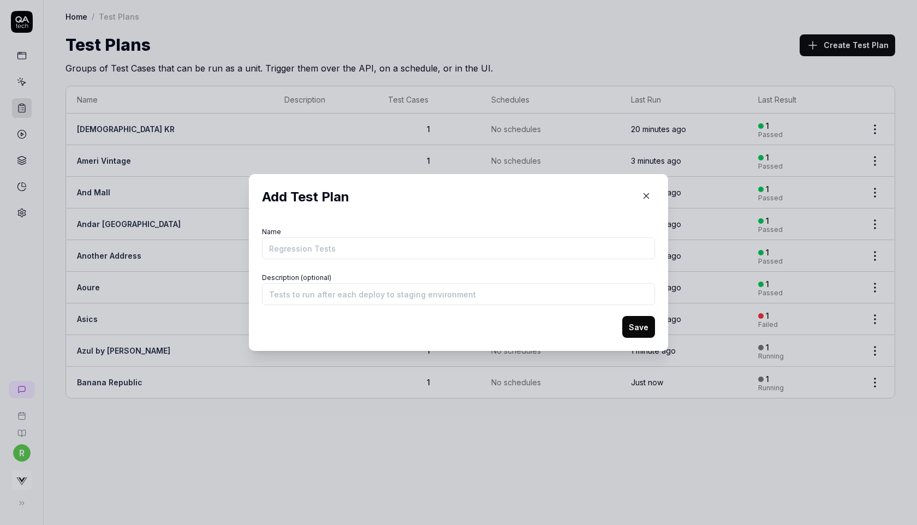
type input "[URL][DOMAIN_NAME][PERSON_NAME]"
type input "[PERSON_NAME]"
click at [629, 335] on button "Save" at bounding box center [639, 327] width 33 height 22
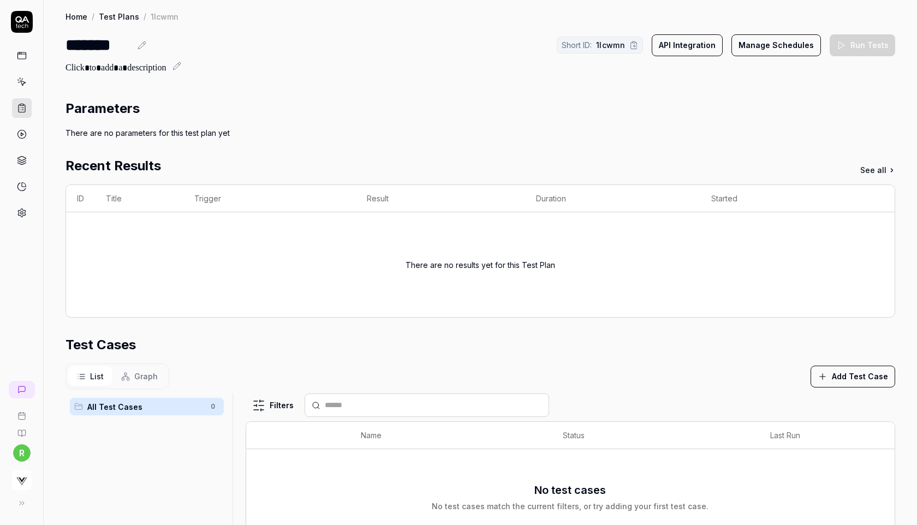
click at [852, 380] on button "Add Test Case" at bounding box center [853, 377] width 85 height 22
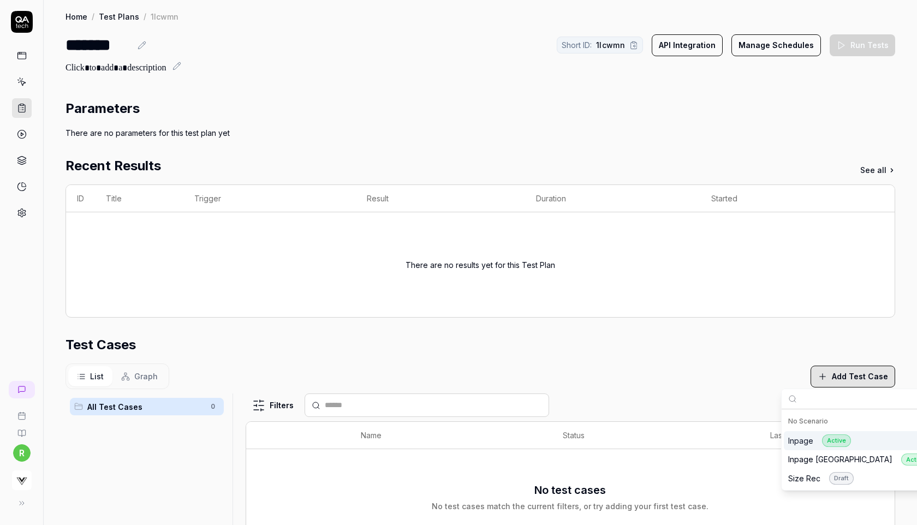
click at [807, 447] on div "Inpage Active" at bounding box center [866, 440] width 164 height 19
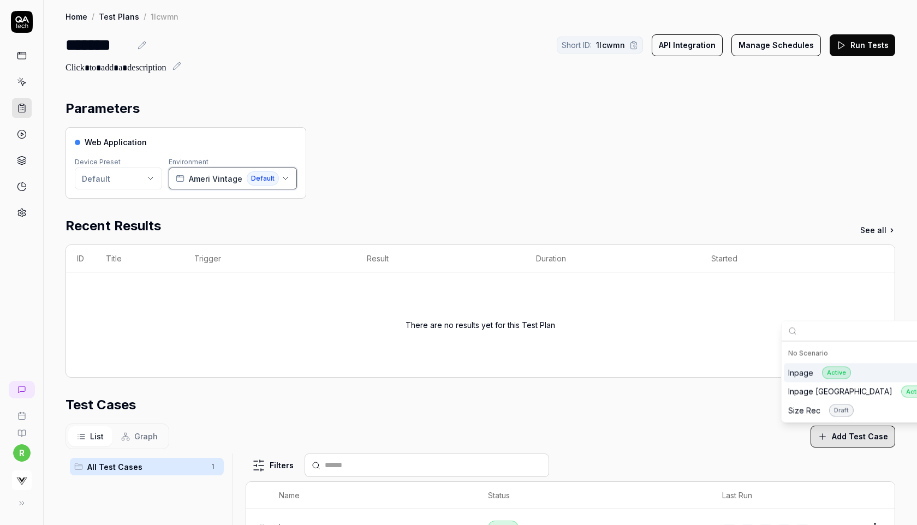
click at [206, 179] on span "Ameri Vintage" at bounding box center [216, 178] width 54 height 11
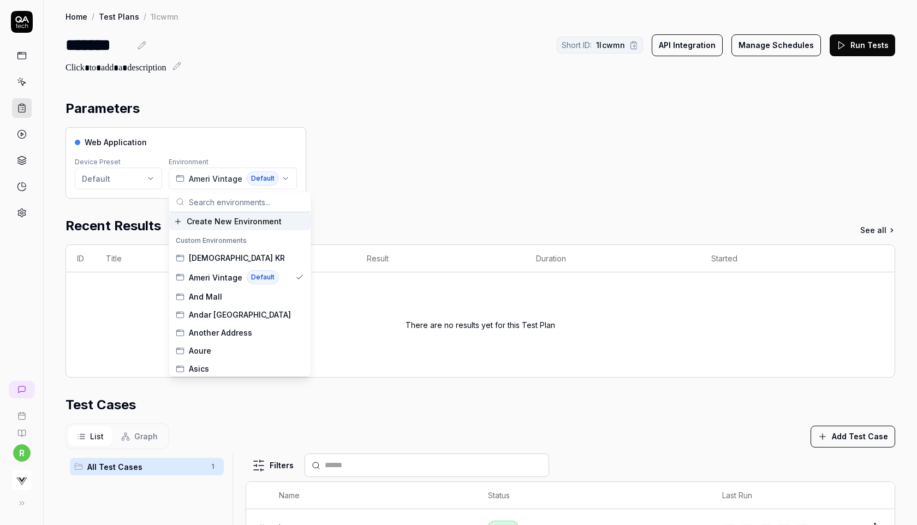
click at [205, 220] on span "Create New Environment" at bounding box center [234, 221] width 95 height 11
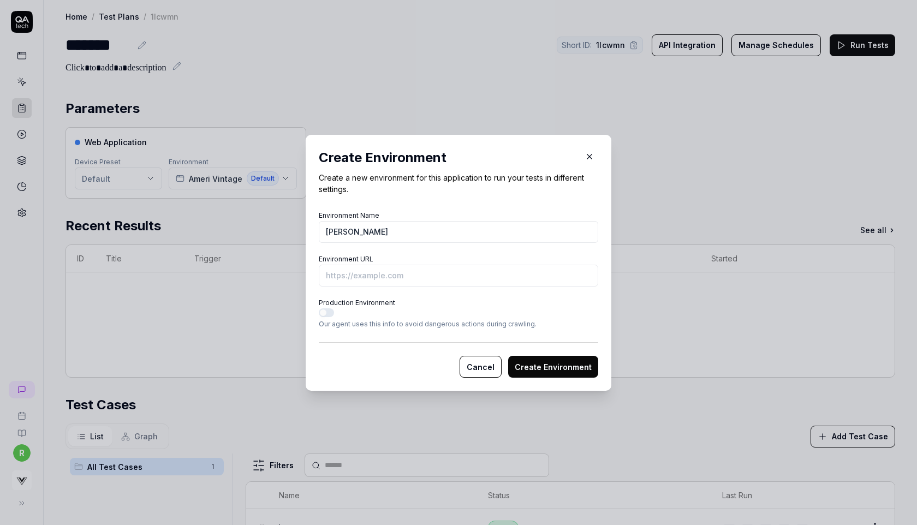
type input "[PERSON_NAME]"
paste input "[URL][DOMAIN_NAME][PERSON_NAME]"
type input "[URL][DOMAIN_NAME][PERSON_NAME]"
click at [508, 356] on button "Create Environment" at bounding box center [553, 367] width 90 height 22
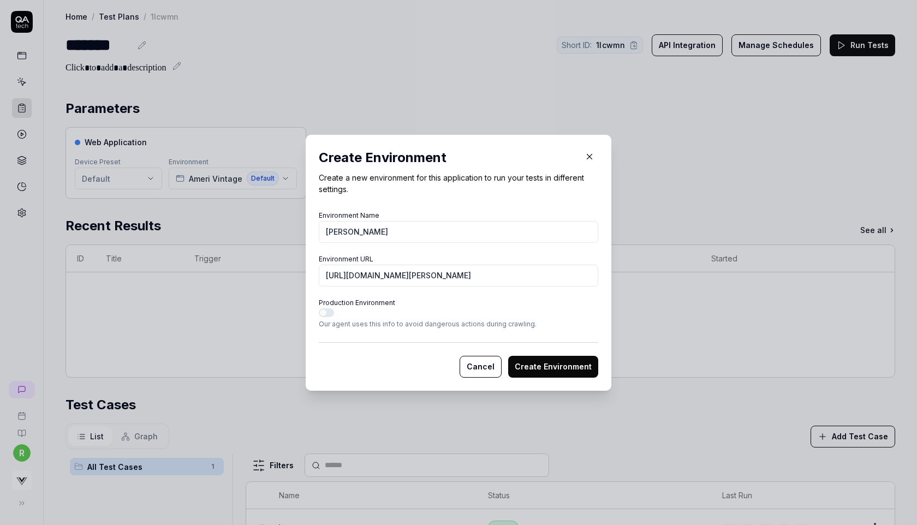
scroll to position [0, 0]
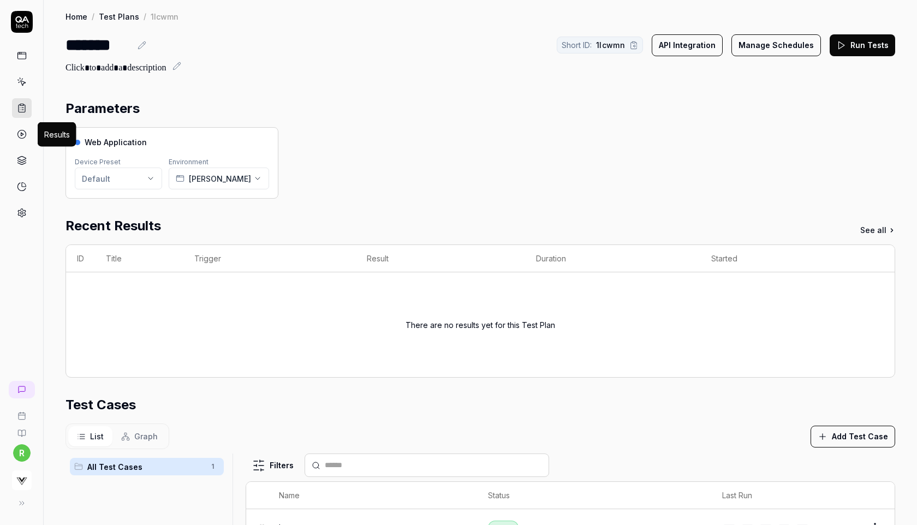
click at [19, 137] on icon at bounding box center [22, 134] width 10 height 10
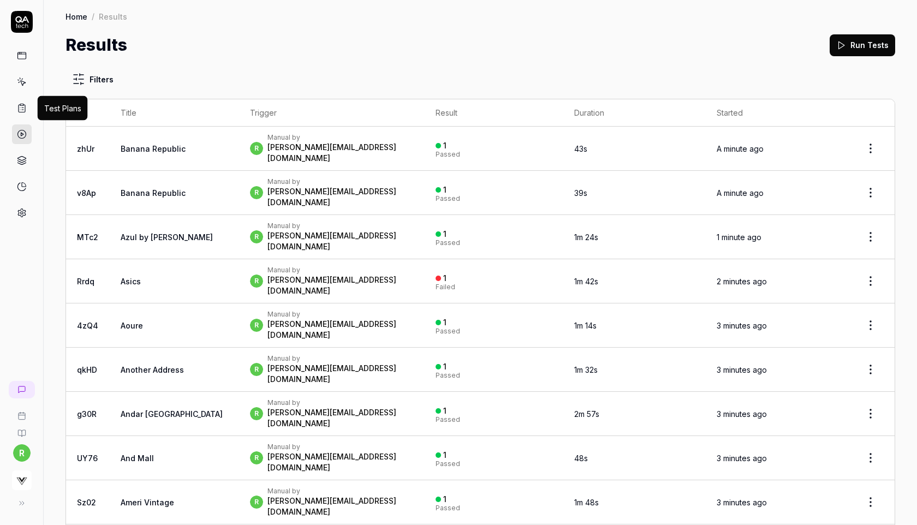
click at [21, 103] on icon at bounding box center [22, 108] width 10 height 10
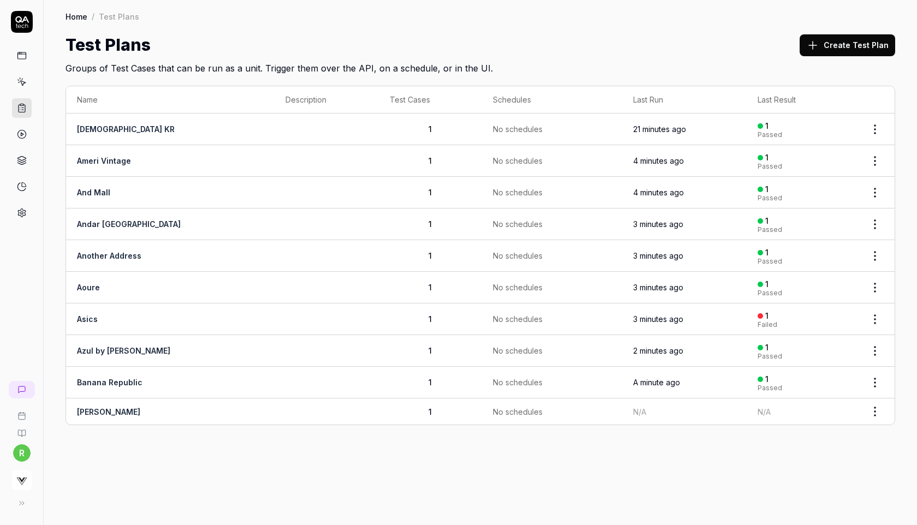
click at [874, 321] on html "r Home / Test Plans Home / Test Plans Test Plans Create Test Plan Groups of Tes…" at bounding box center [458, 262] width 917 height 525
click at [799, 429] on div "Edit" at bounding box center [830, 436] width 104 height 24
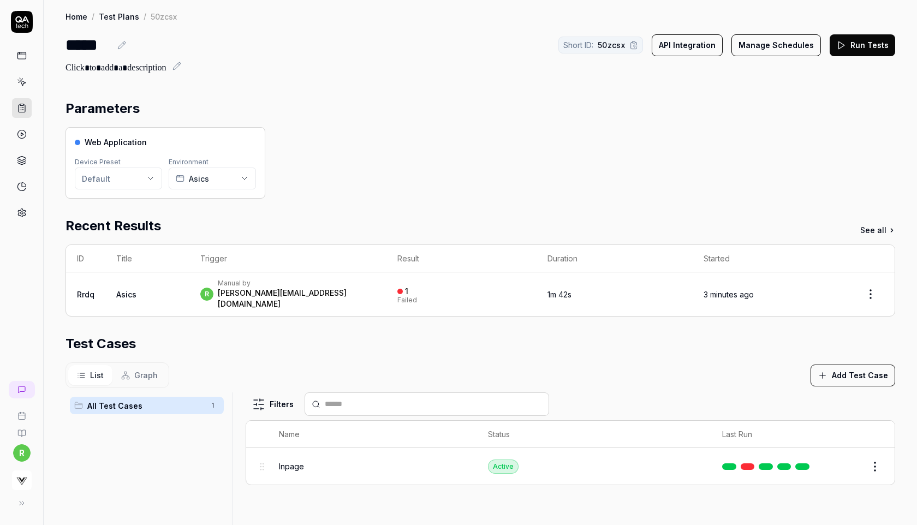
click at [75, 45] on div "*****" at bounding box center [88, 45] width 45 height 25
click at [781, 114] on div "Parameters" at bounding box center [481, 109] width 830 height 20
click at [591, 184] on div "Web Application Device Preset Default Environment Asics" at bounding box center [481, 163] width 830 height 72
click at [20, 106] on icon at bounding box center [22, 108] width 10 height 10
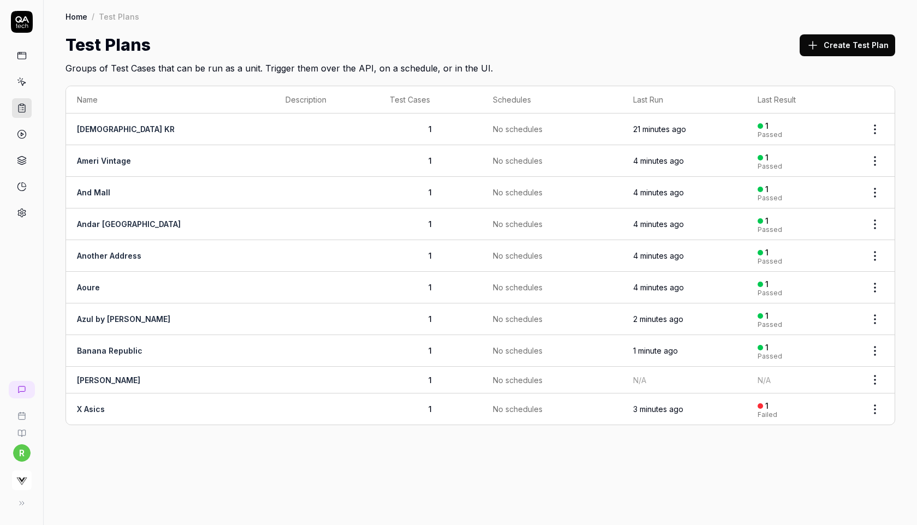
click at [865, 38] on button "Create Test Plan" at bounding box center [848, 45] width 96 height 22
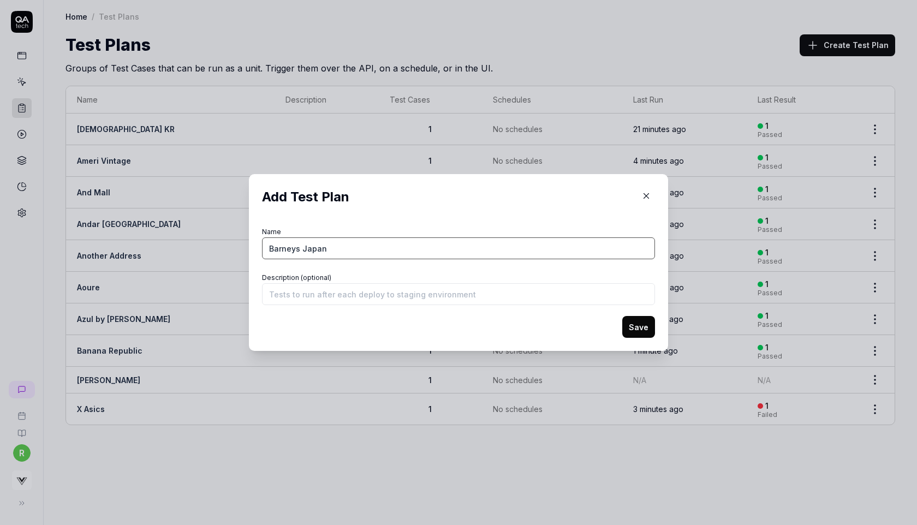
type input "Barneys Japan"
click at [642, 325] on button "Save" at bounding box center [639, 327] width 33 height 22
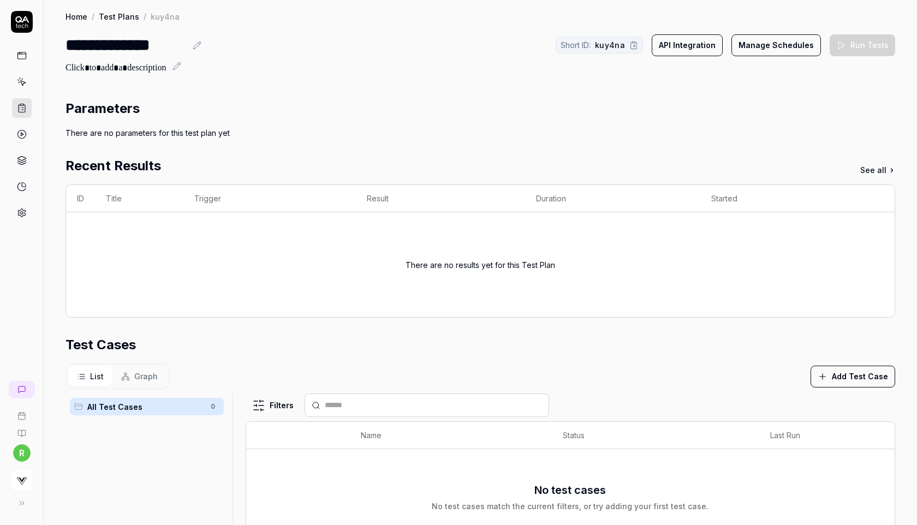
click at [858, 381] on button "Add Test Case" at bounding box center [853, 377] width 85 height 22
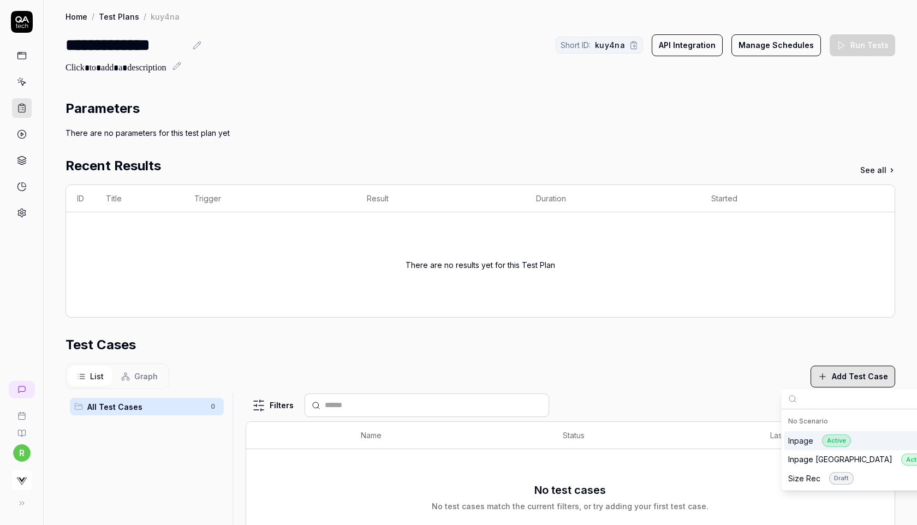
click at [808, 437] on div "Inpage Active" at bounding box center [820, 441] width 63 height 13
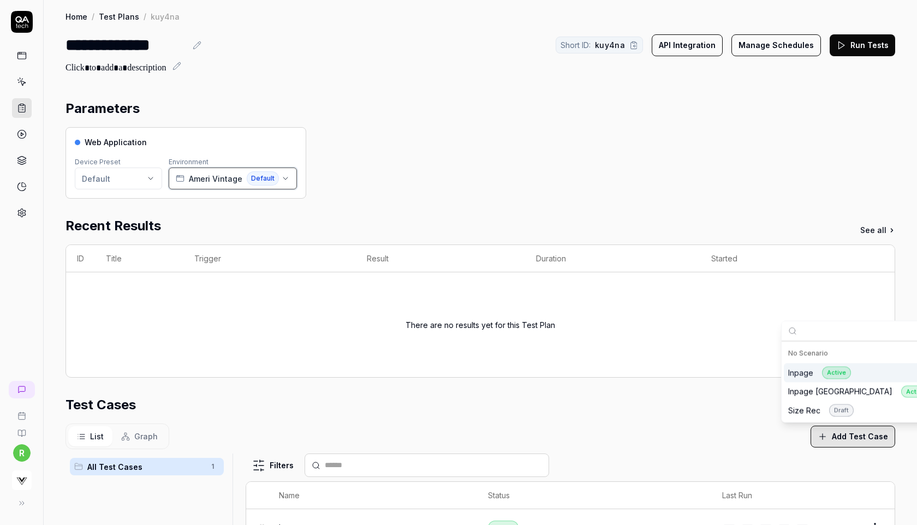
click at [193, 176] on span "Ameri Vintage" at bounding box center [216, 178] width 54 height 11
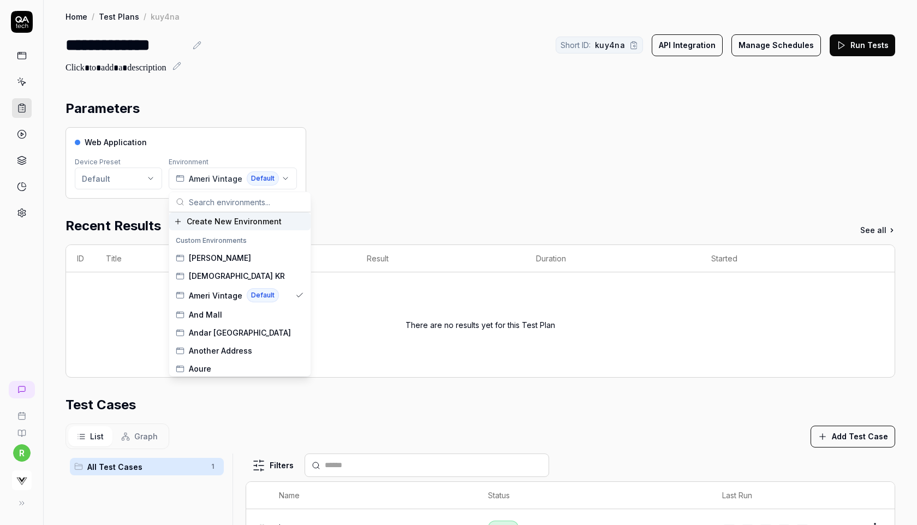
click at [208, 224] on span "Create New Environment" at bounding box center [234, 221] width 95 height 11
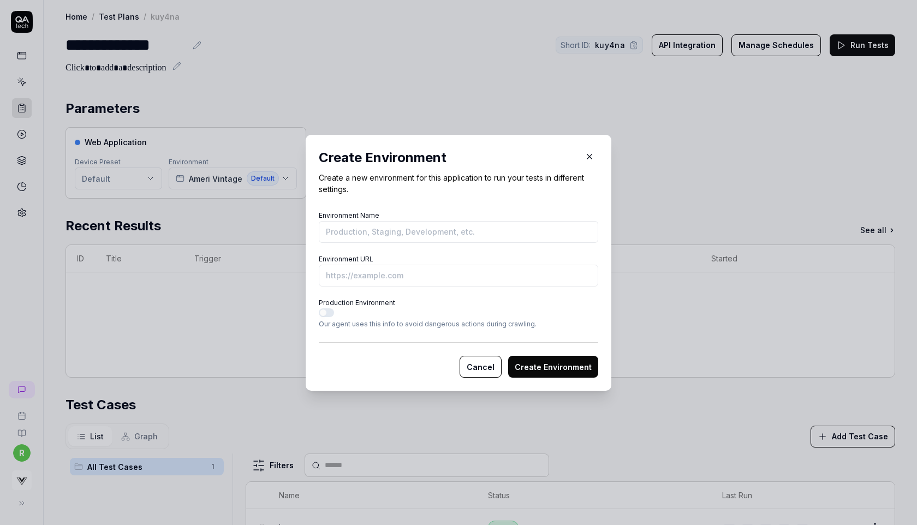
click at [413, 232] on input "Environment Name" at bounding box center [459, 232] width 280 height 22
type input "[URL][DOMAIN_NAME]"
click at [381, 270] on input "Environment URL" at bounding box center [459, 276] width 280 height 22
paste input "[URL][DOMAIN_NAME]"
type input "[URL][DOMAIN_NAME]"
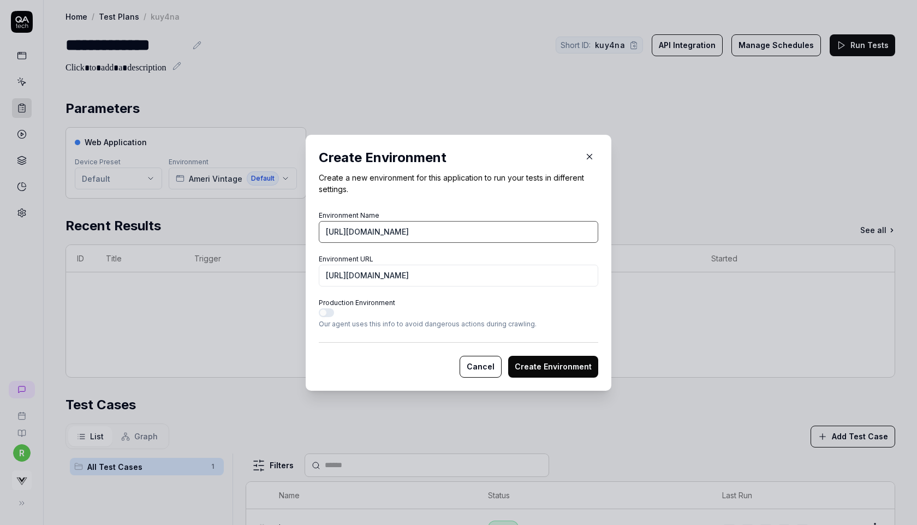
click at [498, 227] on input "[URL][DOMAIN_NAME]" at bounding box center [459, 232] width 280 height 22
type input "[PERSON_NAME]"
click at [529, 364] on button "Create Environment" at bounding box center [553, 367] width 90 height 22
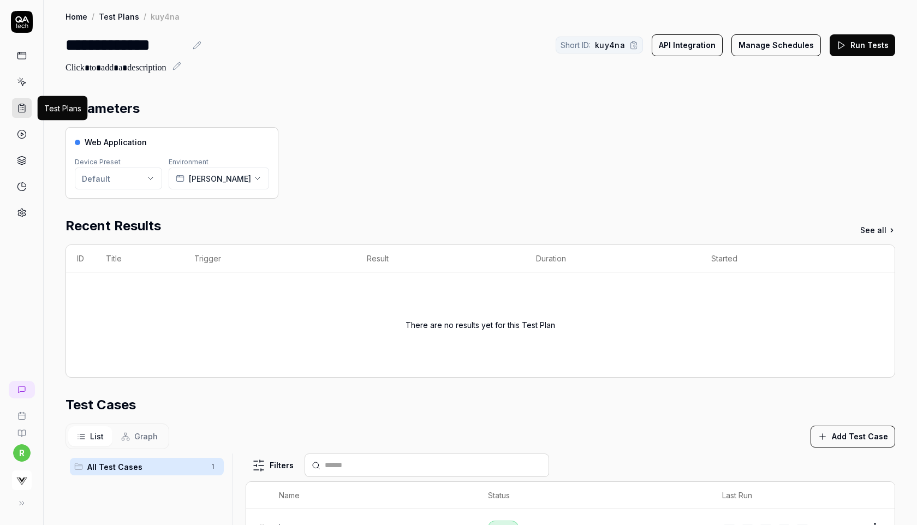
click at [21, 105] on icon at bounding box center [22, 108] width 10 height 10
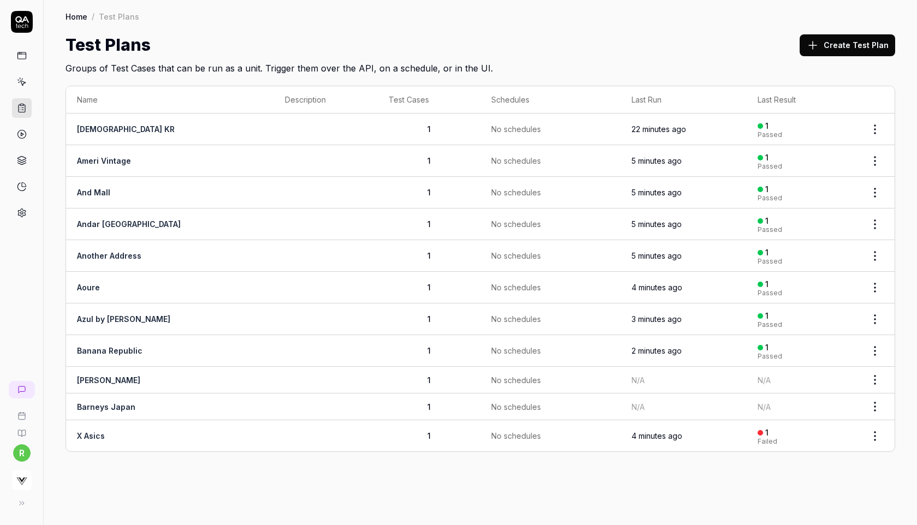
click at [876, 375] on html "r Home / Test Plans Home / Test Plans Test Plans Create Test Plan Groups of Tes…" at bounding box center [458, 262] width 917 height 525
click at [846, 279] on div "Run Tests" at bounding box center [830, 283] width 104 height 24
click at [875, 407] on html "r Home / Test Plans Home / Test Plans Test Plans Create Test Plan Groups of Tes…" at bounding box center [458, 262] width 917 height 525
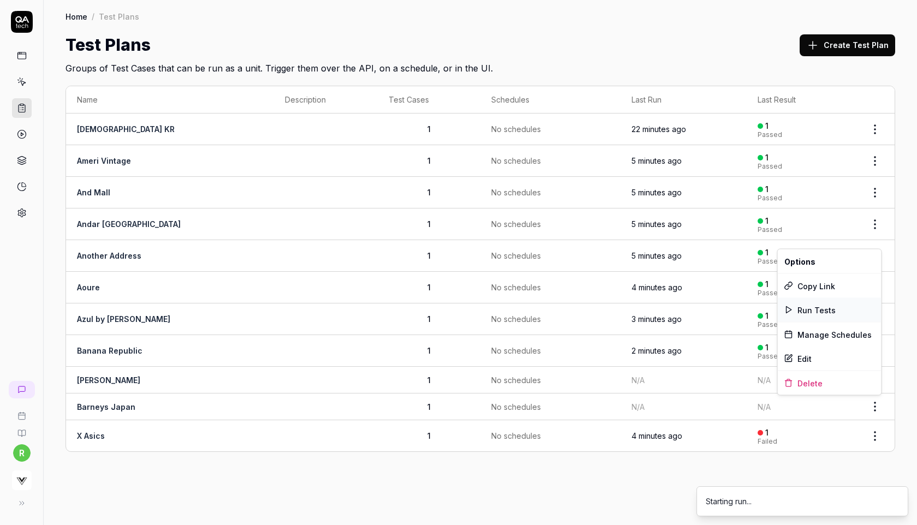
click at [843, 310] on div "Run Tests" at bounding box center [830, 310] width 104 height 24
click at [834, 44] on button "Create Test Plan" at bounding box center [848, 45] width 96 height 22
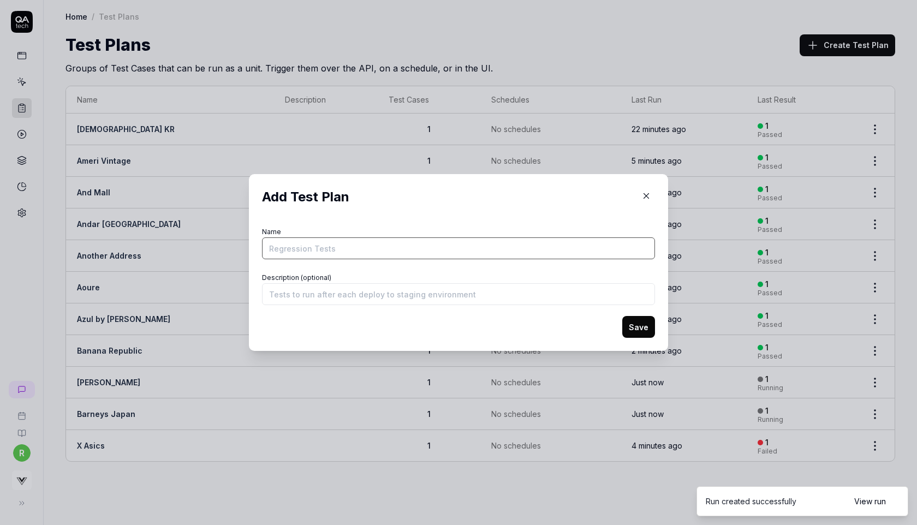
paste input "[URL][DOMAIN_NAME]"
type input "Beams"
click at [646, 328] on button "Save" at bounding box center [639, 327] width 33 height 22
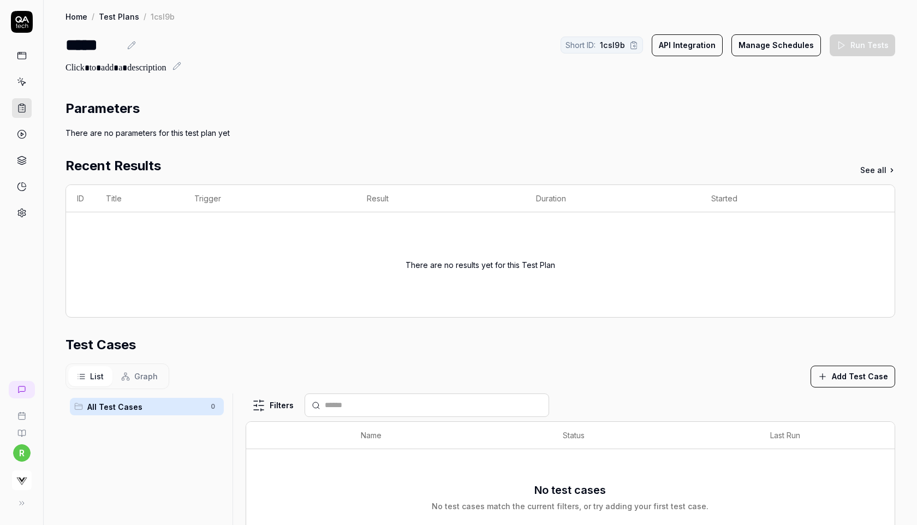
click at [851, 381] on button "Add Test Case" at bounding box center [853, 377] width 85 height 22
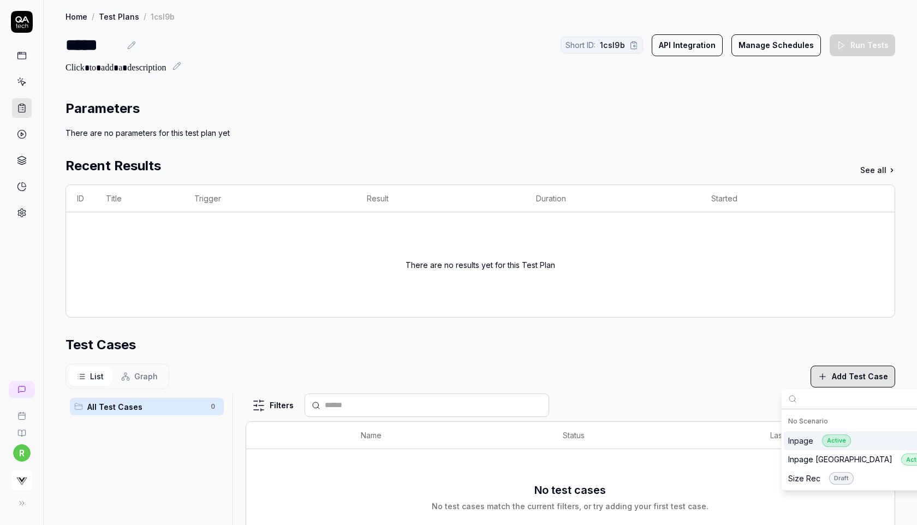
click at [812, 441] on div "Inpage Active" at bounding box center [820, 441] width 63 height 13
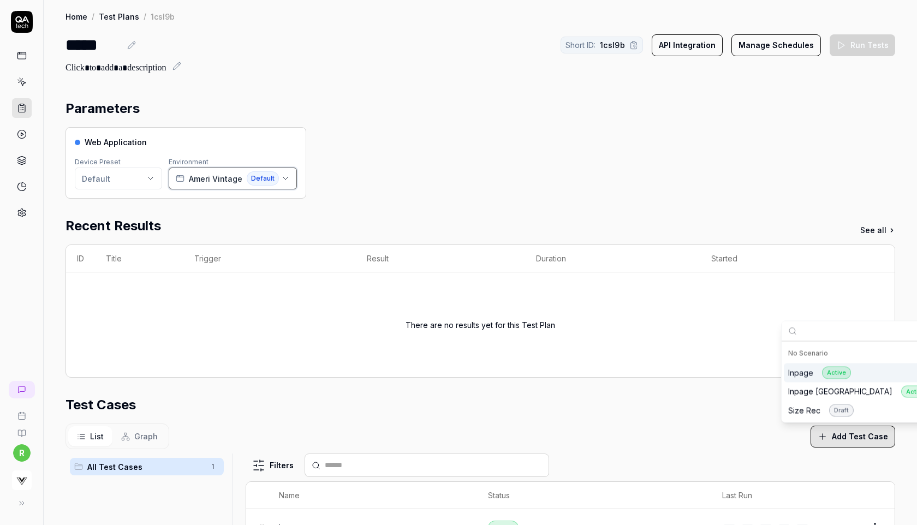
click at [196, 181] on span "Ameri Vintage" at bounding box center [216, 178] width 54 height 11
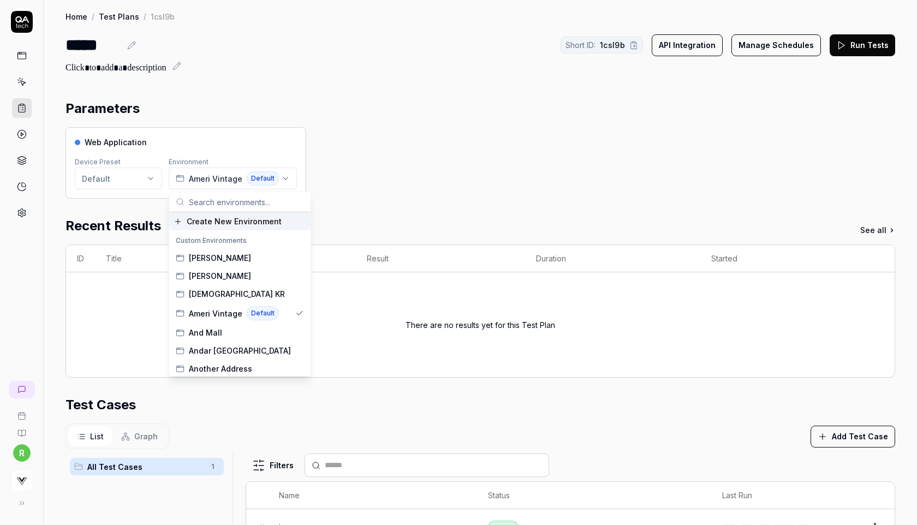
click at [207, 224] on span "Create New Environment" at bounding box center [234, 221] width 95 height 11
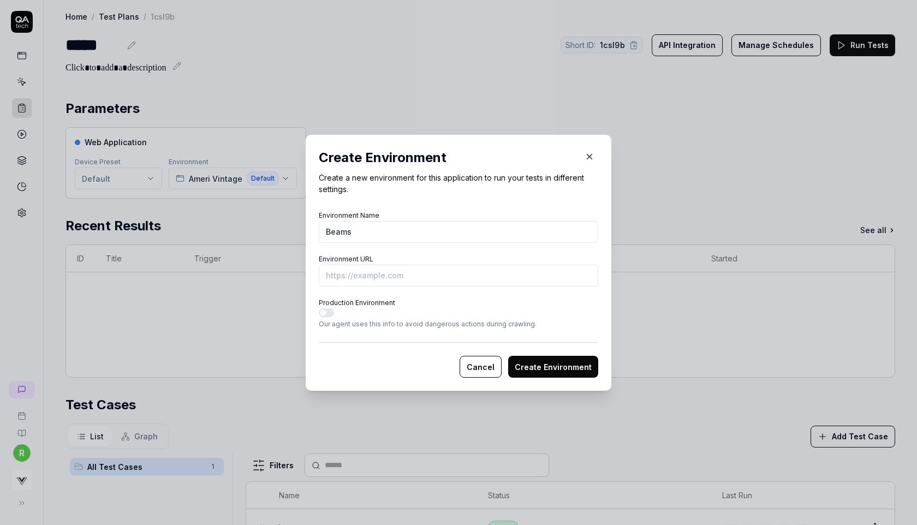
type input "Beams"
paste input "[URL][DOMAIN_NAME]"
type input "[URL][DOMAIN_NAME]"
click at [537, 366] on button "Create Environment" at bounding box center [553, 367] width 90 height 22
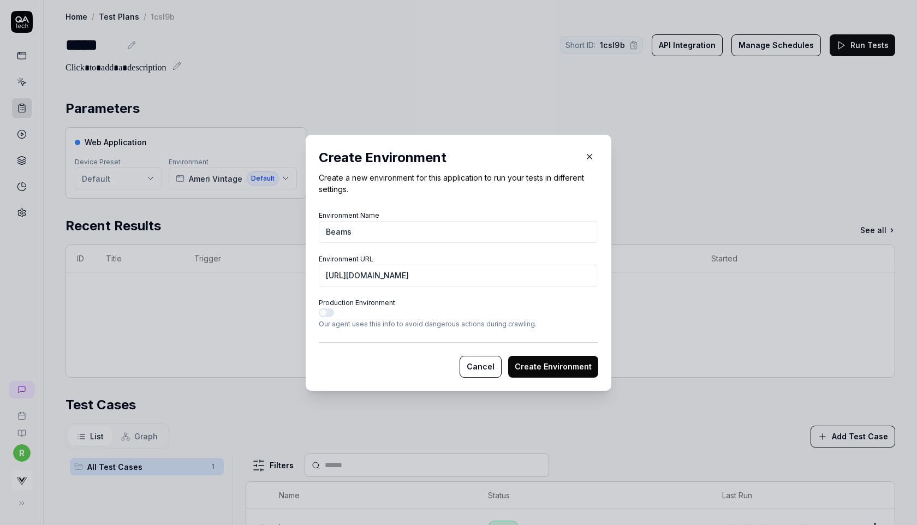
scroll to position [0, 0]
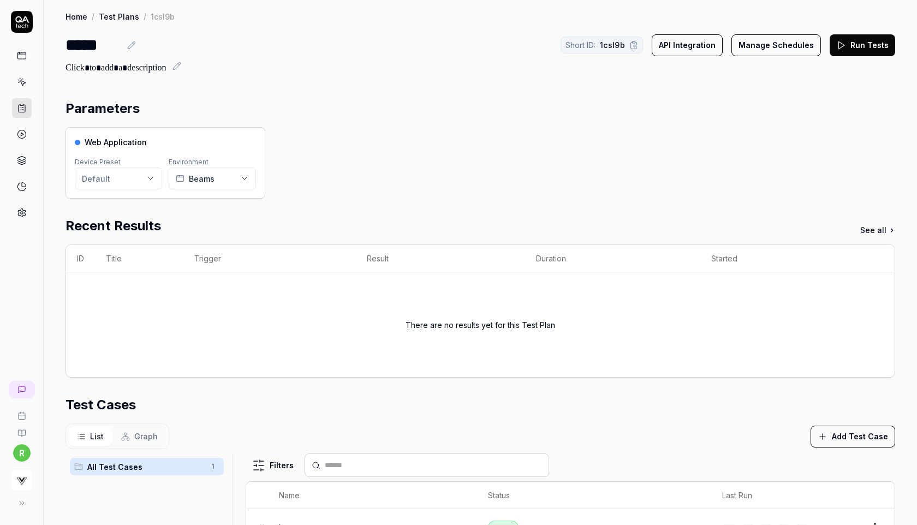
click at [868, 46] on button "Run Tests" at bounding box center [863, 45] width 66 height 22
click at [24, 108] on icon at bounding box center [22, 108] width 10 height 10
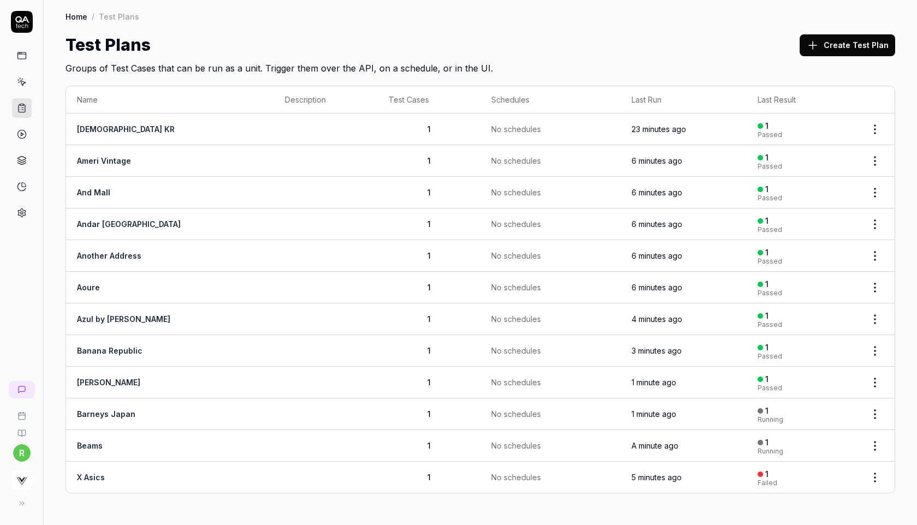
click at [842, 38] on button "Create Test Plan" at bounding box center [848, 45] width 96 height 22
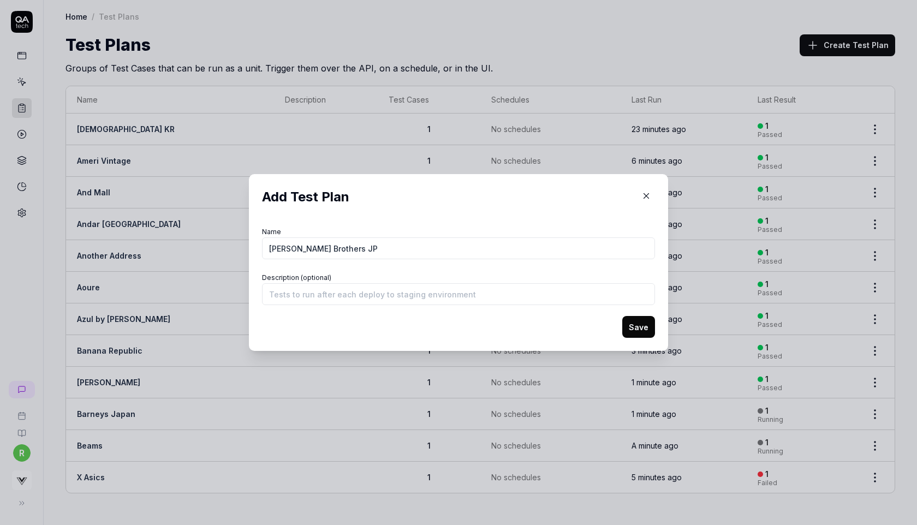
type input "[PERSON_NAME] Brothers JP"
click at [637, 328] on button "Save" at bounding box center [639, 327] width 33 height 22
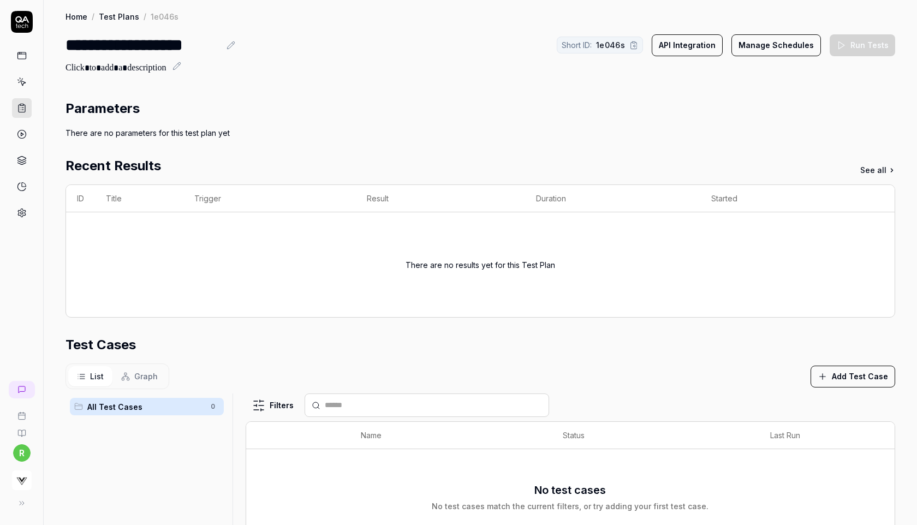
click at [840, 378] on button "Add Test Case" at bounding box center [853, 377] width 85 height 22
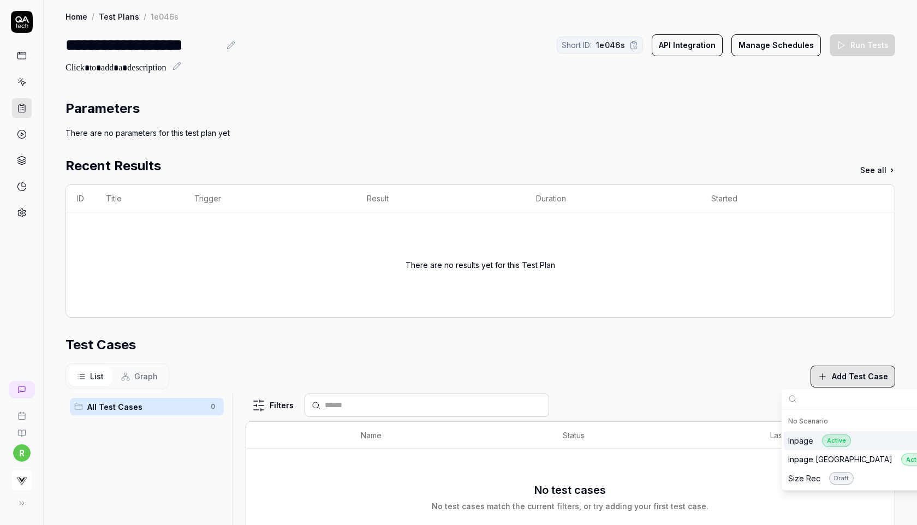
click at [807, 438] on div "Inpage Active" at bounding box center [820, 441] width 63 height 13
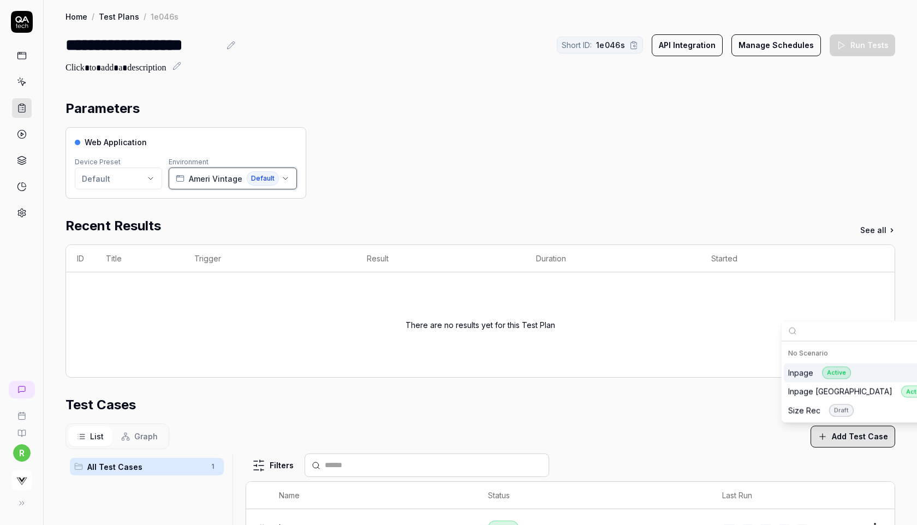
click at [193, 174] on span "Ameri Vintage" at bounding box center [216, 178] width 54 height 11
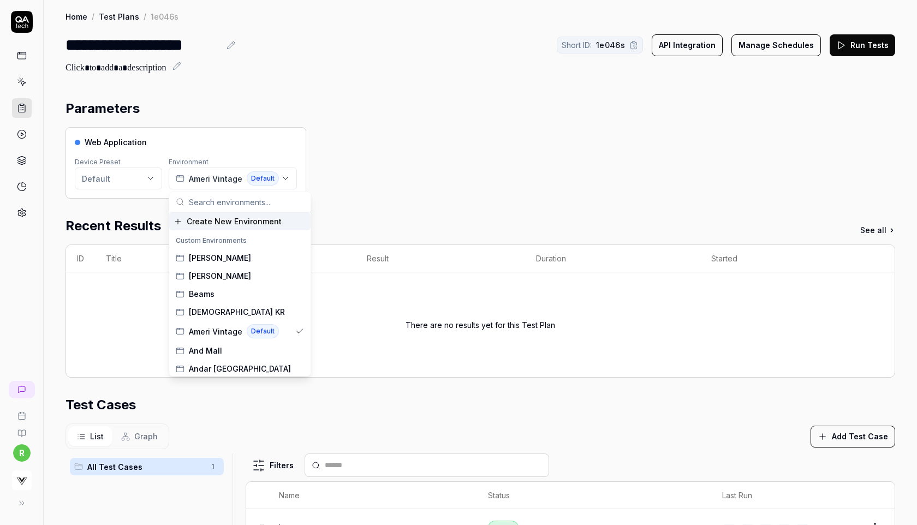
click at [205, 218] on span "Create New Environment" at bounding box center [234, 221] width 95 height 11
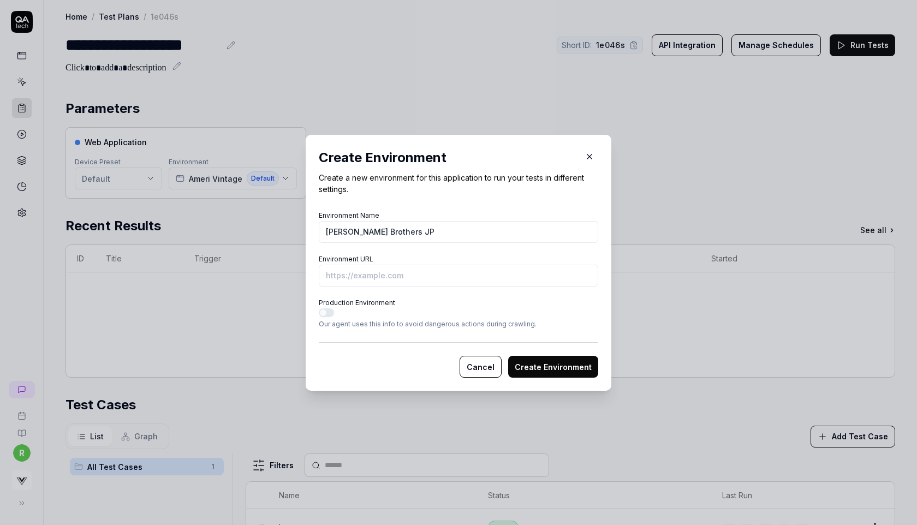
type input "[PERSON_NAME] Brothers JP"
paste input "[URL][DOMAIN_NAME]"
type input "[URL][DOMAIN_NAME]"
click at [535, 368] on button "Create Environment" at bounding box center [553, 367] width 90 height 22
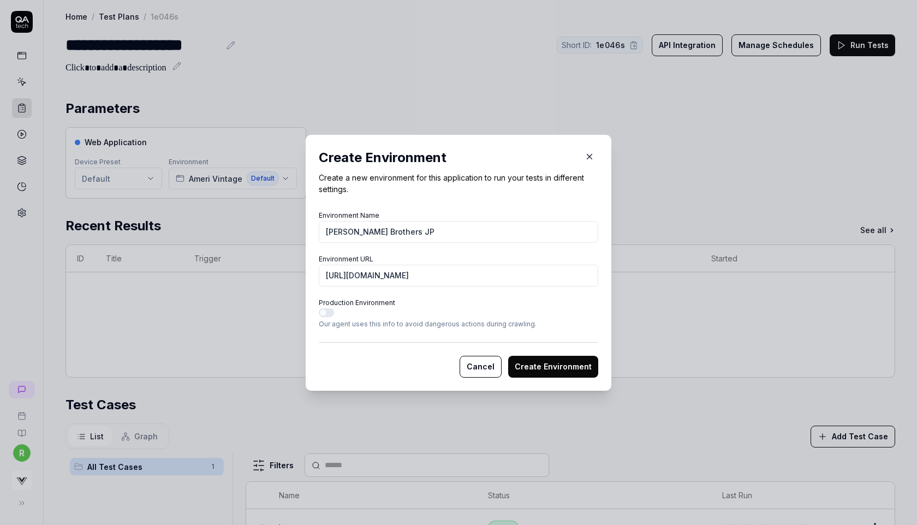
scroll to position [0, 0]
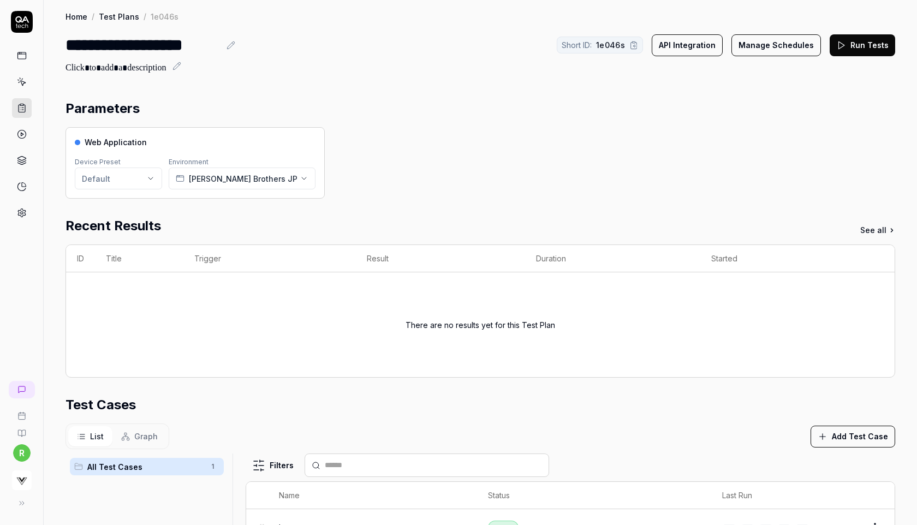
click at [863, 43] on button "Run Tests" at bounding box center [863, 45] width 66 height 22
click at [853, 43] on button "Run Tests" at bounding box center [863, 45] width 66 height 22
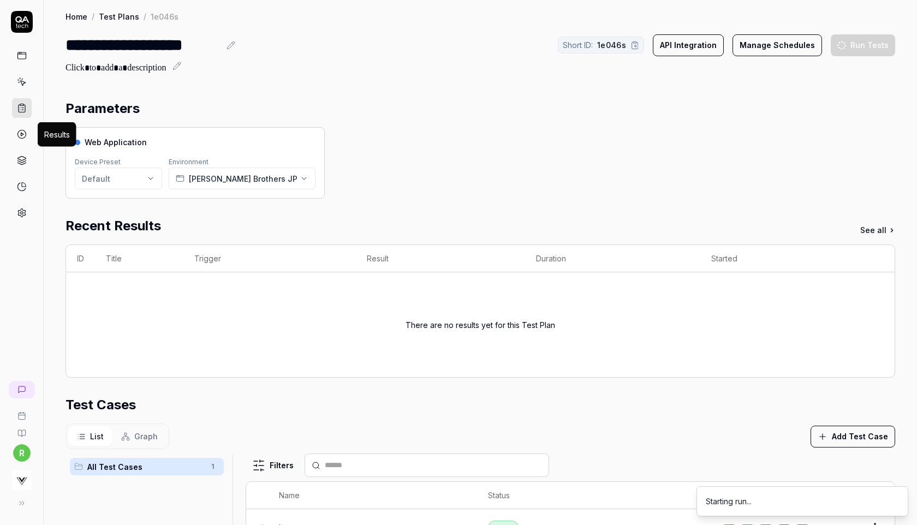
click at [21, 131] on icon at bounding box center [22, 134] width 10 height 10
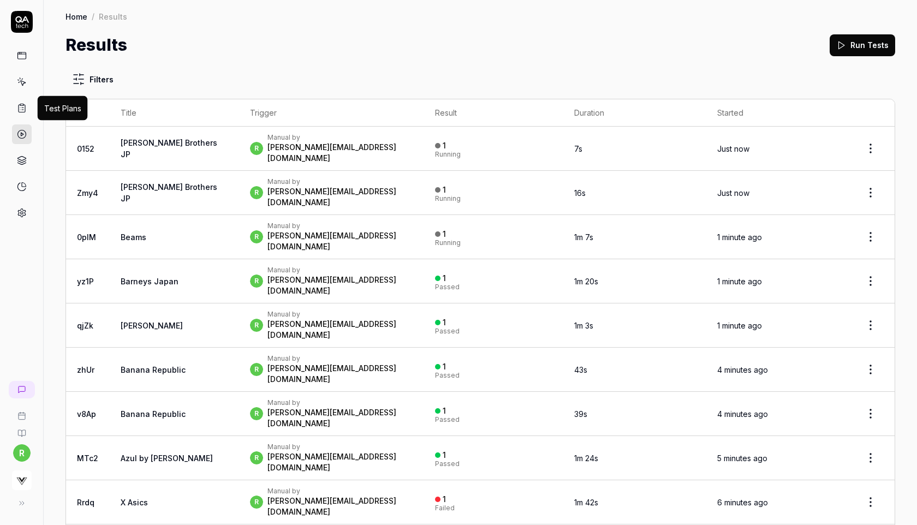
click at [19, 109] on icon at bounding box center [22, 108] width 10 height 10
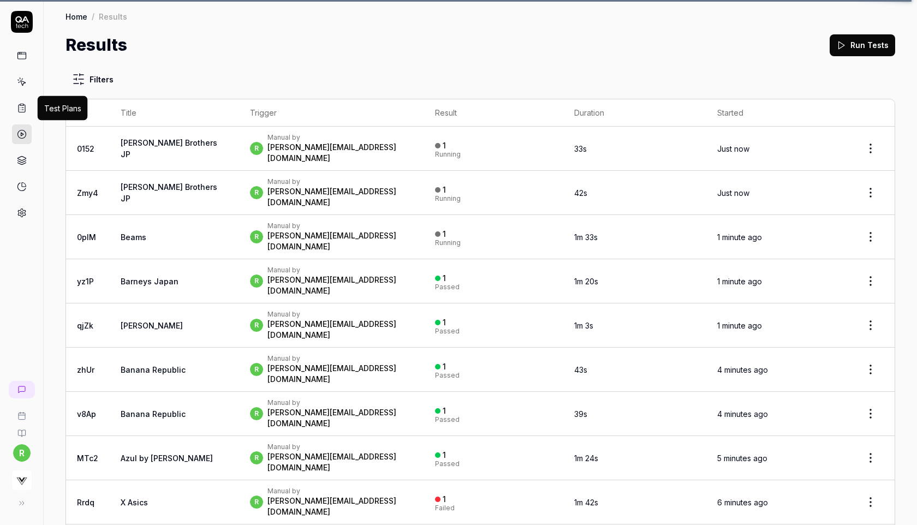
click at [17, 109] on icon at bounding box center [22, 108] width 10 height 10
click at [21, 110] on icon at bounding box center [22, 108] width 10 height 10
click at [22, 104] on icon at bounding box center [22, 108] width 10 height 10
